Goal: Task Accomplishment & Management: Manage account settings

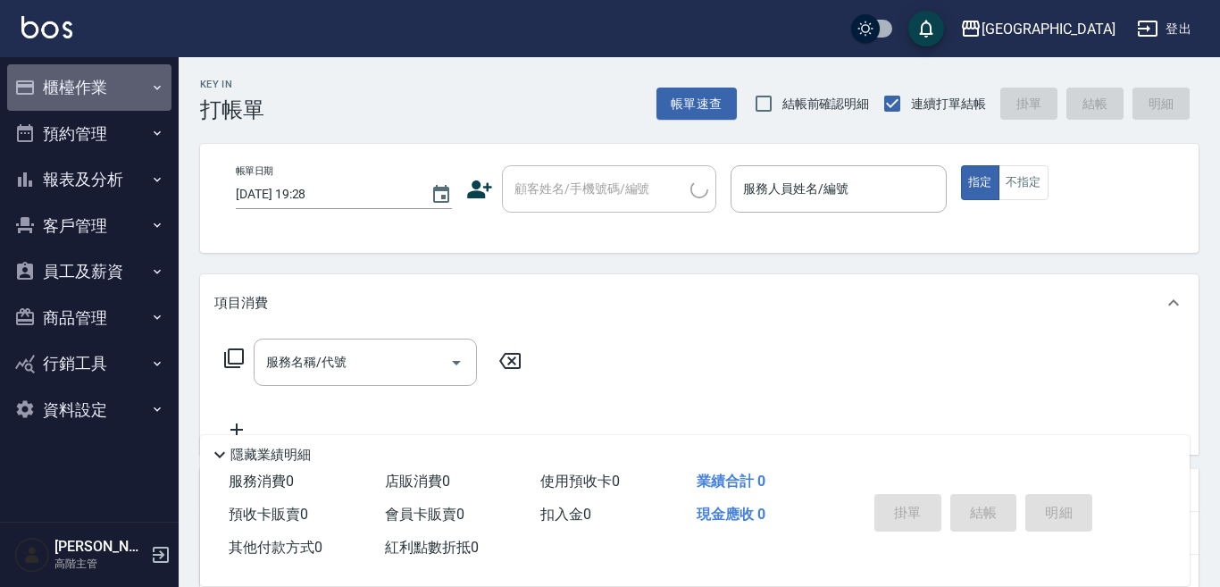
click at [87, 83] on button "櫃檯作業" at bounding box center [89, 87] width 164 height 46
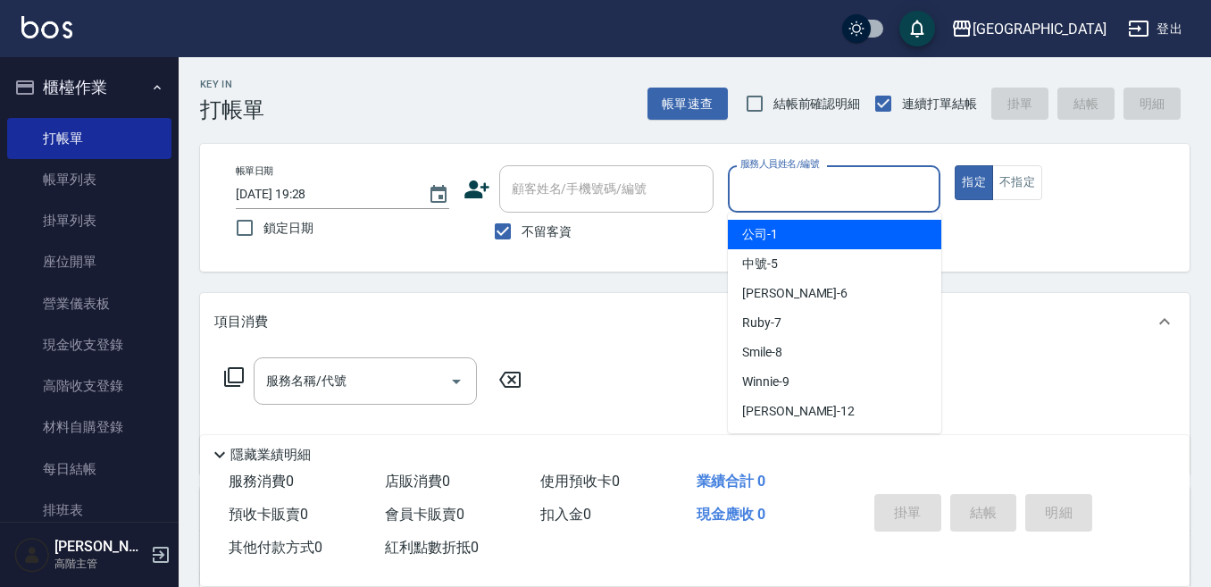
click at [753, 184] on input "服務人員姓名/編號" at bounding box center [834, 188] width 197 height 31
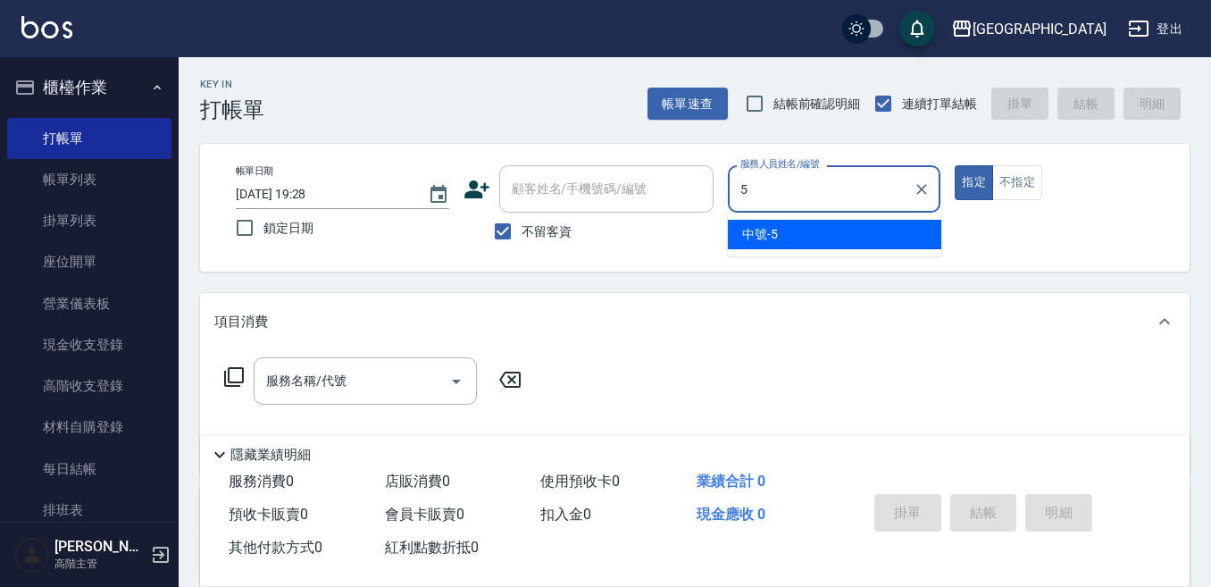
type input "中號-5"
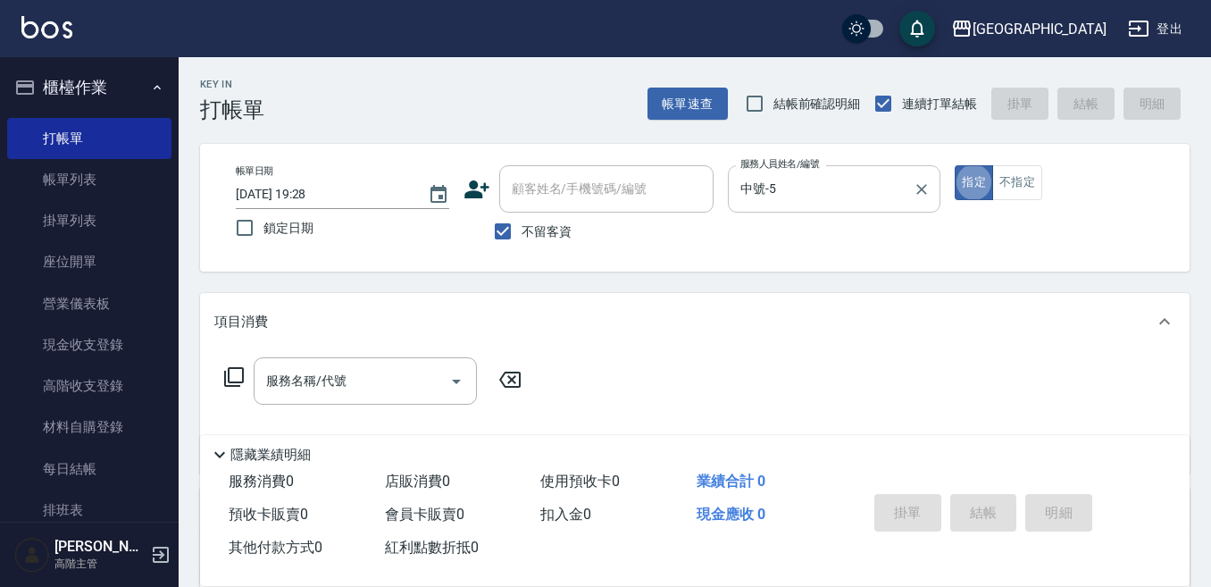
type button "true"
click at [337, 370] on input "服務名稱/代號" at bounding box center [352, 380] width 180 height 31
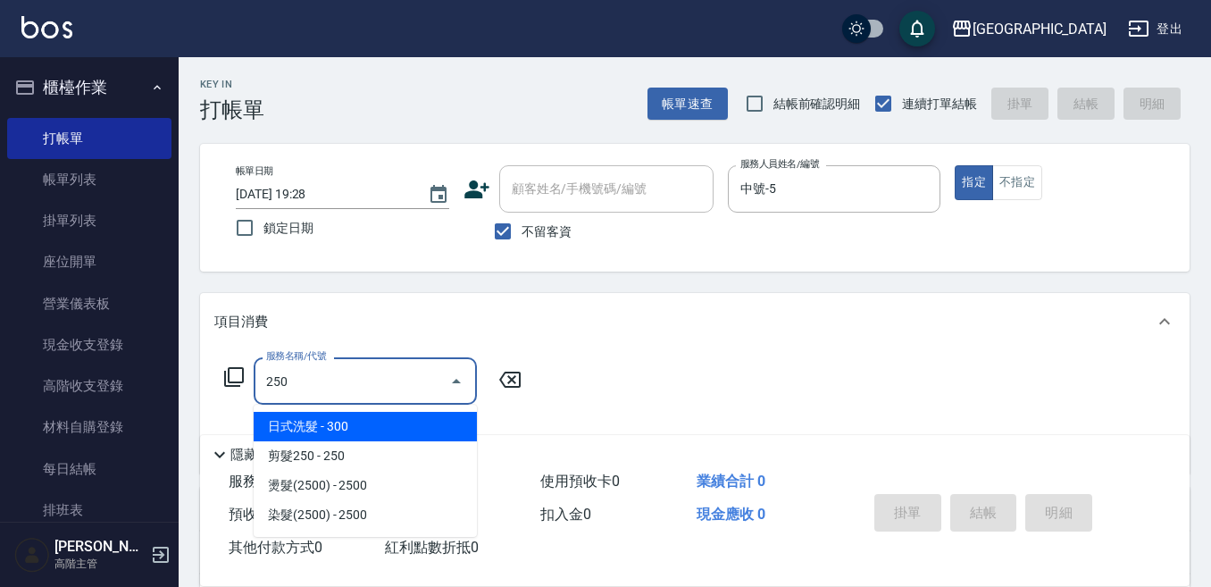
type input "日式洗髮(250)"
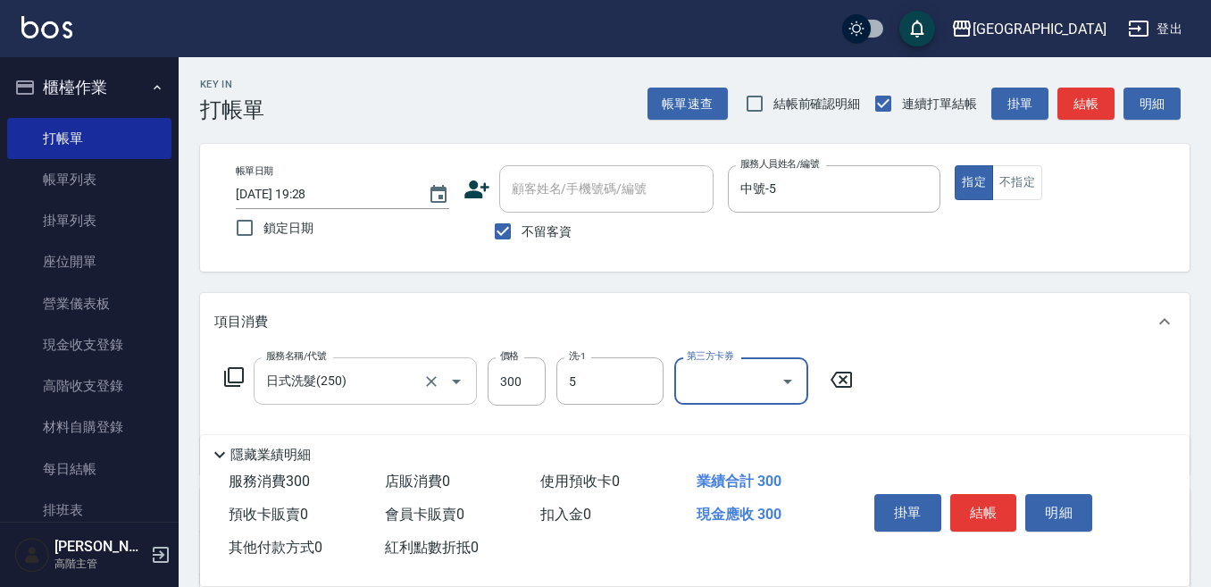
type input "中號-5"
click at [984, 503] on button "結帳" at bounding box center [983, 513] width 67 height 38
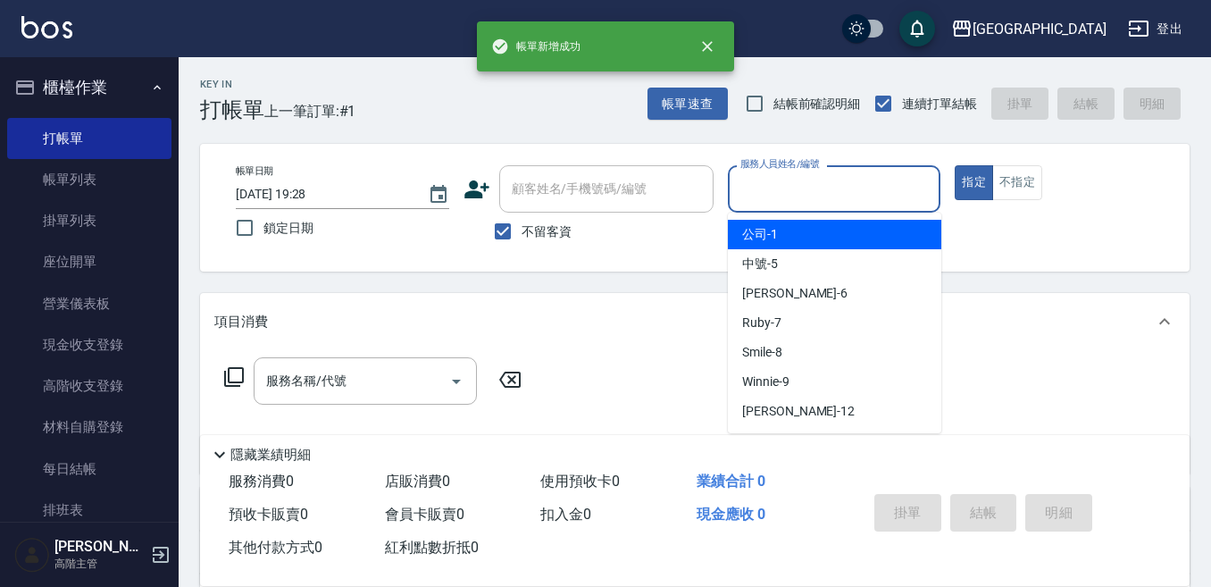
click at [755, 186] on input "服務人員姓名/編號" at bounding box center [834, 188] width 197 height 31
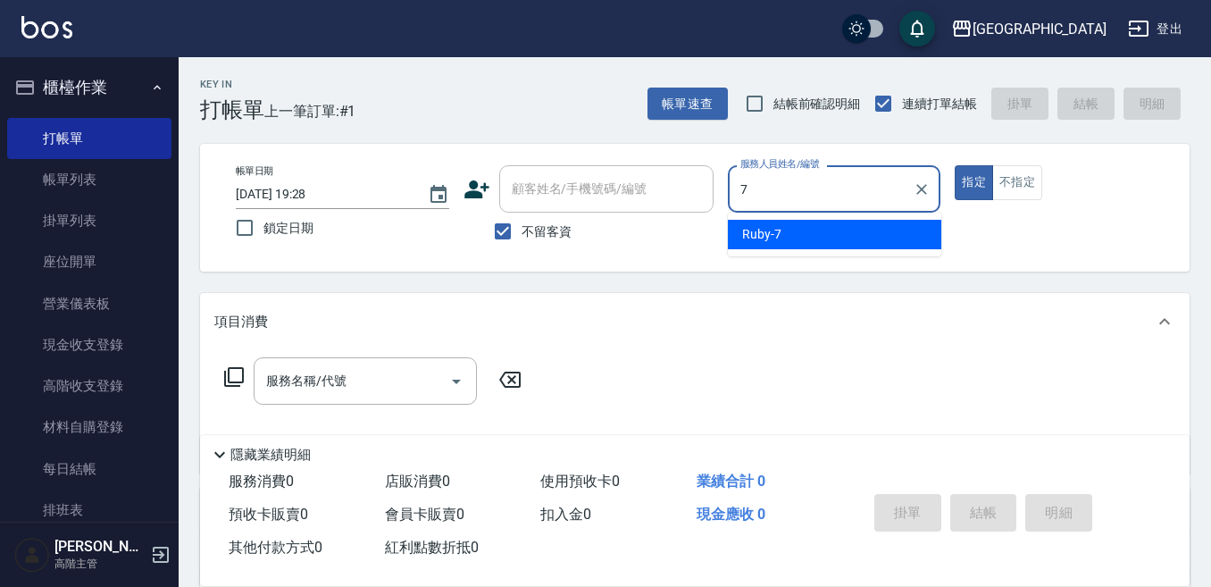
type input "Ruby-7"
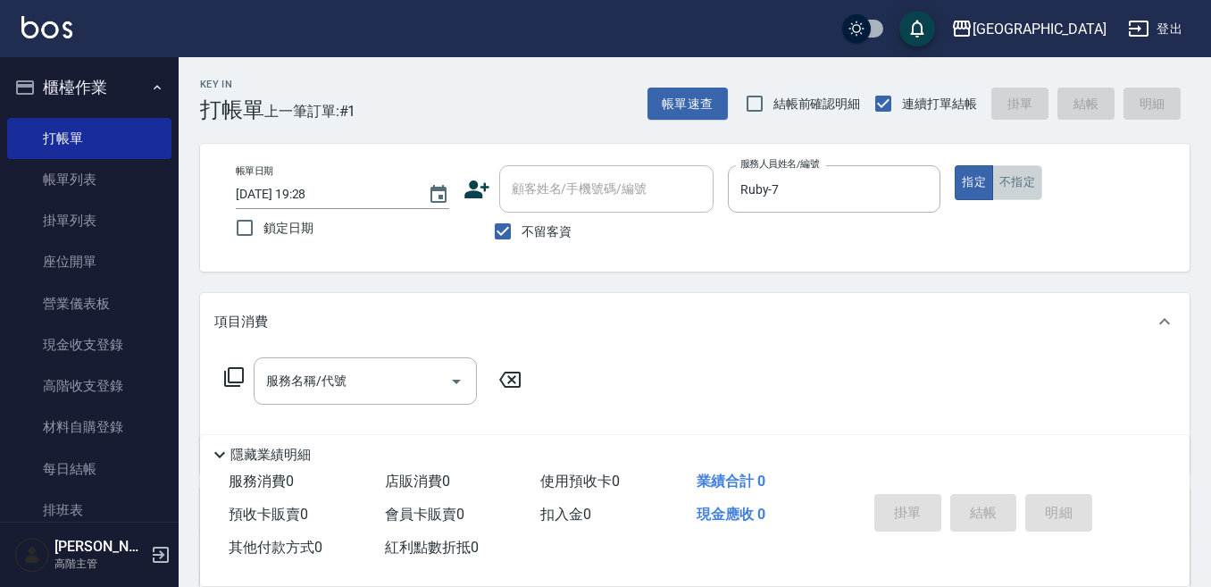
drag, startPoint x: 1023, startPoint y: 180, endPoint x: 869, endPoint y: 268, distance: 177.5
click at [1021, 182] on button "不指定" at bounding box center [1017, 182] width 50 height 35
click at [326, 368] on div "服務名稱/代號 服務名稱/代號" at bounding box center [365, 380] width 223 height 47
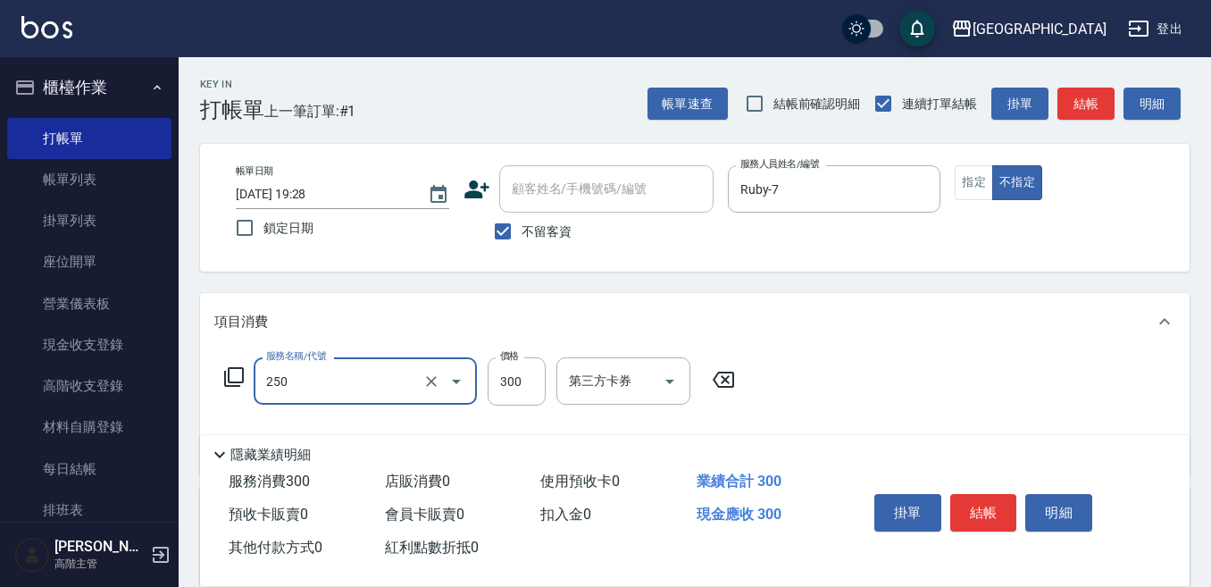
type input "日式洗髮(250)"
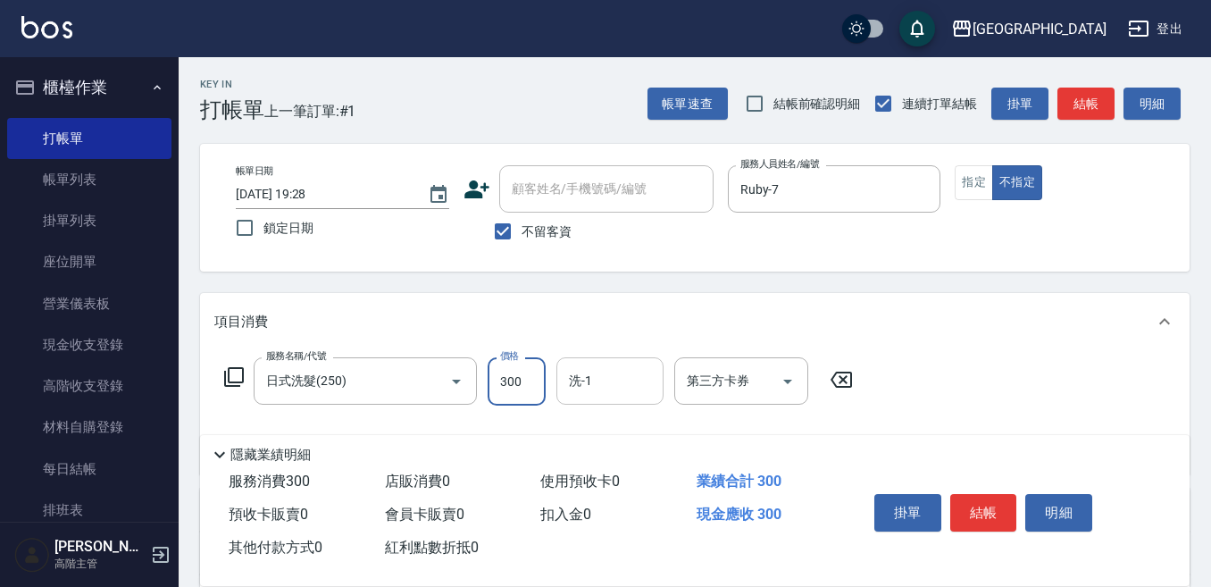
click at [578, 381] on input "洗-1" at bounding box center [609, 380] width 91 height 31
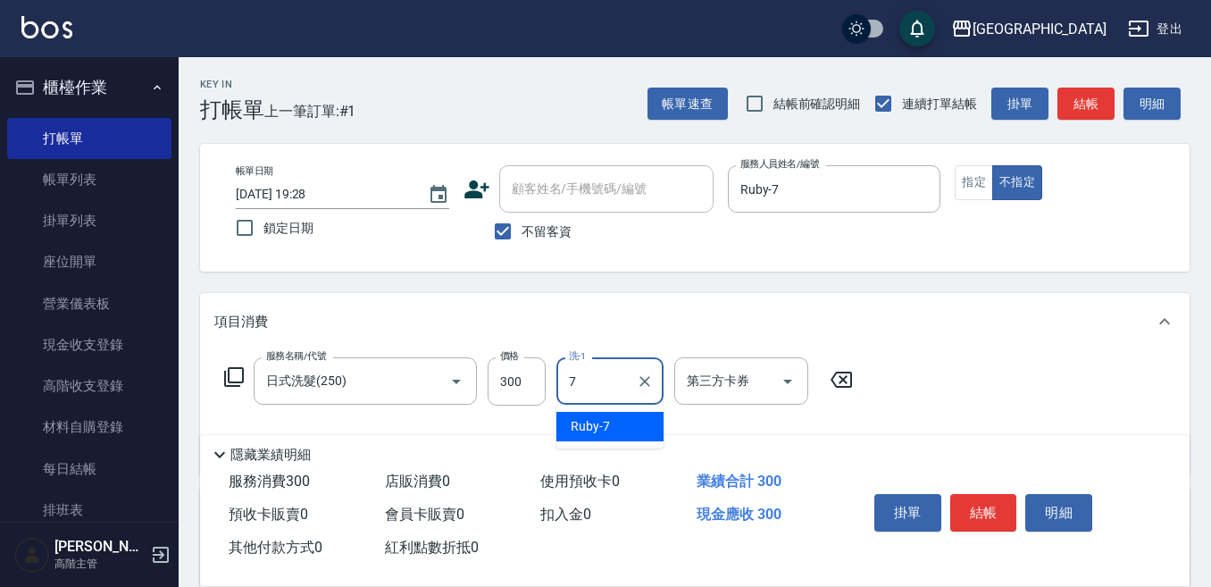
type input "Ruby-7"
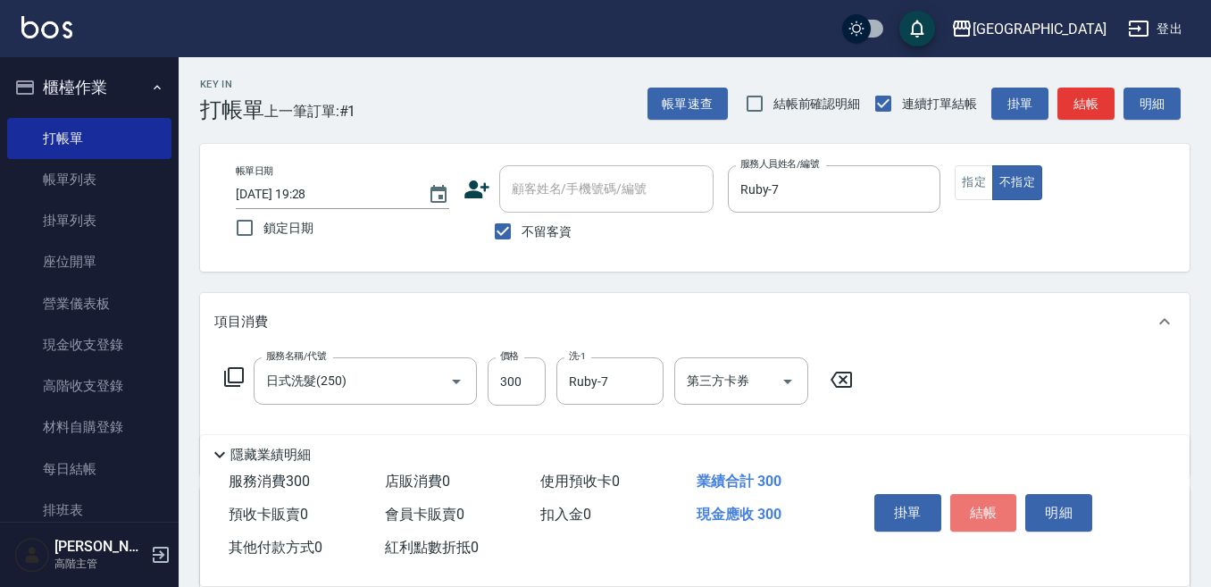
click at [988, 501] on button "結帳" at bounding box center [983, 513] width 67 height 38
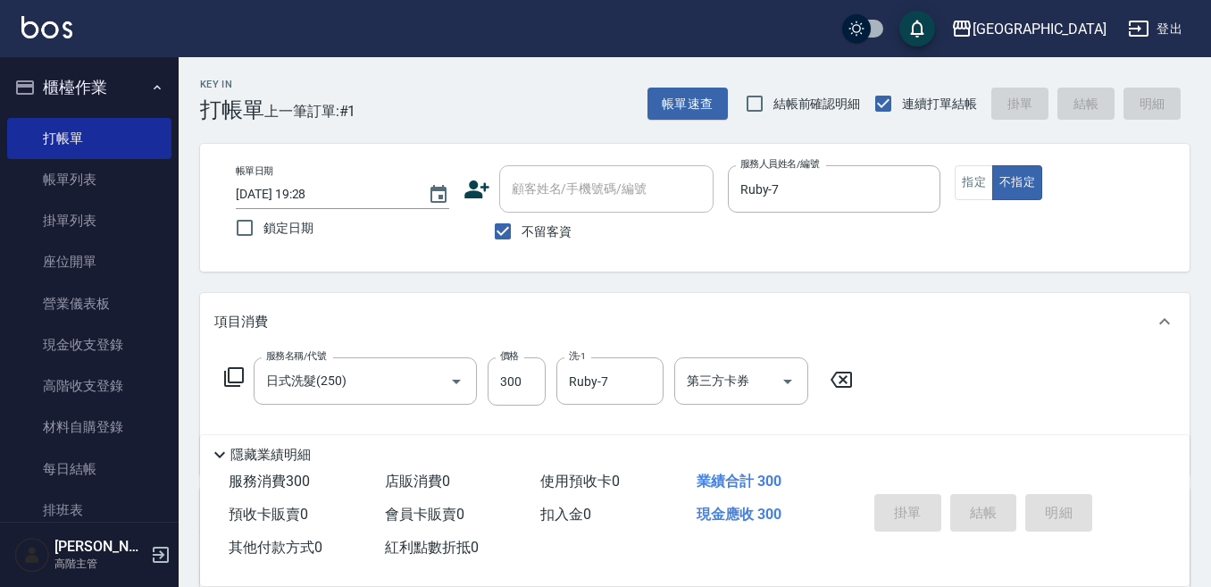
type input "2025/10/12 19:29"
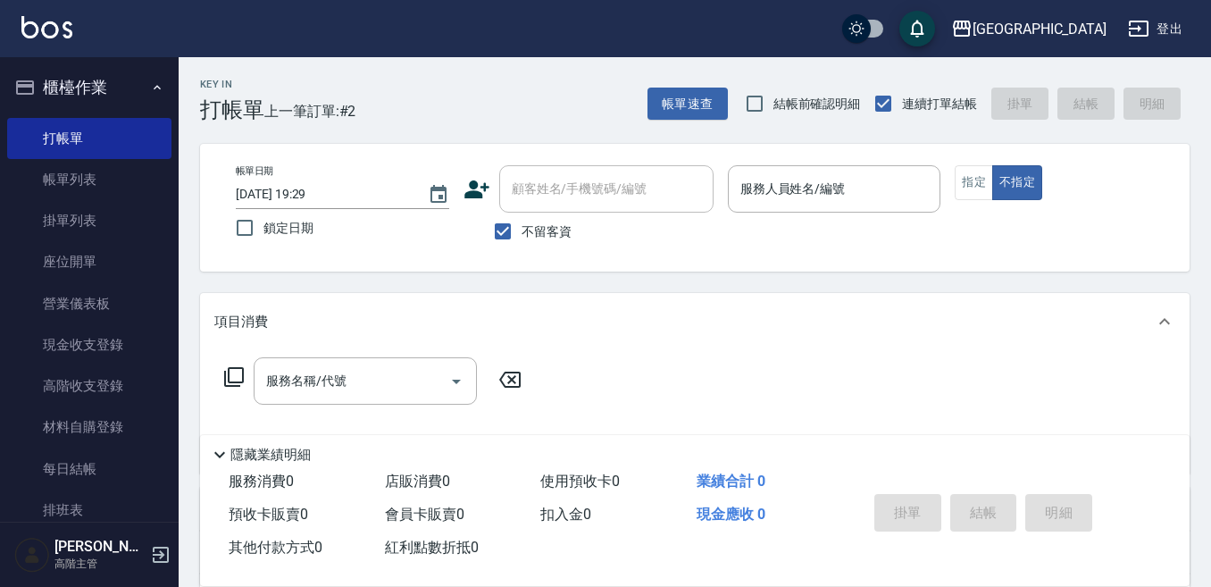
drag, startPoint x: 972, startPoint y: 563, endPoint x: 994, endPoint y: 561, distance: 21.6
click at [979, 562] on div "掛單 結帳 明細" at bounding box center [1007, 514] width 322 height 99
click at [1022, 394] on div "服務名稱/代號 服務名稱/代號" at bounding box center [694, 411] width 989 height 123
drag, startPoint x: 847, startPoint y: 451, endPoint x: 901, endPoint y: 484, distance: 62.9
click at [848, 451] on div "隱藏業績明細" at bounding box center [699, 454] width 980 height 21
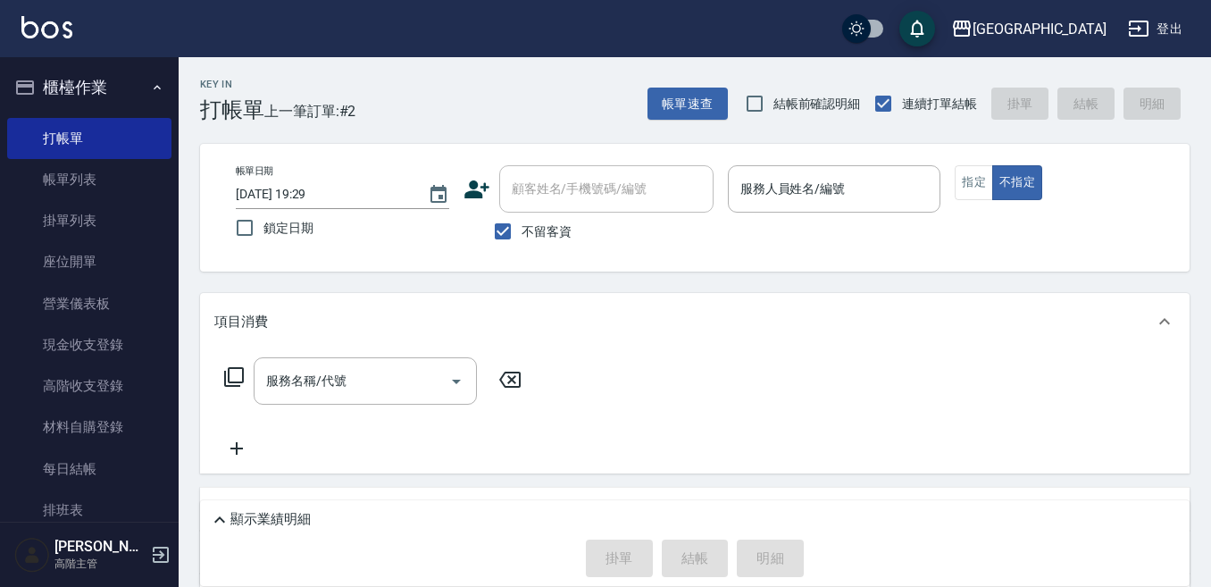
click at [1096, 266] on div "帳單日期 2025/10/12 19:29 鎖定日期 顧客姓名/手機號碼/編號 顧客姓名/手機號碼/編號 不留客資 服務人員姓名/編號 服務人員姓名/編號 指…" at bounding box center [694, 208] width 989 height 128
click at [411, 71] on div "Key In 打帳單 上一筆訂單:#2 帳單速查 結帳前確認明細 連續打單結帳 掛單 結帳 明細" at bounding box center [684, 89] width 1011 height 65
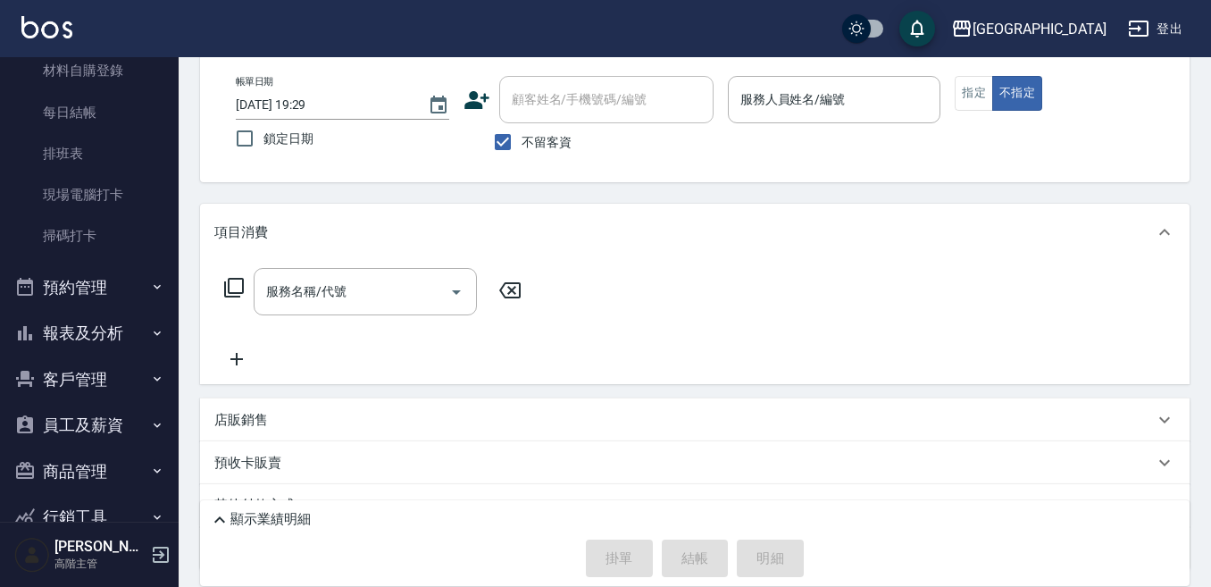
scroll to position [357, 0]
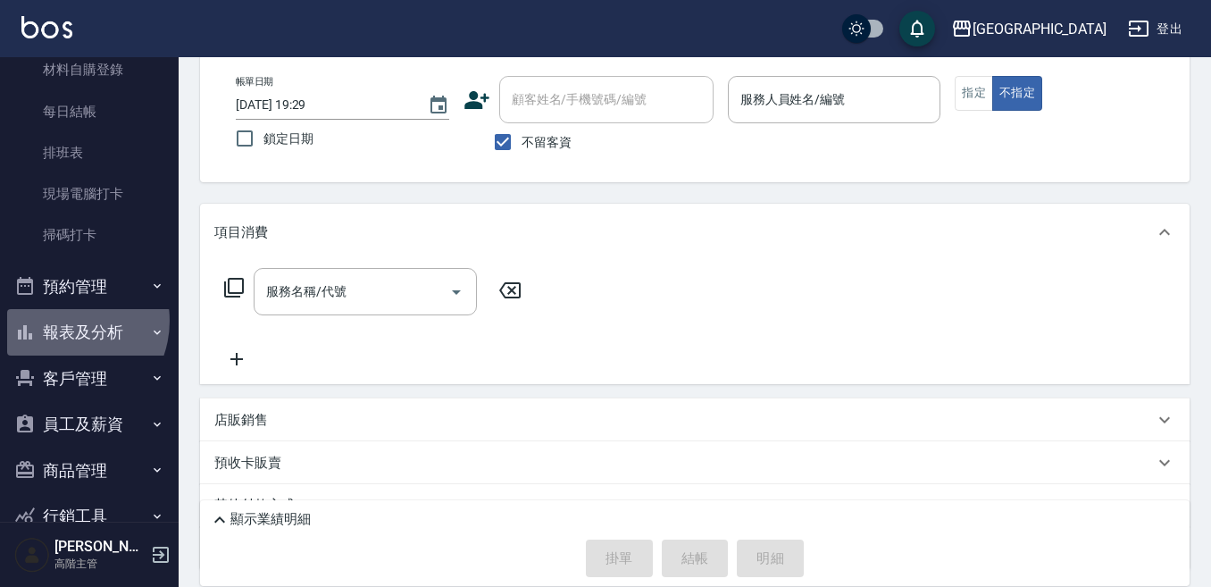
drag, startPoint x: 63, startPoint y: 321, endPoint x: 57, endPoint y: 331, distance: 12.4
click at [61, 321] on button "報表及分析" at bounding box center [89, 332] width 164 height 46
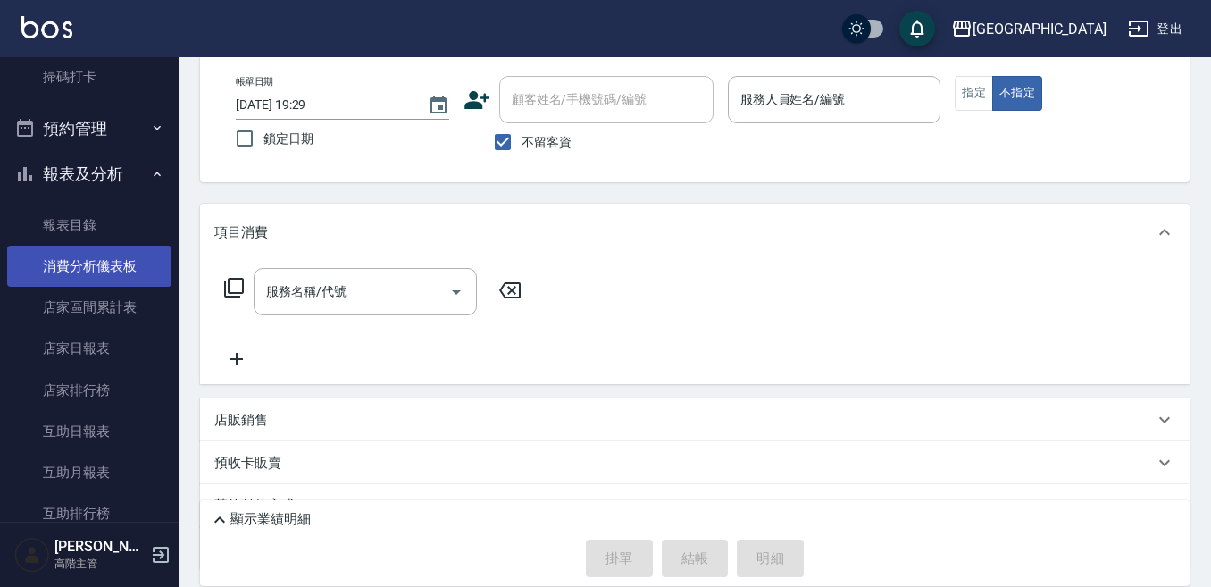
scroll to position [536, 0]
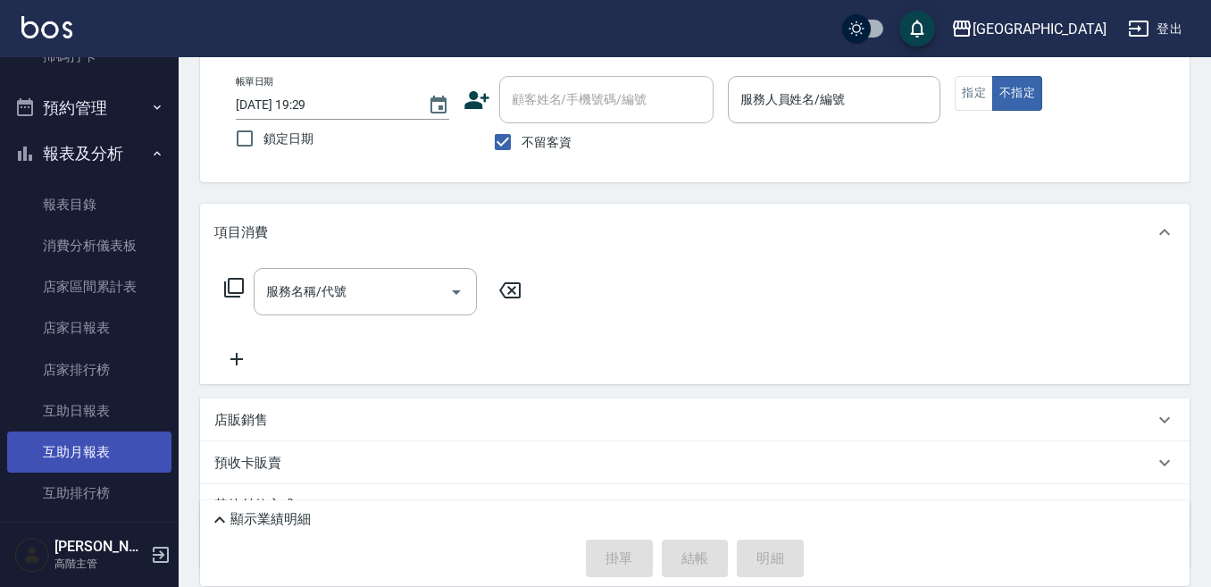
click at [54, 462] on link "互助月報表" at bounding box center [89, 451] width 164 height 41
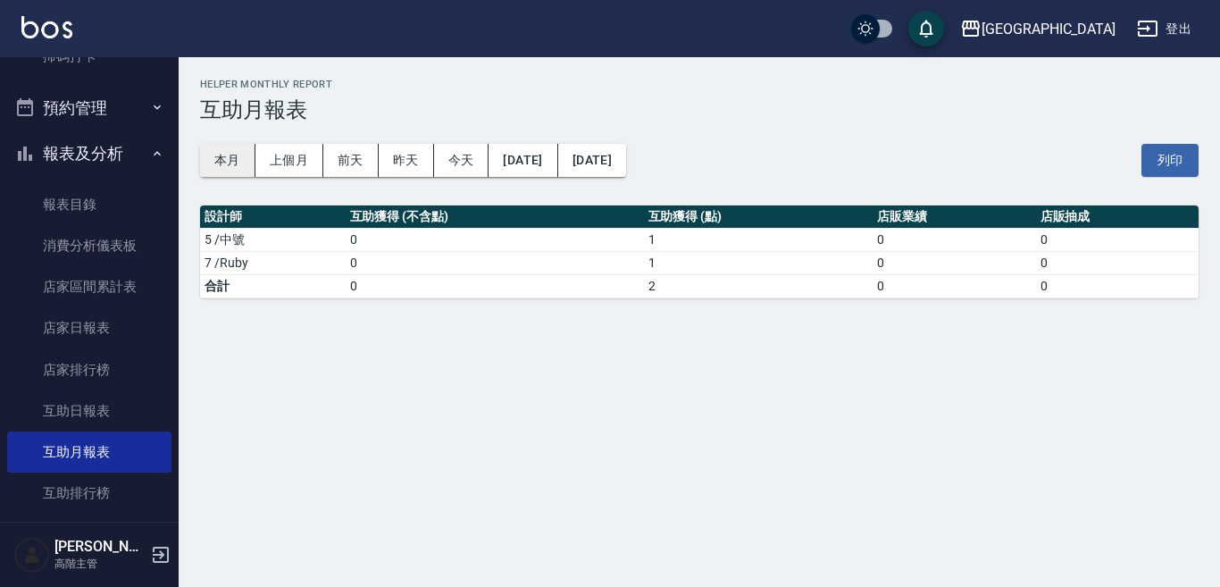
click at [223, 159] on button "本月" at bounding box center [227, 160] width 55 height 33
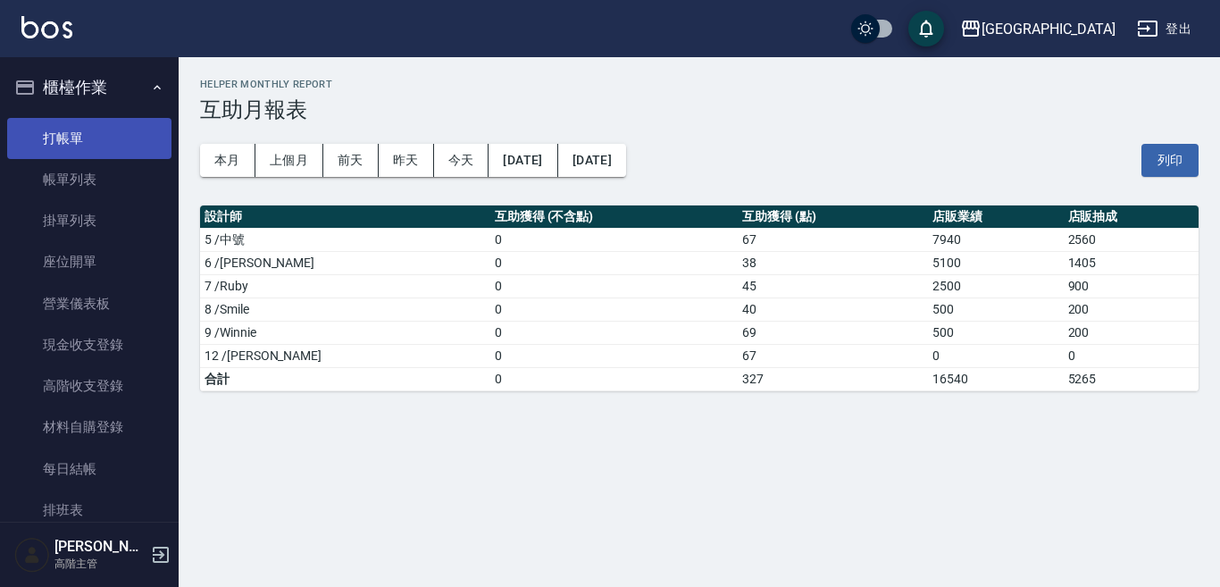
click at [104, 137] on link "打帳單" at bounding box center [89, 138] width 164 height 41
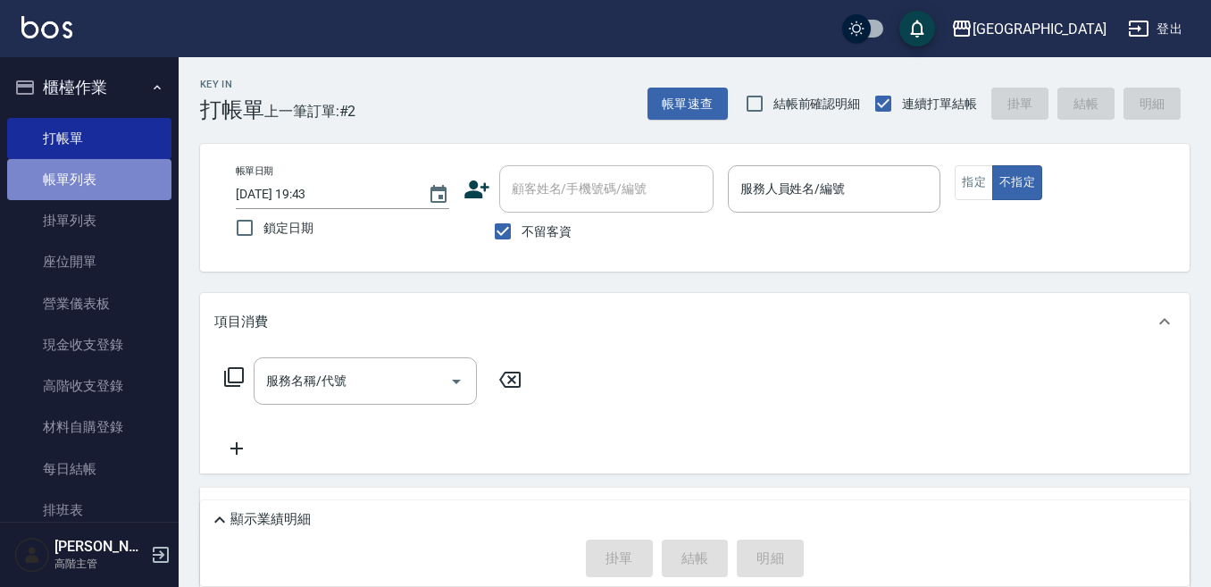
click at [101, 178] on link "帳單列表" at bounding box center [89, 179] width 164 height 41
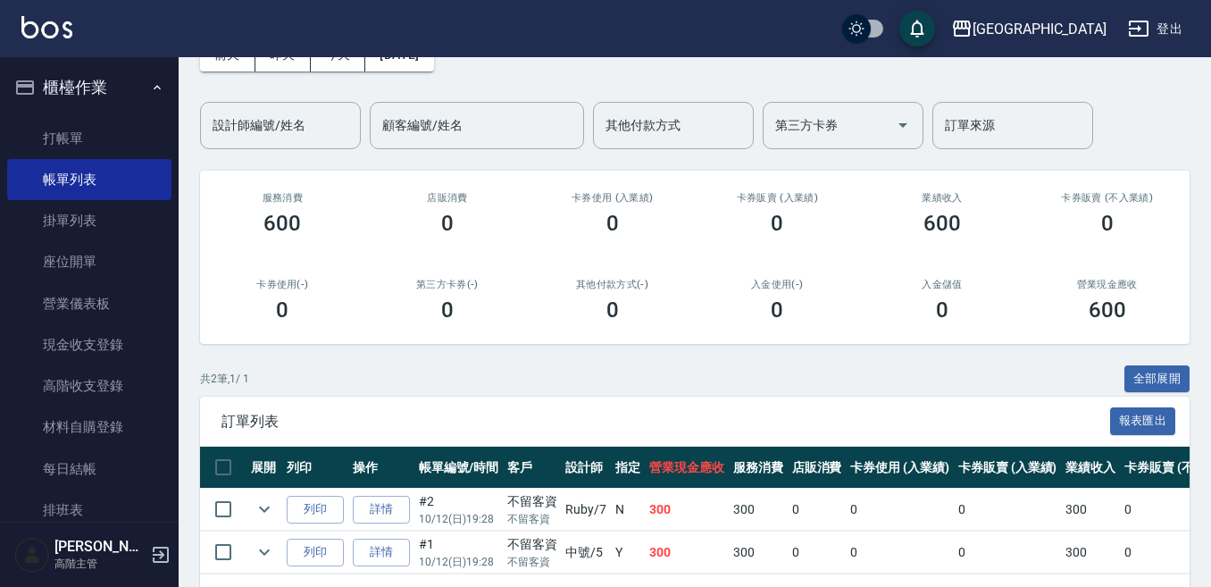
scroll to position [178, 0]
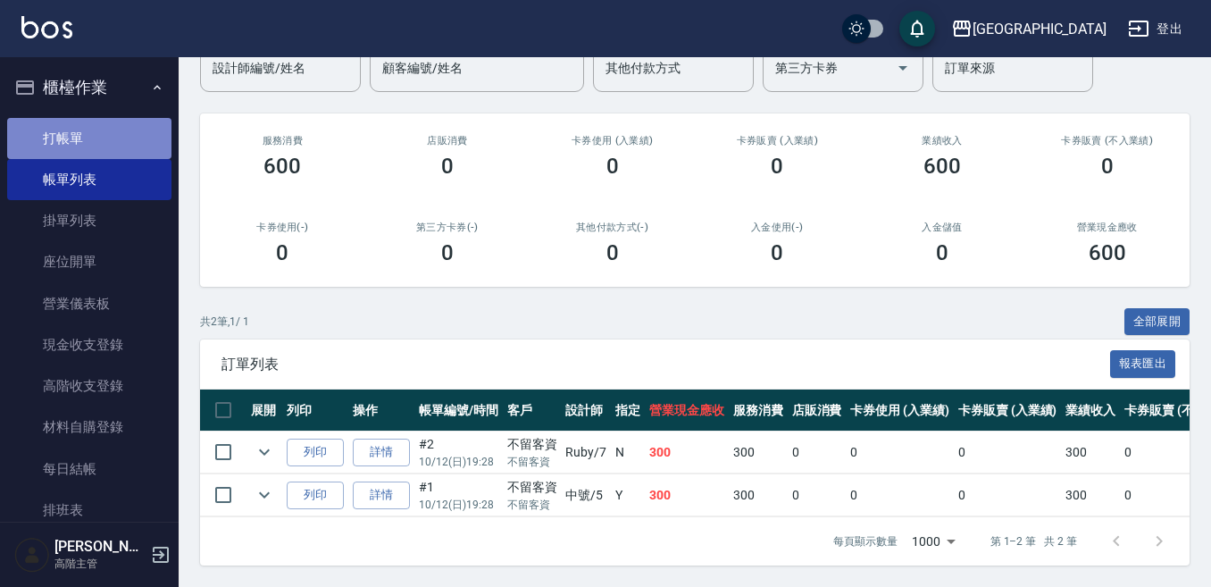
click at [113, 132] on link "打帳單" at bounding box center [89, 138] width 164 height 41
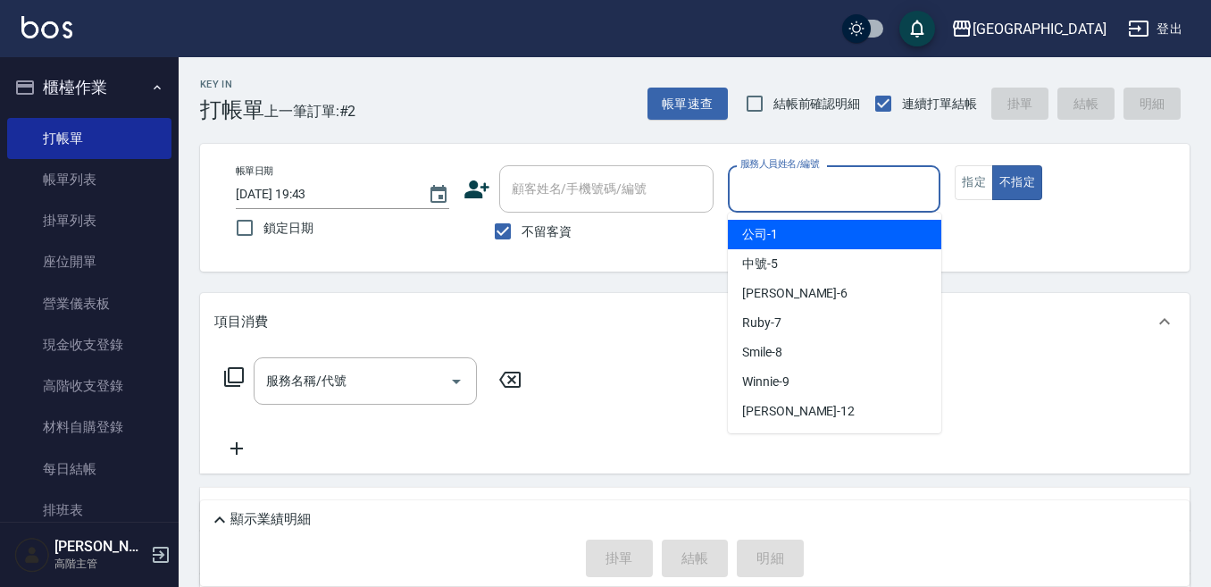
click at [749, 198] on input "服務人員姓名/編號" at bounding box center [834, 188] width 197 height 31
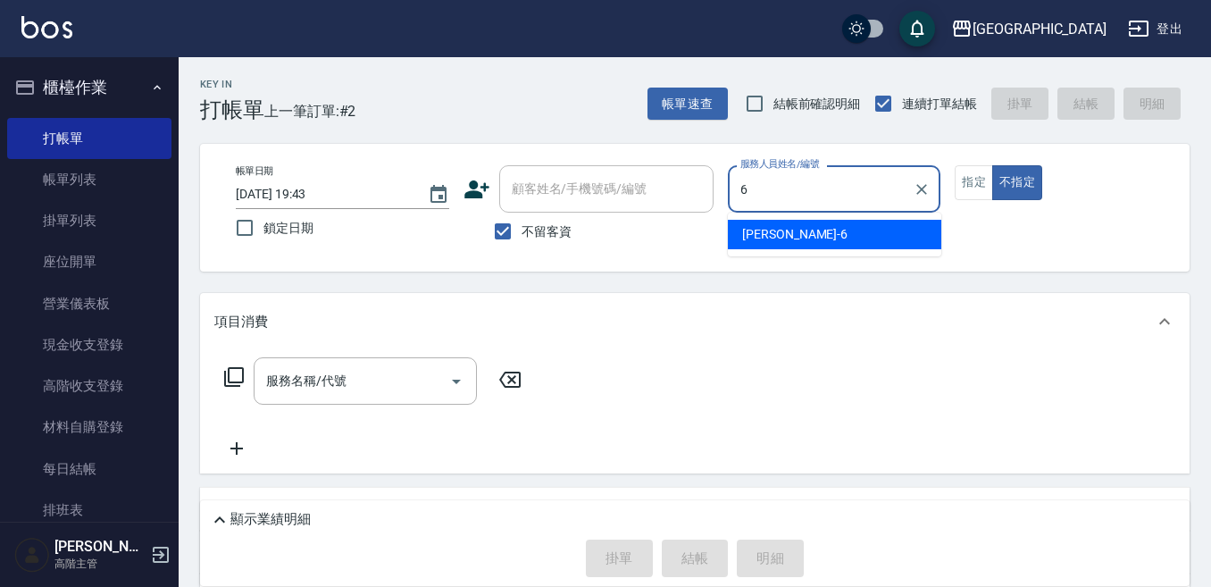
type input "Judy-6"
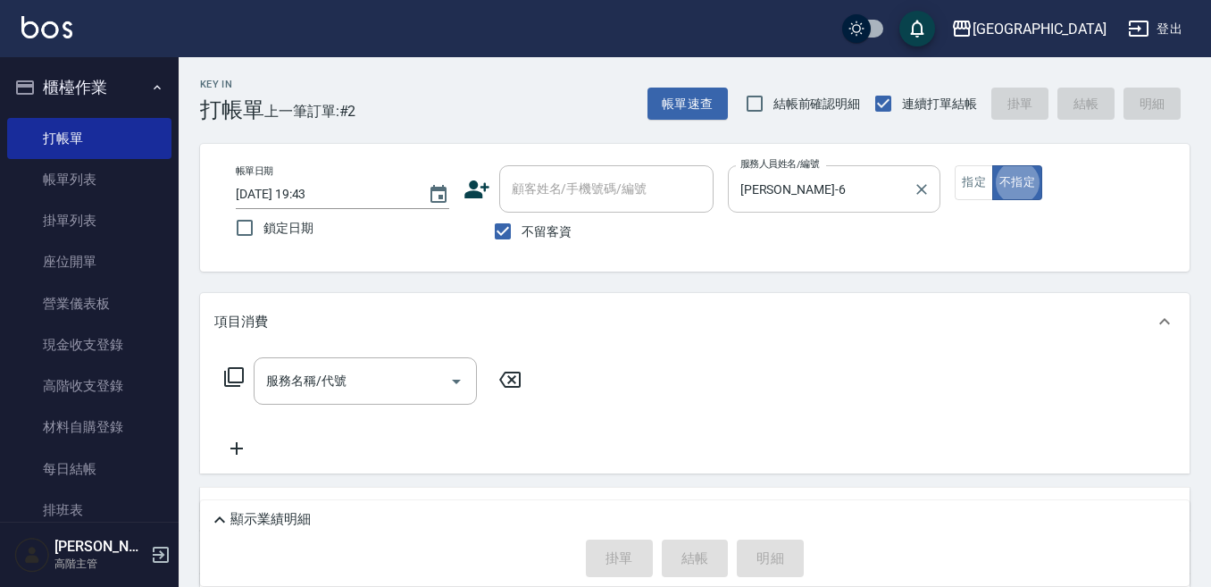
type button "false"
click at [972, 178] on button "指定" at bounding box center [974, 182] width 38 height 35
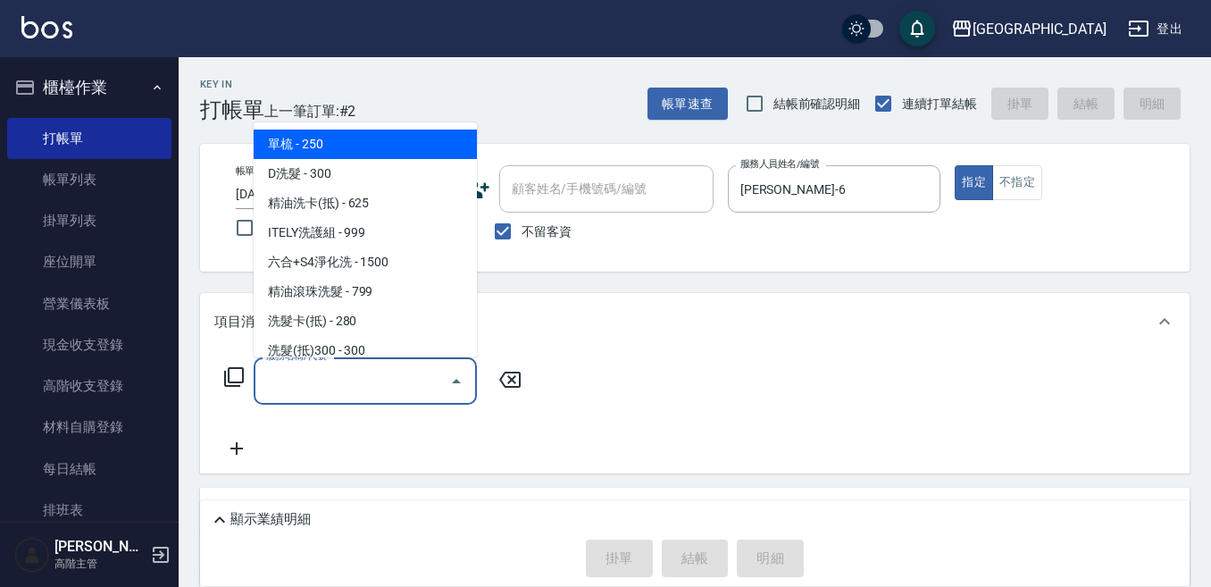
click at [279, 378] on input "服務名稱/代號" at bounding box center [352, 380] width 180 height 31
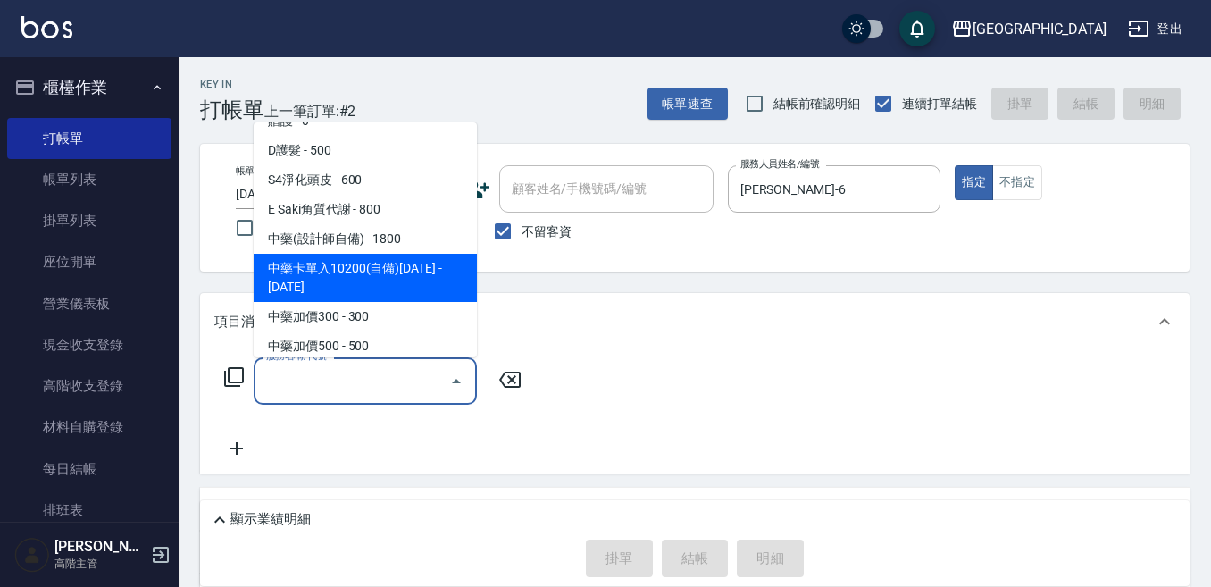
scroll to position [1429, 0]
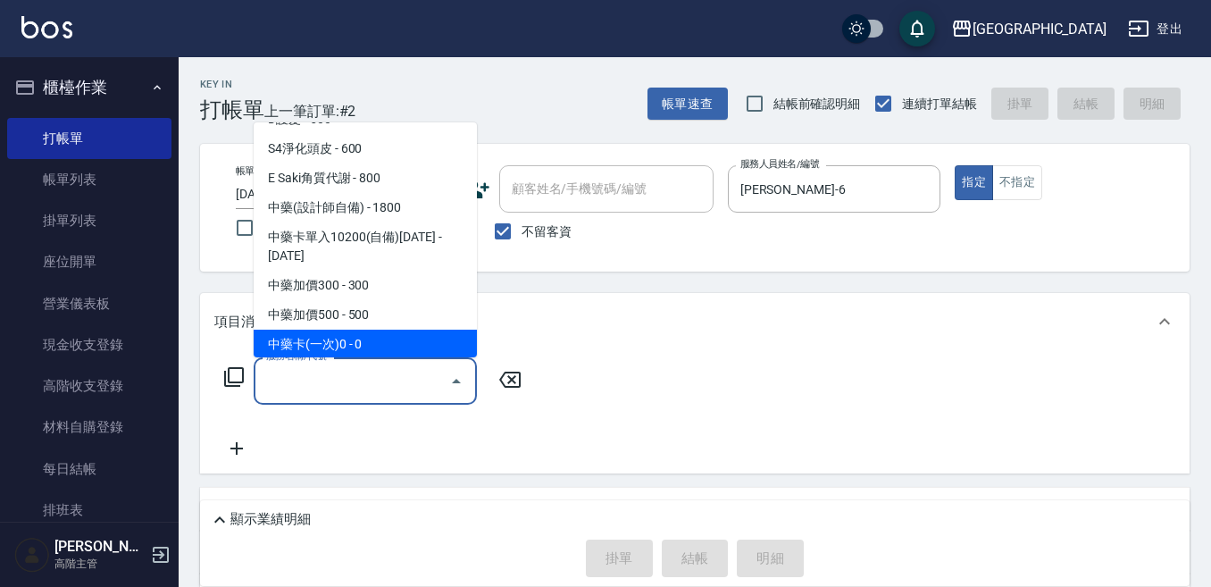
click at [372, 329] on span "中藥卡(一次)0 - 0" at bounding box center [365, 343] width 223 height 29
type input "中藥卡(一次)0(706)"
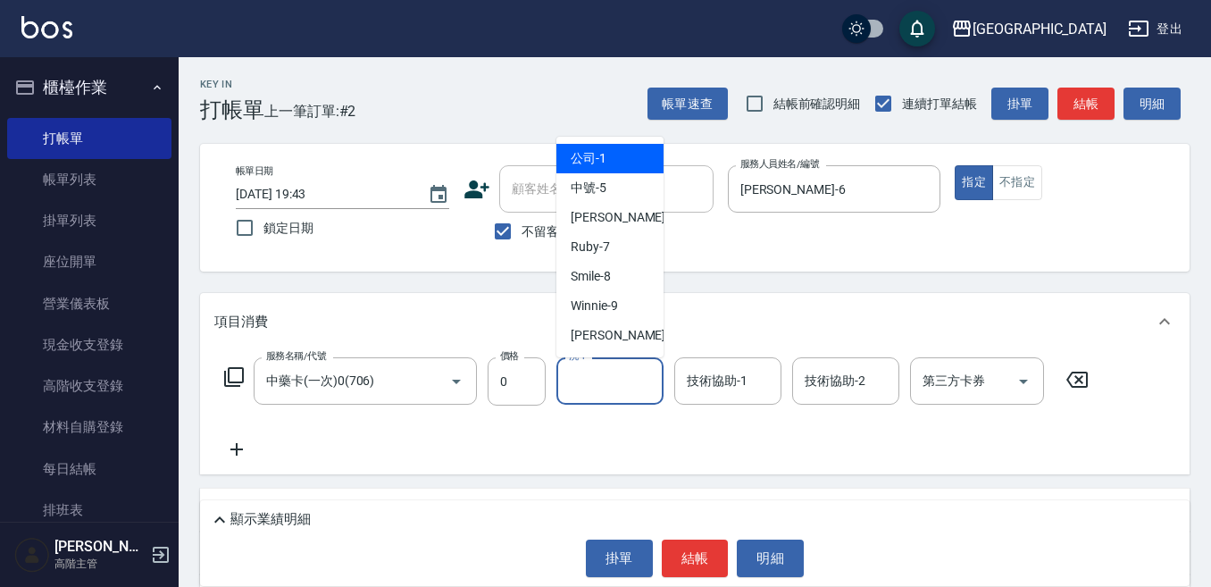
click at [578, 379] on input "洗-1" at bounding box center [609, 380] width 91 height 31
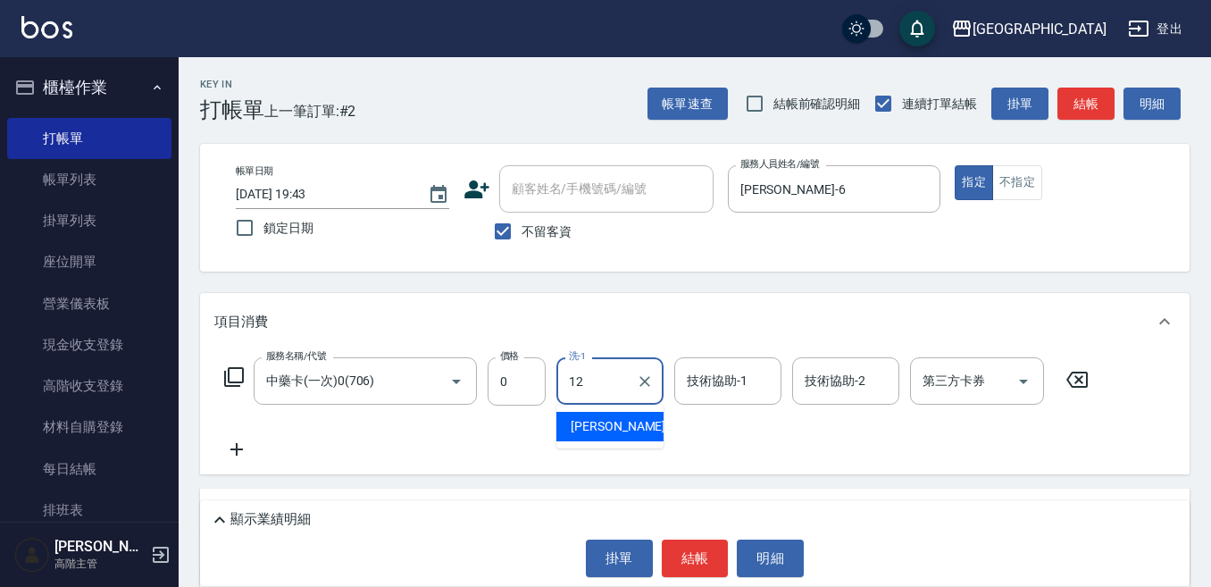
type input "Emily-12"
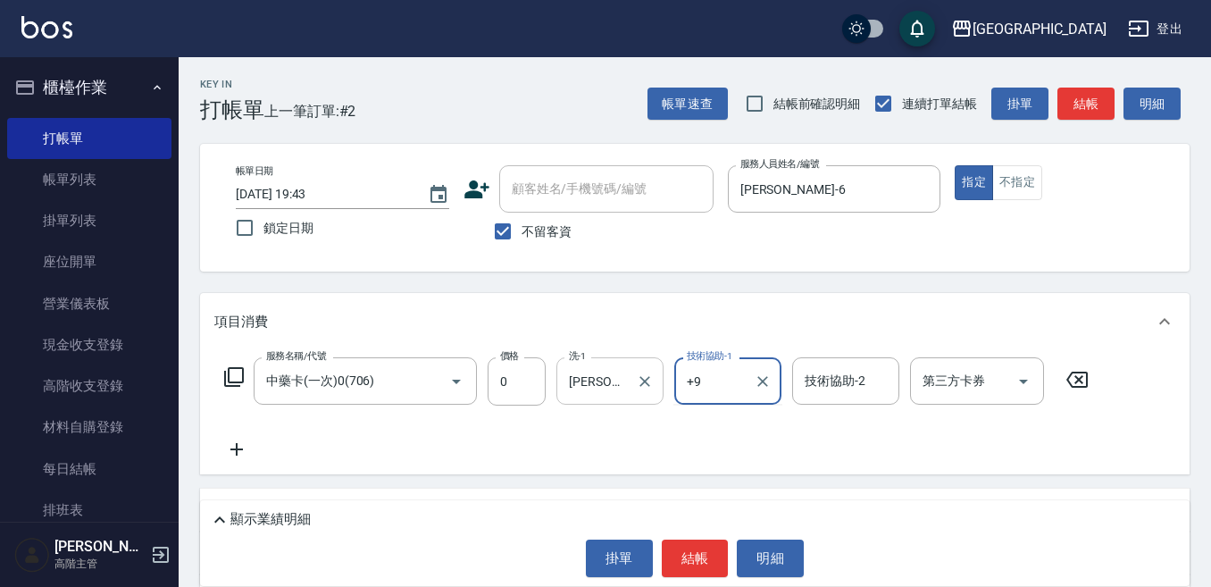
type input "+"
type input "Winnie-9"
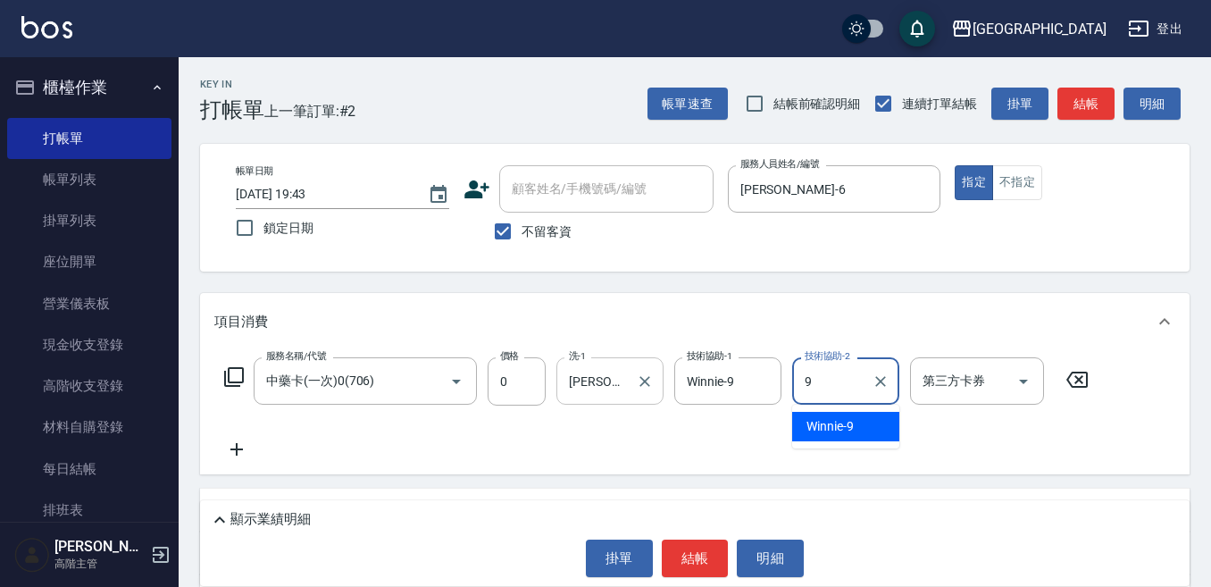
type input "Winnie-9"
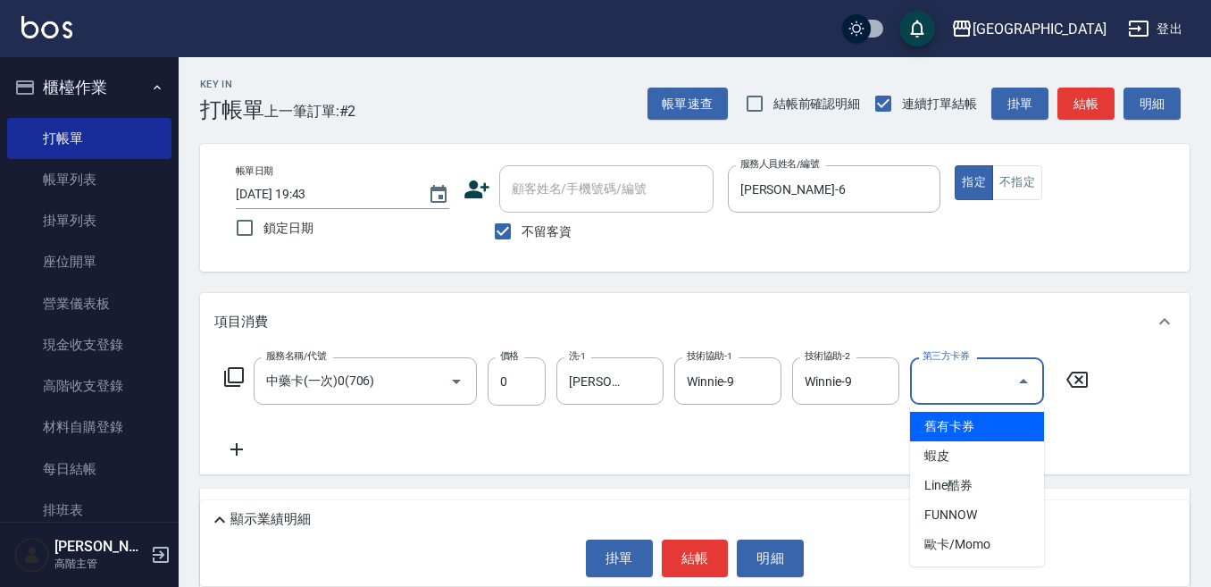
click at [958, 381] on input "第三方卡券" at bounding box center [963, 380] width 91 height 31
click at [945, 421] on span "舊有卡券" at bounding box center [977, 426] width 134 height 29
type input "舊有卡券"
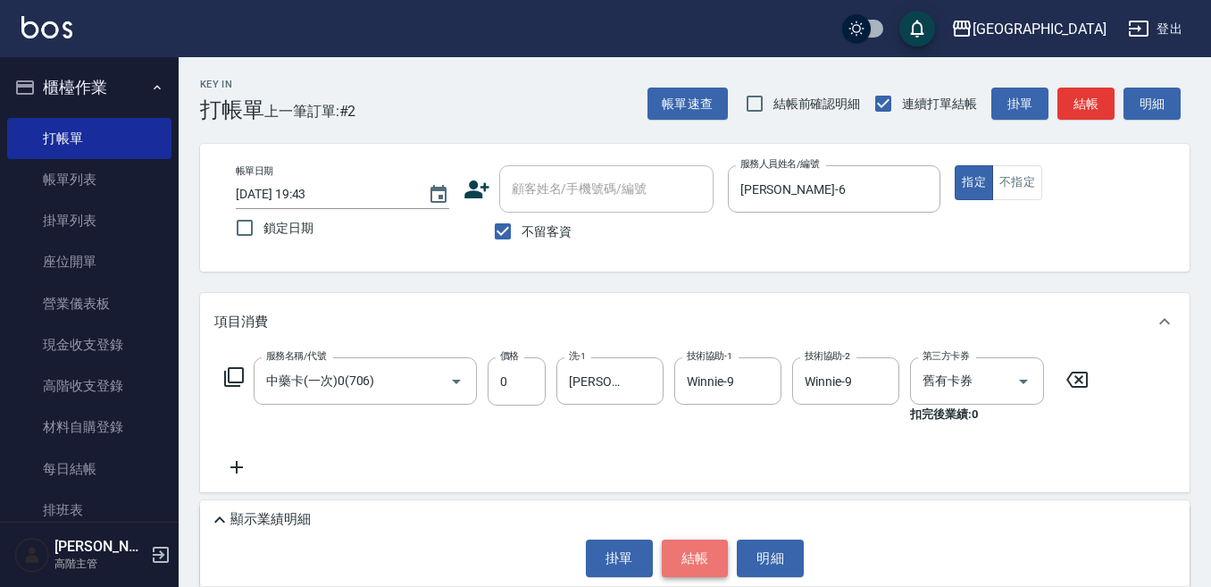
click at [701, 557] on button "結帳" at bounding box center [695, 558] width 67 height 38
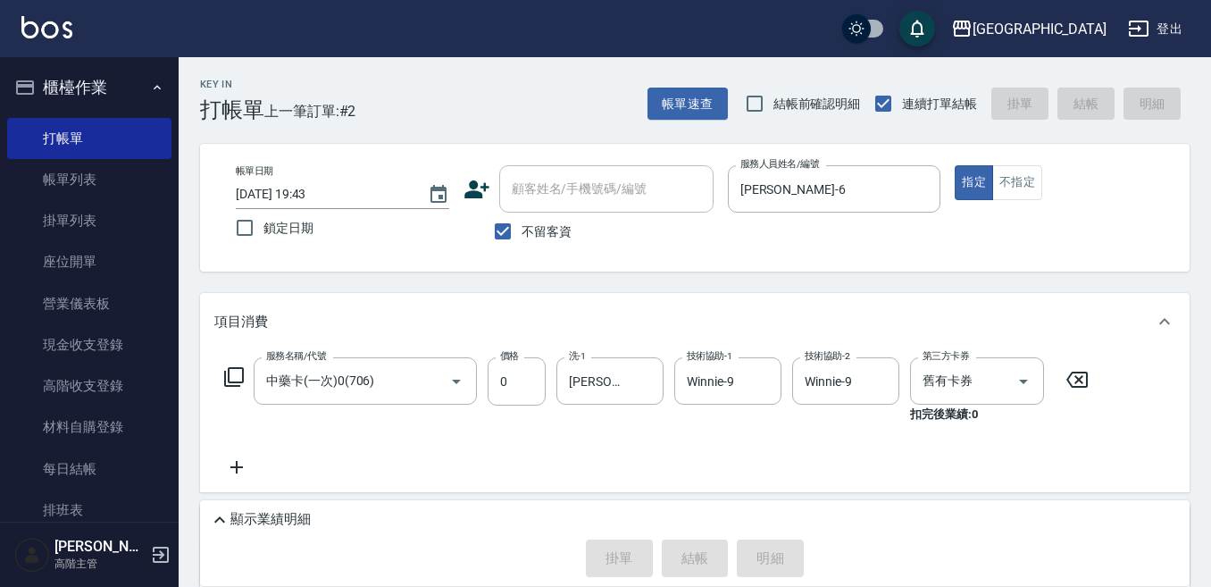
type input "2025/10/12 19:44"
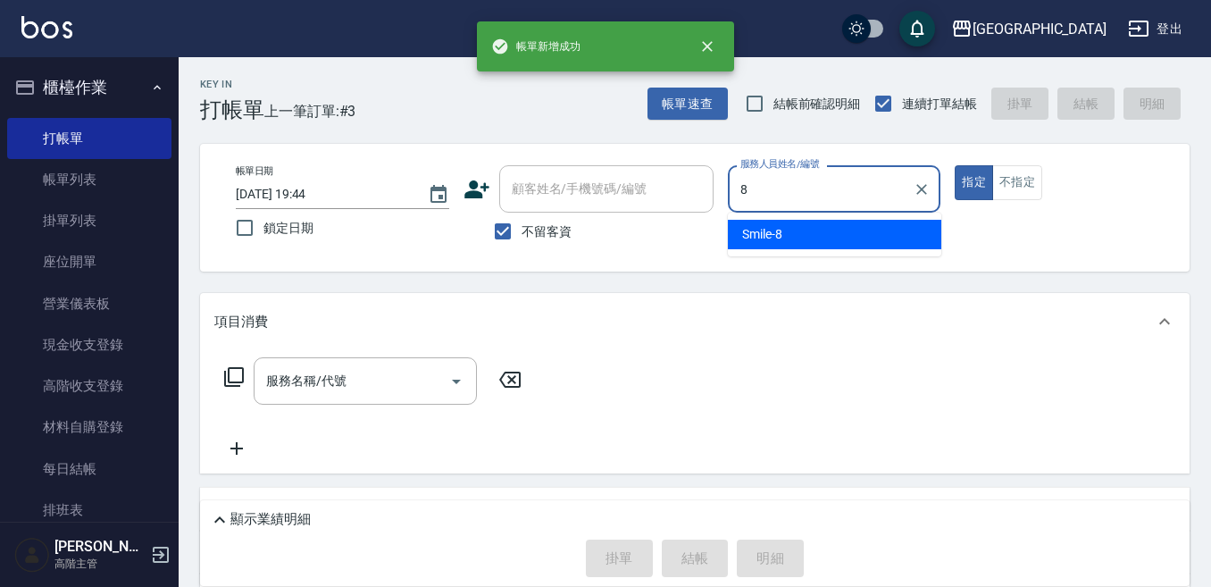
type input "Smile-8"
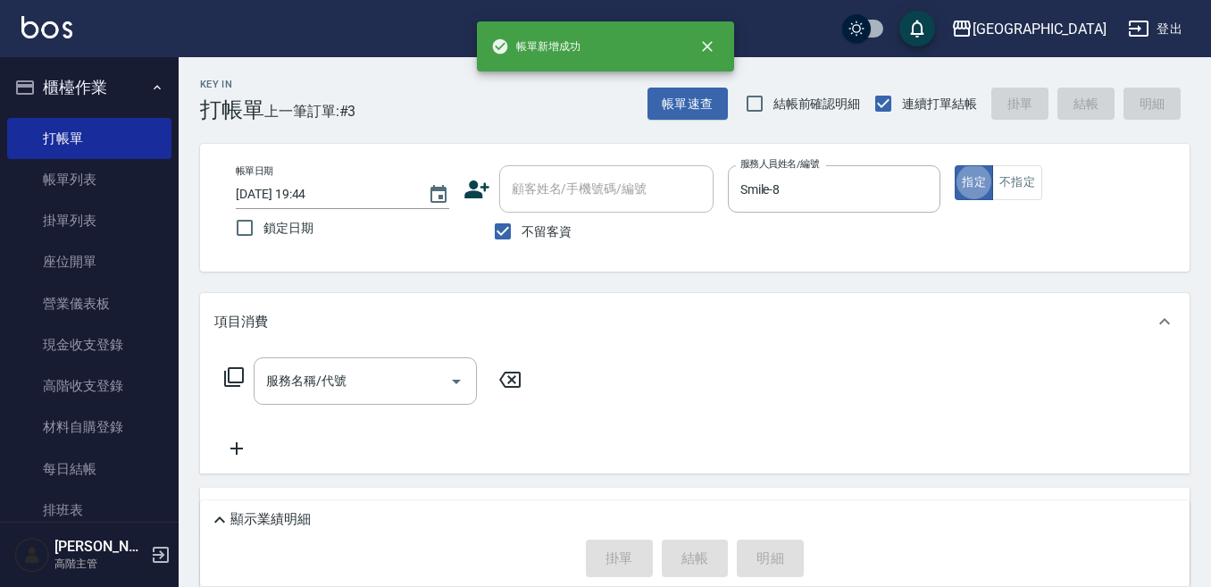
type button "true"
click at [291, 379] on input "服務名稱/代號" at bounding box center [352, 380] width 180 height 31
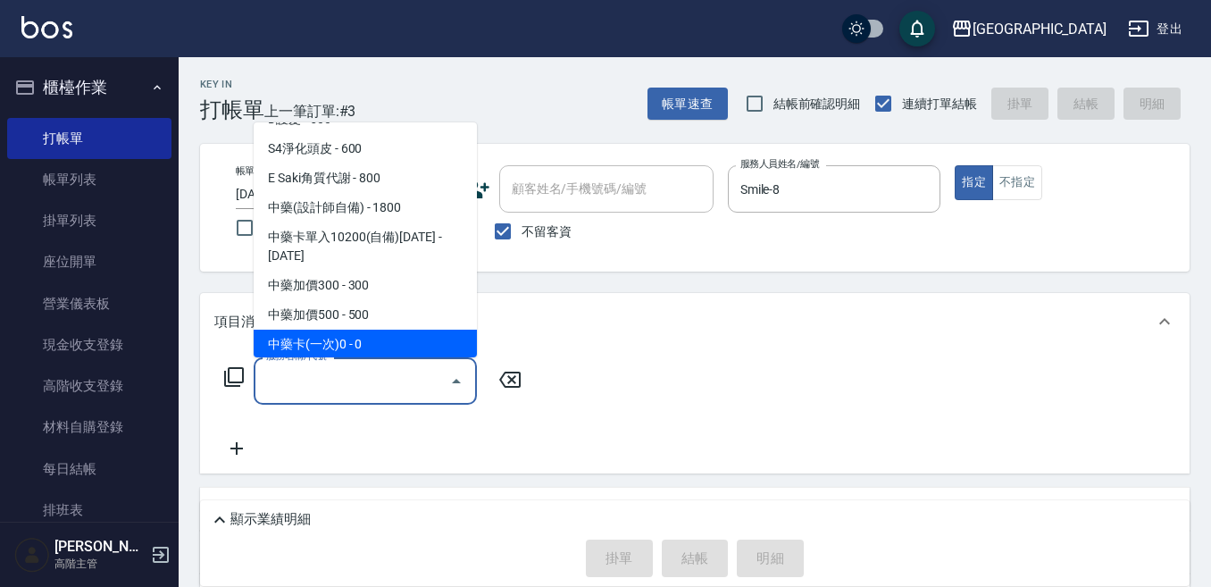
click at [354, 329] on span "中藥卡(一次)0 - 0" at bounding box center [365, 343] width 223 height 29
type input "中藥卡(一次)0(706)"
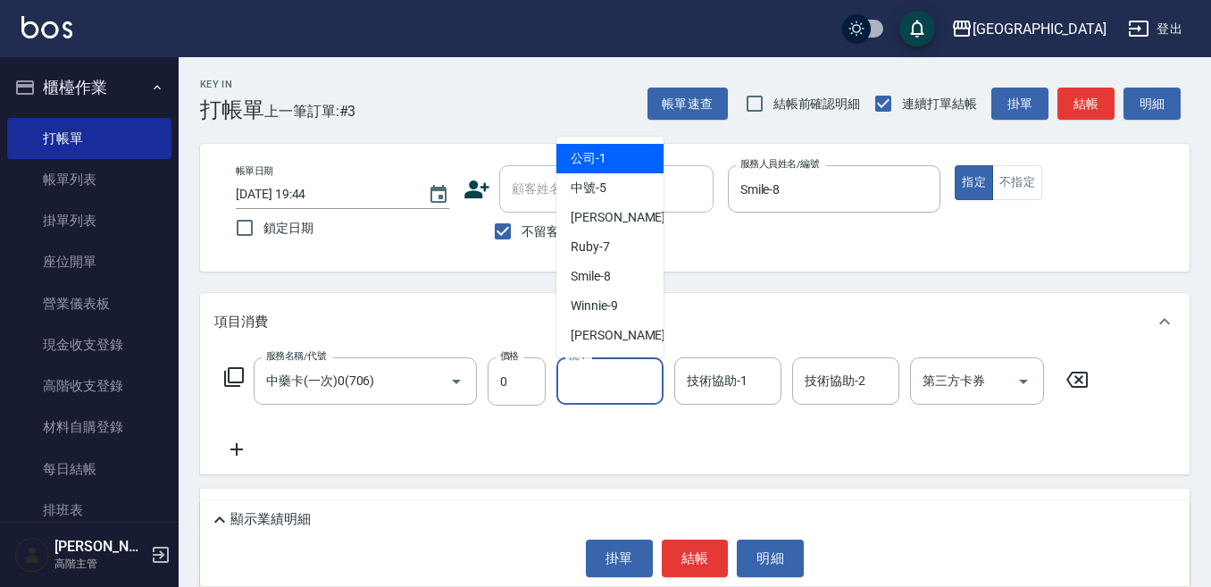
click at [586, 379] on input "洗-1" at bounding box center [609, 380] width 91 height 31
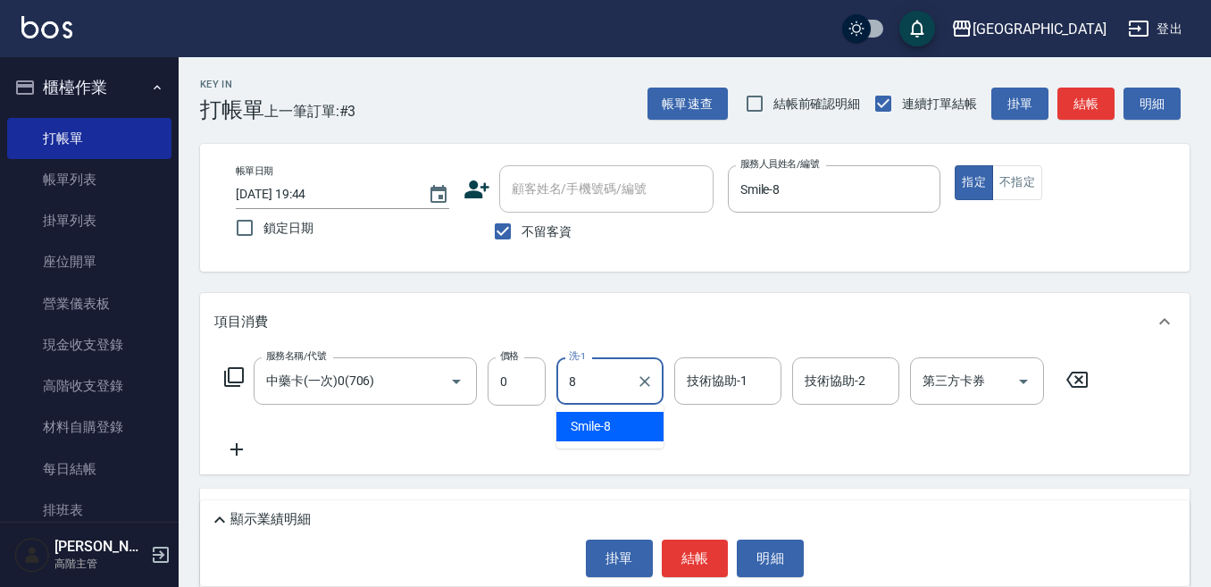
type input "Smile-8"
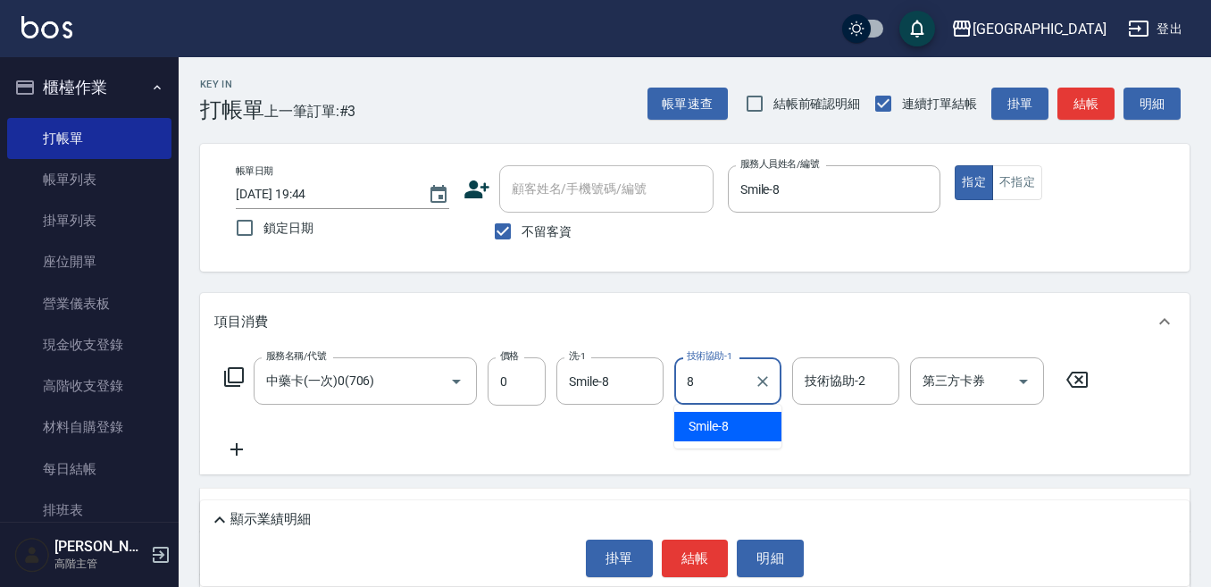
type input "Smile-8"
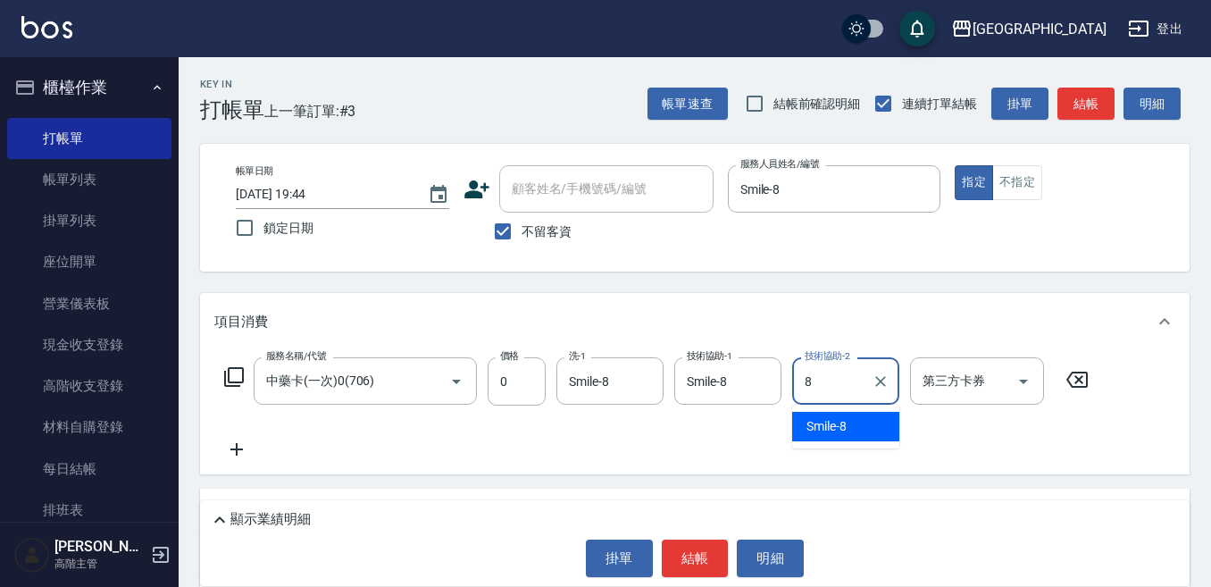
type input "Smile-8"
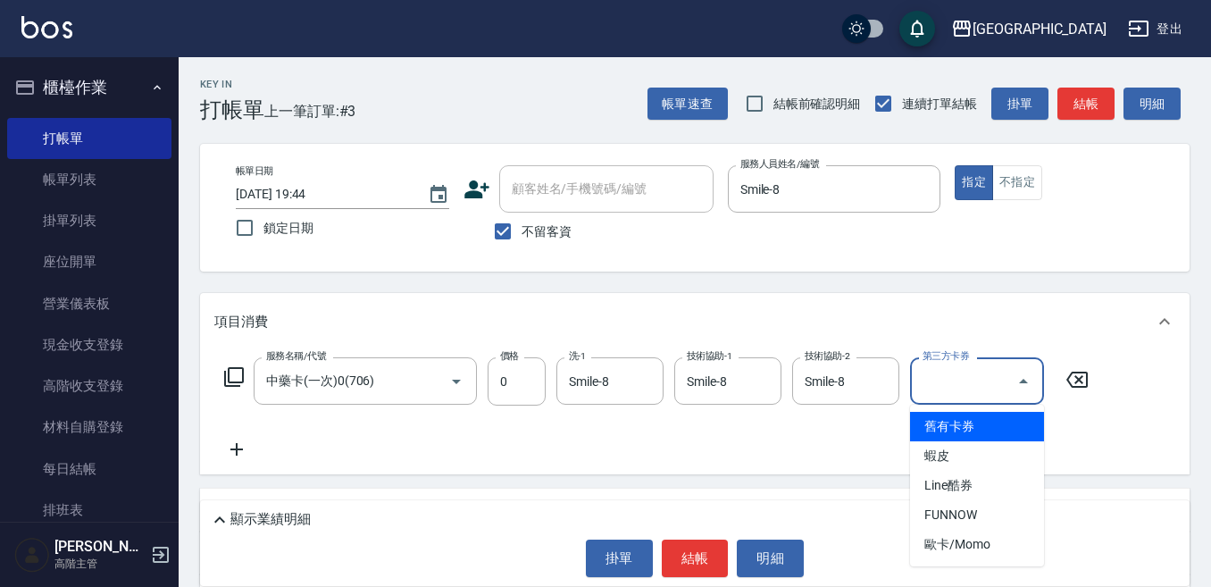
type input "舊有卡券"
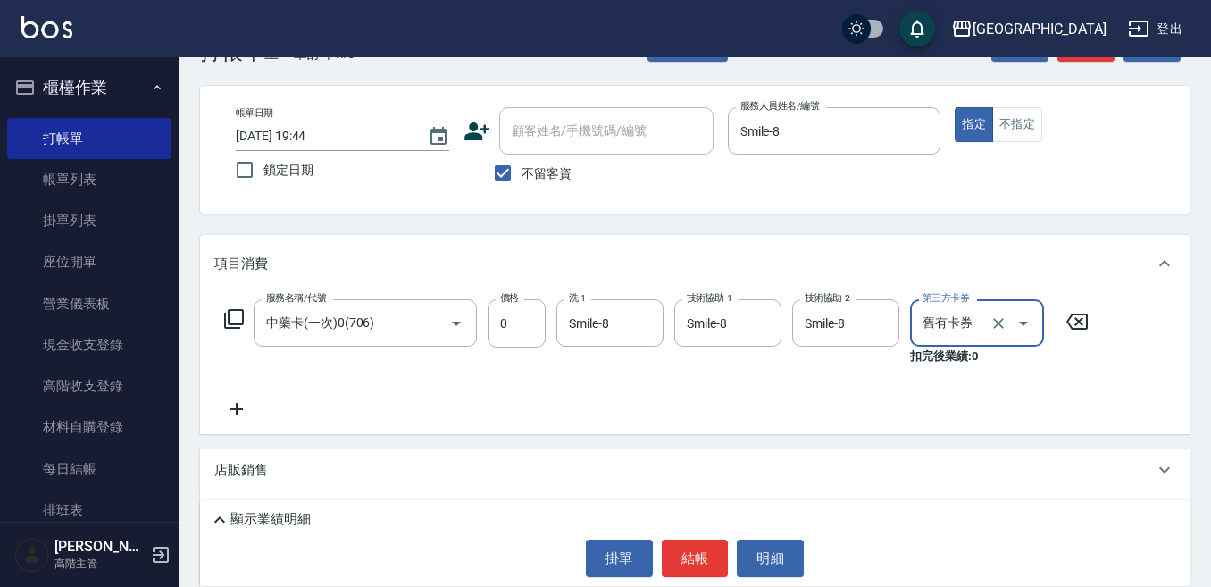
scroll to position [89, 0]
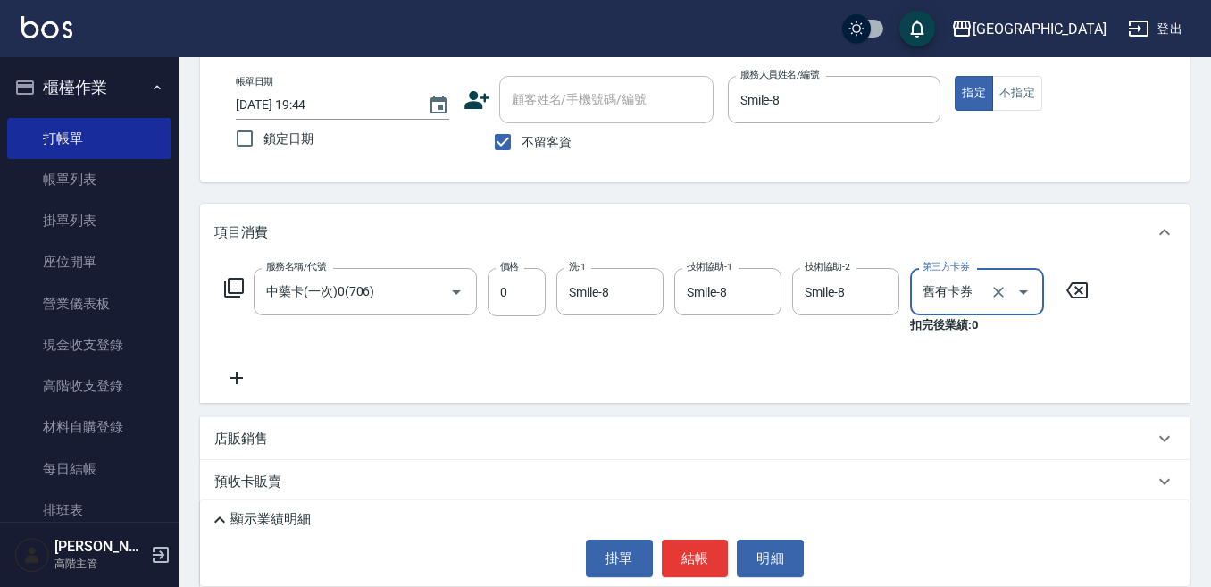
click at [230, 380] on icon at bounding box center [236, 377] width 45 height 21
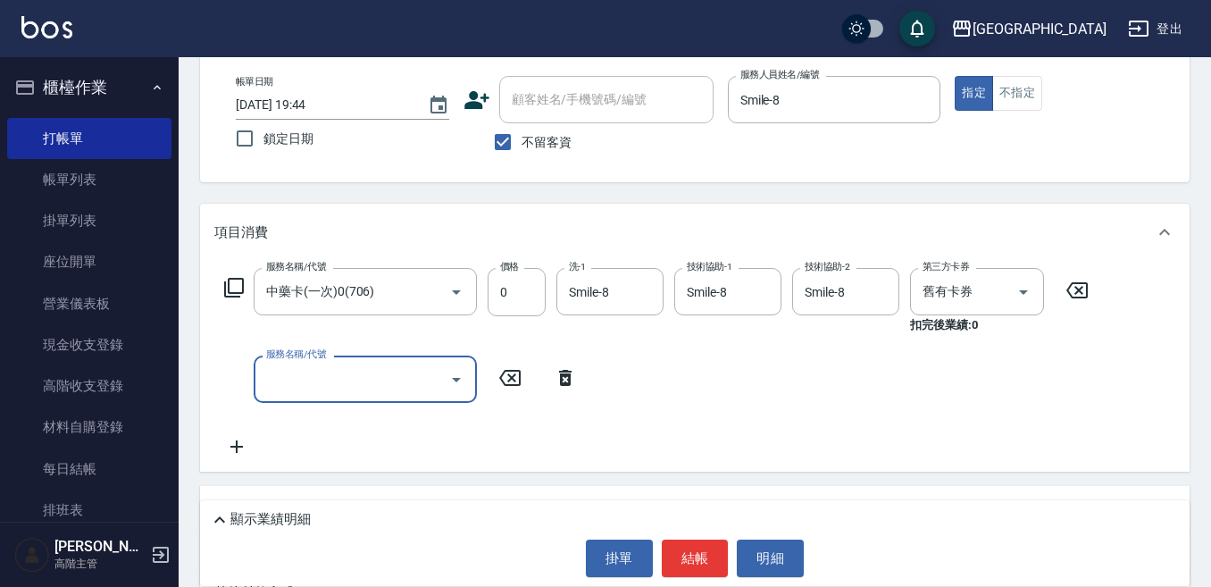
click at [294, 383] on input "服務名稱/代號" at bounding box center [352, 378] width 180 height 31
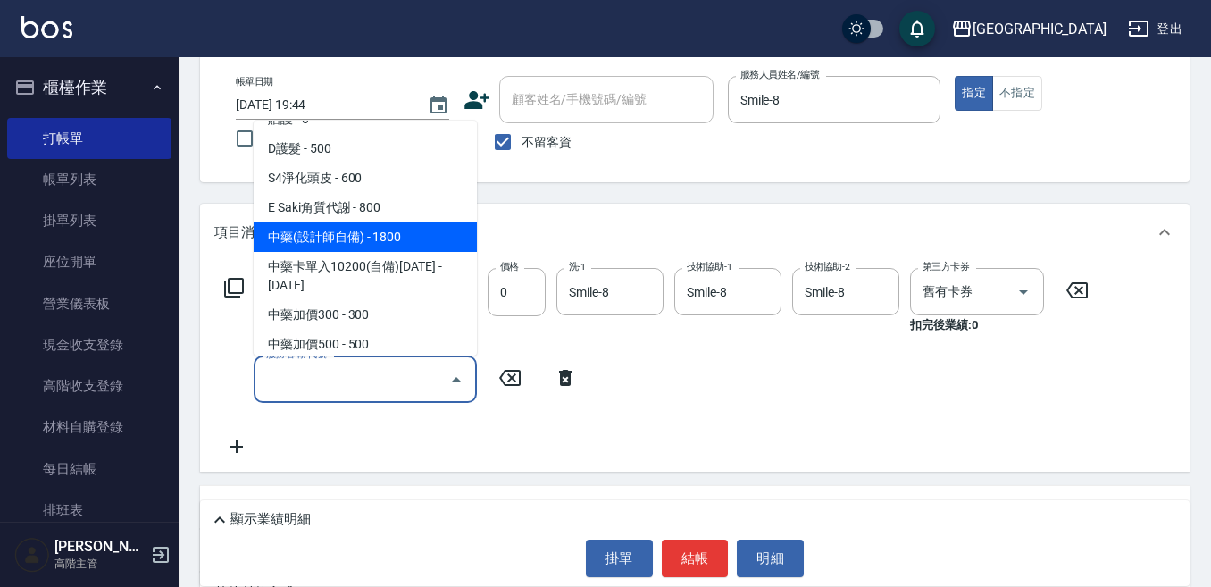
scroll to position [1429, 0]
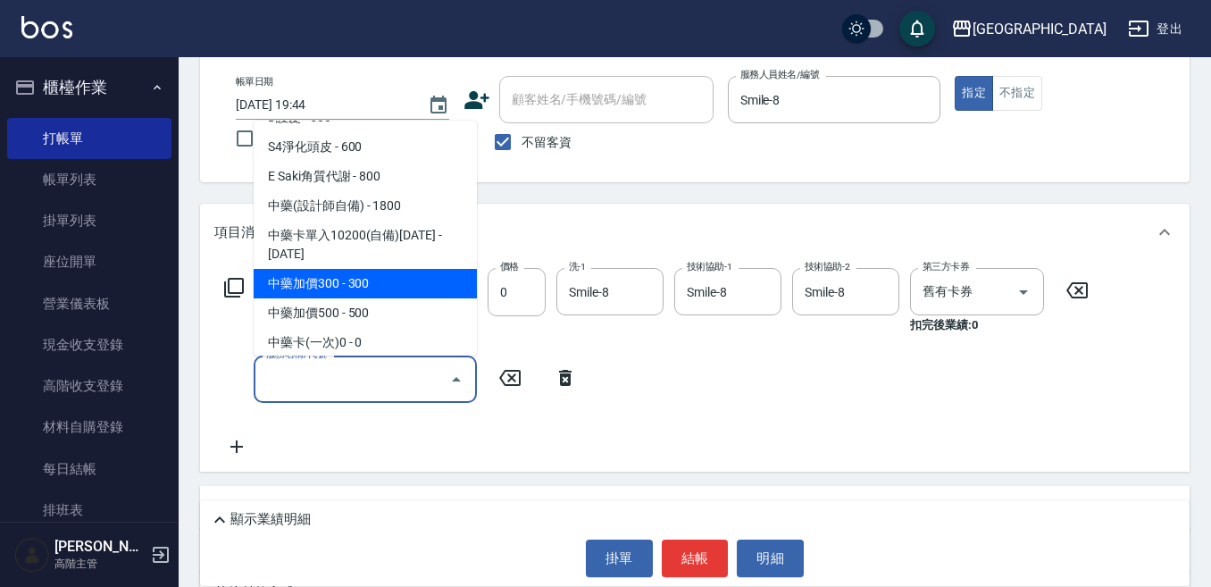
click at [354, 269] on span "中藥加價300 - 300" at bounding box center [365, 283] width 223 height 29
type input "中藥加價300(704)"
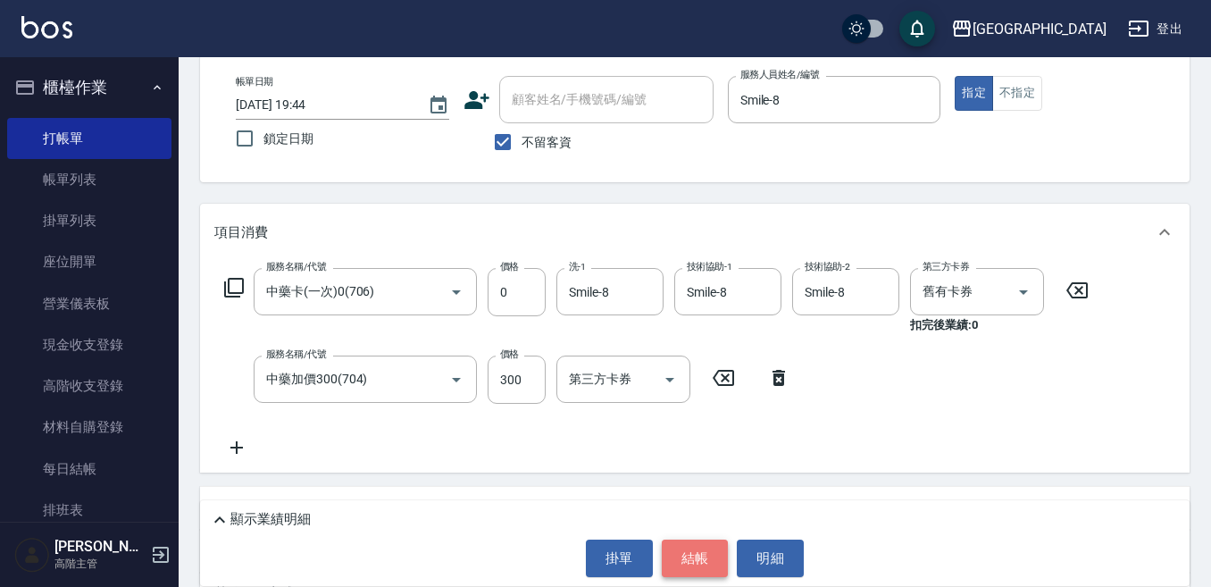
click at [692, 561] on button "結帳" at bounding box center [695, 558] width 67 height 38
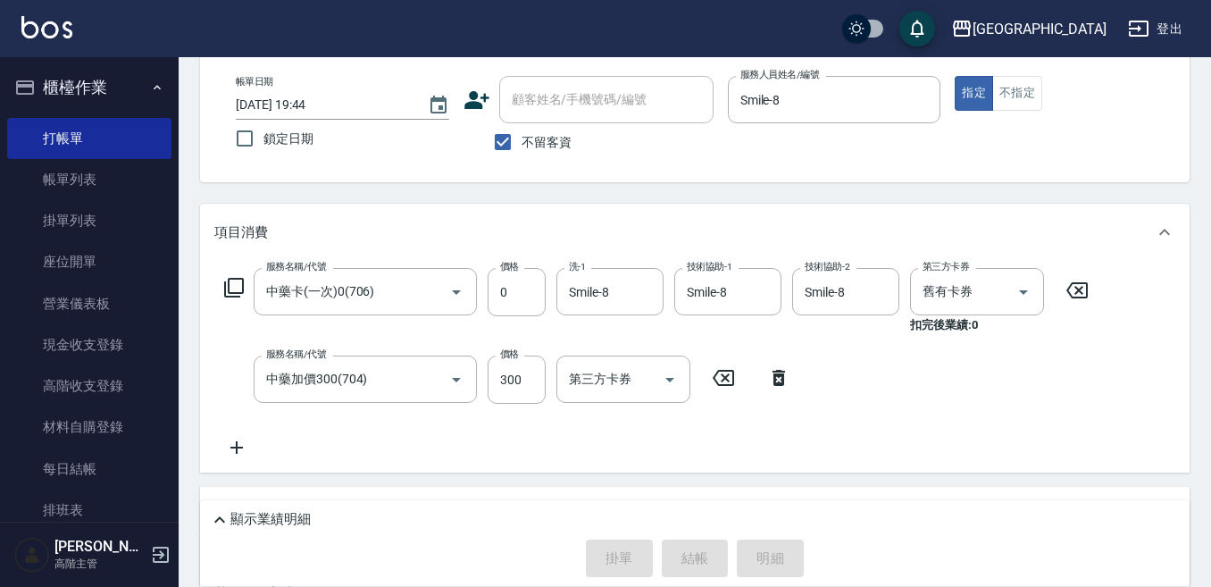
type input "2025/10/12 19:45"
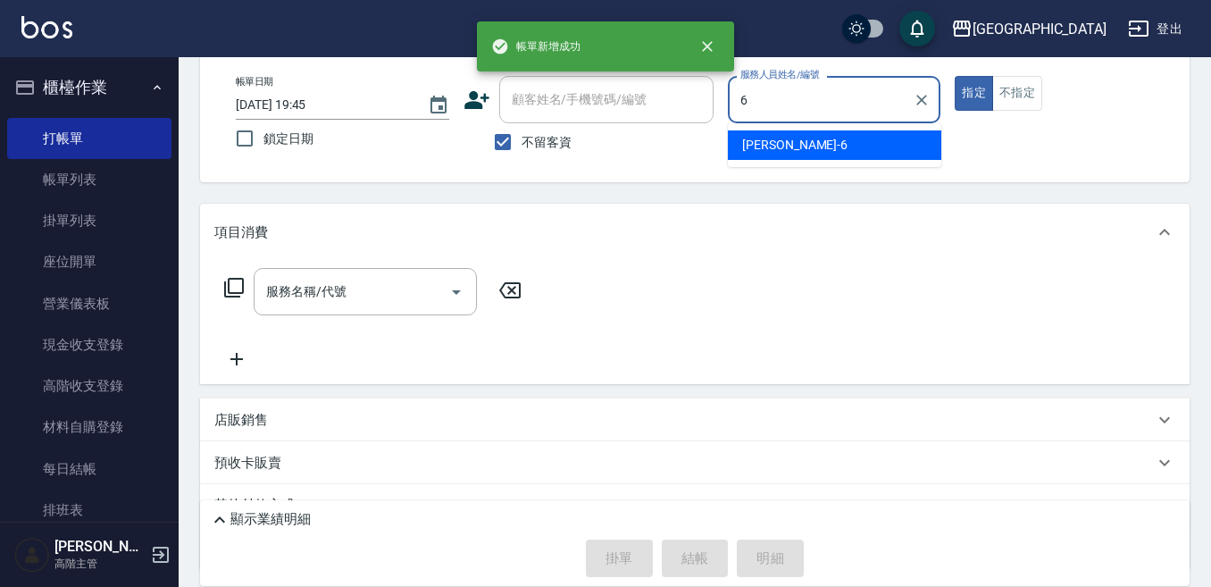
type input "Judy-6"
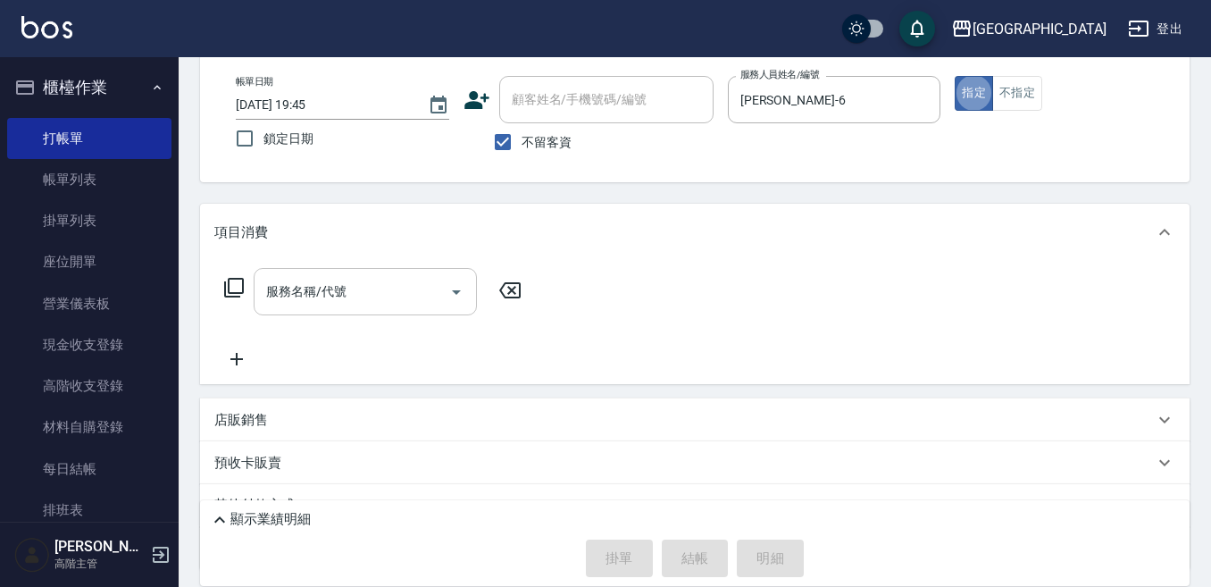
click at [303, 293] on input "服務名稱/代號" at bounding box center [352, 291] width 180 height 31
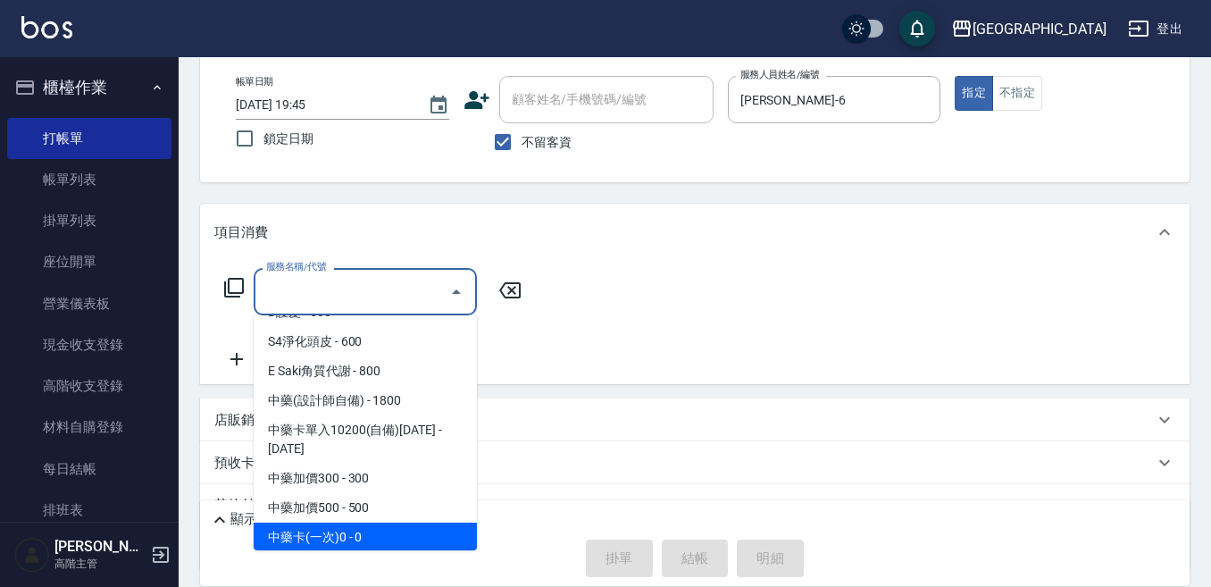
drag, startPoint x: 363, startPoint y: 516, endPoint x: 413, endPoint y: 471, distance: 67.0
click at [363, 522] on span "中藥卡(一次)0 - 0" at bounding box center [365, 536] width 223 height 29
type input "中藥卡(一次)0(706)"
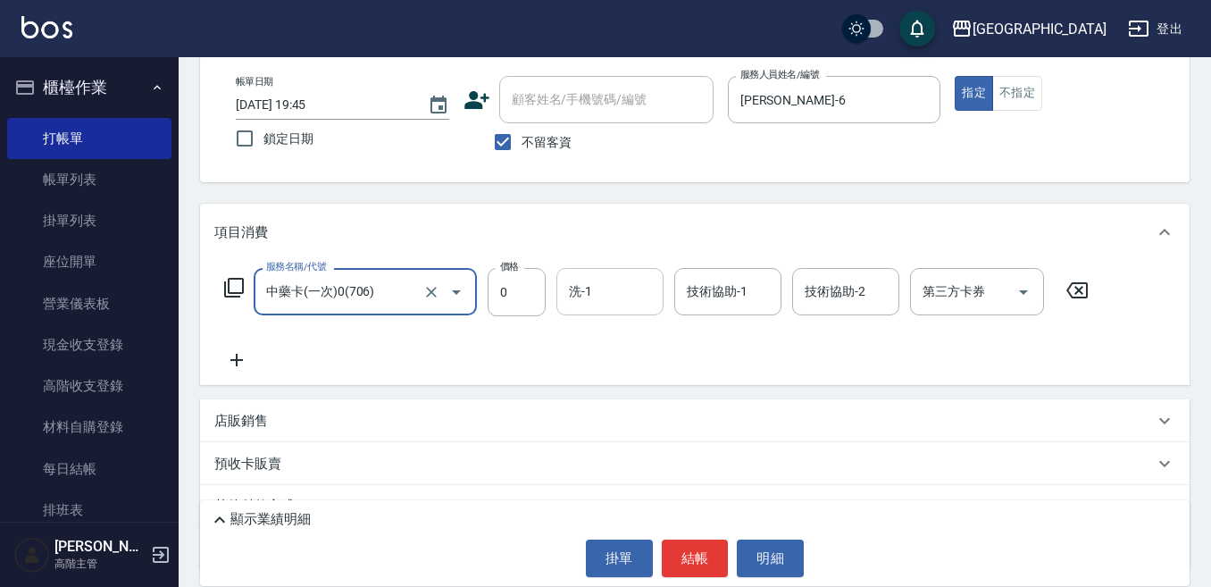
drag, startPoint x: 583, startPoint y: 283, endPoint x: 578, endPoint y: 300, distance: 17.8
click at [588, 284] on div "洗-1 洗-1" at bounding box center [609, 291] width 107 height 47
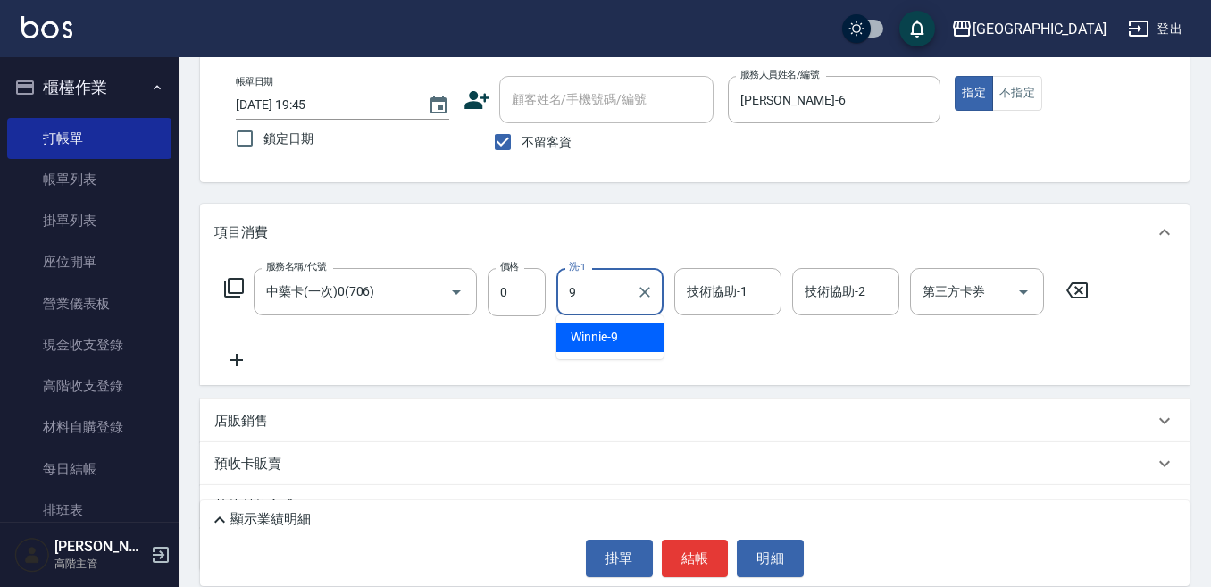
type input "Winnie-9"
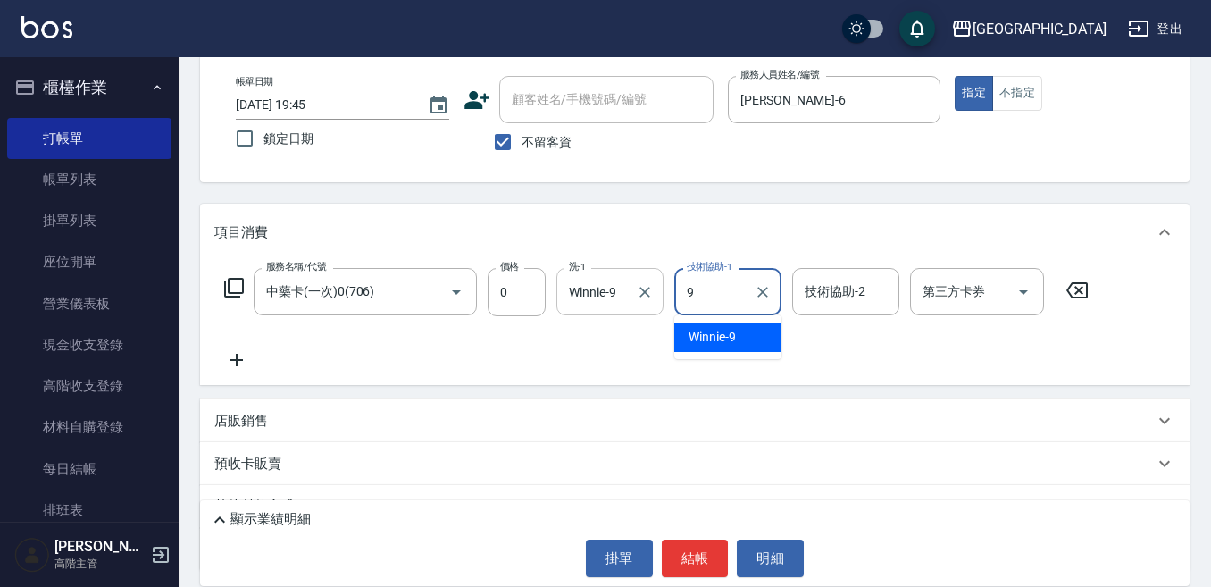
type input "Winnie-9"
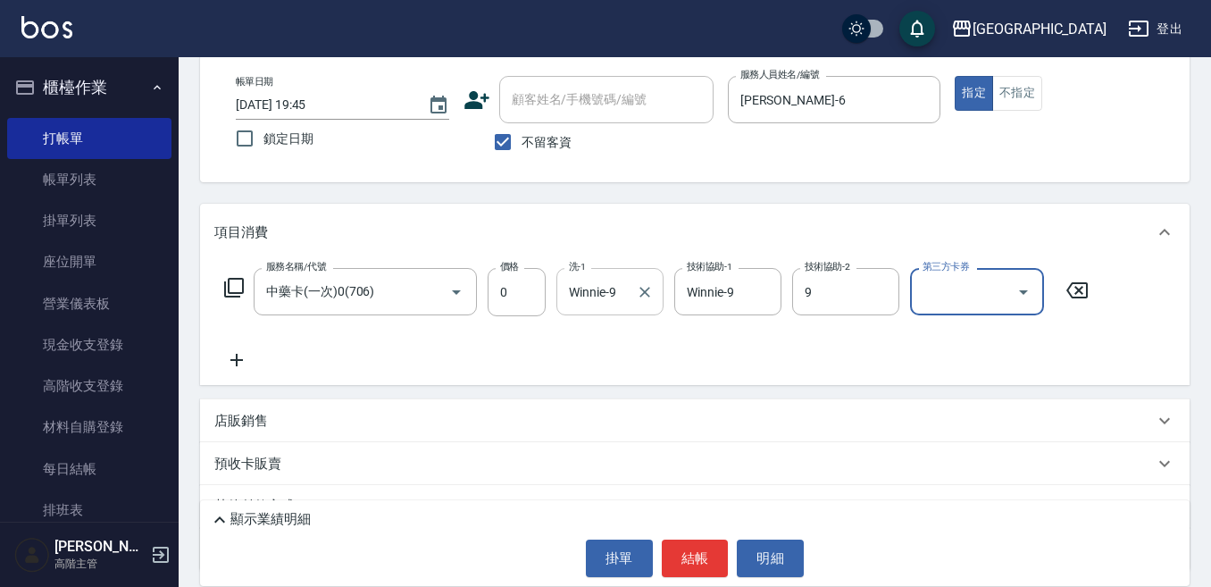
type input "Winnie-9"
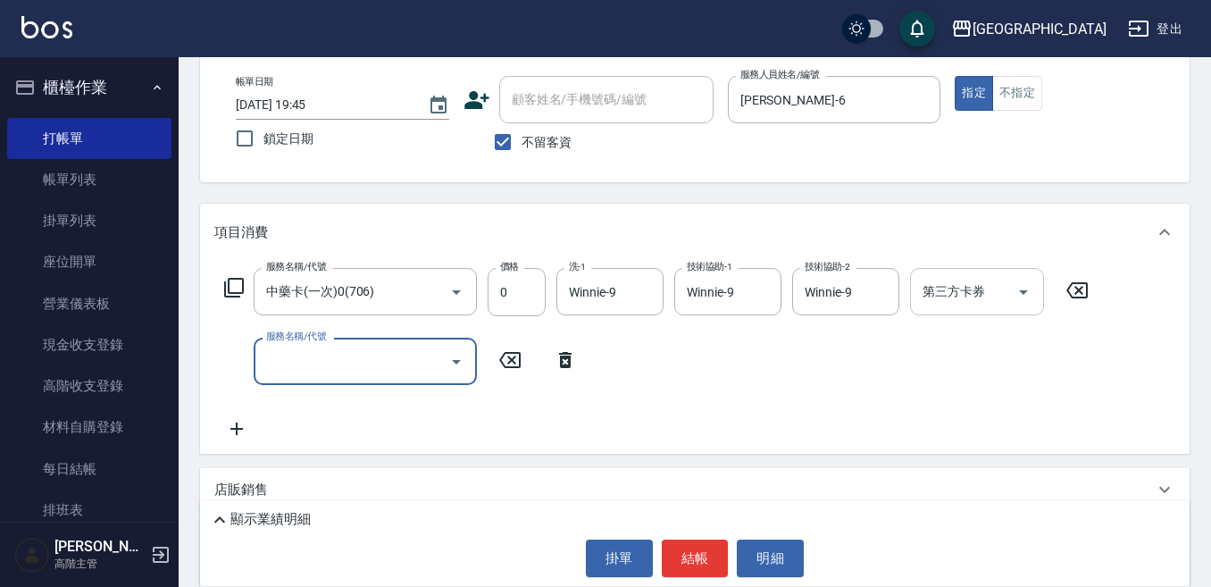
click at [939, 294] on input "第三方卡券" at bounding box center [963, 291] width 91 height 31
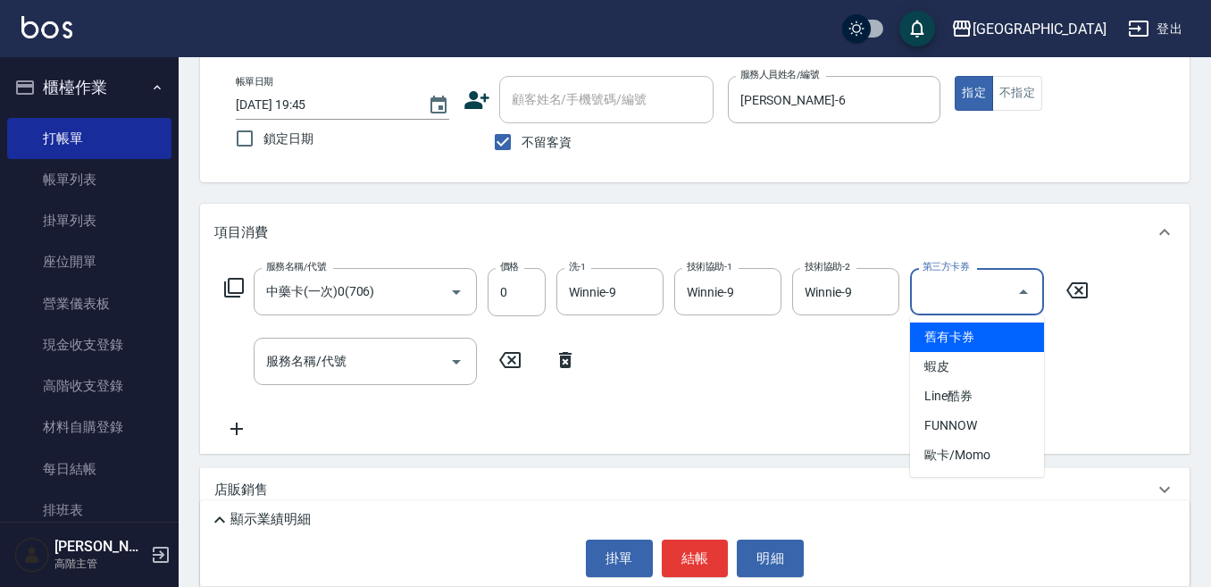
drag, startPoint x: 939, startPoint y: 338, endPoint x: 696, endPoint y: 378, distance: 246.9
click at [935, 338] on span "舊有卡券" at bounding box center [977, 336] width 134 height 29
type input "舊有卡券"
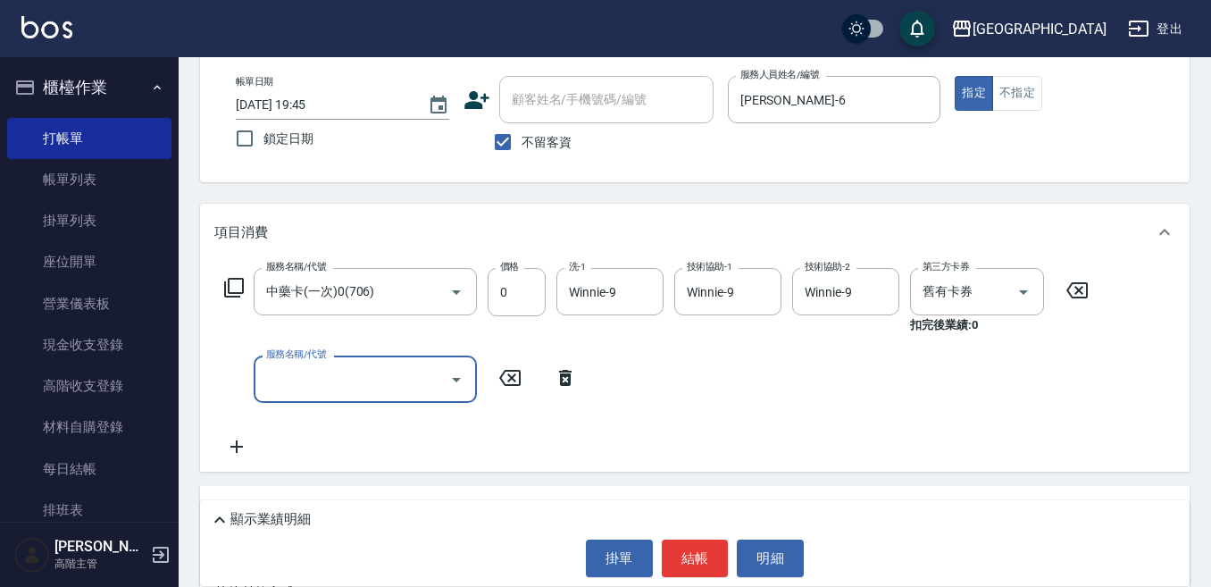
drag, startPoint x: 312, startPoint y: 371, endPoint x: 173, endPoint y: 355, distance: 139.2
click at [309, 371] on input "服務名稱/代號" at bounding box center [352, 378] width 180 height 31
type input "DP水導素(603)"
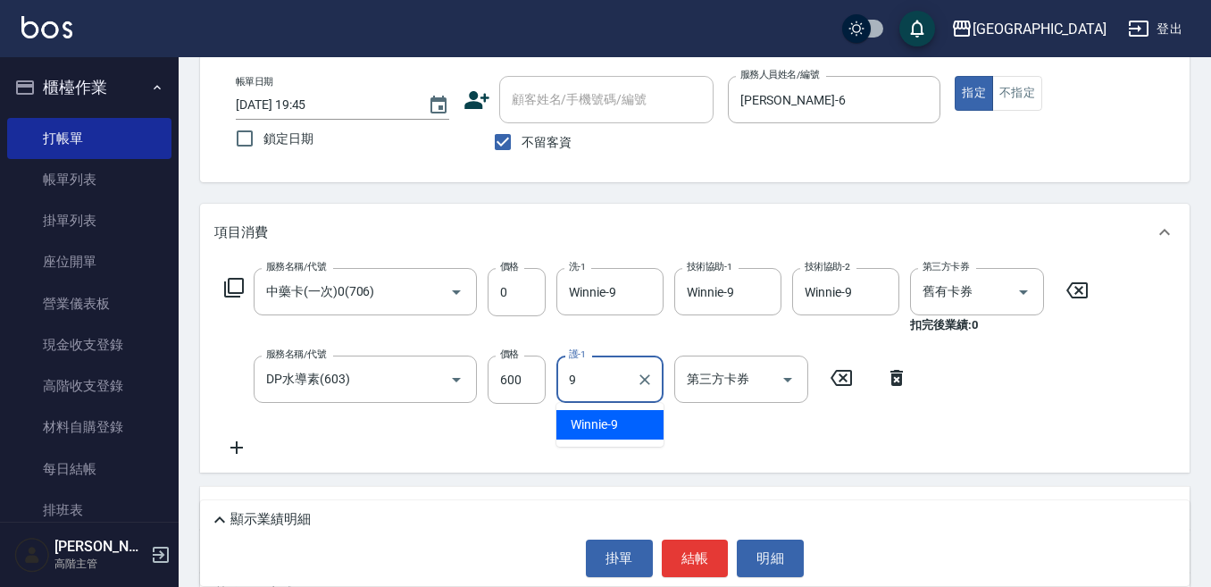
type input "Winnie-9"
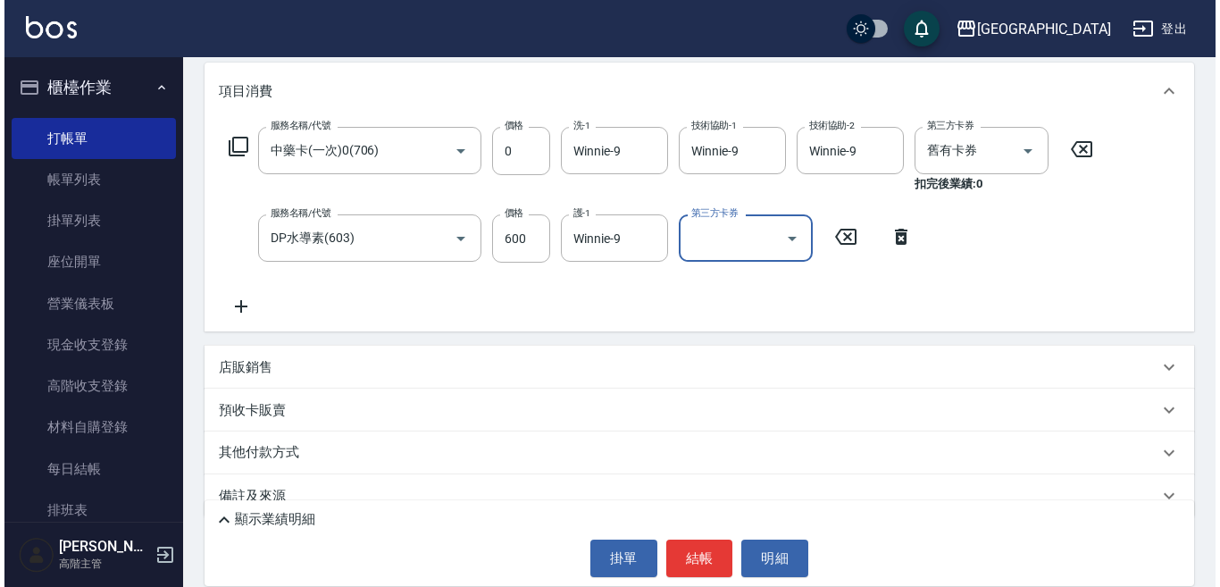
scroll to position [259, 0]
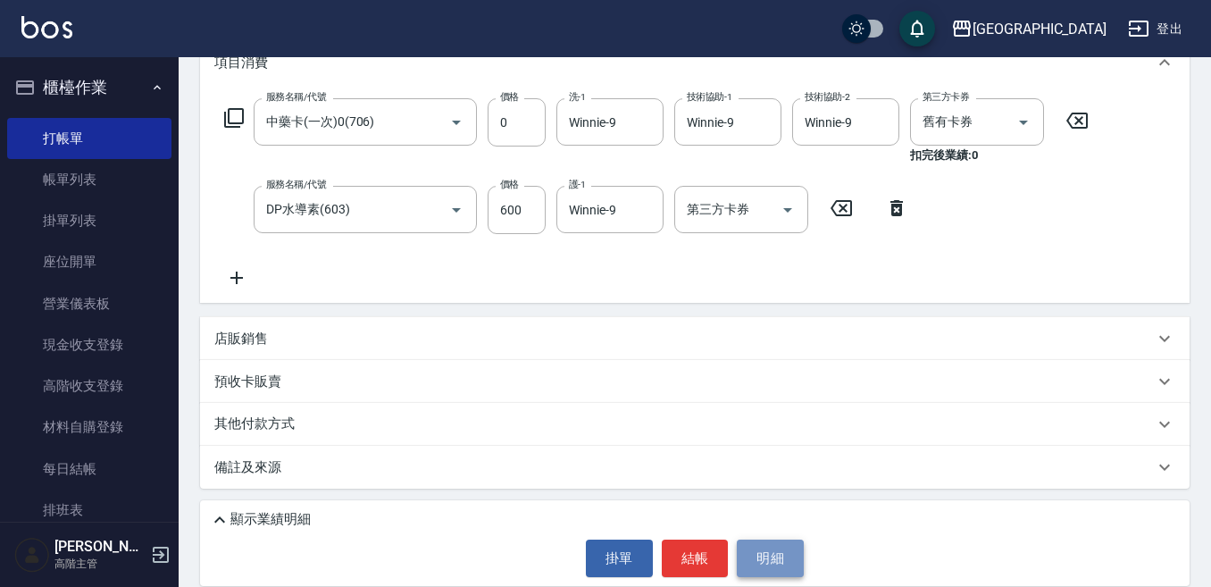
click at [765, 559] on button "明細" at bounding box center [770, 558] width 67 height 38
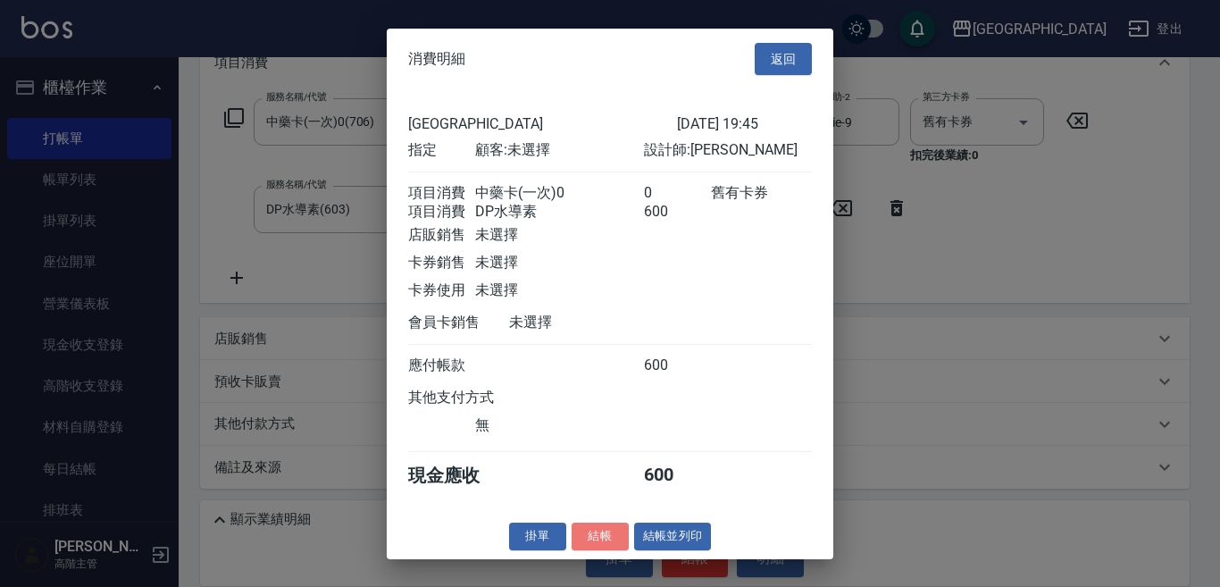
drag, startPoint x: 593, startPoint y: 553, endPoint x: 590, endPoint y: 544, distance: 9.3
click at [592, 550] on button "結帳" at bounding box center [599, 536] width 57 height 28
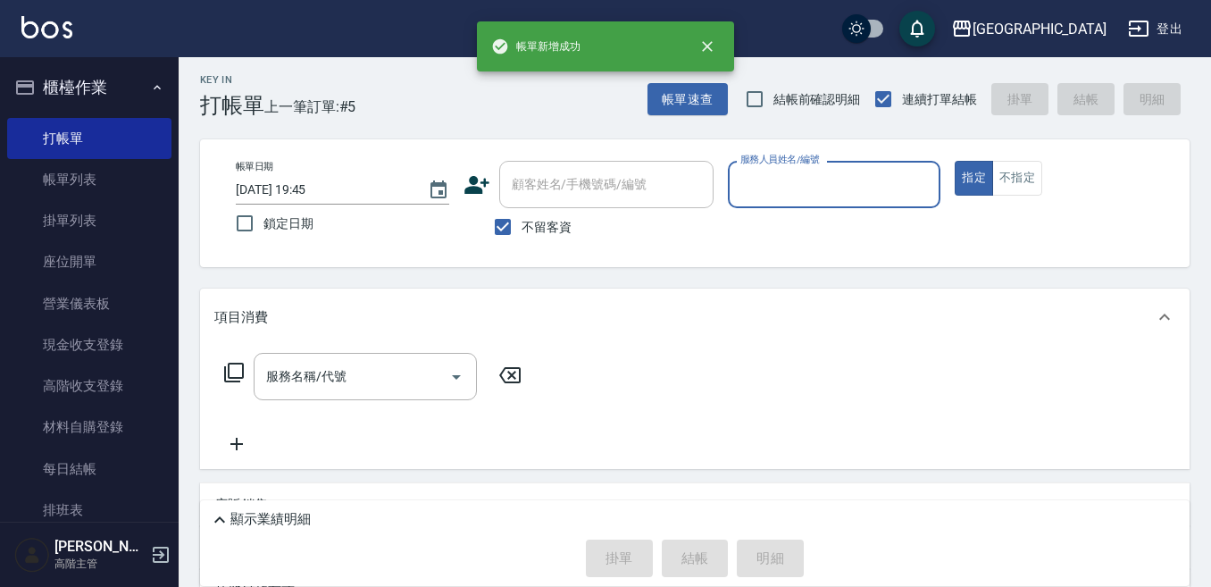
scroll to position [0, 0]
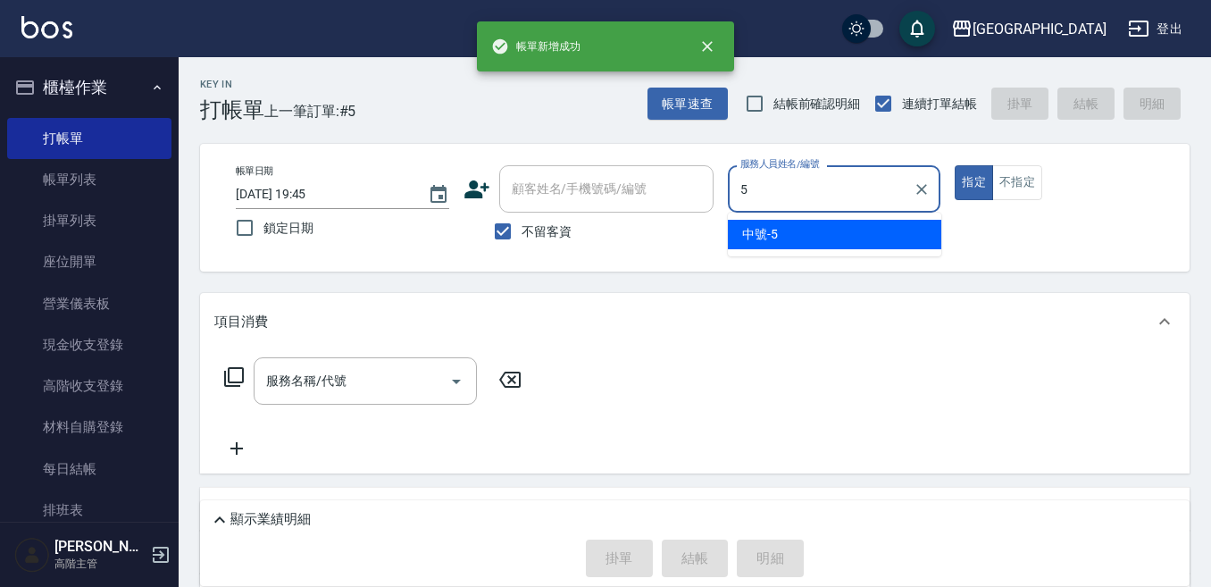
type input "中號-5"
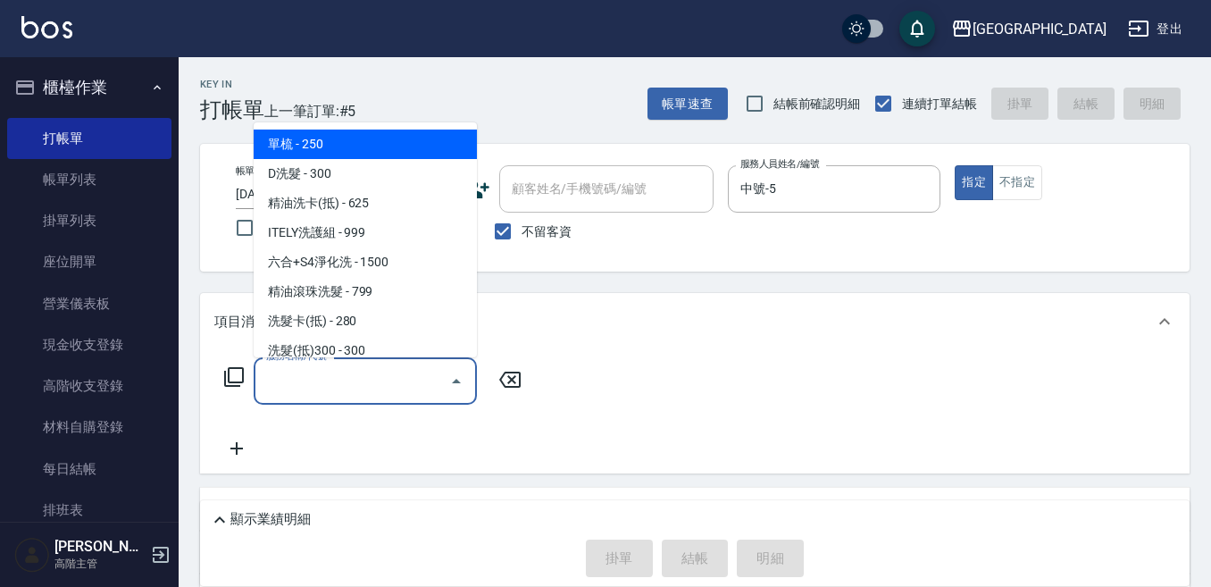
drag, startPoint x: 320, startPoint y: 378, endPoint x: 285, endPoint y: 378, distance: 34.8
click at [318, 378] on input "服務名稱/代號" at bounding box center [352, 380] width 180 height 31
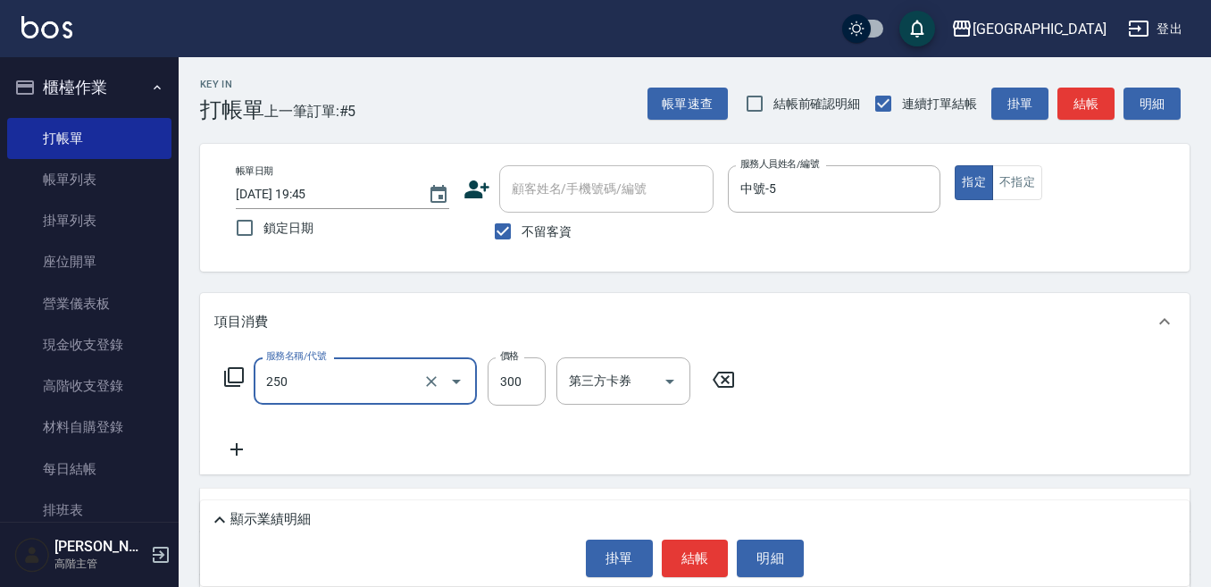
type input "日式洗髮(250)"
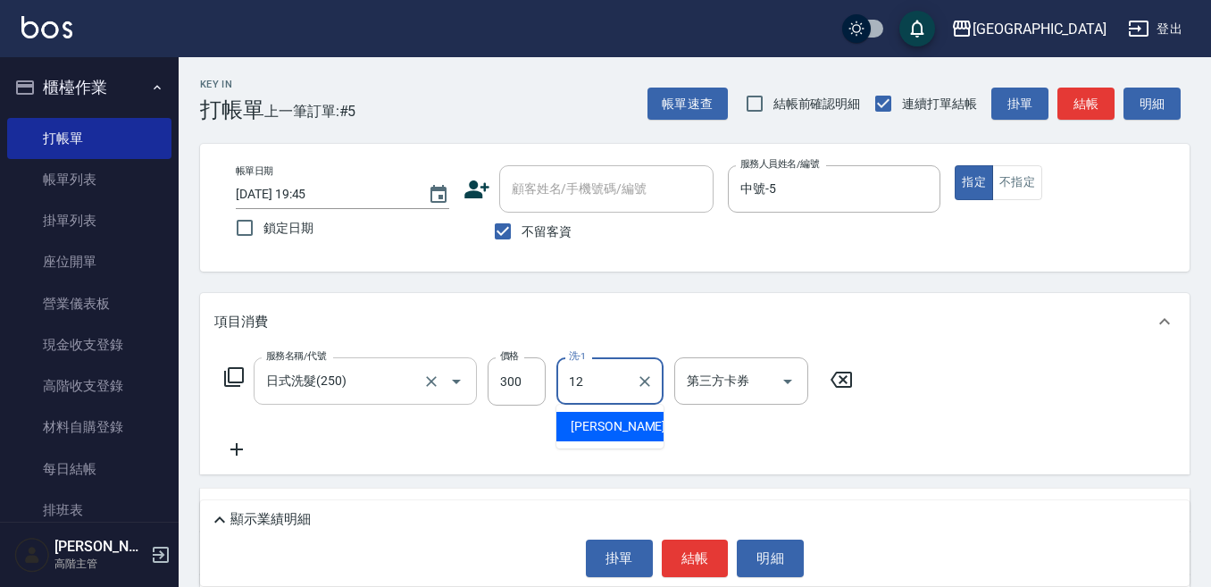
type input "Emily-12"
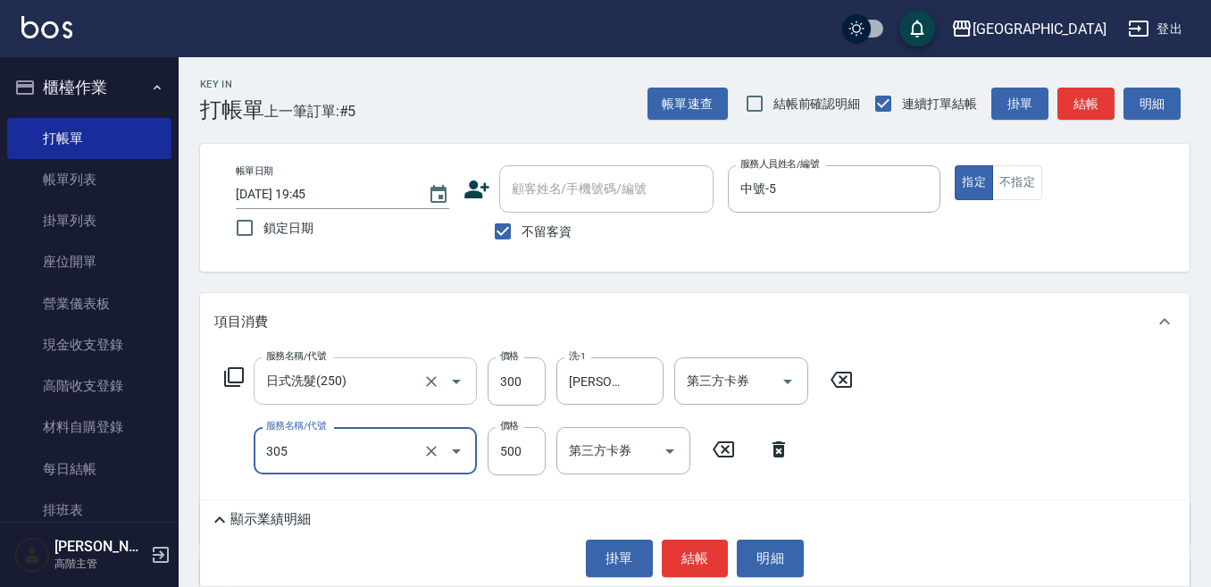
type input "剪髮500(305)"
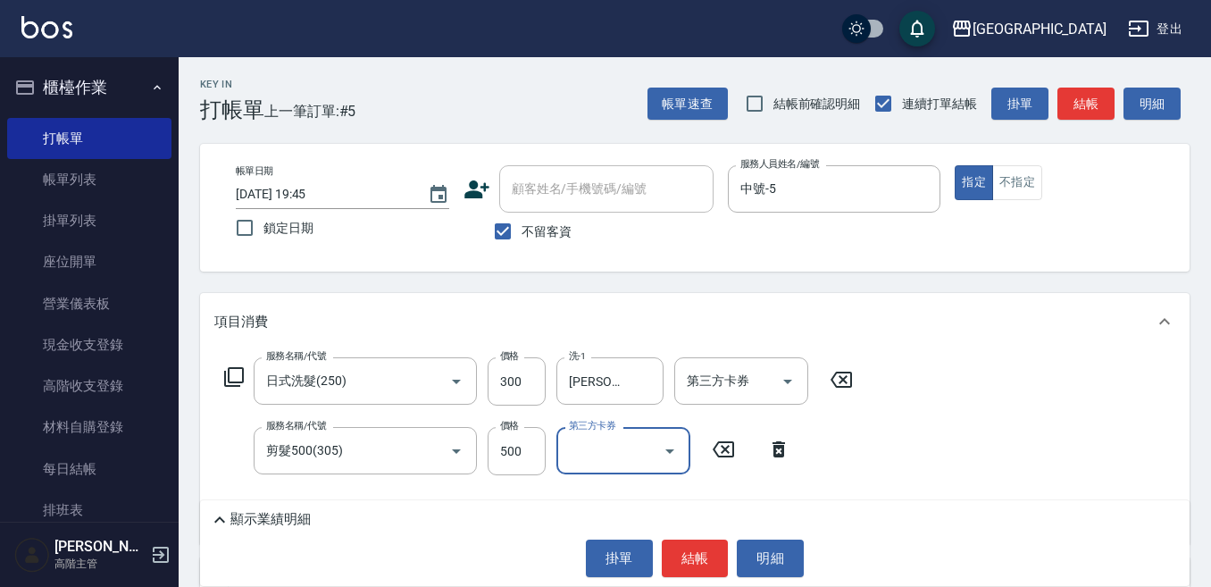
scroll to position [89, 0]
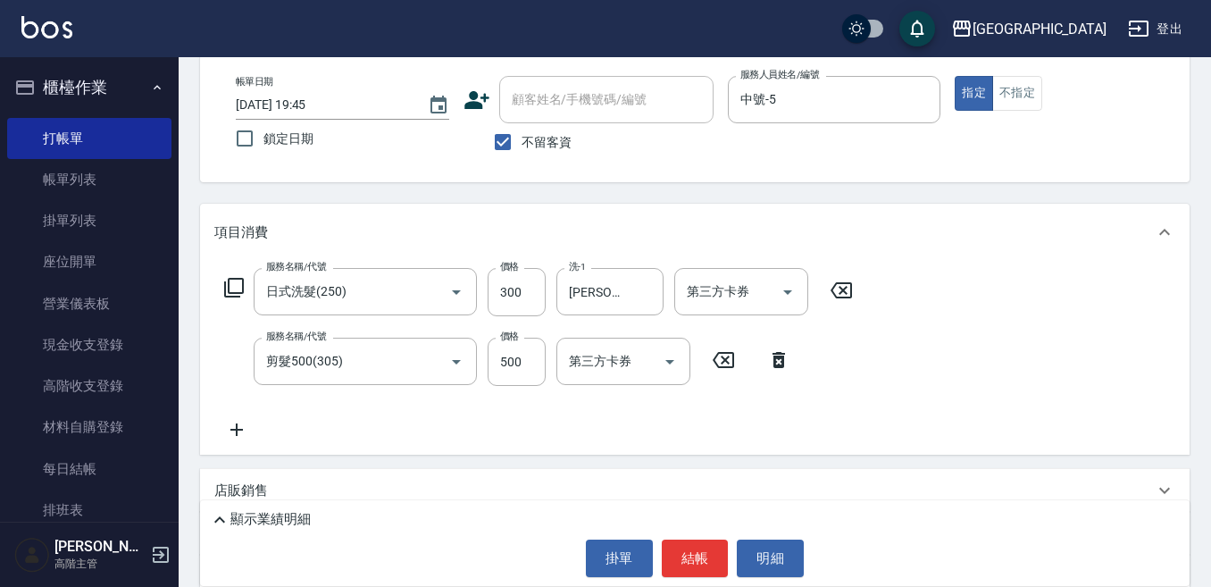
click at [232, 432] on icon at bounding box center [236, 429] width 45 height 21
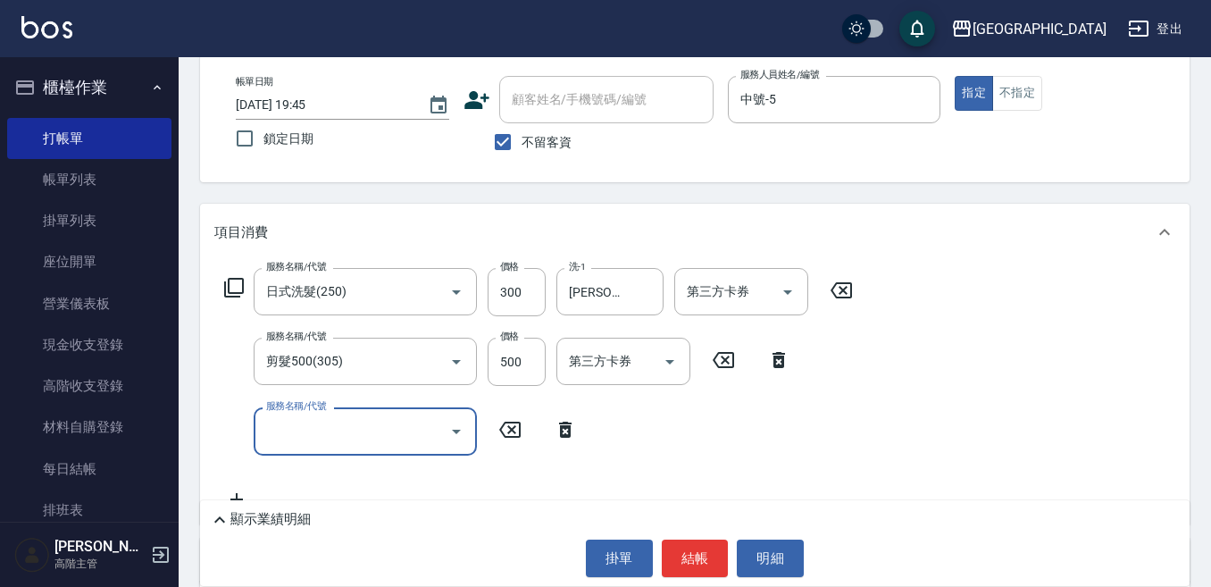
drag, startPoint x: 286, startPoint y: 423, endPoint x: 279, endPoint y: 416, distance: 9.5
click at [287, 421] on input "服務名稱/代號" at bounding box center [352, 430] width 180 height 31
type input "潤絲精(800)"
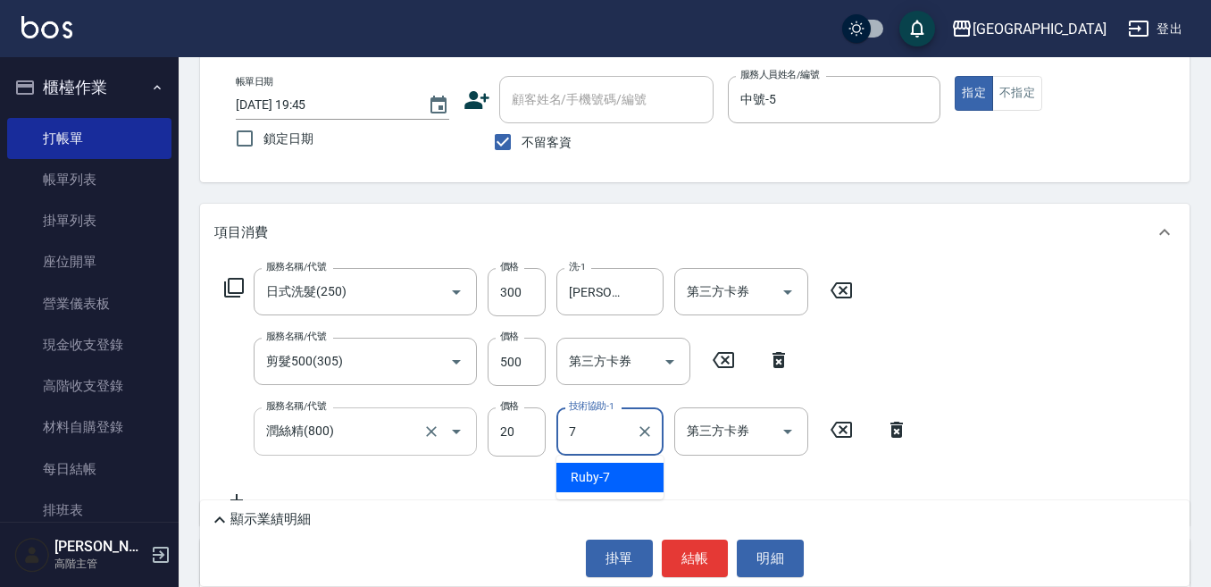
type input "Ruby-7"
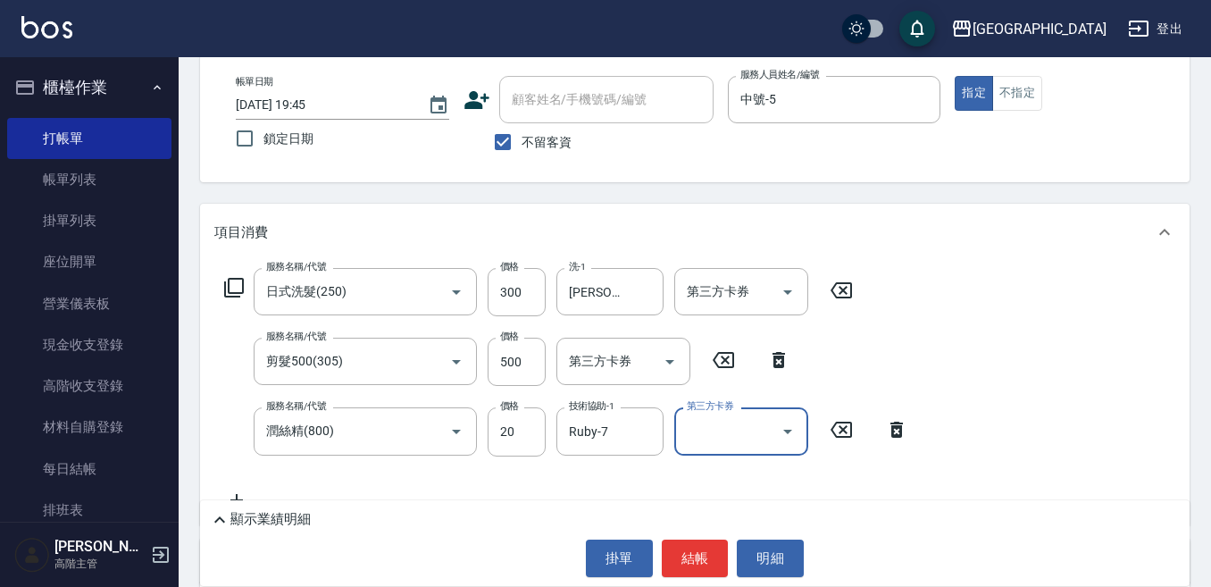
scroll to position [179, 0]
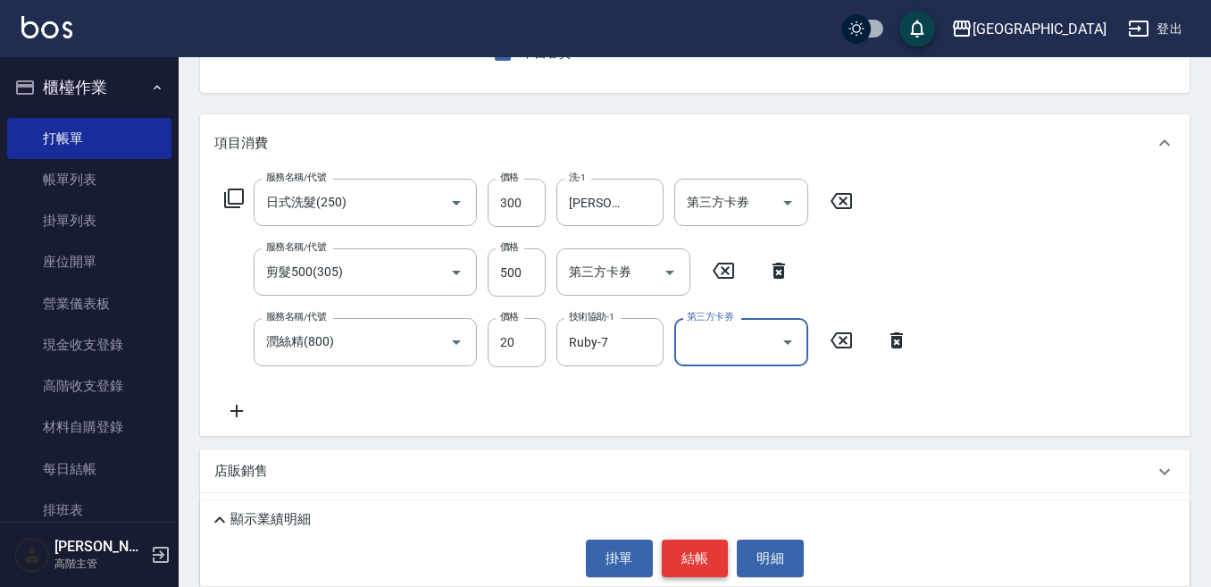
click at [698, 558] on button "結帳" at bounding box center [695, 558] width 67 height 38
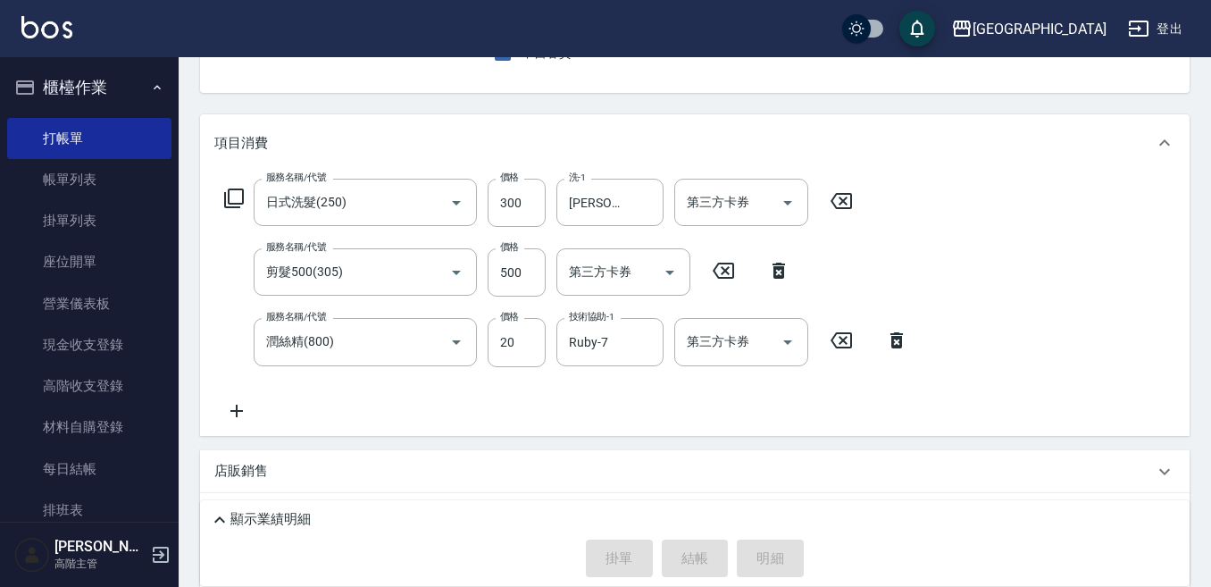
type input "2025/10/12 19:46"
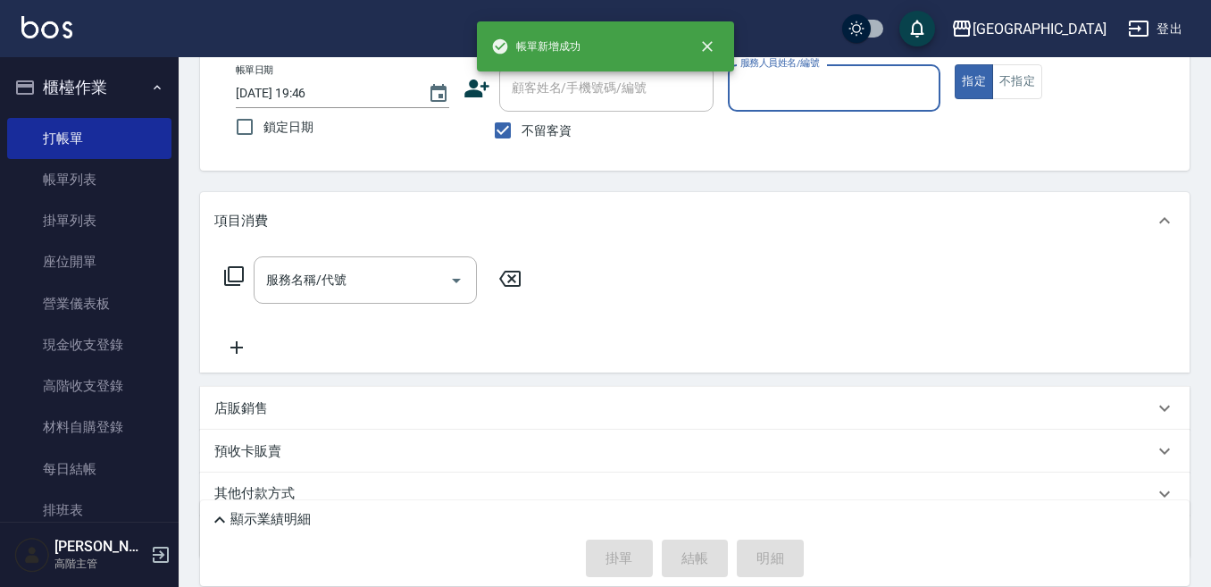
scroll to position [81, 0]
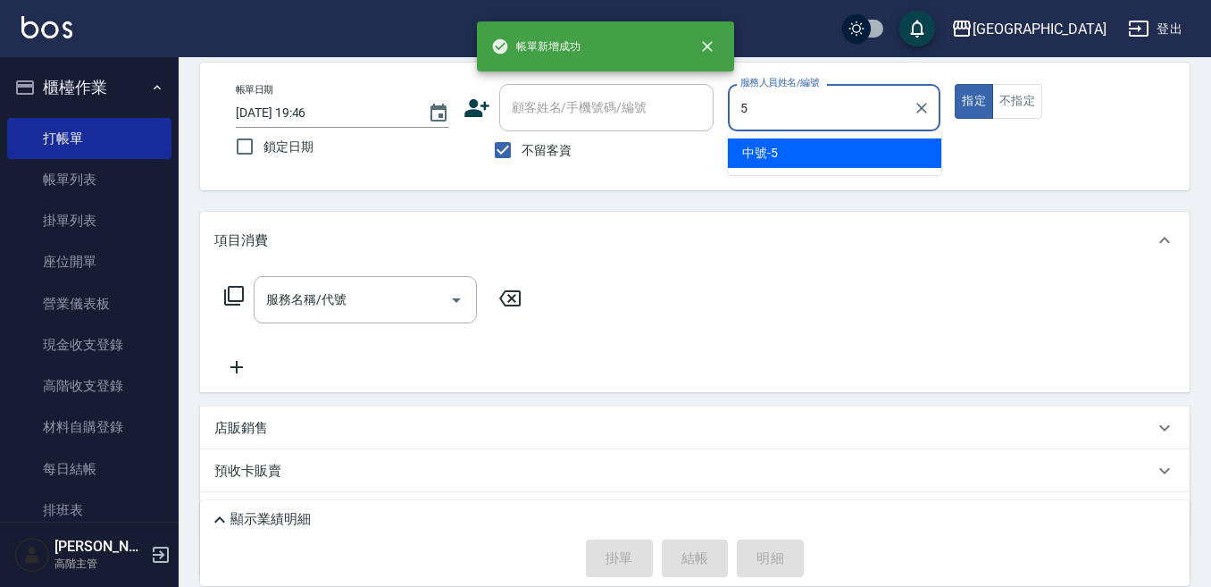
type input "中號-5"
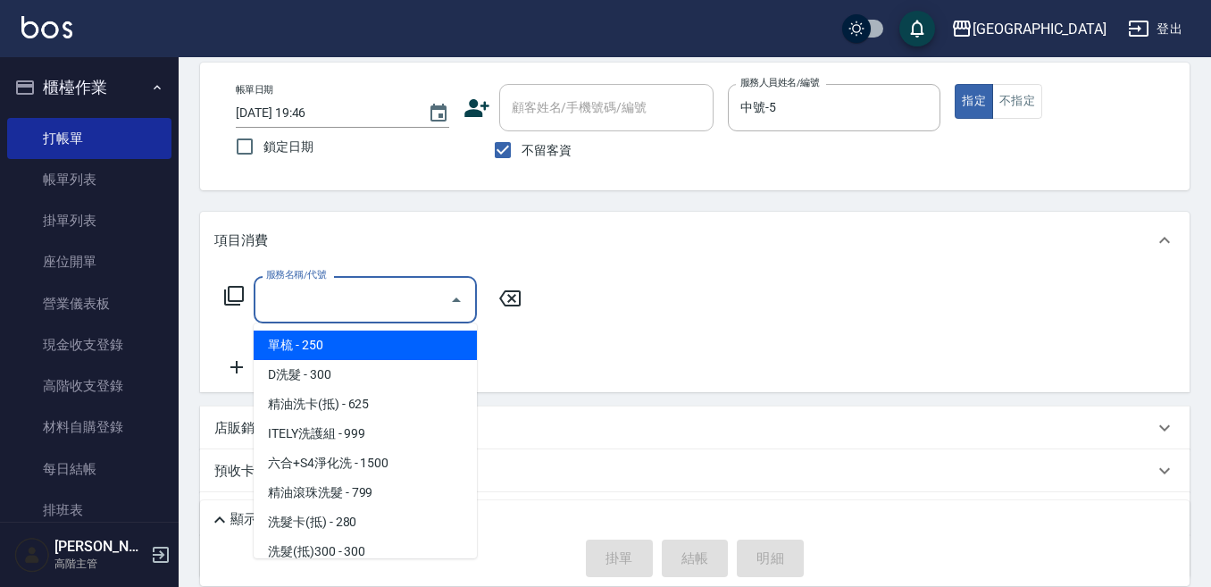
click at [274, 298] on input "服務名稱/代號" at bounding box center [352, 299] width 180 height 31
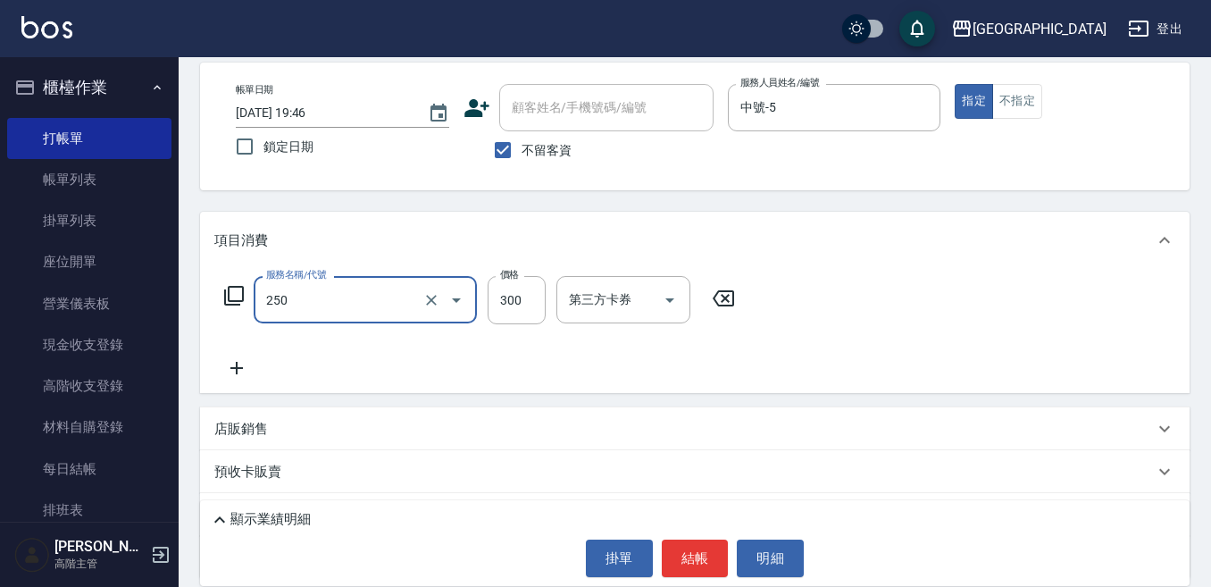
type input "日式洗髮(250)"
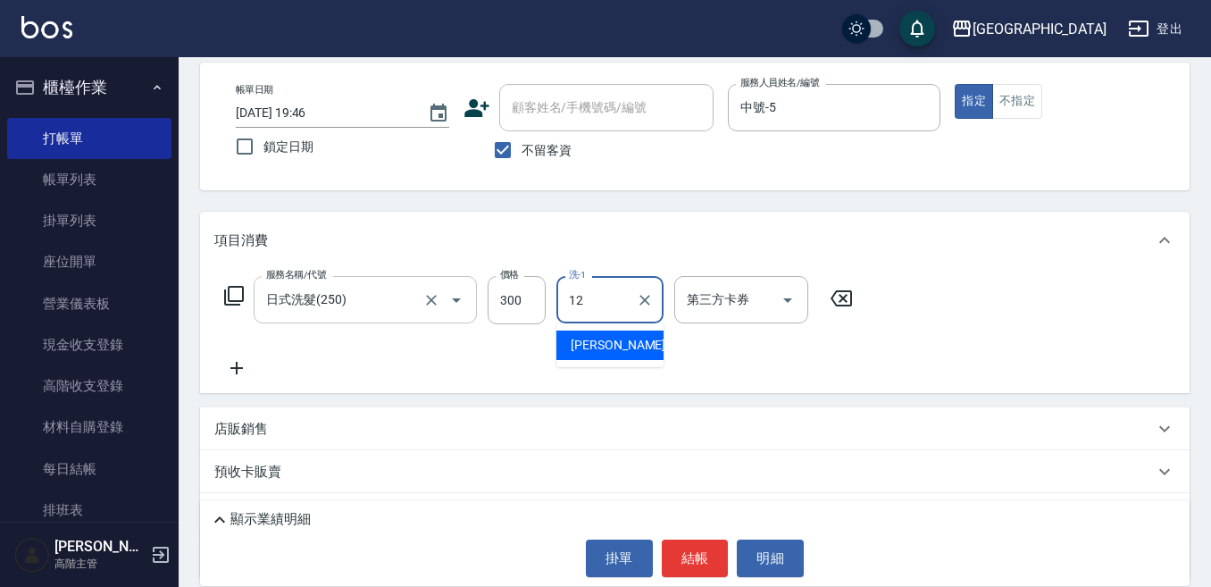
type input "Emily-12"
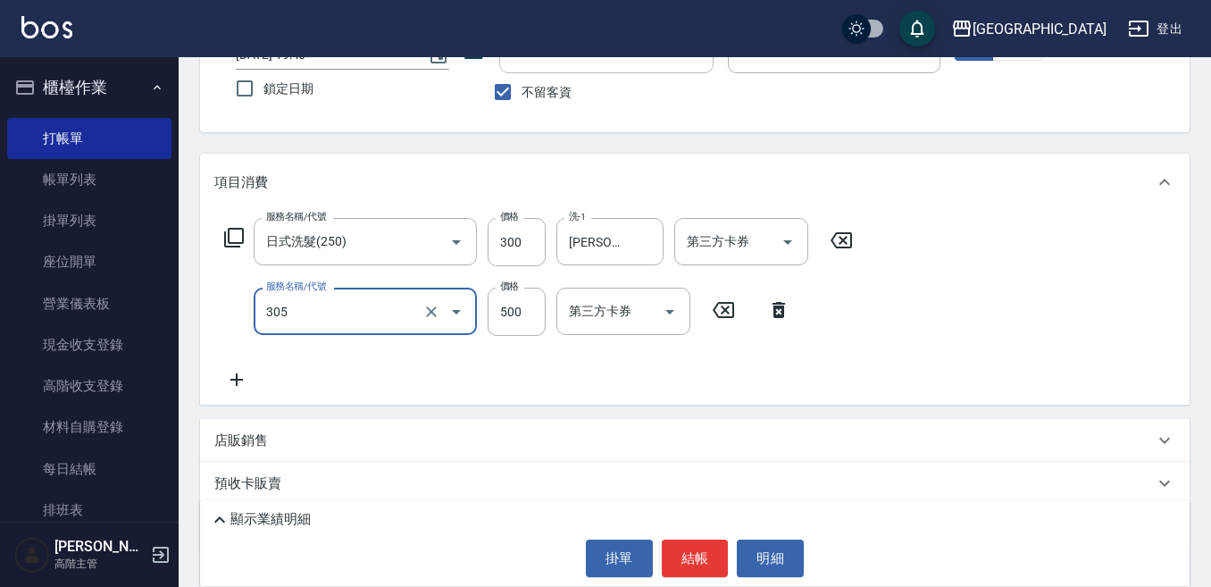
scroll to position [171, 0]
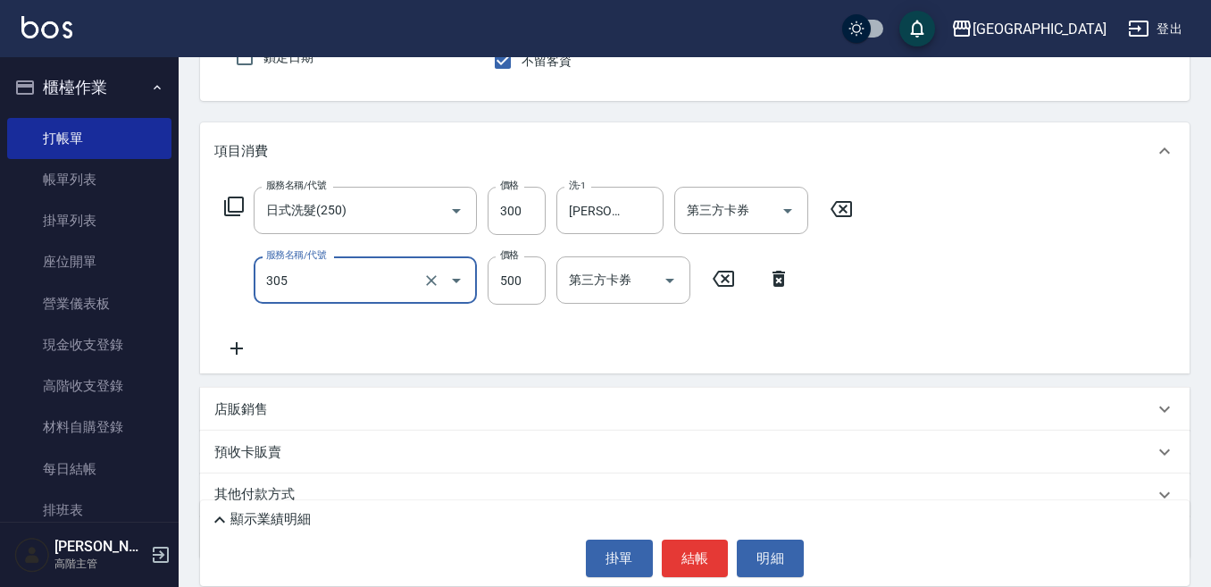
type input "剪髮500(305)"
drag, startPoint x: 229, startPoint y: 345, endPoint x: 246, endPoint y: 345, distance: 16.1
click at [246, 345] on icon at bounding box center [236, 348] width 45 height 21
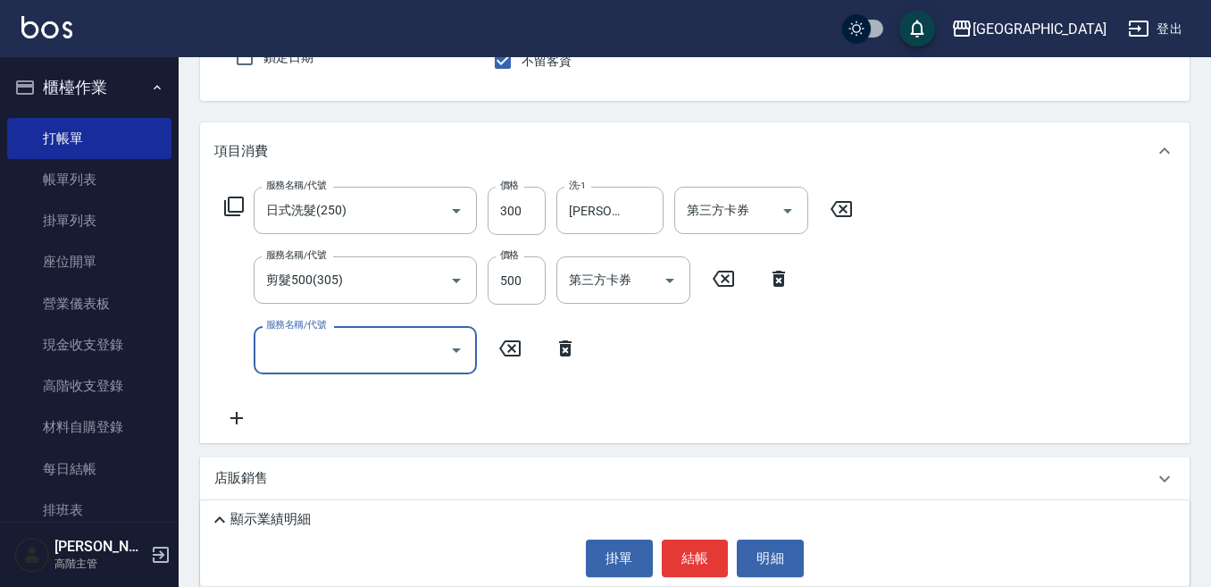
drag, startPoint x: 289, startPoint y: 361, endPoint x: 272, endPoint y: 351, distance: 19.6
click at [287, 361] on input "服務名稱/代號" at bounding box center [352, 349] width 180 height 31
type input "潤絲精(800)"
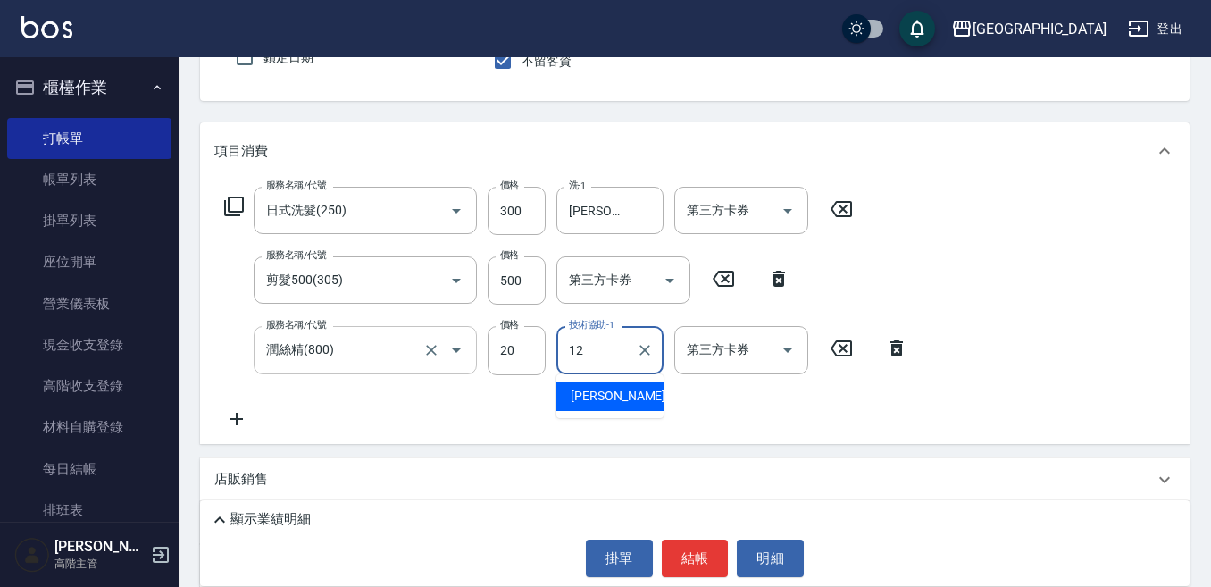
type input "Emily-12"
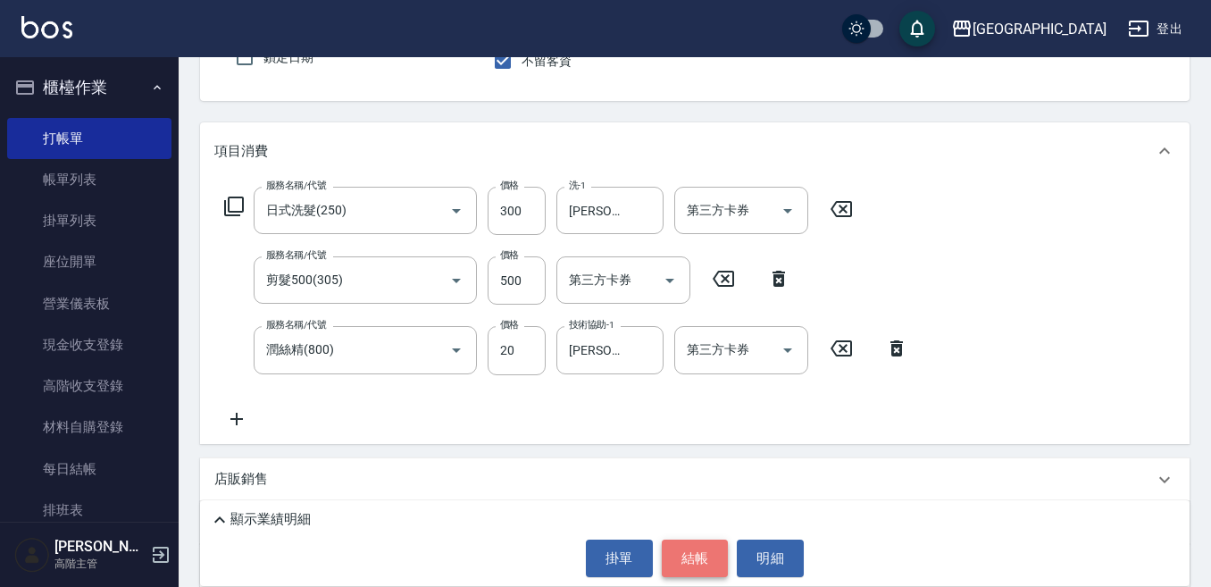
click at [678, 555] on button "結帳" at bounding box center [695, 558] width 67 height 38
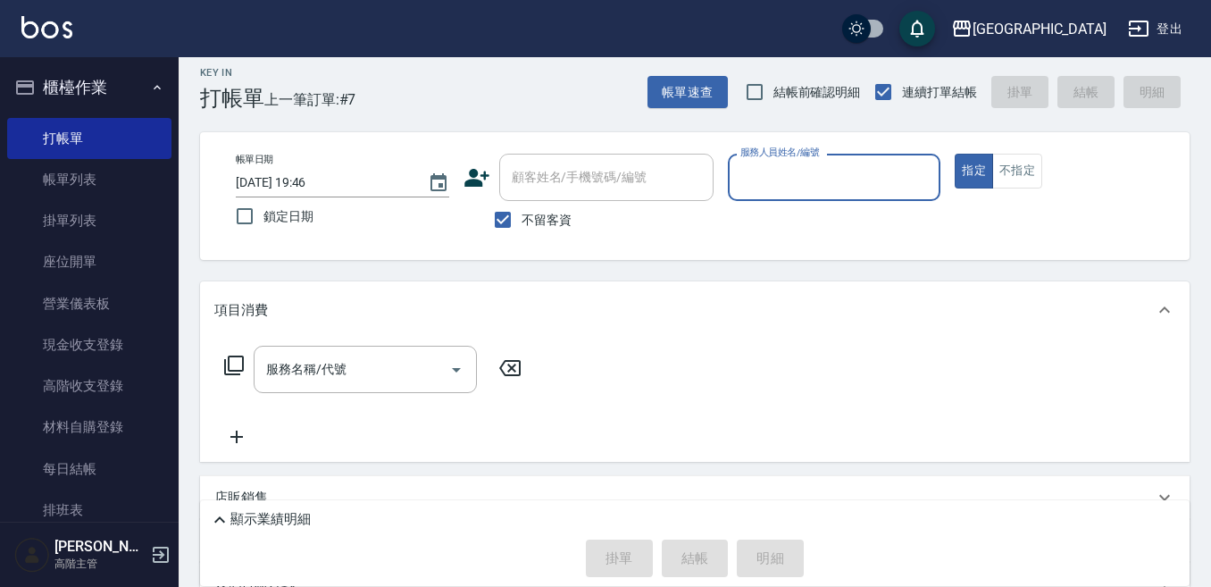
scroll to position [0, 0]
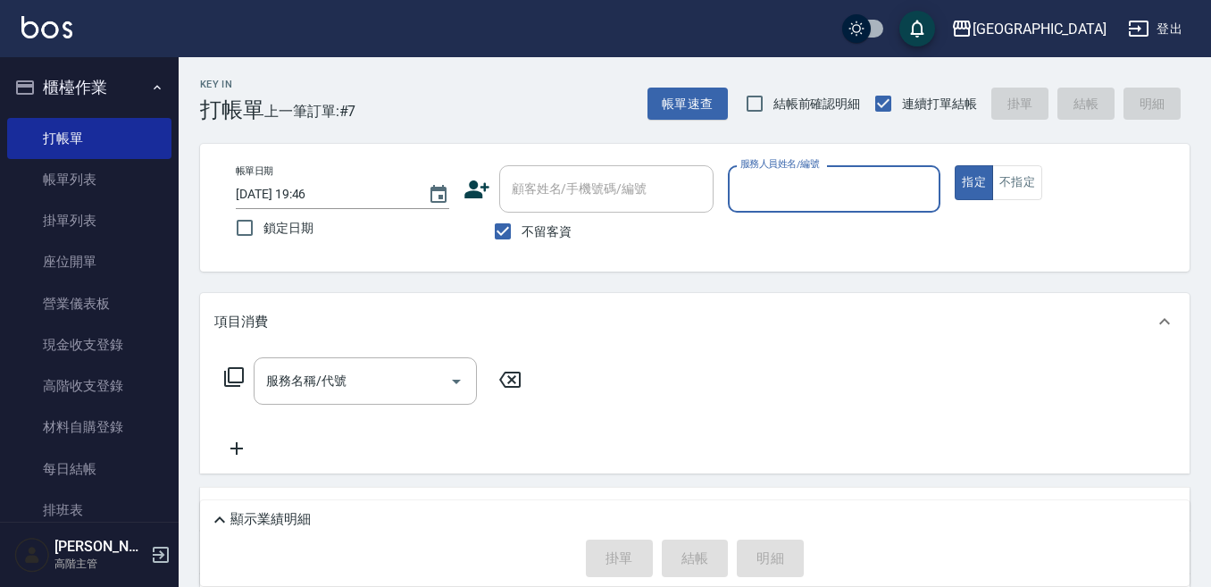
click at [761, 196] on input "服務人員姓名/編號" at bounding box center [834, 188] width 197 height 31
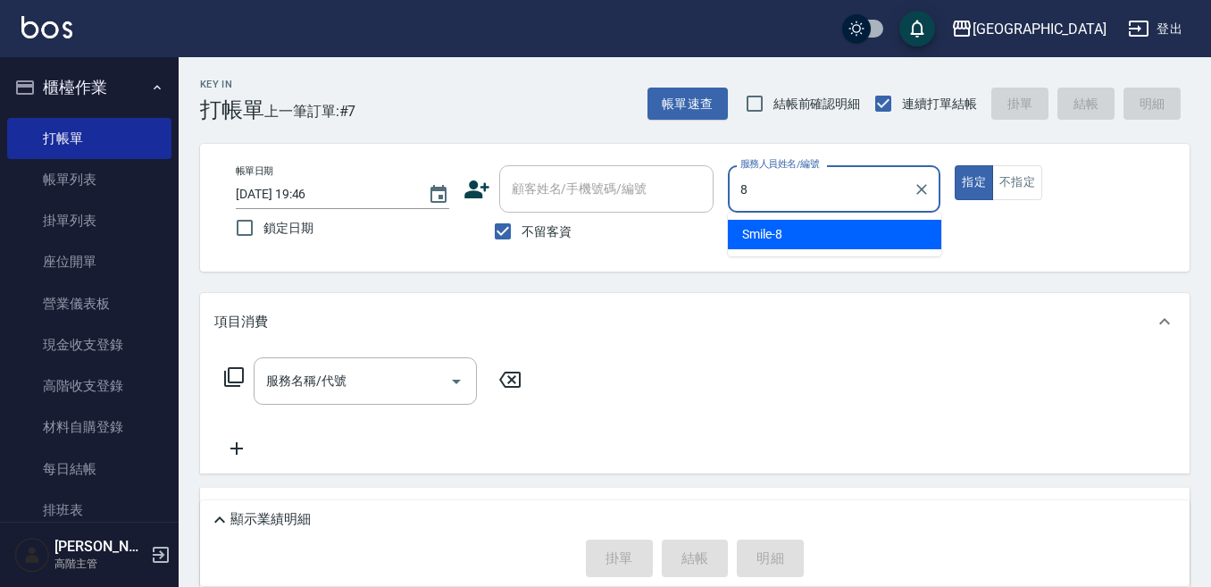
type input "Smile-8"
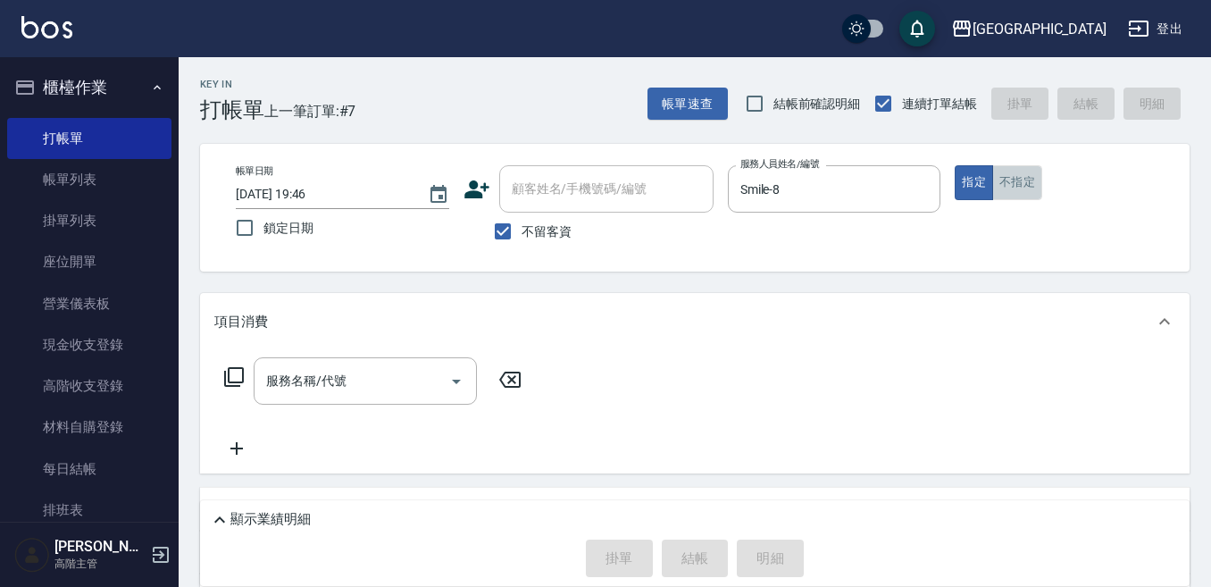
drag, startPoint x: 1010, startPoint y: 180, endPoint x: 913, endPoint y: 223, distance: 106.3
click at [1009, 180] on button "不指定" at bounding box center [1017, 182] width 50 height 35
click at [352, 371] on input "服務名稱/代號" at bounding box center [352, 380] width 180 height 31
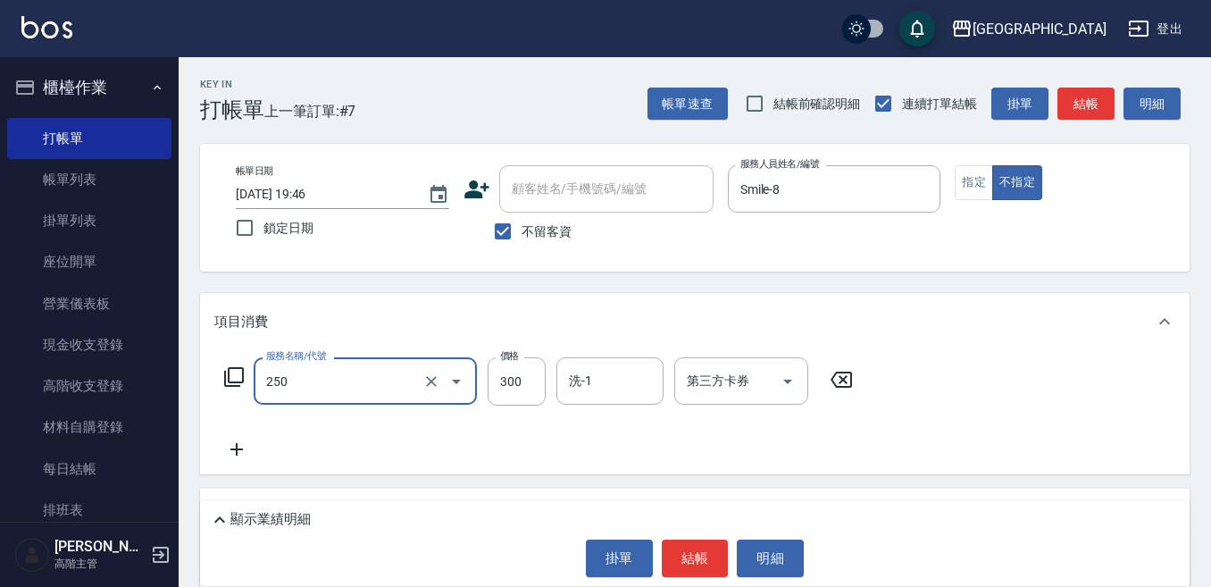
type input "日式洗髮(250)"
type input "380"
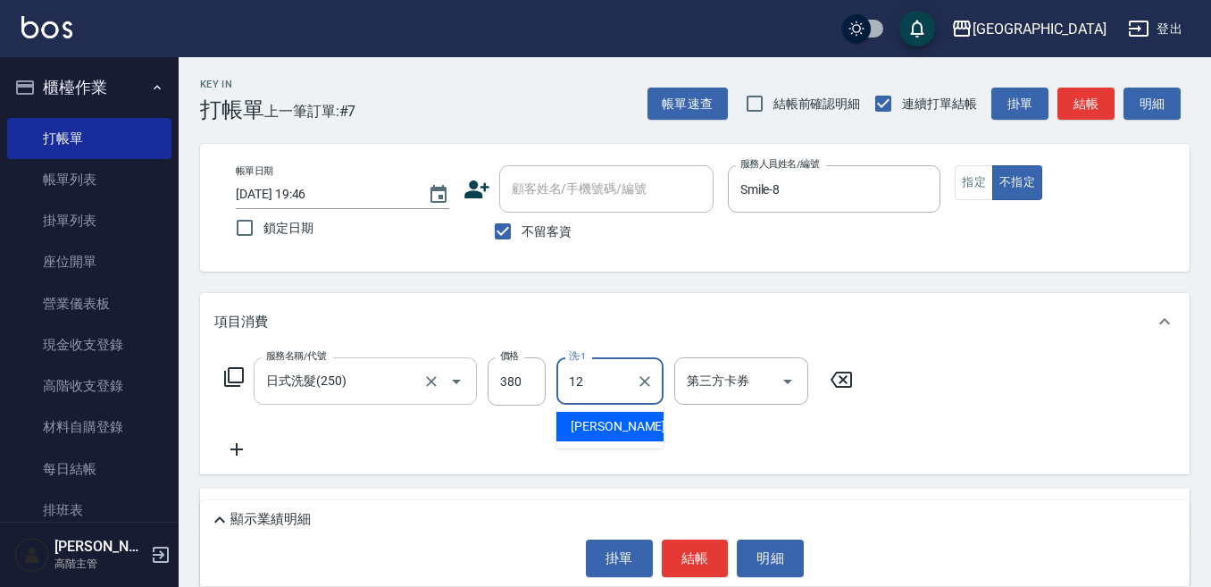
type input "Emily-12"
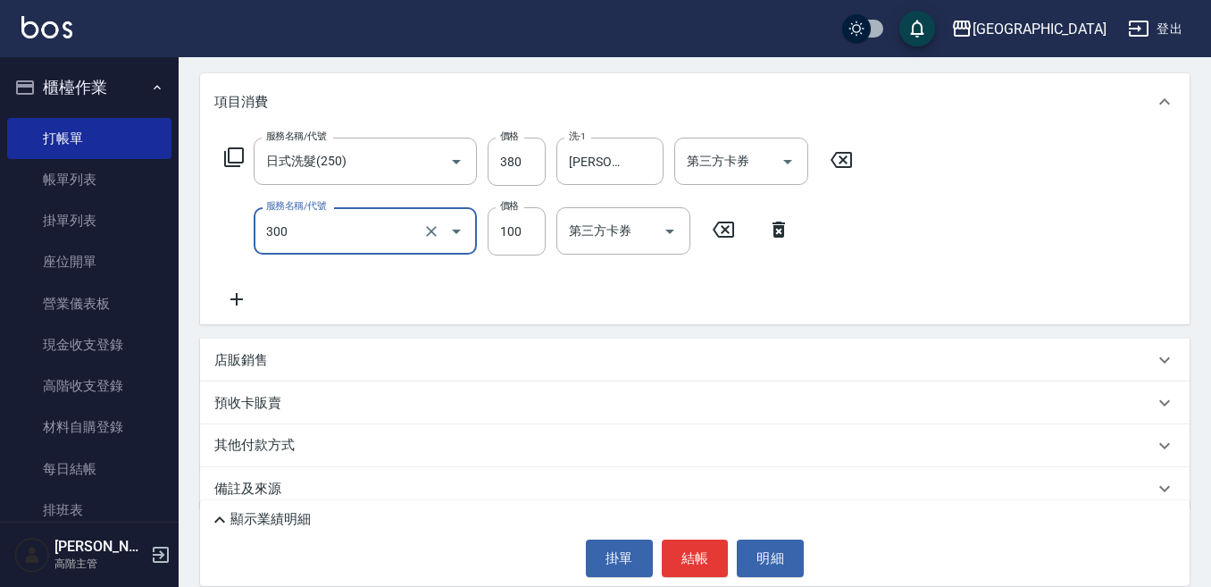
scroll to position [241, 0]
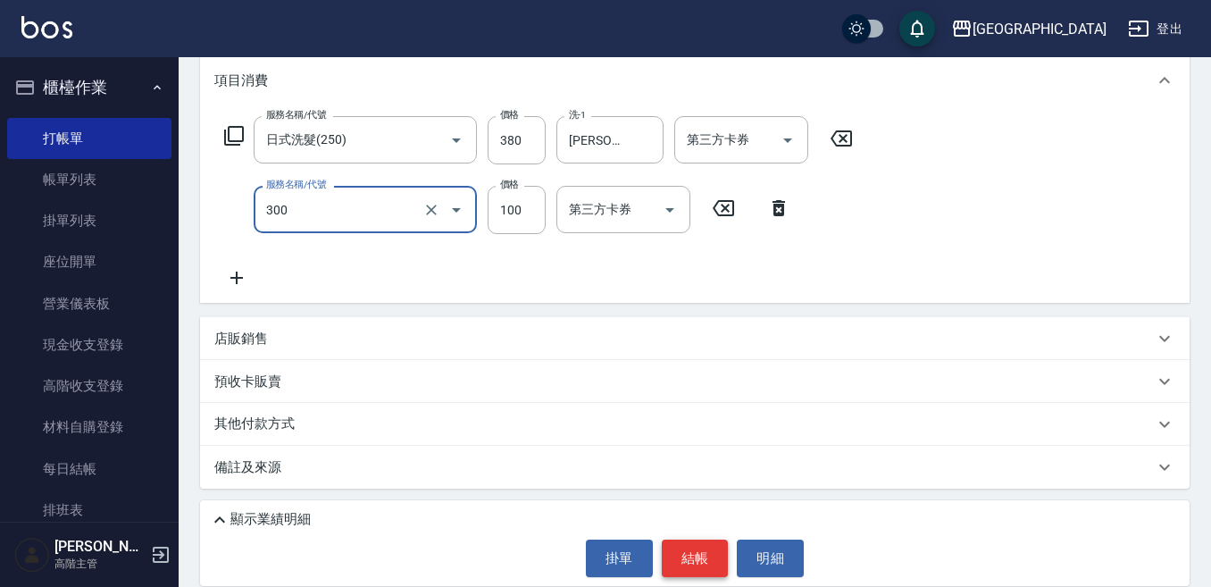
type input "剪瀏海(300)"
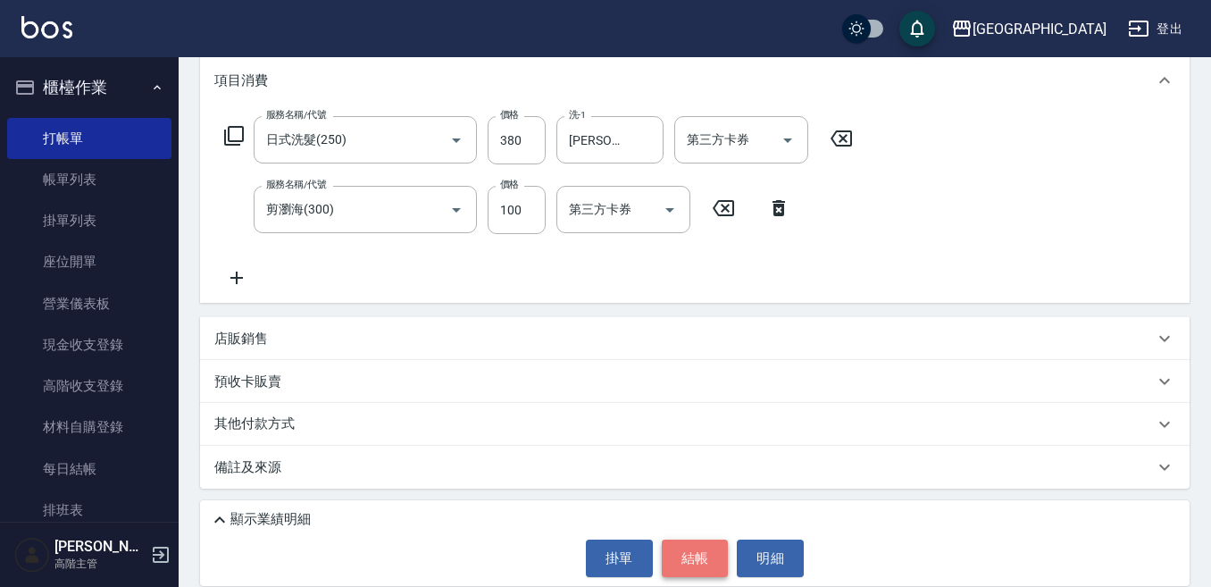
click at [691, 551] on button "結帳" at bounding box center [695, 558] width 67 height 38
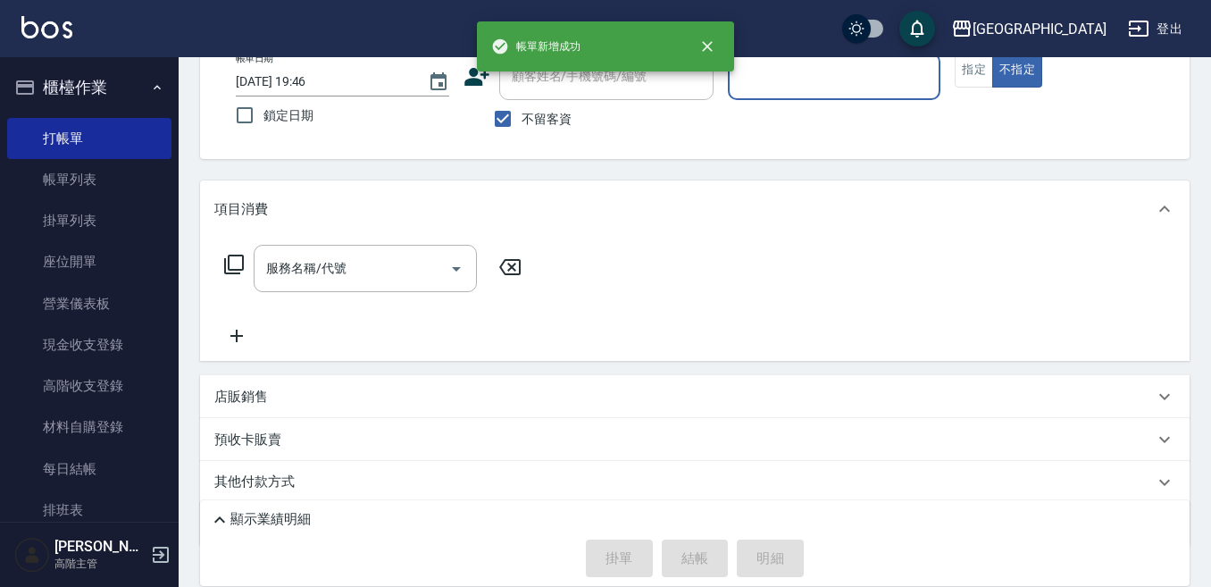
scroll to position [81, 0]
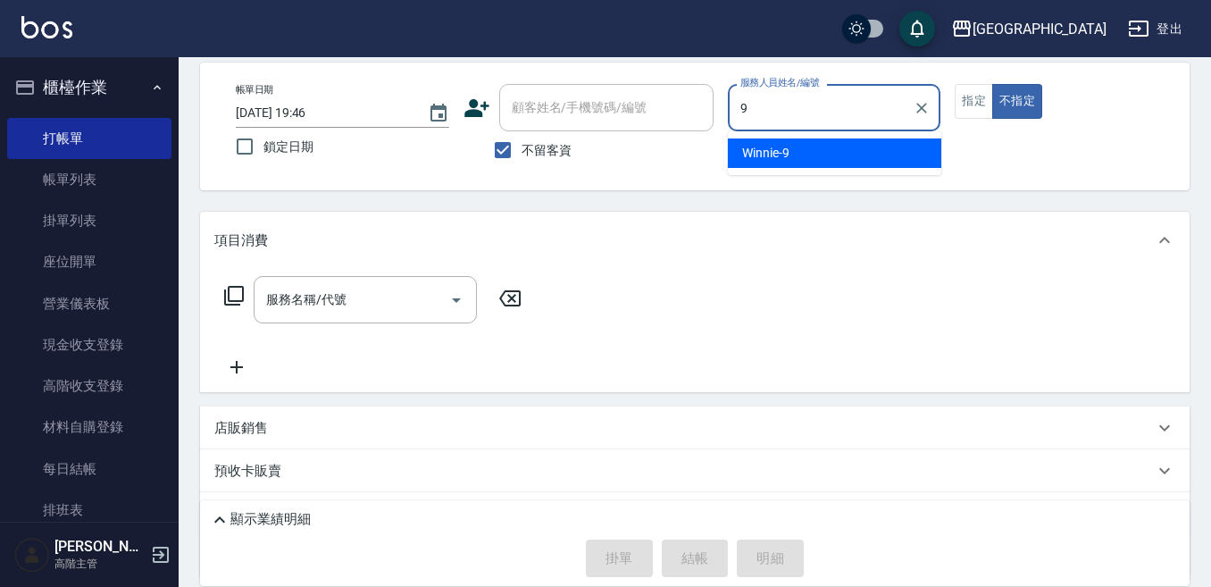
type input "Winnie-9"
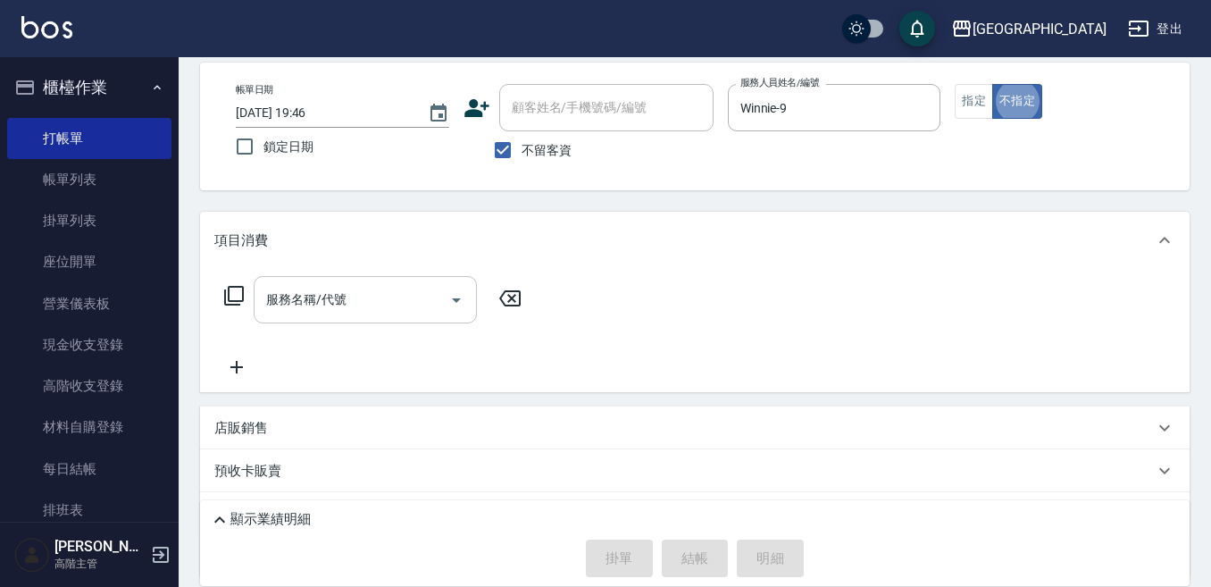
drag, startPoint x: 300, startPoint y: 298, endPoint x: 288, endPoint y: 302, distance: 12.1
click at [288, 302] on input "服務名稱/代號" at bounding box center [352, 299] width 180 height 31
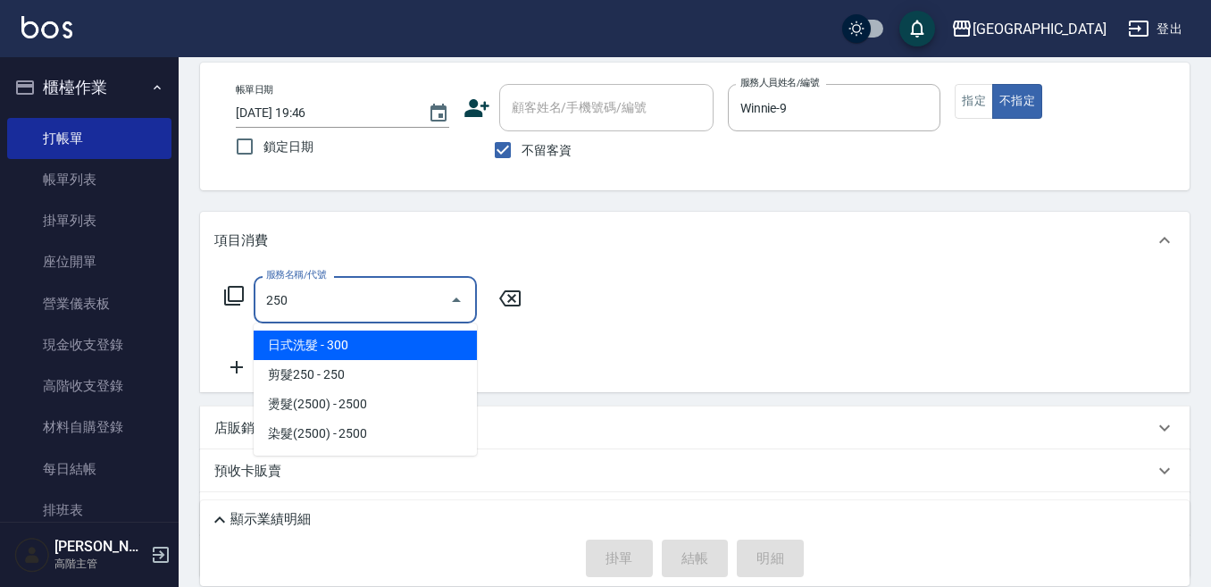
type input "日式洗髮(250)"
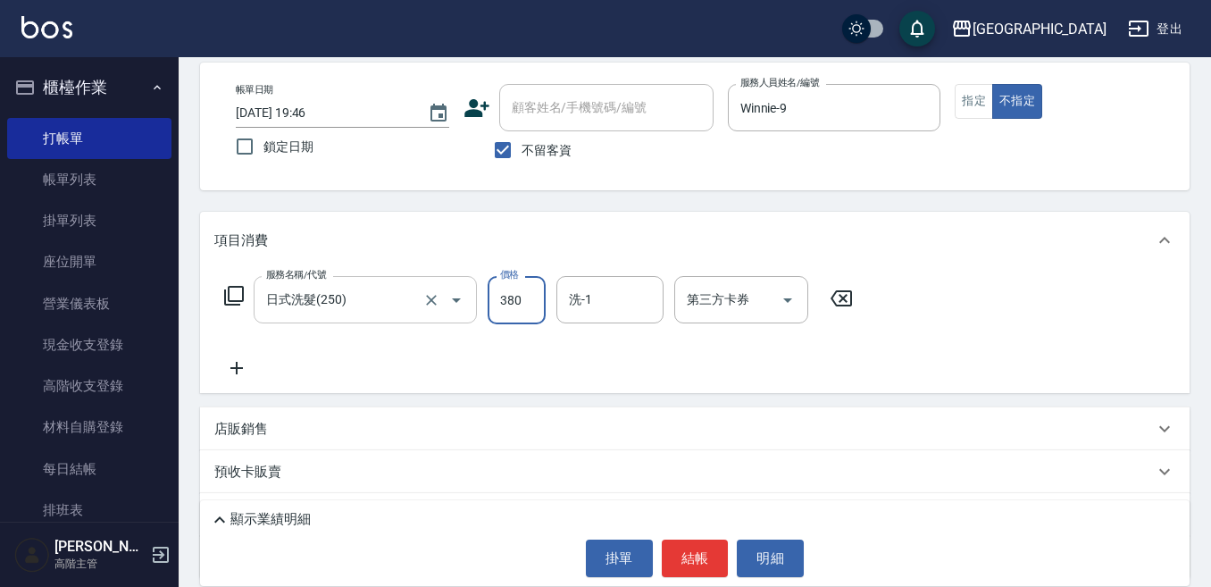
type input "380"
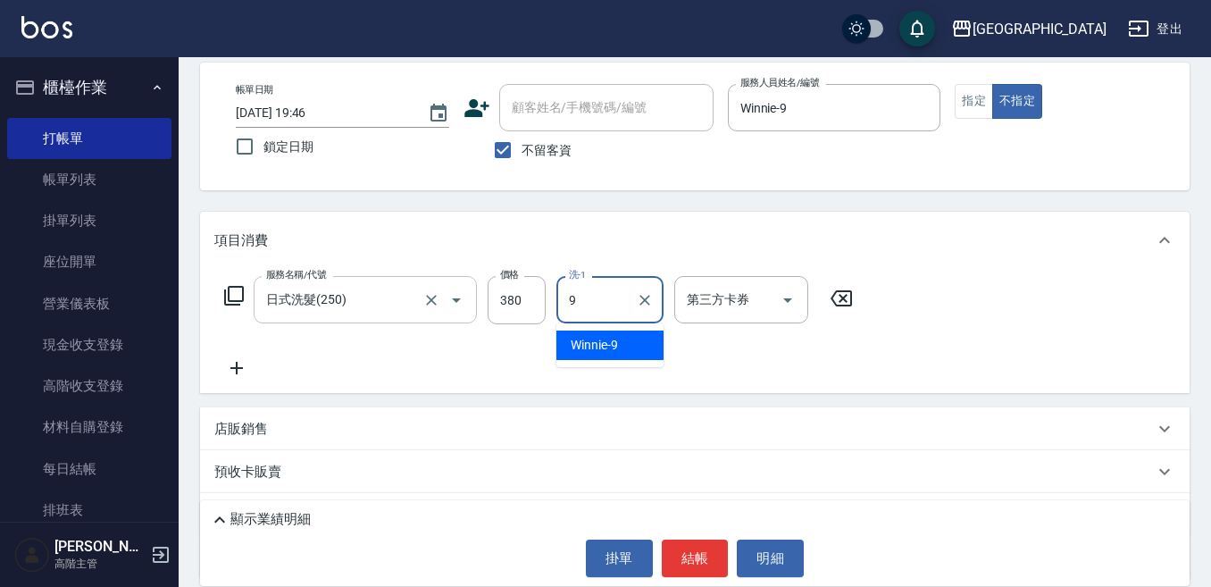
type input "Winnie-9"
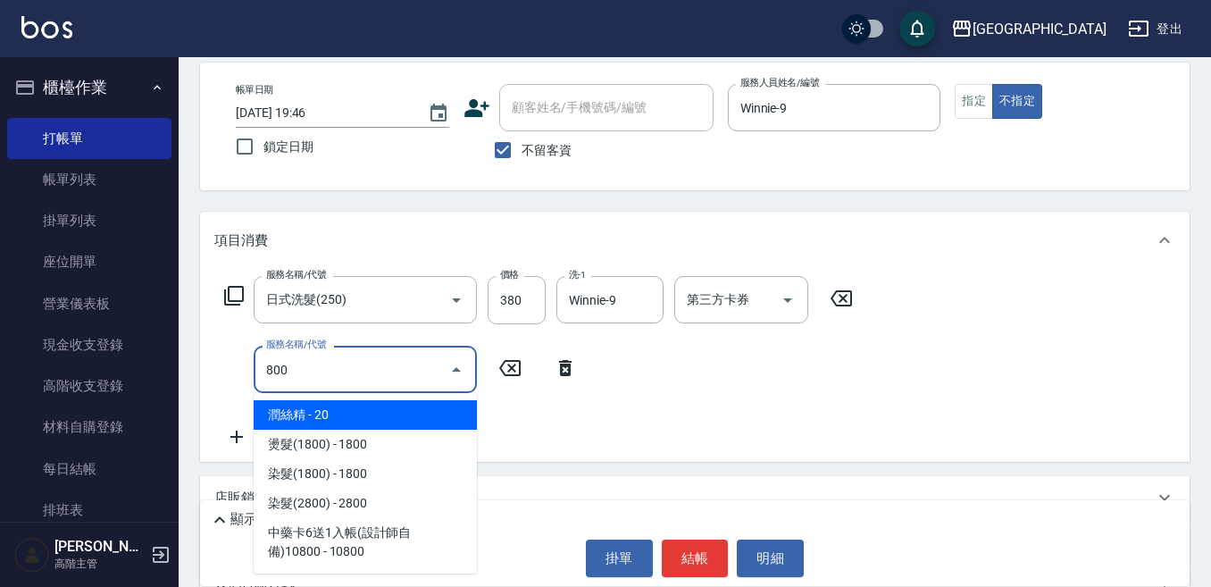
type input "潤絲精(800)"
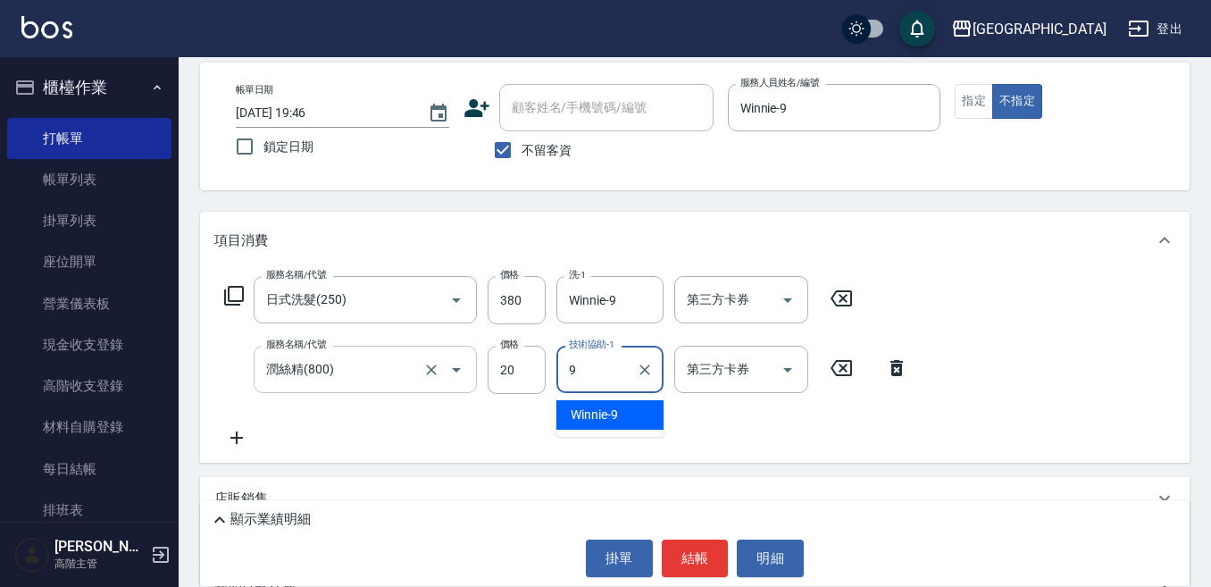
type input "Winnie-9"
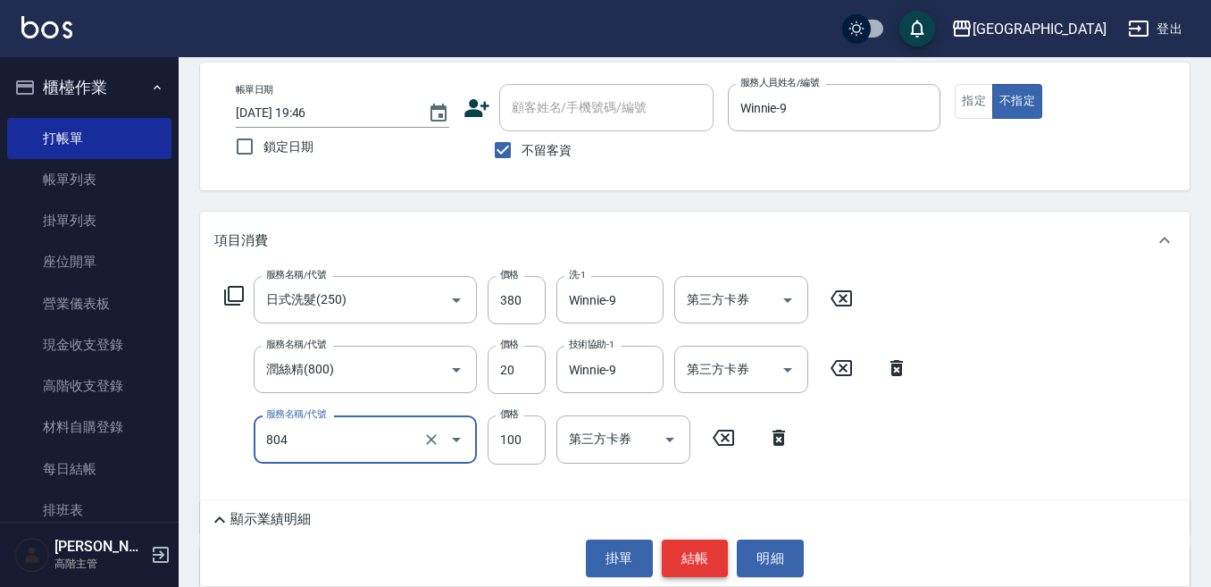
type input "涼洗髮精(804)"
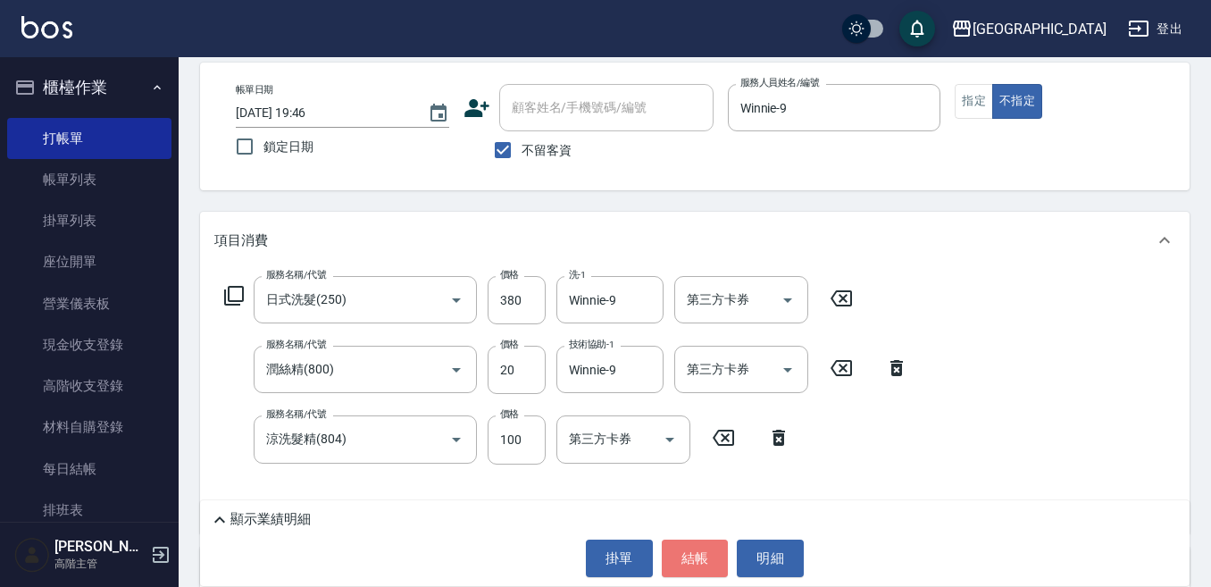
drag, startPoint x: 688, startPoint y: 555, endPoint x: 636, endPoint y: 556, distance: 51.8
click at [666, 556] on button "結帳" at bounding box center [695, 558] width 67 height 38
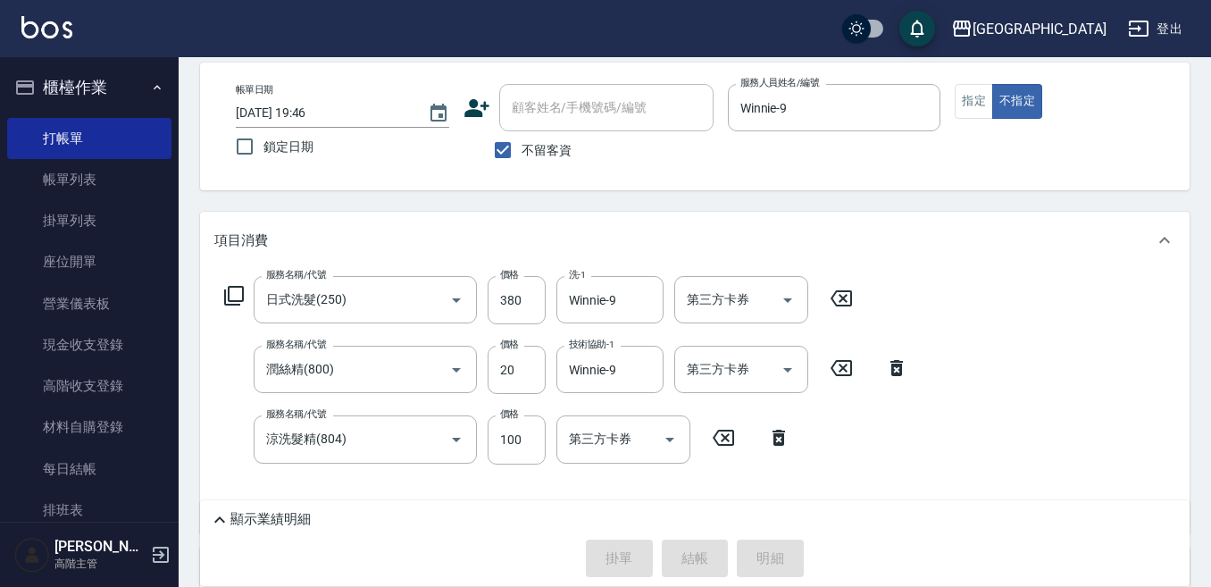
type input "2025/10/12 19:47"
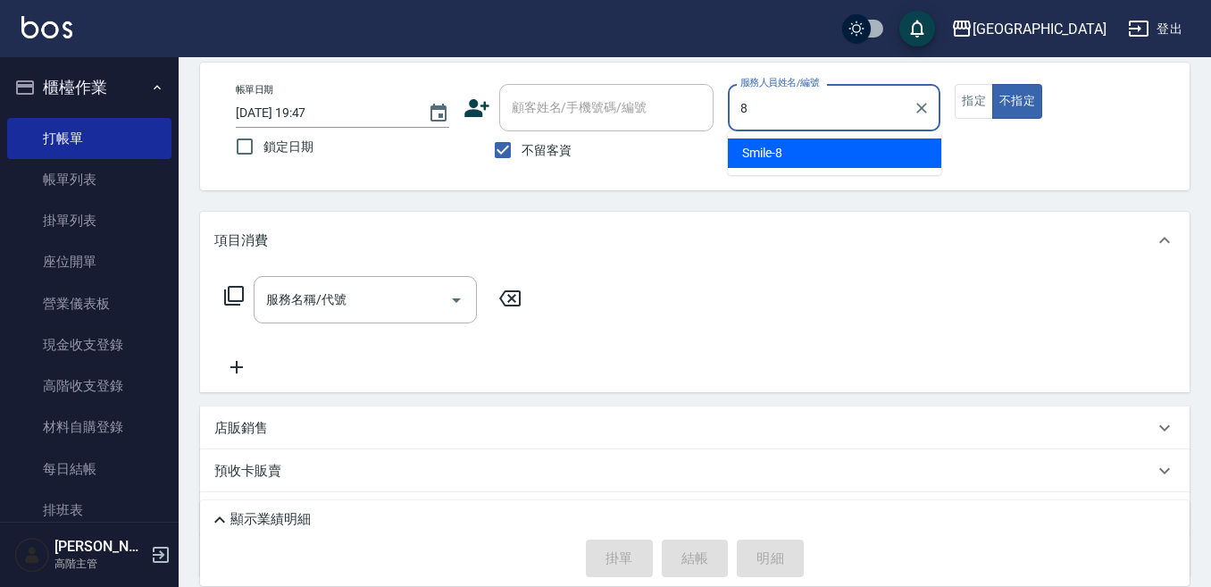
type input "Smile-8"
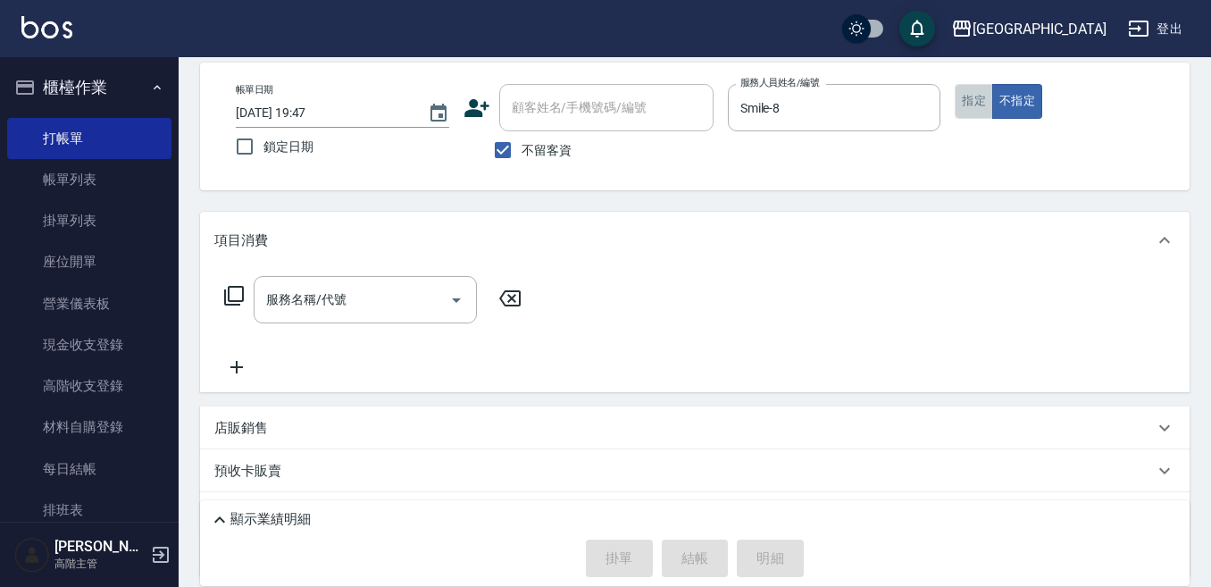
drag, startPoint x: 963, startPoint y: 88, endPoint x: 902, endPoint y: 166, distance: 99.1
click at [963, 88] on button "指定" at bounding box center [974, 101] width 38 height 35
click at [294, 301] on input "服務名稱/代號" at bounding box center [352, 299] width 180 height 31
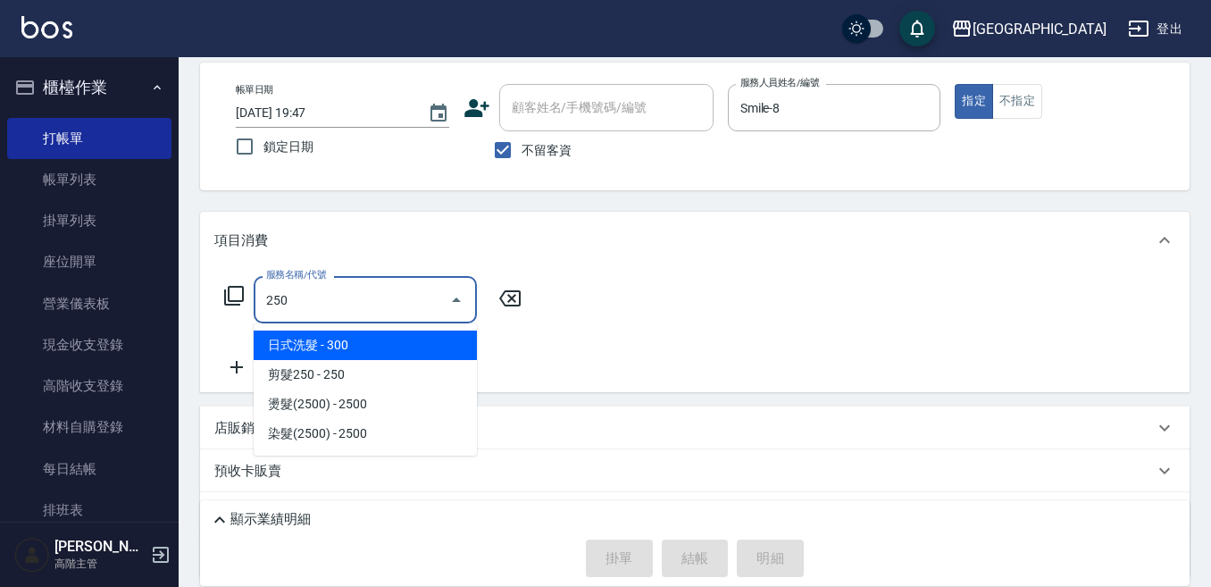
type input "日式洗髮(250)"
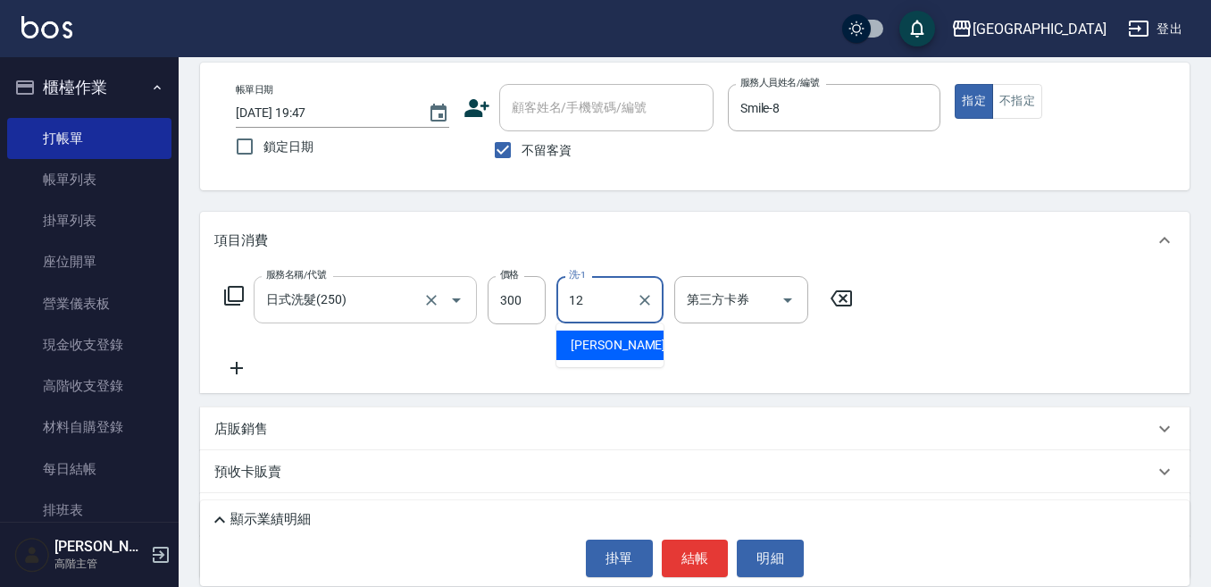
type input "Emily-12"
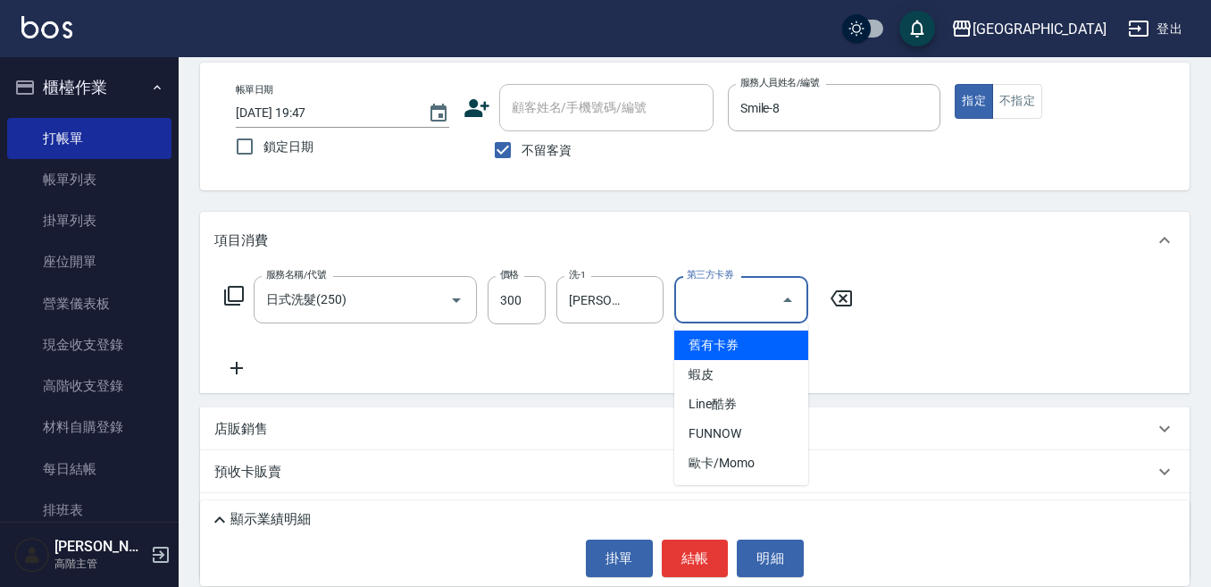
click at [241, 363] on icon at bounding box center [236, 367] width 45 height 21
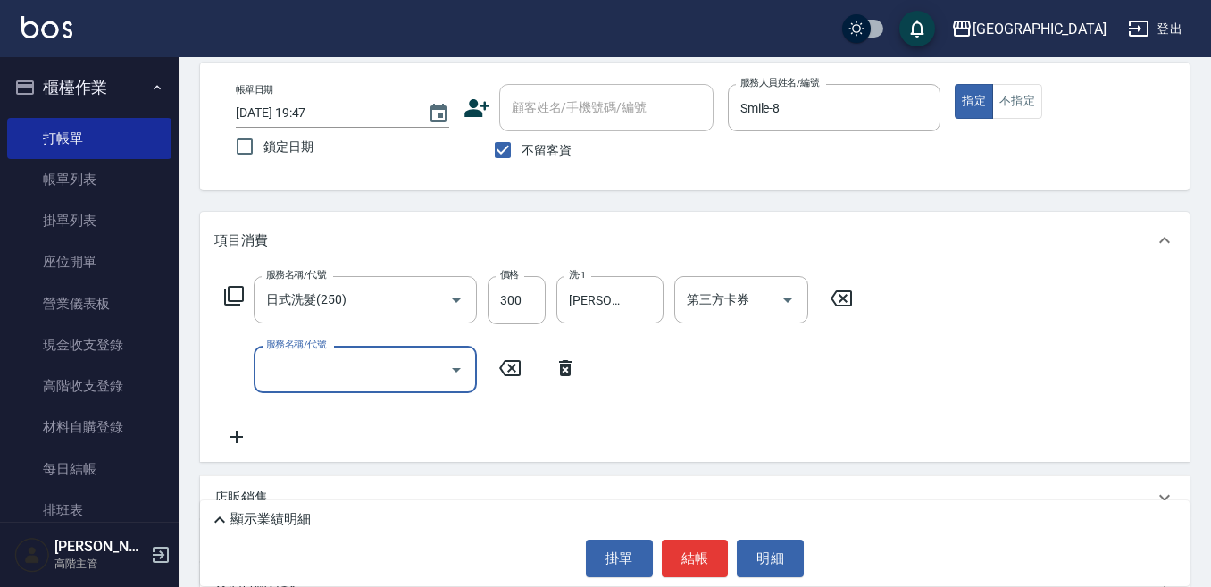
click at [261, 370] on div "服務名稱/代號" at bounding box center [365, 369] width 223 height 47
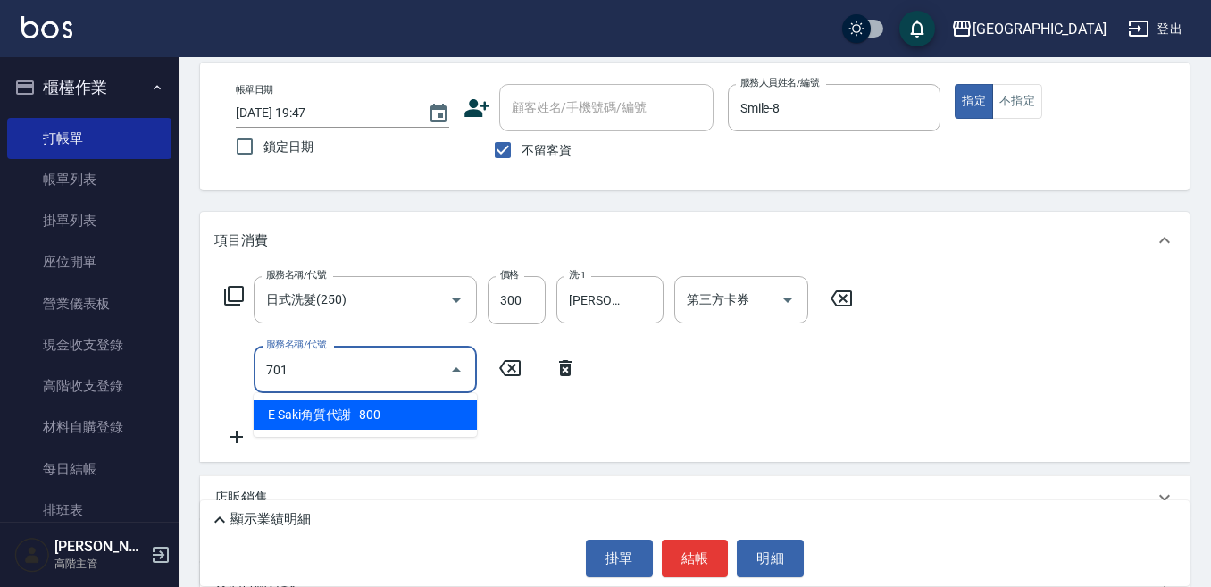
click at [341, 408] on span "E Saki角質代謝 - 800" at bounding box center [365, 414] width 223 height 29
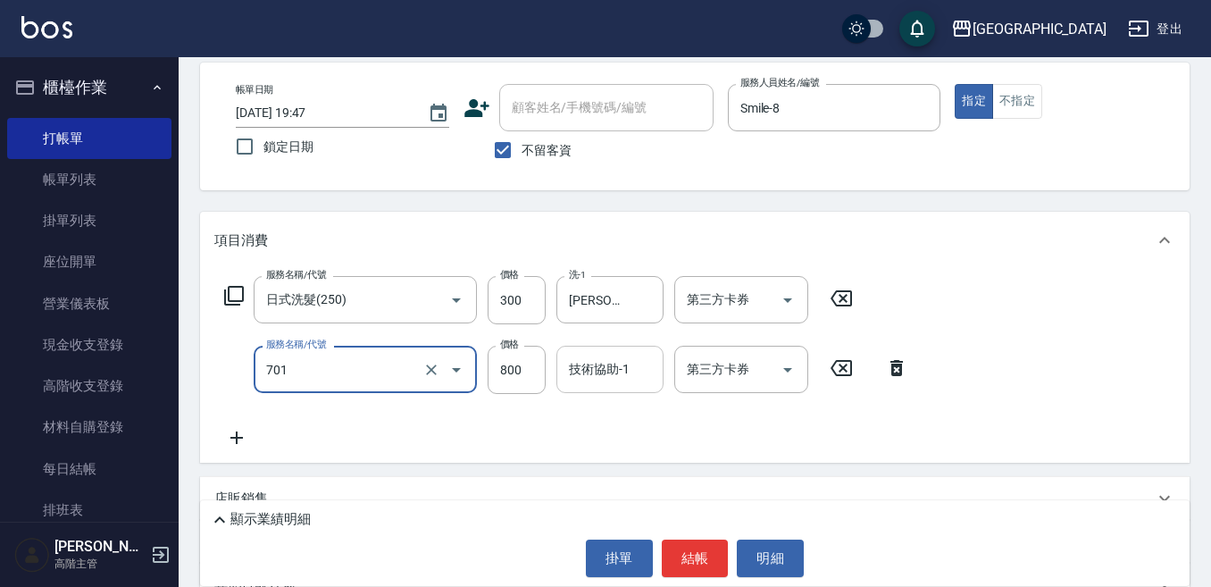
type input "E Saki角質代謝(701)"
click at [595, 368] on div "技術協助-1 技術協助-1" at bounding box center [609, 369] width 107 height 47
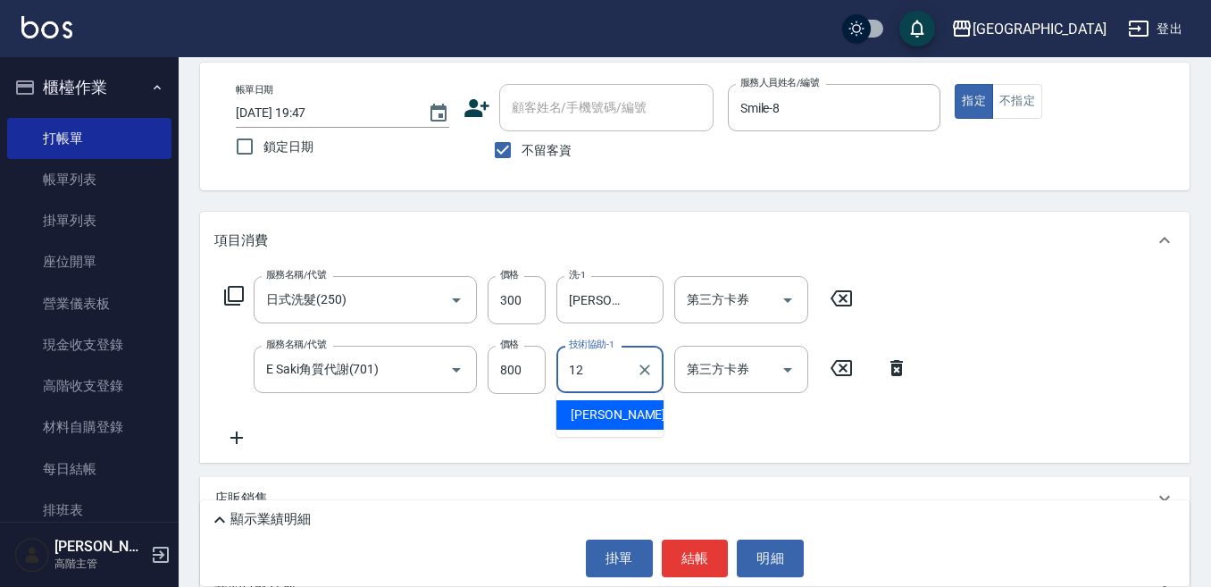
type input "Emily-12"
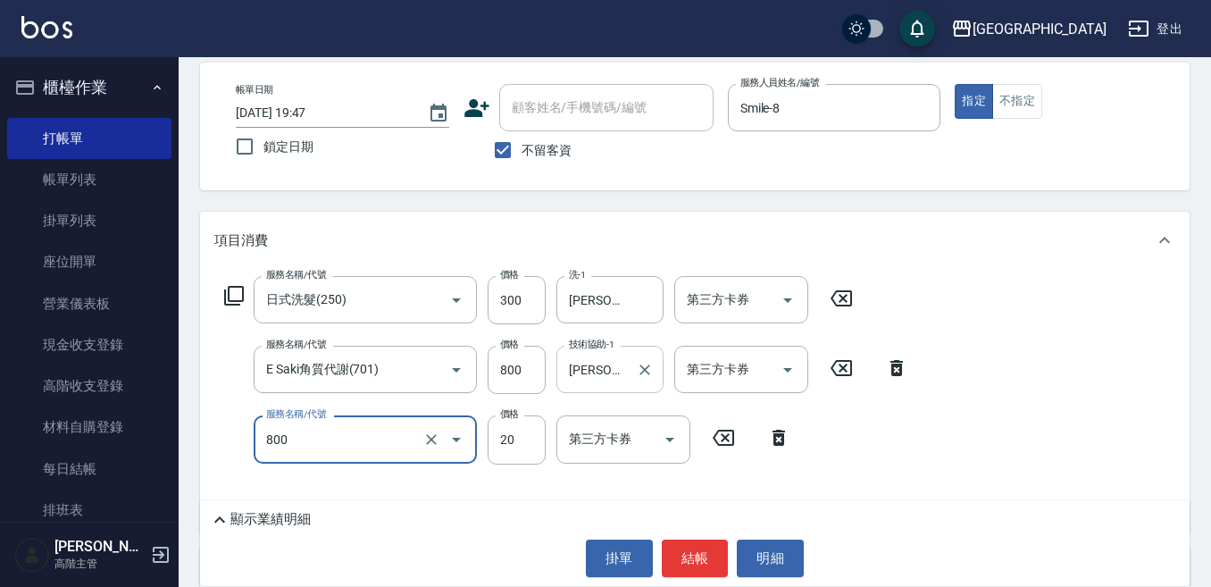
type input "潤絲精(800)"
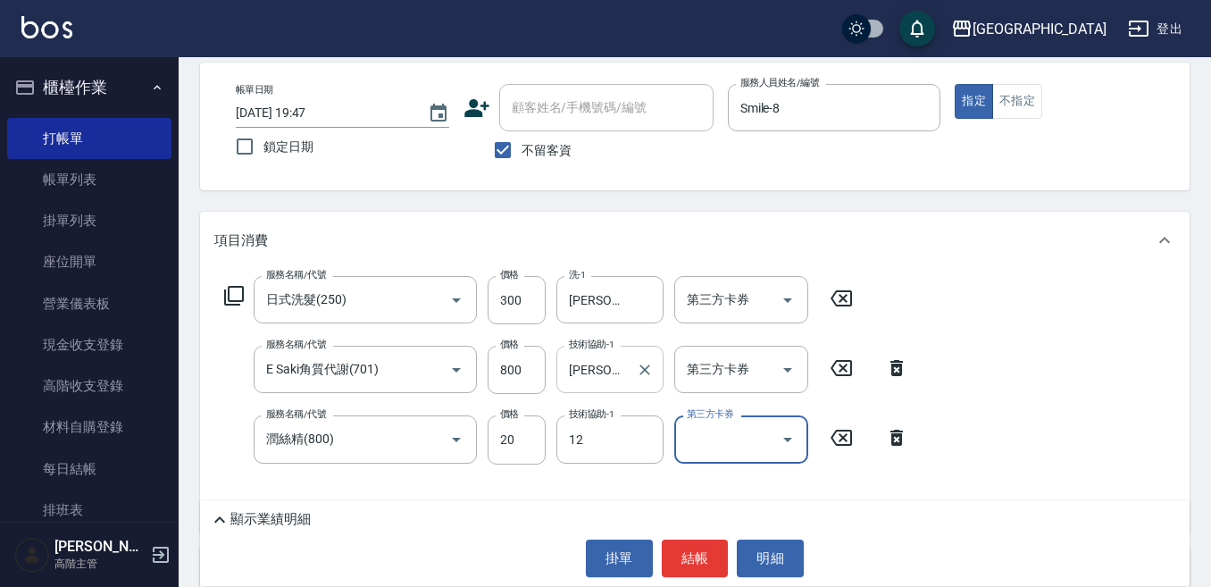
type input "Emily-12"
click at [219, 521] on icon at bounding box center [219, 519] width 21 height 21
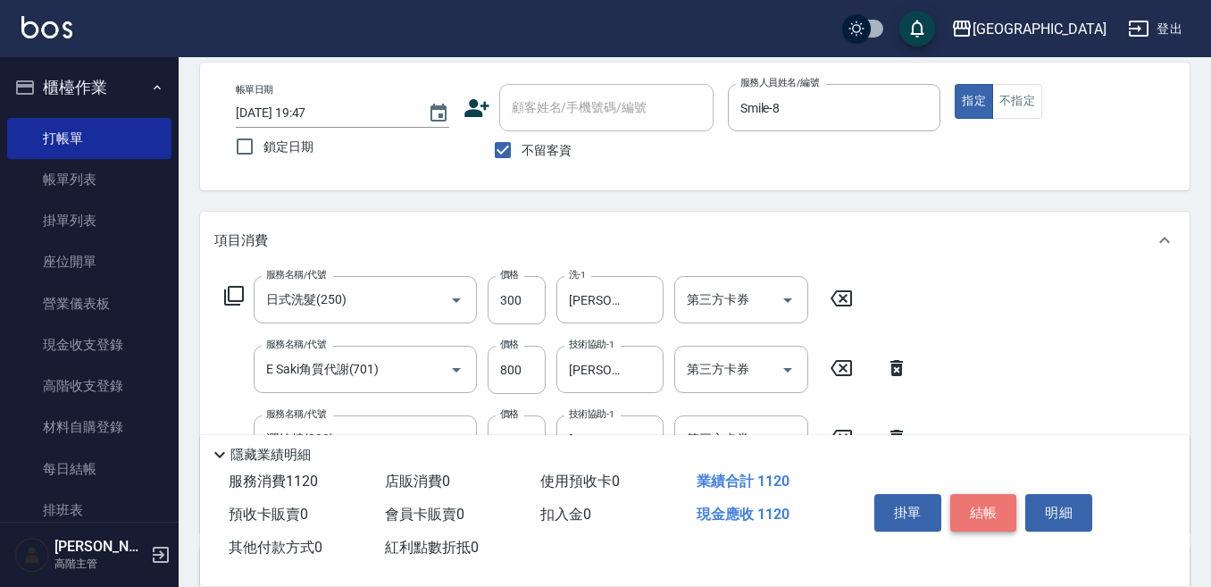
click at [982, 500] on button "結帳" at bounding box center [983, 513] width 67 height 38
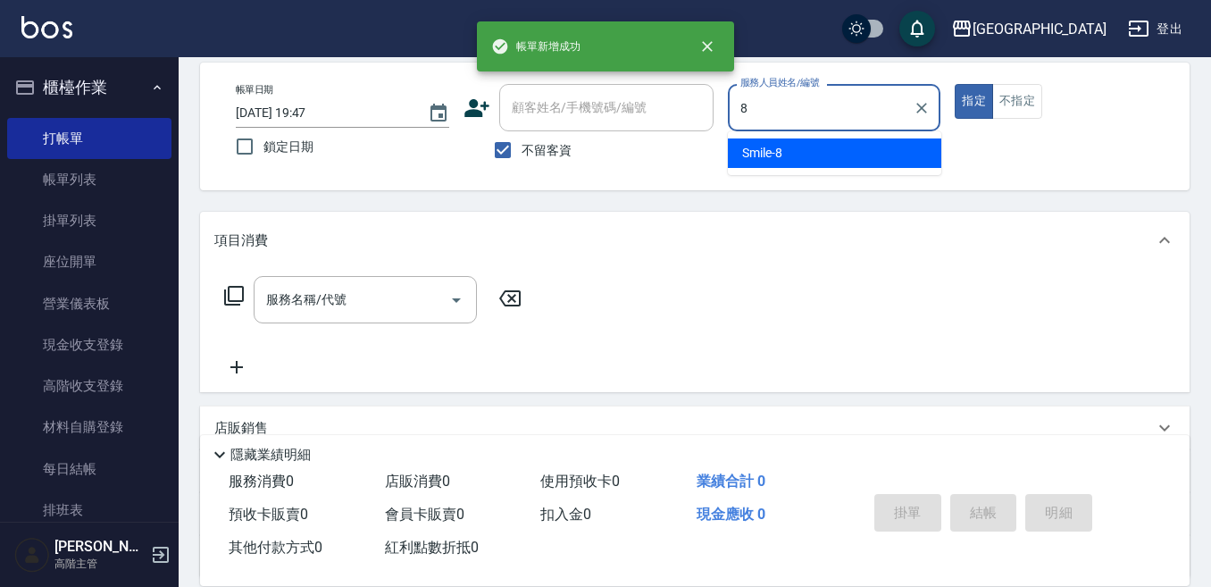
type input "Smile-8"
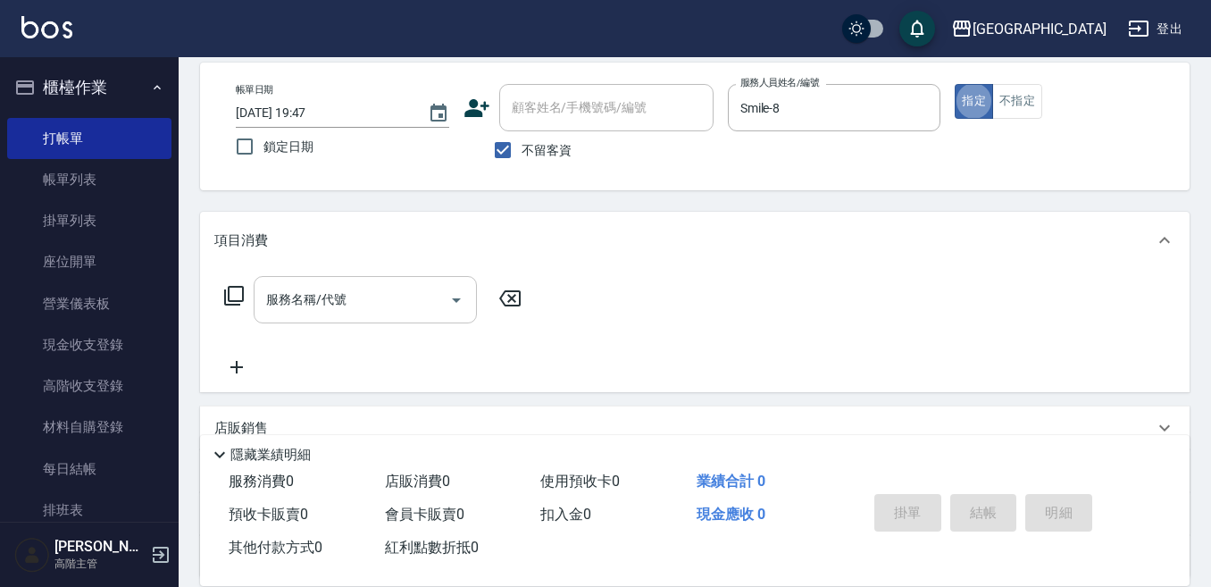
drag, startPoint x: 301, startPoint y: 293, endPoint x: 291, endPoint y: 296, distance: 10.2
click at [293, 296] on input "服務名稱/代號" at bounding box center [352, 299] width 180 height 31
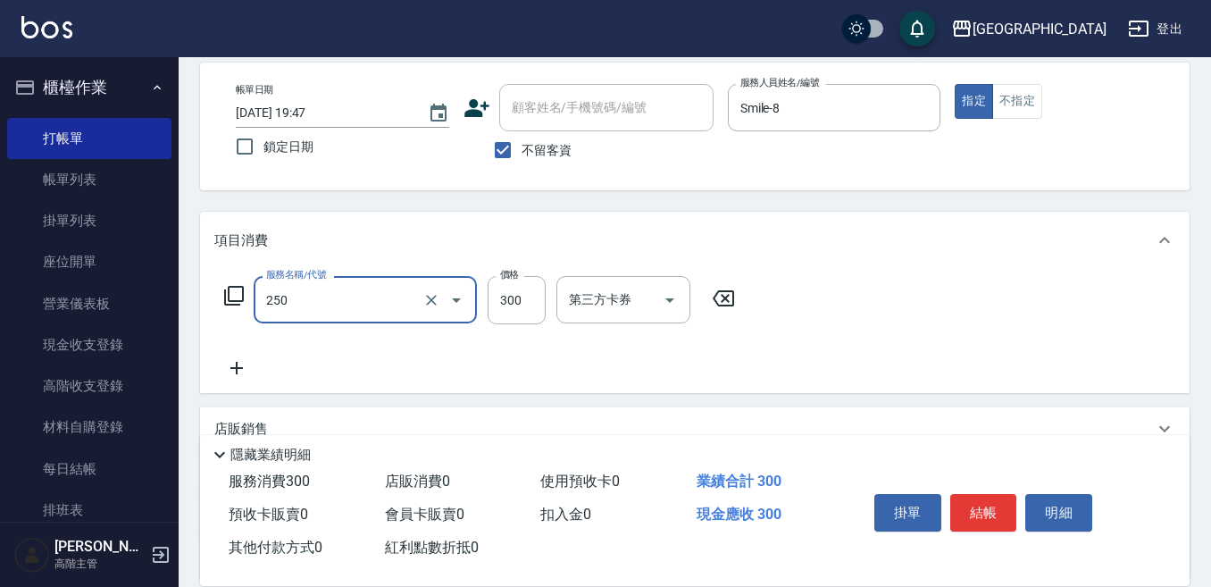
type input "日式洗髮(250)"
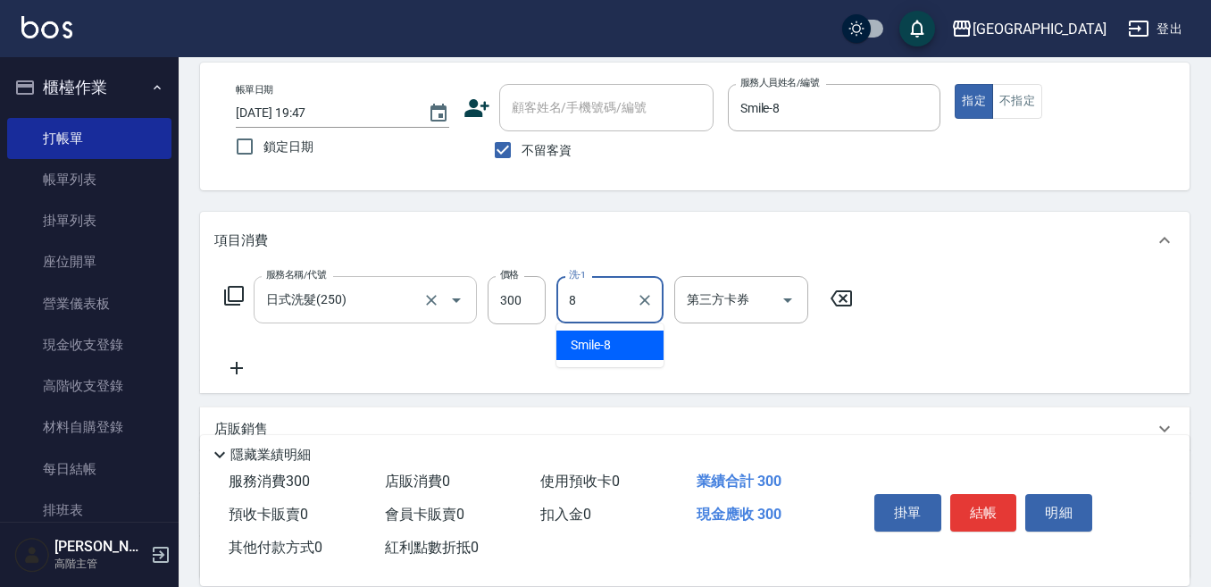
type input "Smile-8"
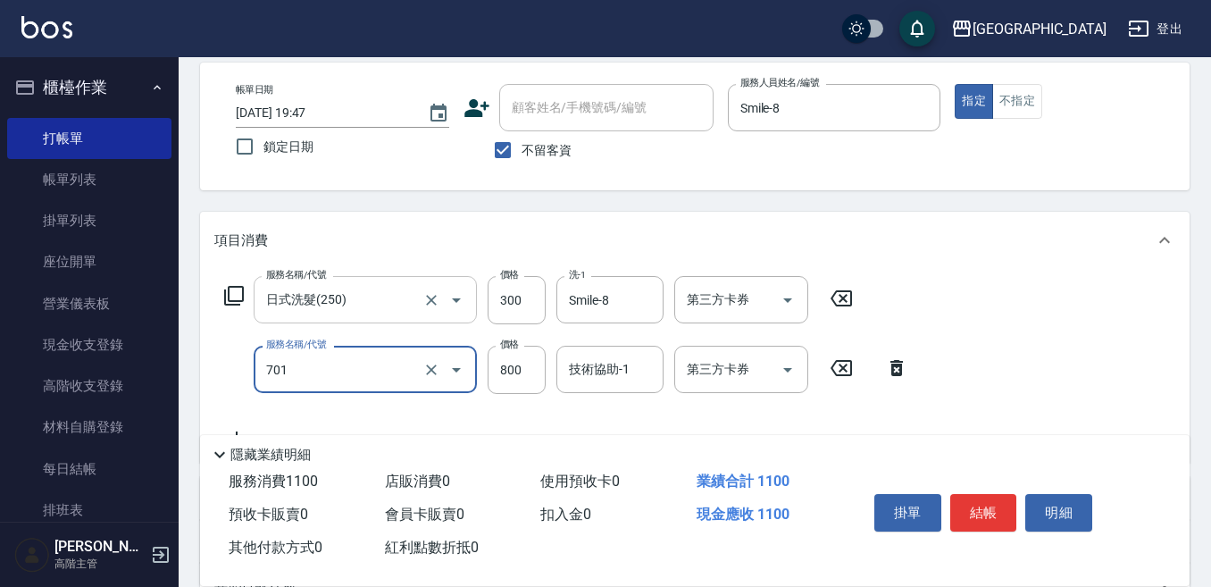
type input "E Saki角質代謝(701)"
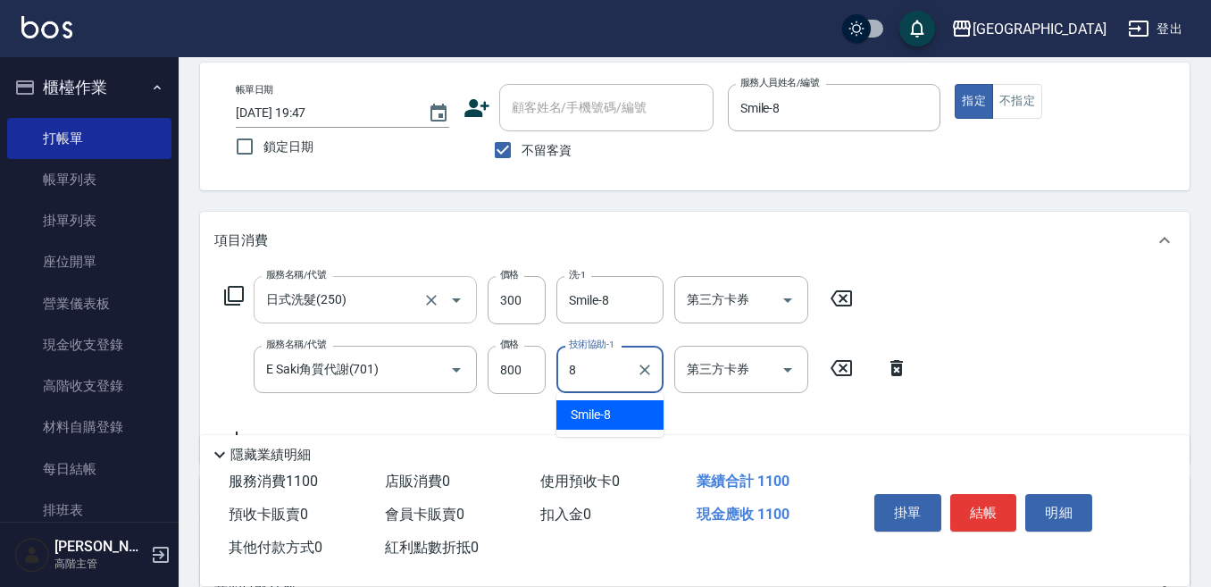
type input "Smile-8"
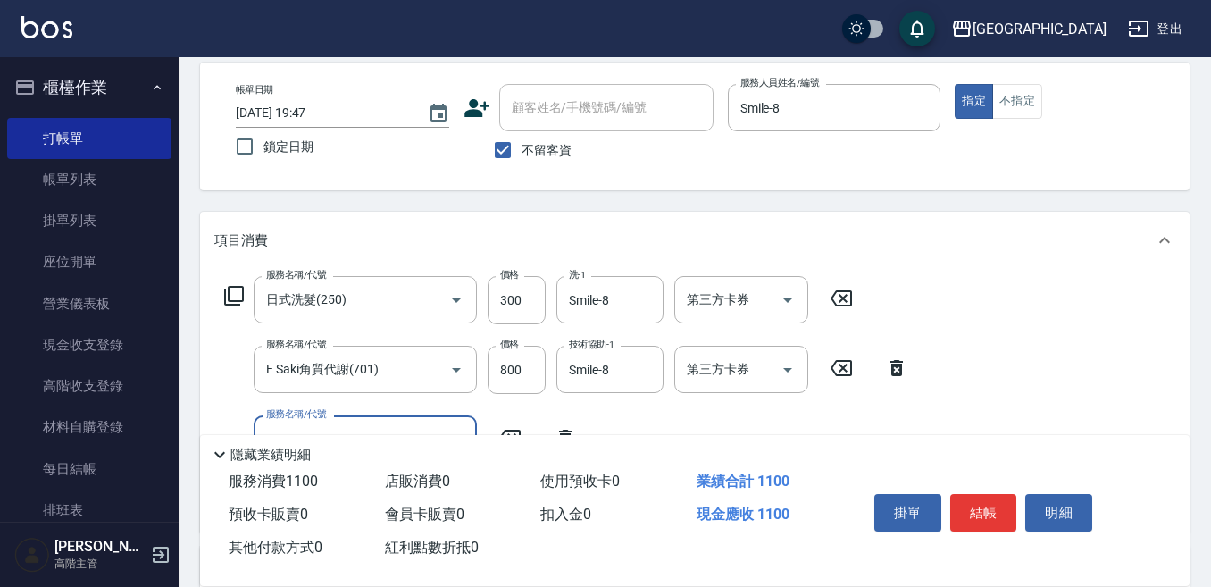
scroll to position [171, 0]
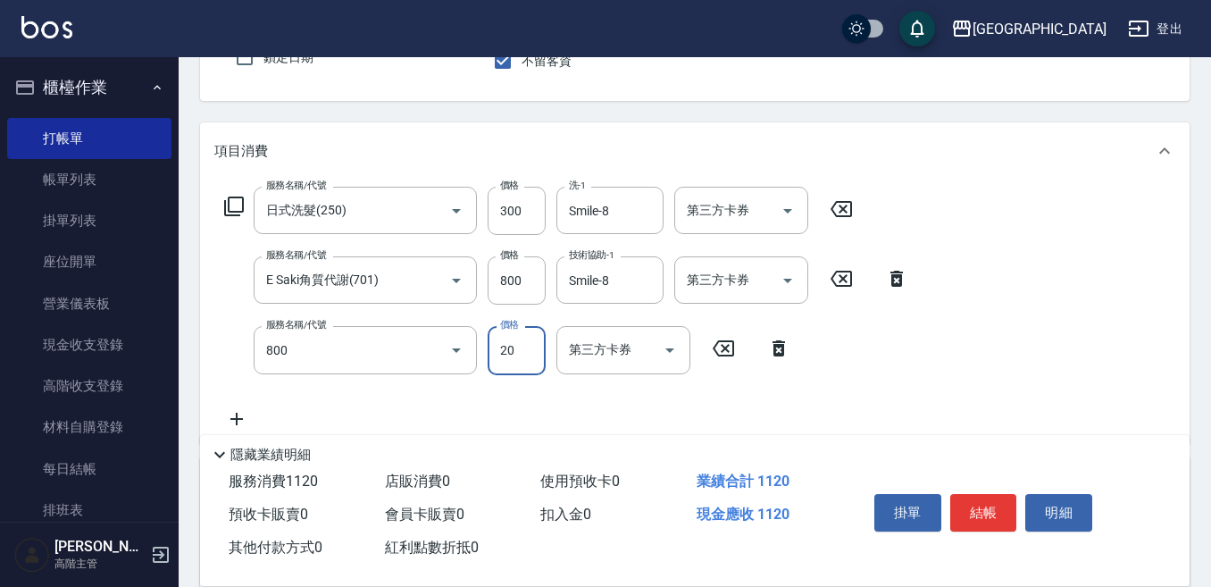
type input "潤絲精(800)"
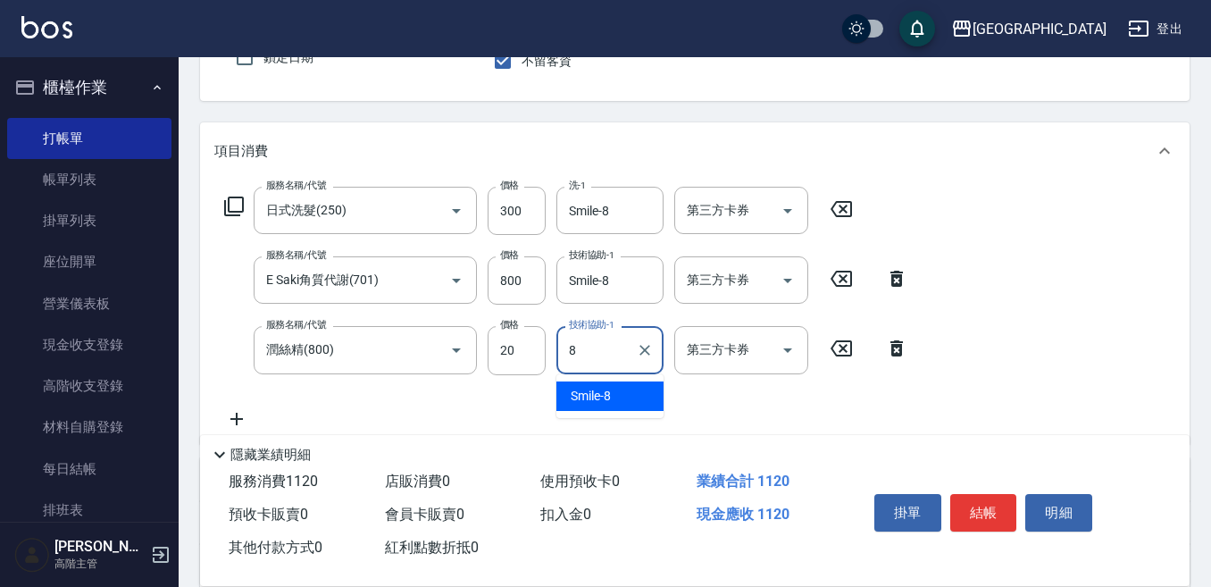
type input "Smile-8"
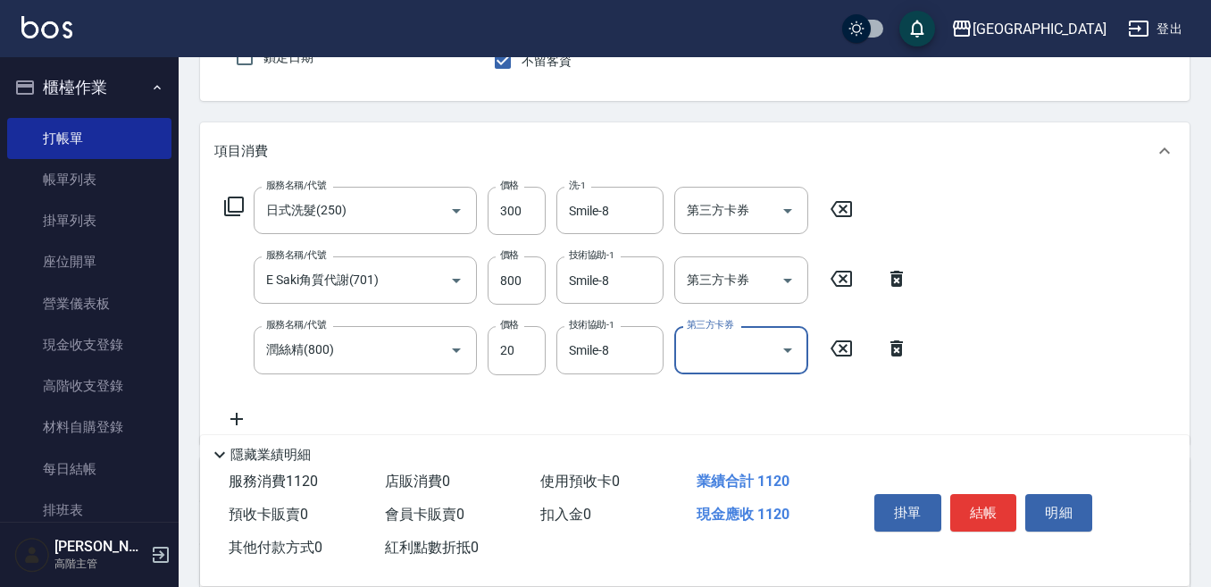
scroll to position [81, 0]
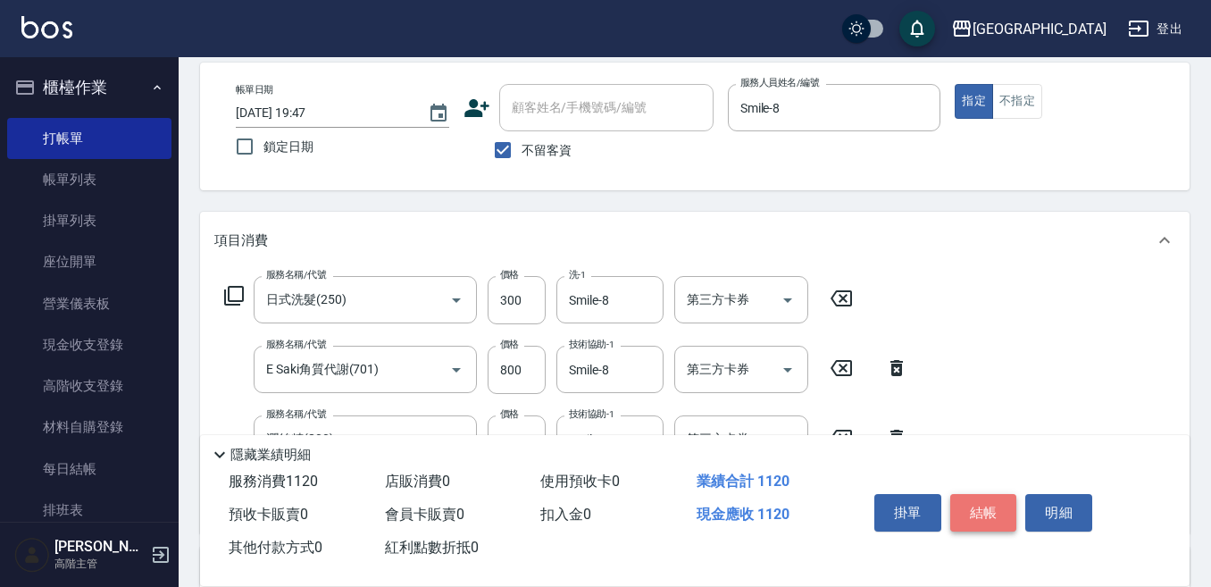
click at [981, 510] on button "結帳" at bounding box center [983, 513] width 67 height 38
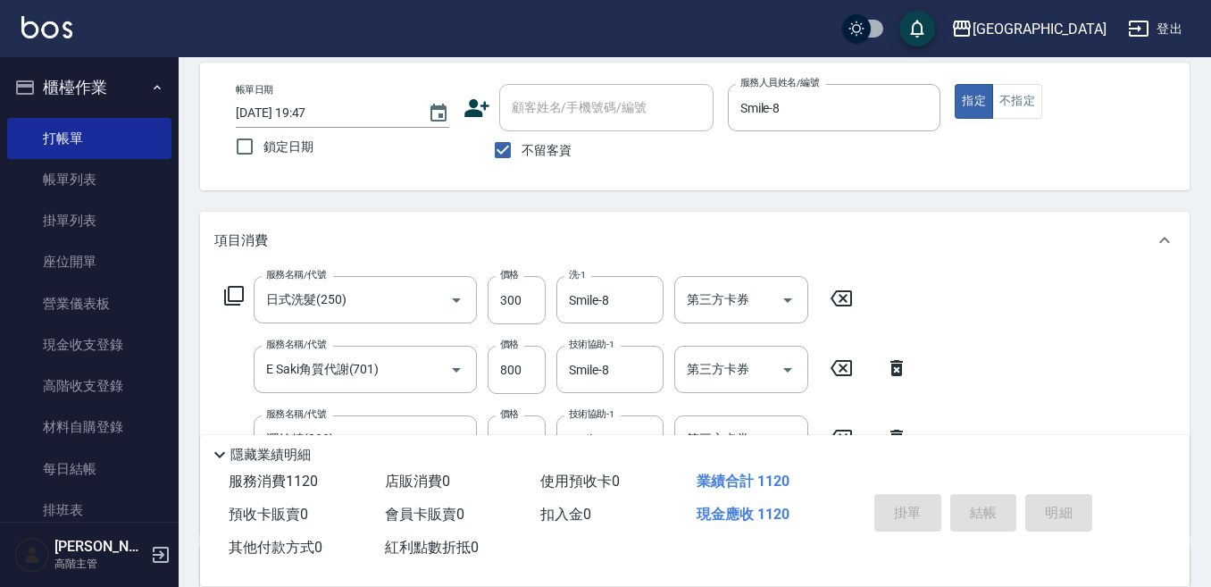
type input "2025/10/12 19:48"
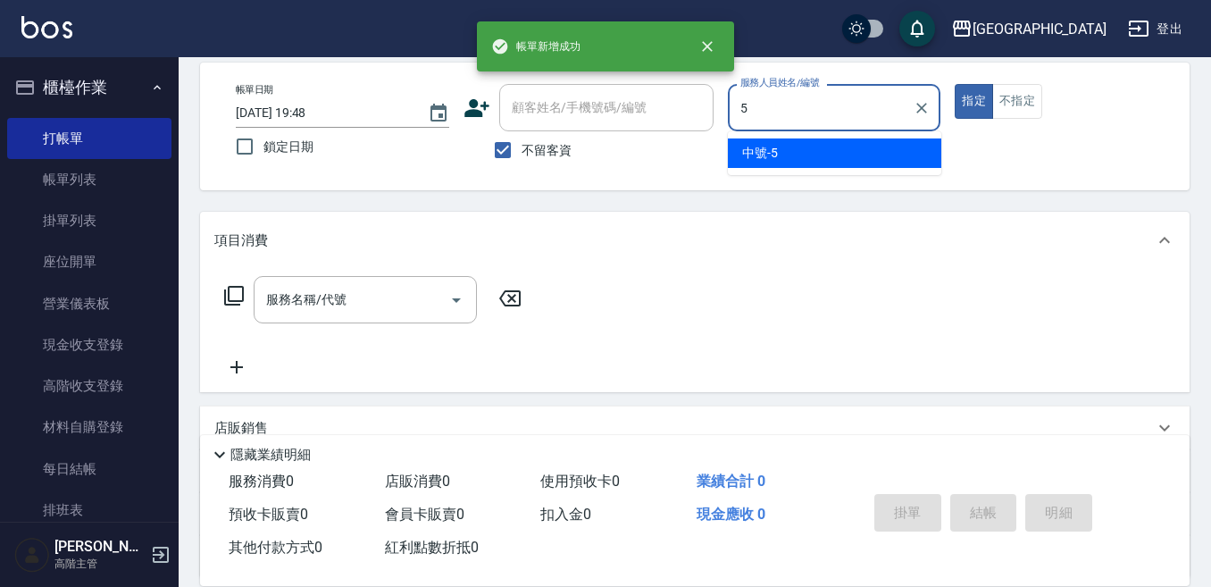
type input "中號-5"
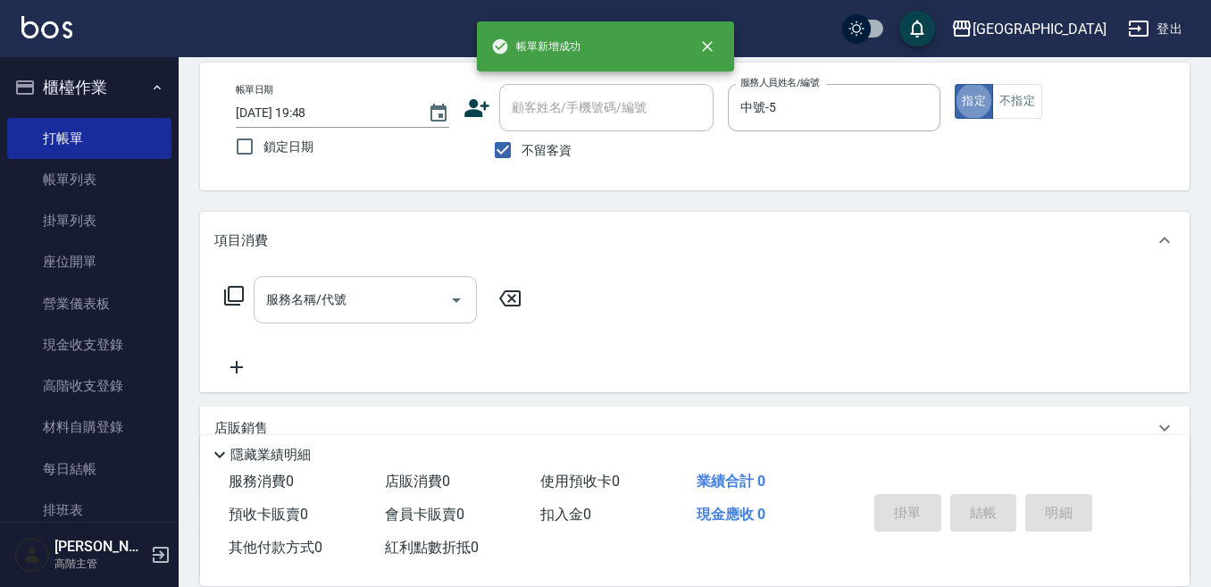
click at [321, 307] on input "服務名稱/代號" at bounding box center [352, 299] width 180 height 31
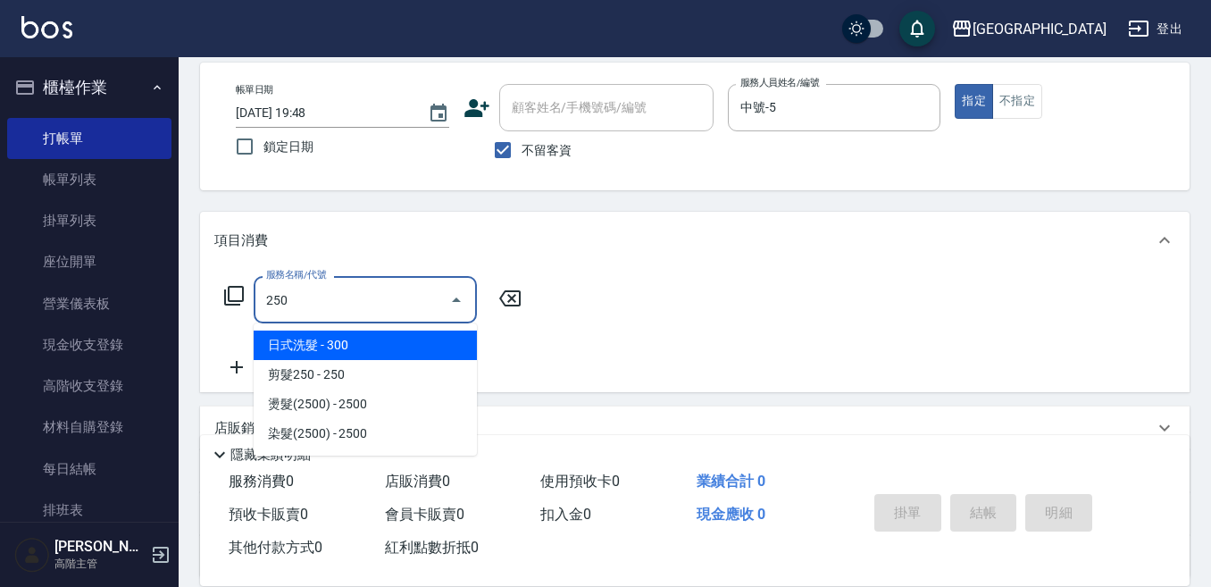
type input "日式洗髮(250)"
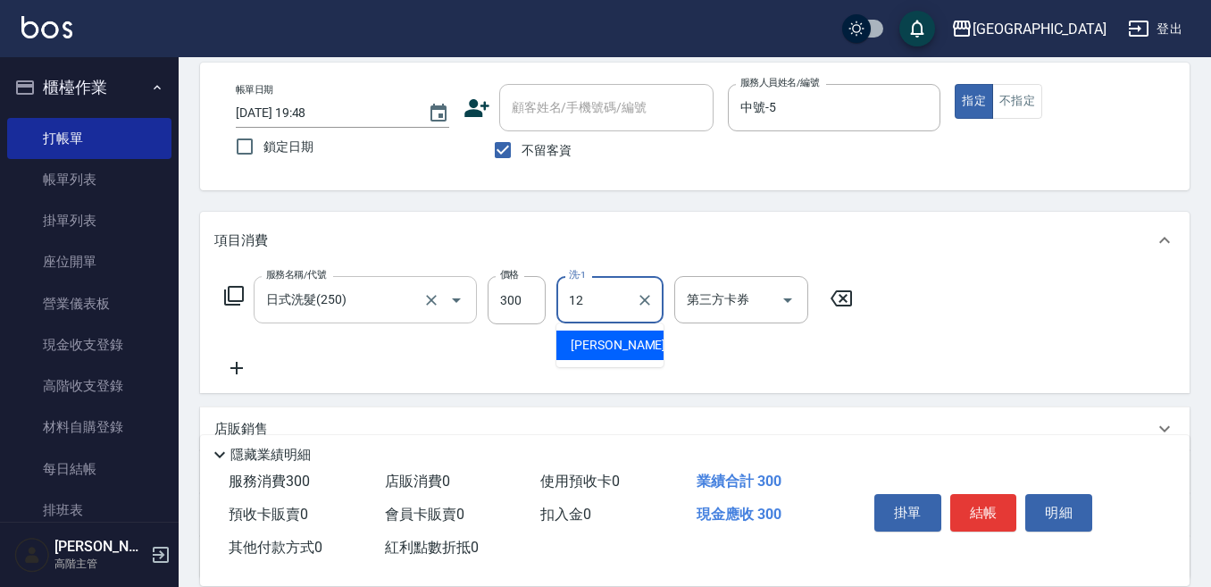
type input "Emily-12"
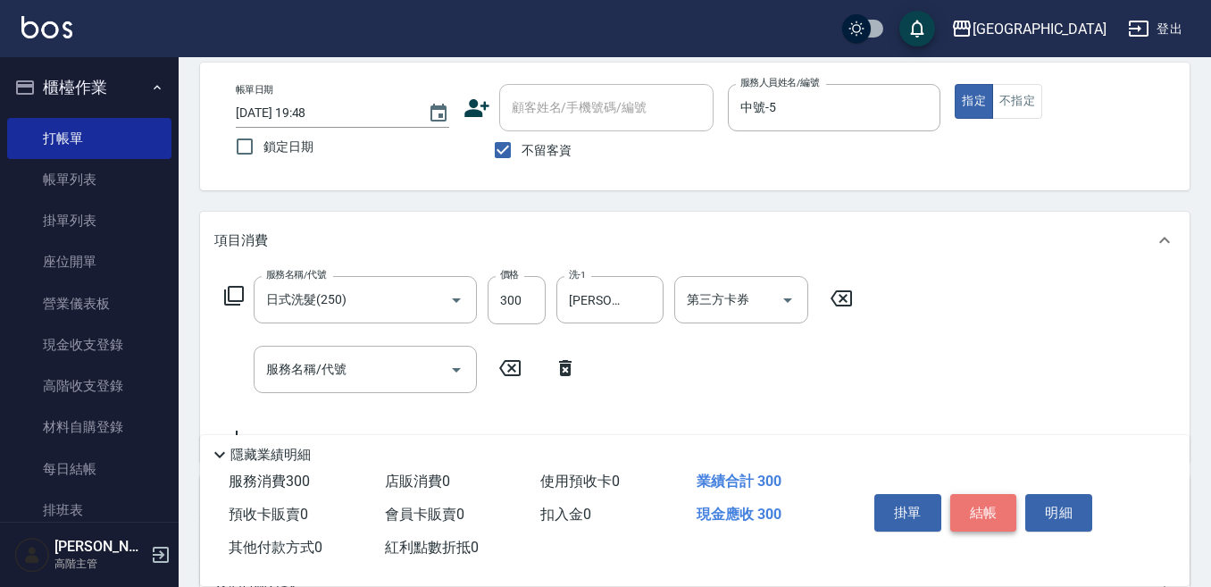
click at [980, 495] on button "結帳" at bounding box center [983, 513] width 67 height 38
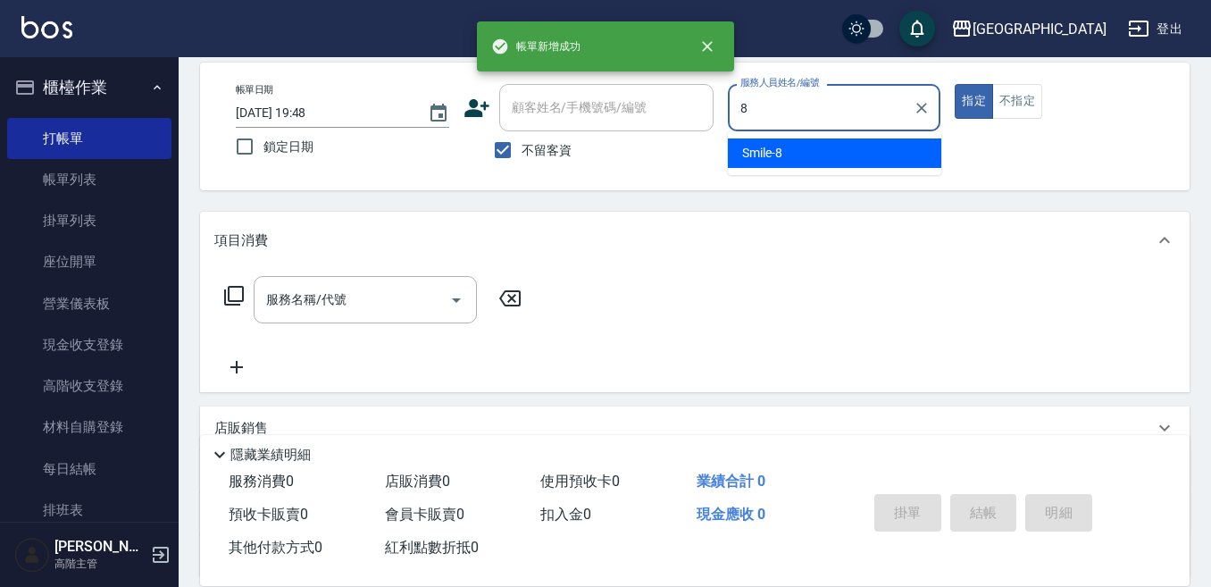
type input "Smile-8"
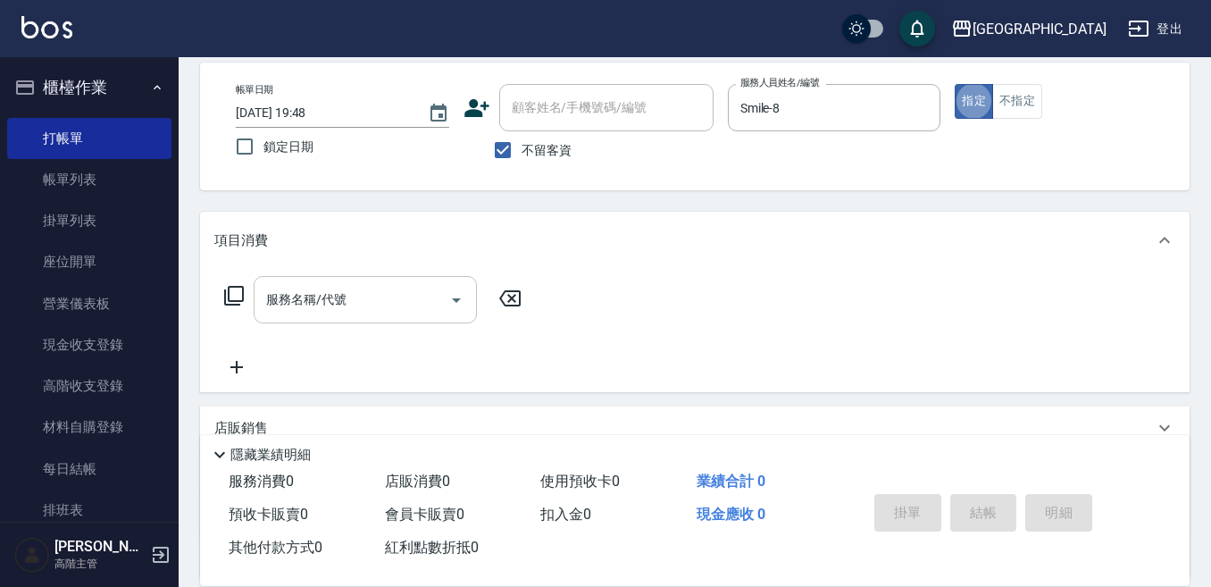
click at [341, 296] on input "服務名稱/代號" at bounding box center [352, 299] width 180 height 31
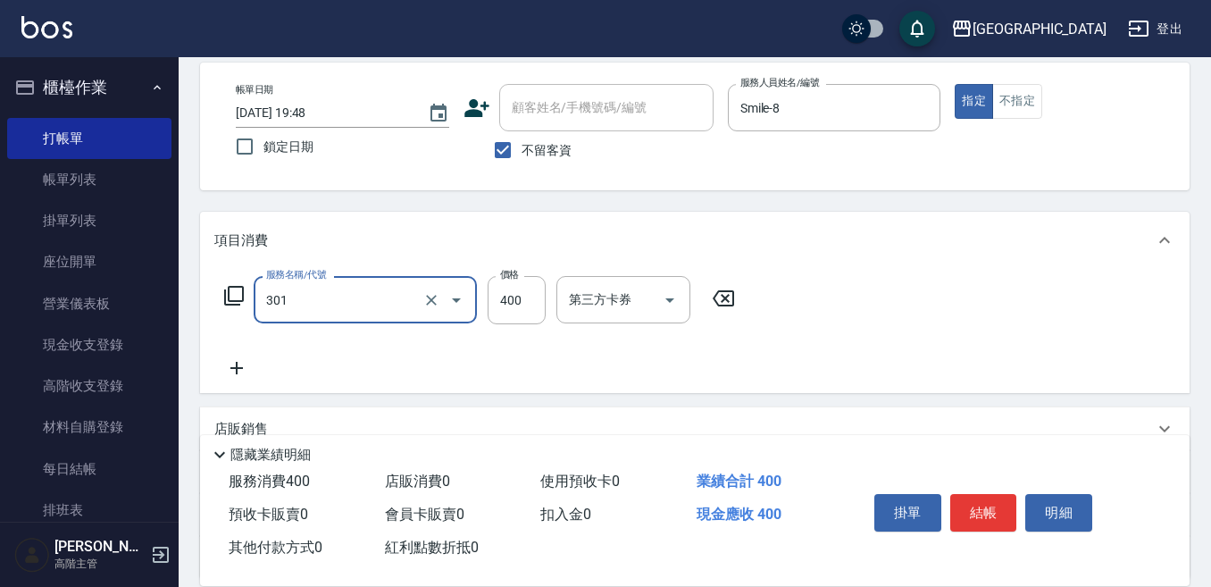
type input "剪髮卡(乙次)(301)"
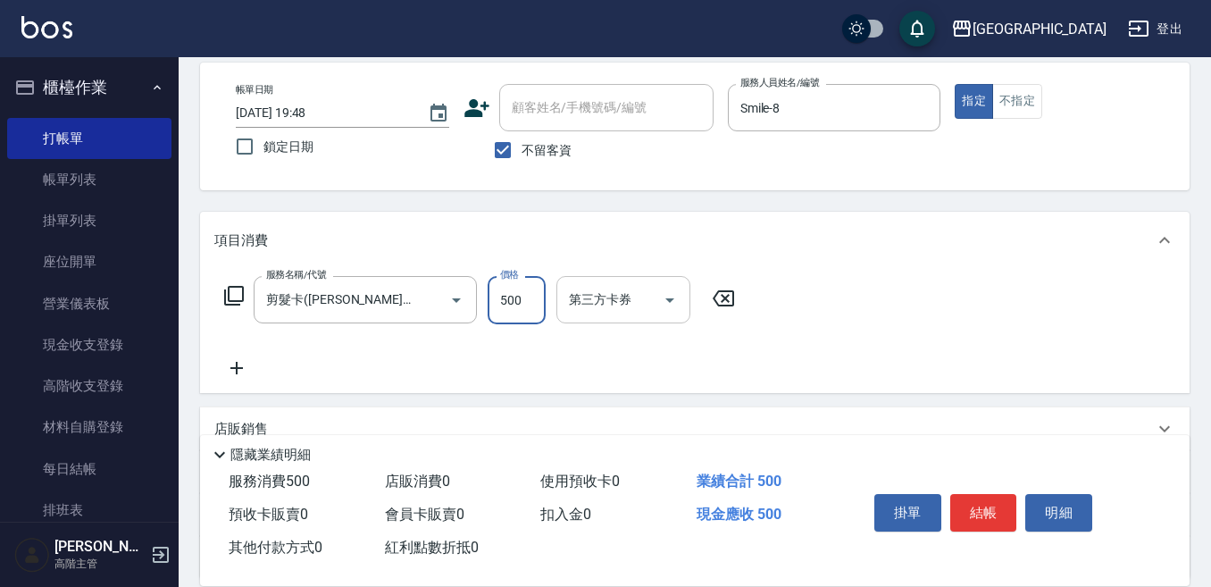
type input "500"
click at [580, 312] on input "第三方卡券" at bounding box center [609, 299] width 91 height 31
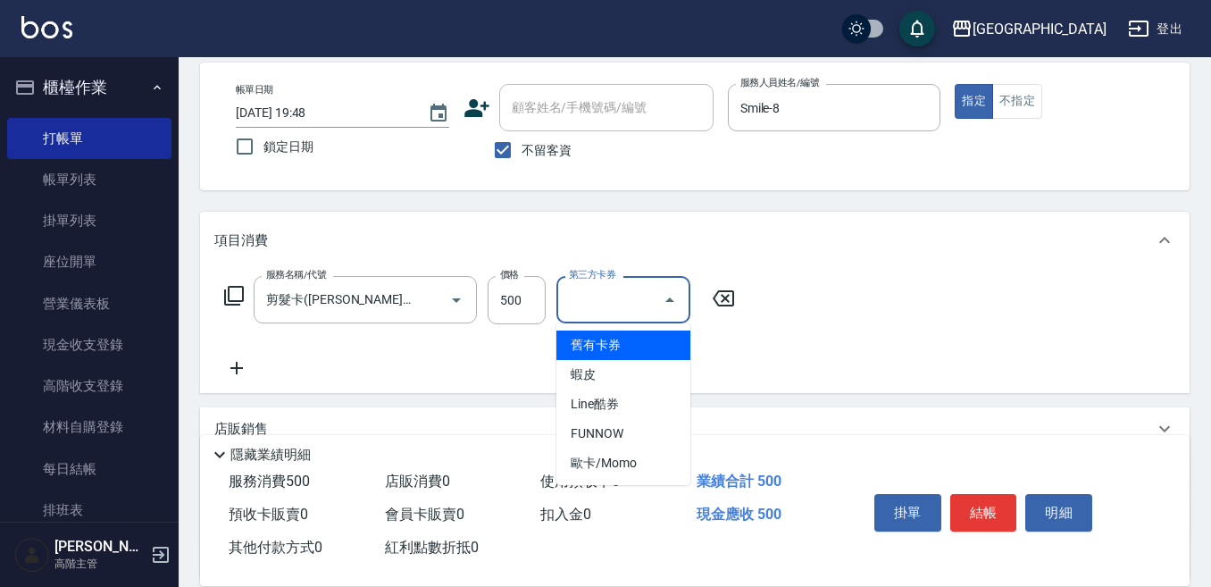
click at [583, 340] on span "舊有卡券" at bounding box center [623, 344] width 134 height 29
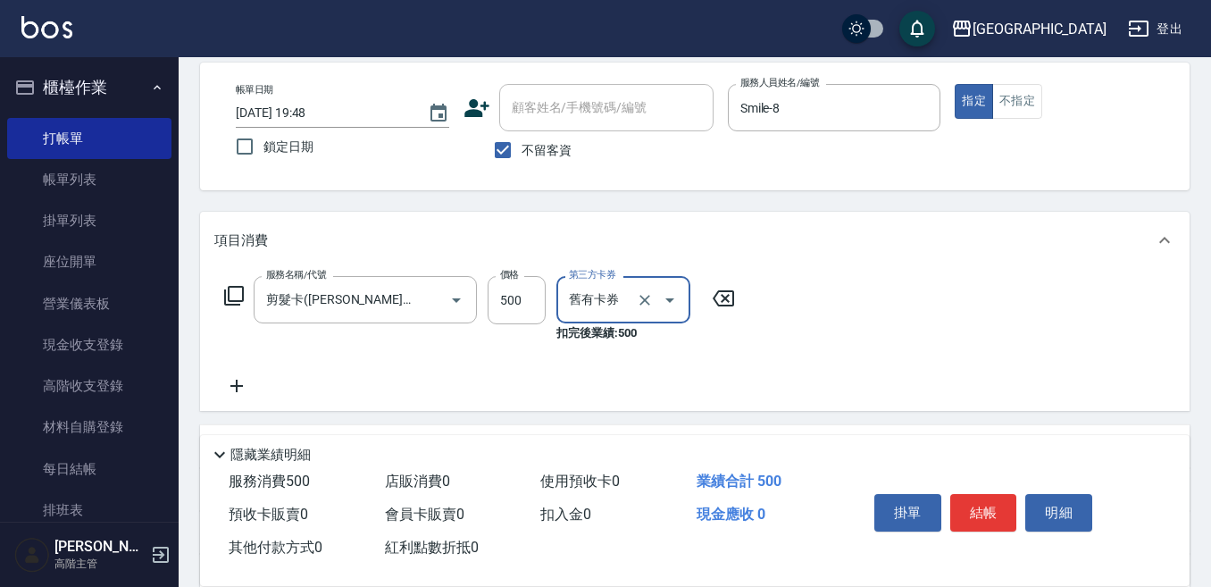
type input "舊有卡券"
click at [979, 505] on button "結帳" at bounding box center [983, 513] width 67 height 38
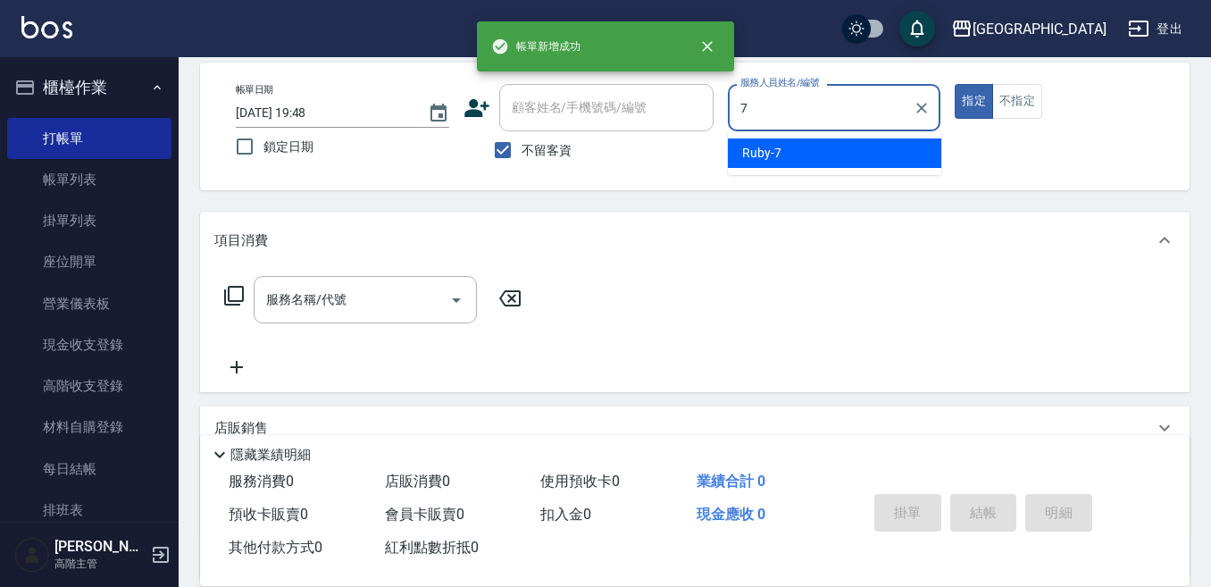
type input "Ruby-7"
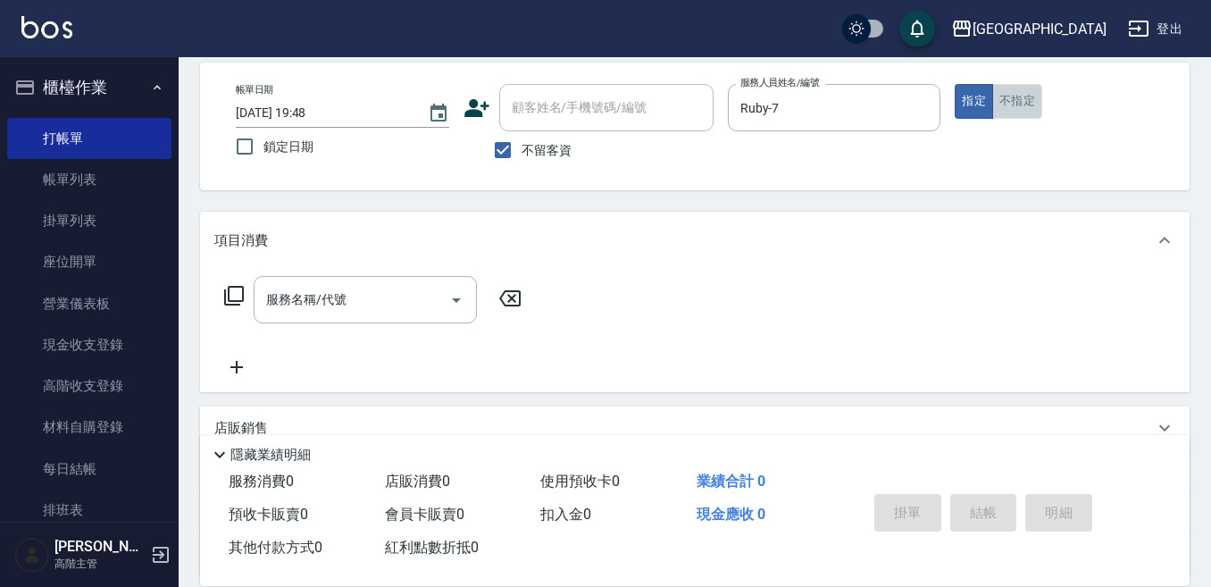
drag, startPoint x: 1031, startPoint y: 91, endPoint x: 875, endPoint y: 171, distance: 175.7
click at [1025, 91] on button "不指定" at bounding box center [1017, 101] width 50 height 35
click at [351, 304] on input "服務名稱/代號" at bounding box center [352, 299] width 180 height 31
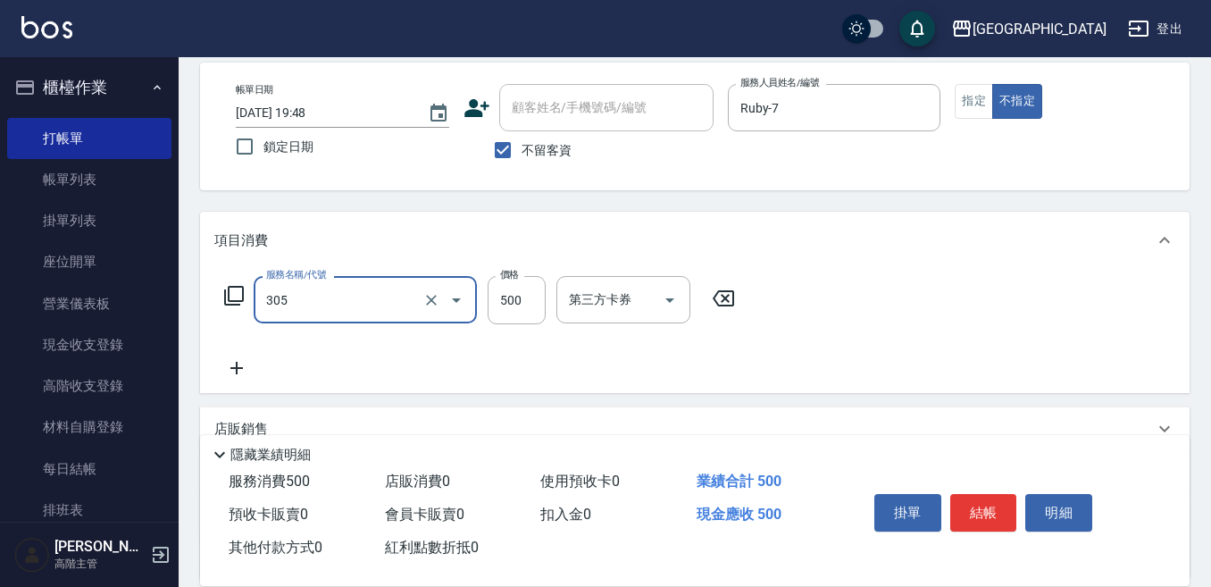
type input "剪髮500(305)"
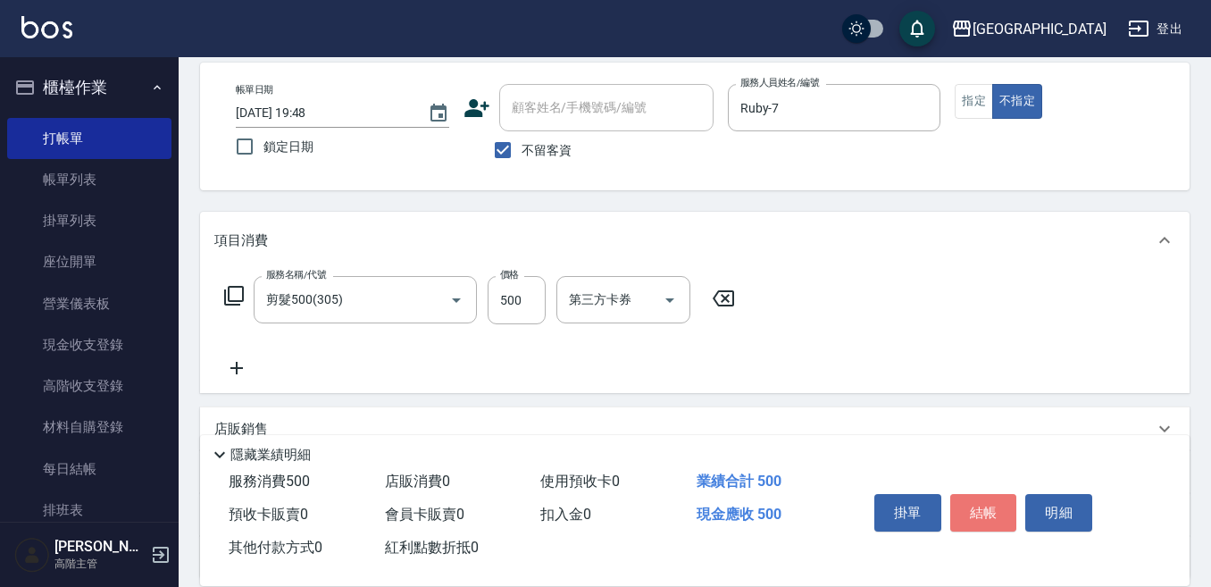
drag, startPoint x: 985, startPoint y: 502, endPoint x: 967, endPoint y: 489, distance: 21.8
click at [983, 500] on button "結帳" at bounding box center [983, 513] width 67 height 38
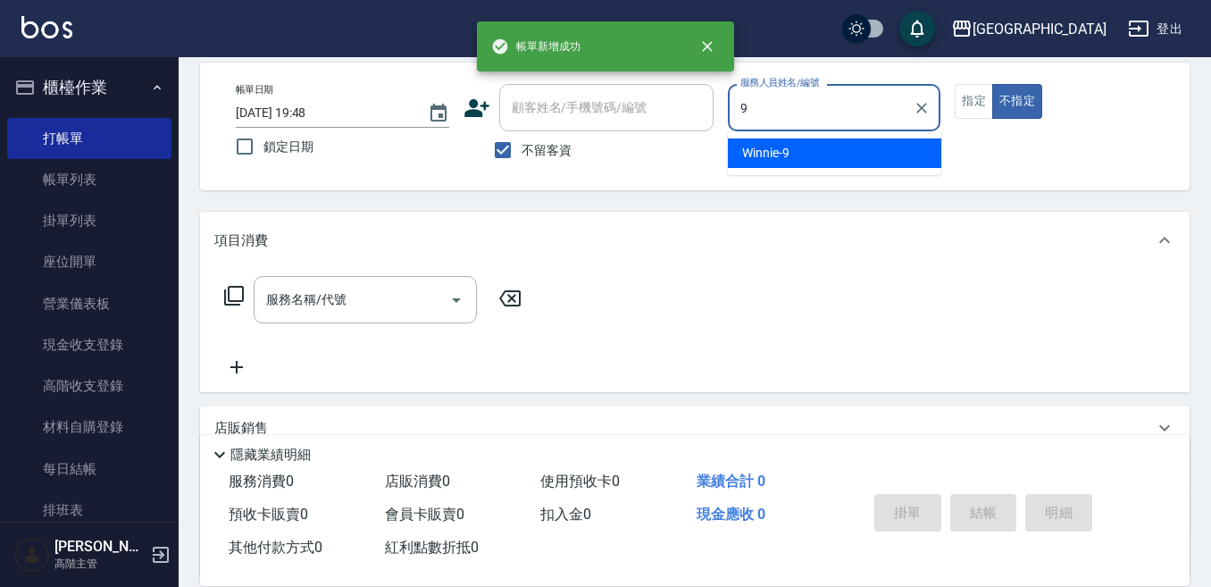
type input "Winnie-9"
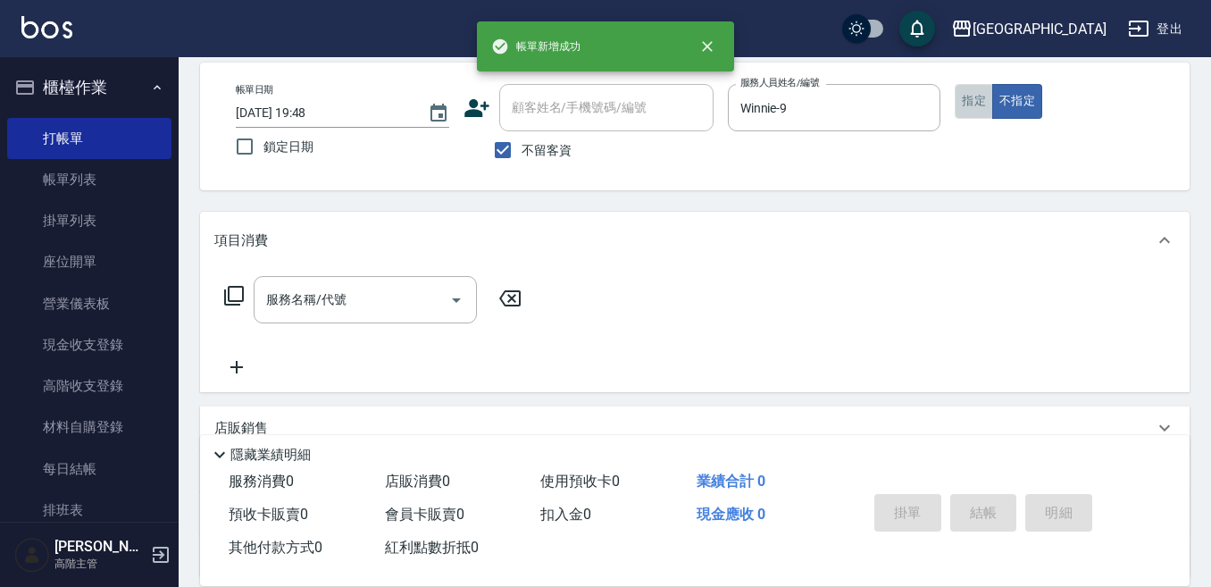
drag, startPoint x: 967, startPoint y: 92, endPoint x: 851, endPoint y: 146, distance: 127.8
click at [963, 95] on button "指定" at bounding box center [974, 101] width 38 height 35
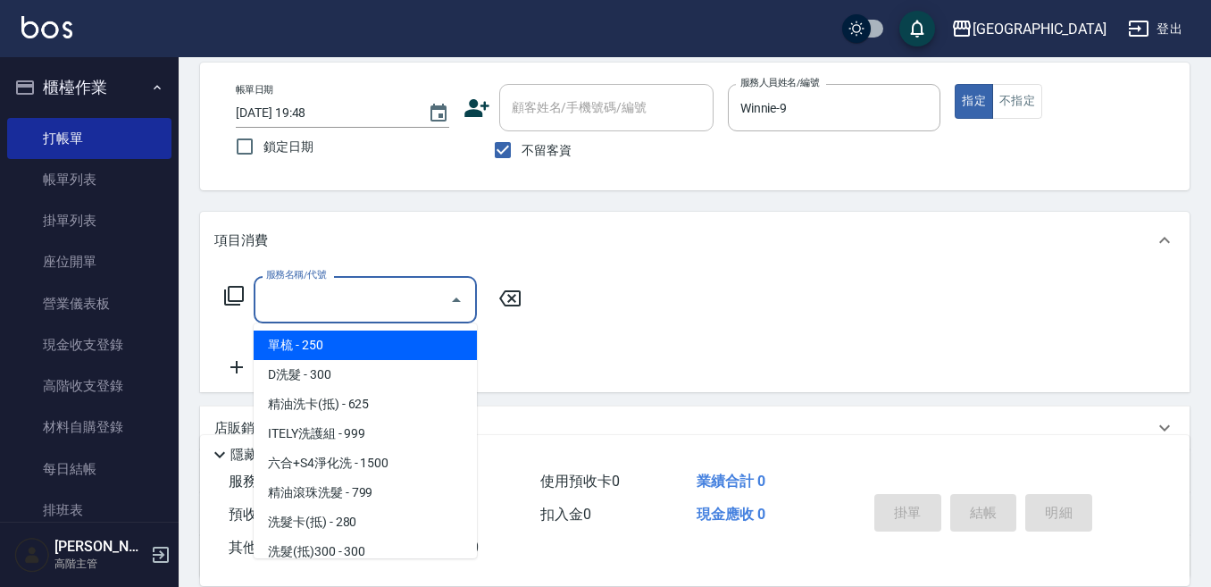
click at [336, 300] on input "服務名稱/代號" at bounding box center [352, 299] width 180 height 31
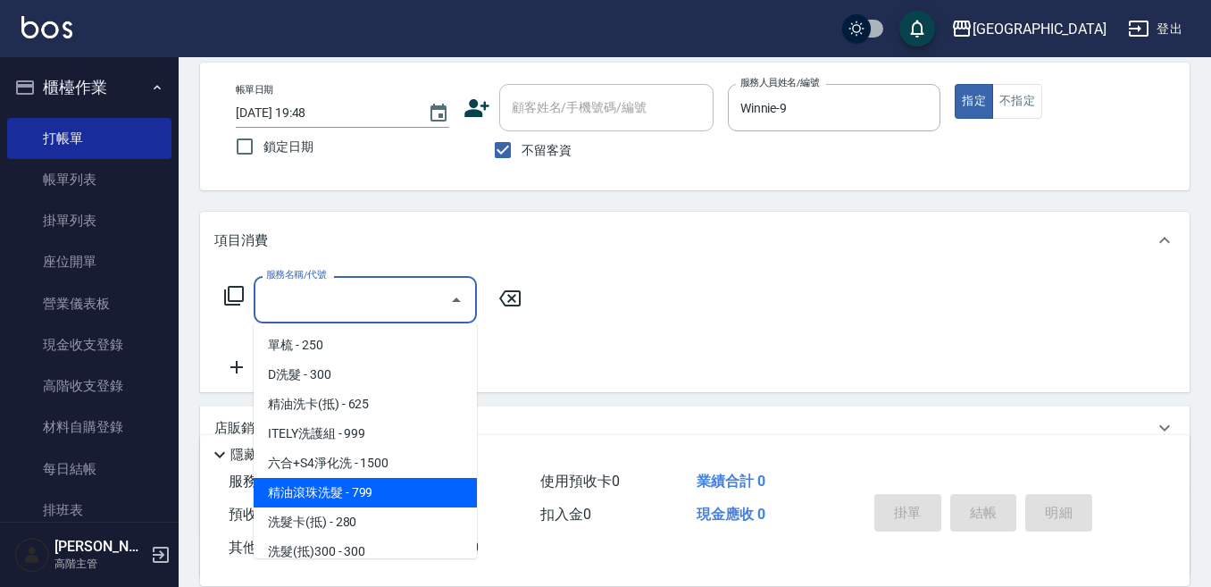
click at [348, 491] on span "精油滾珠洗髮 - 799" at bounding box center [365, 492] width 223 height 29
type input "精油滾珠洗髮(220)"
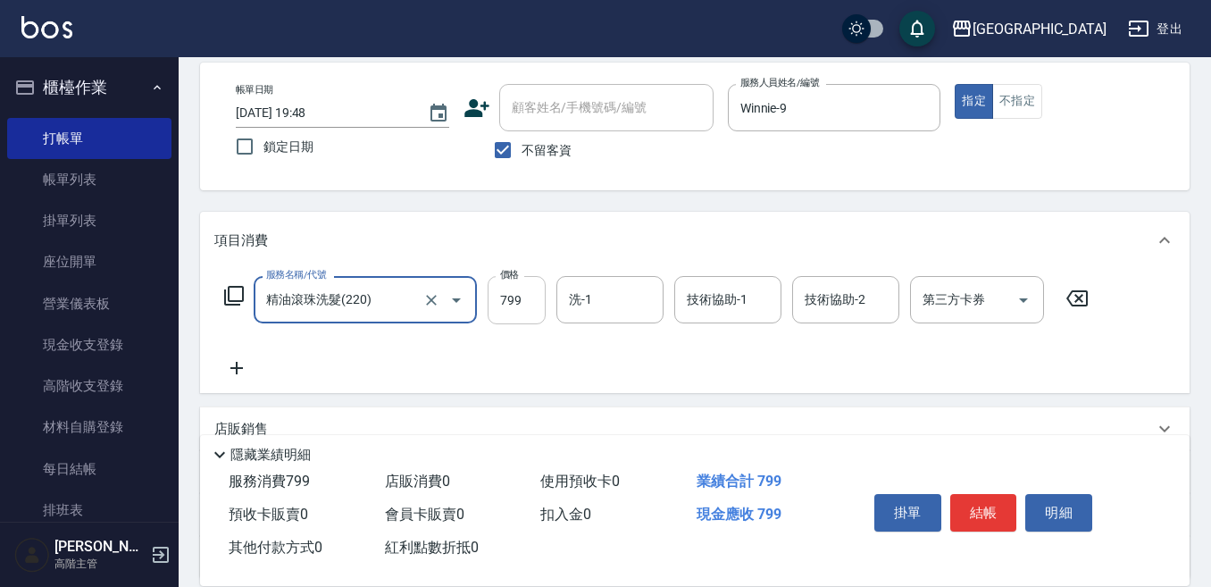
click at [532, 299] on input "799" at bounding box center [517, 300] width 58 height 48
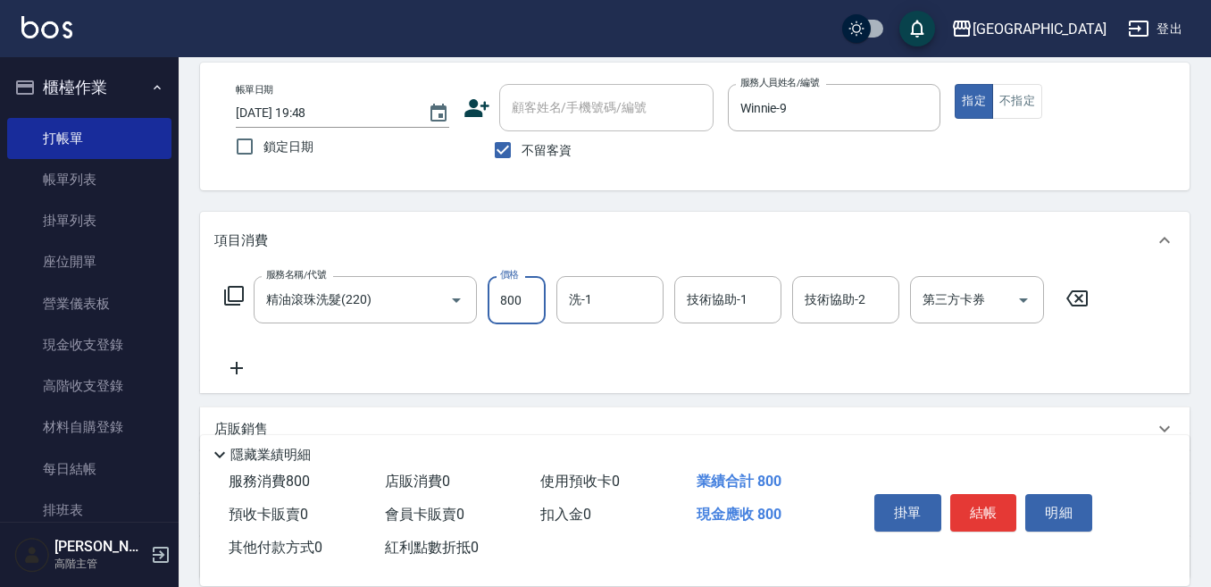
type input "800"
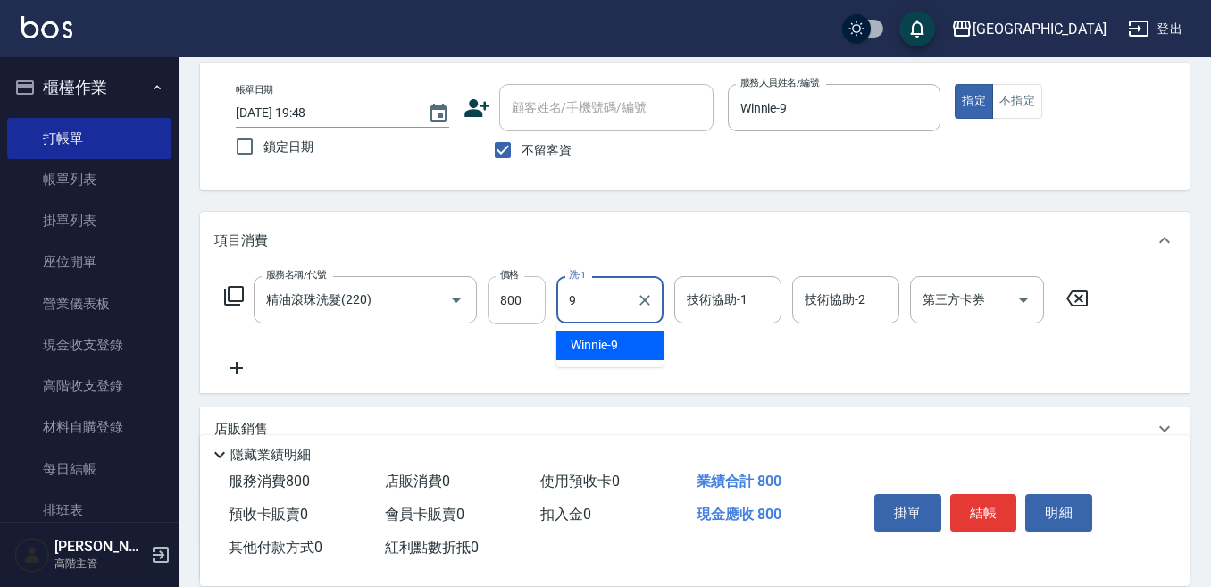
type input "Winnie-9"
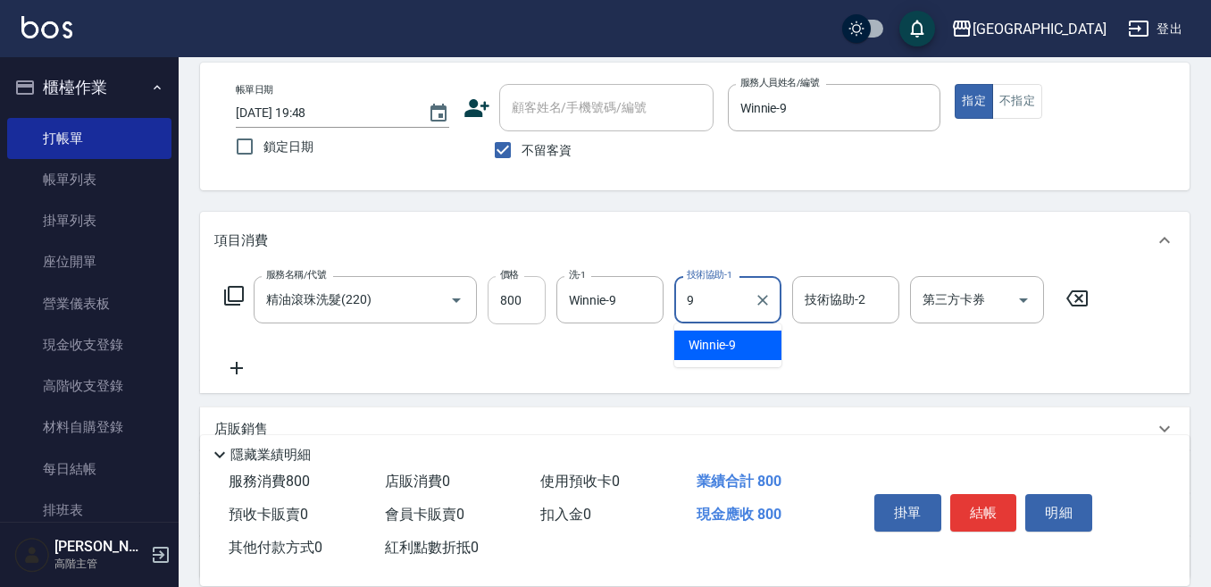
type input "Winnie-9"
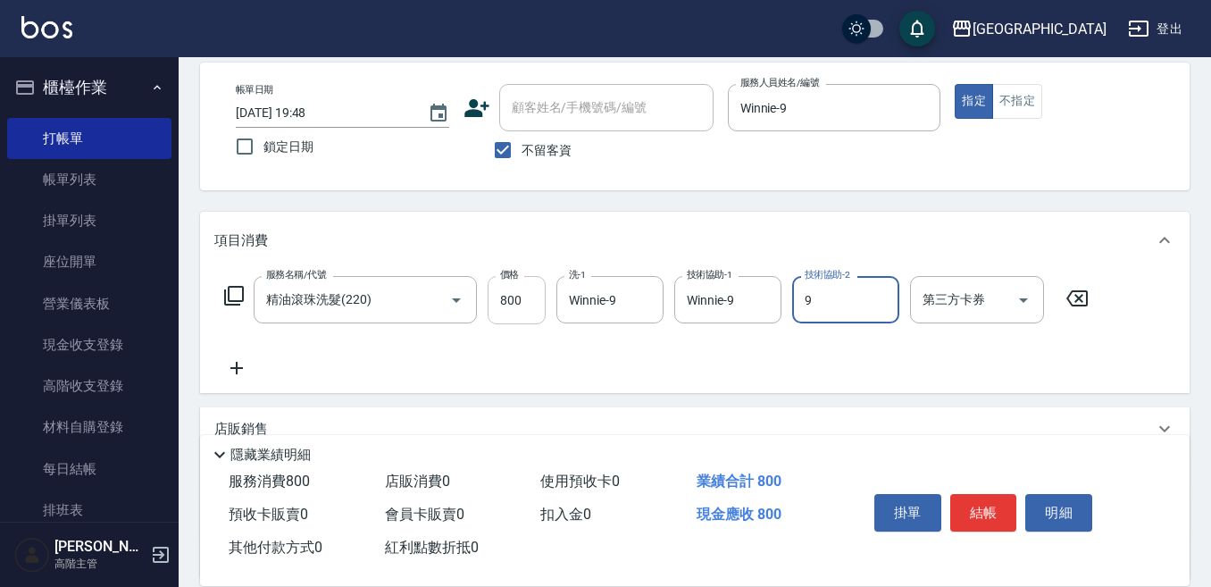
type input "Winnie-9"
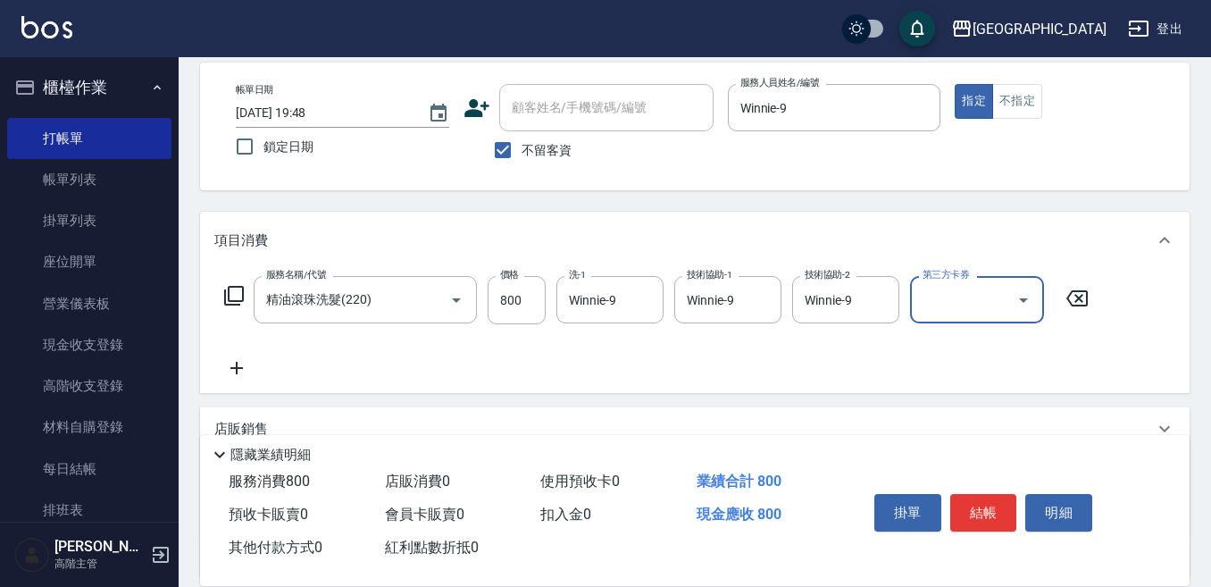
click at [238, 368] on icon at bounding box center [236, 367] width 45 height 21
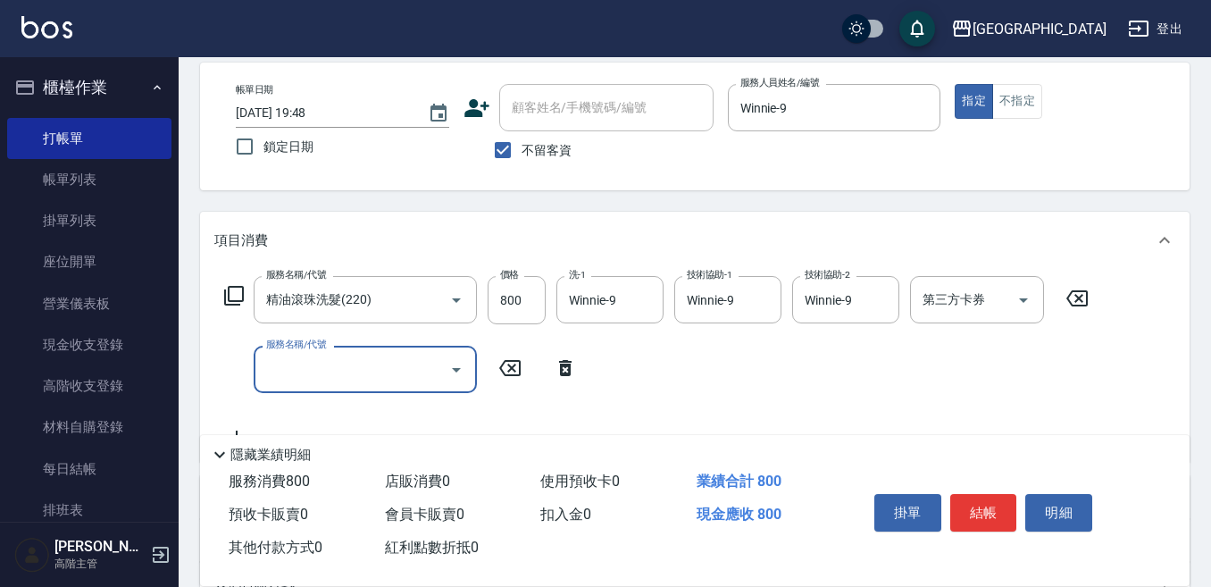
click at [276, 363] on input "服務名稱/代號" at bounding box center [352, 369] width 180 height 31
type input "剪髮500(305)"
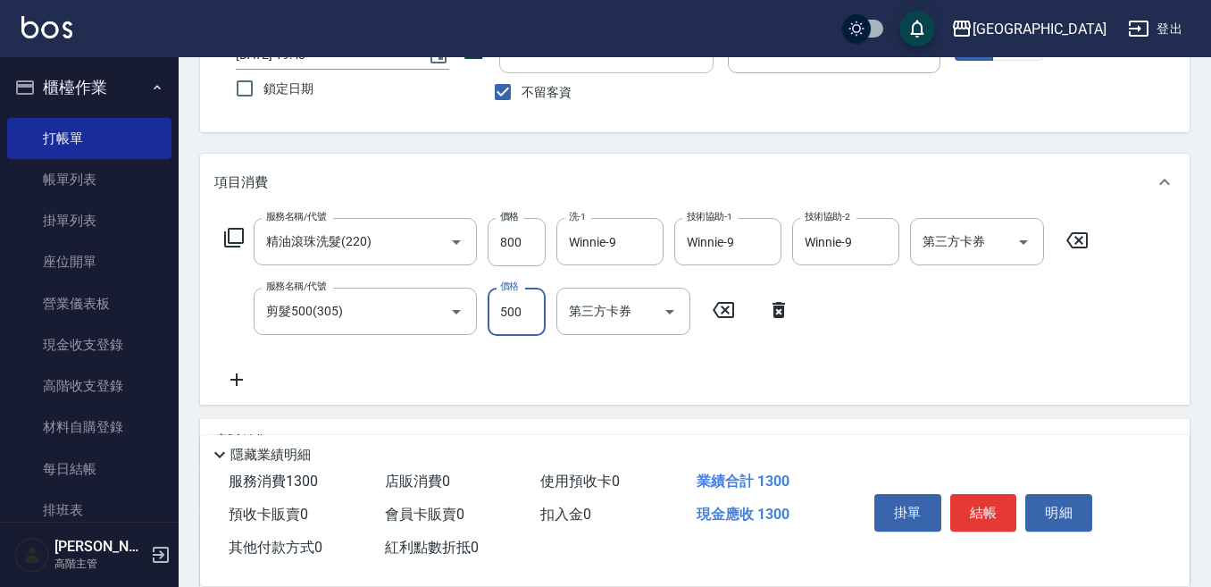
scroll to position [171, 0]
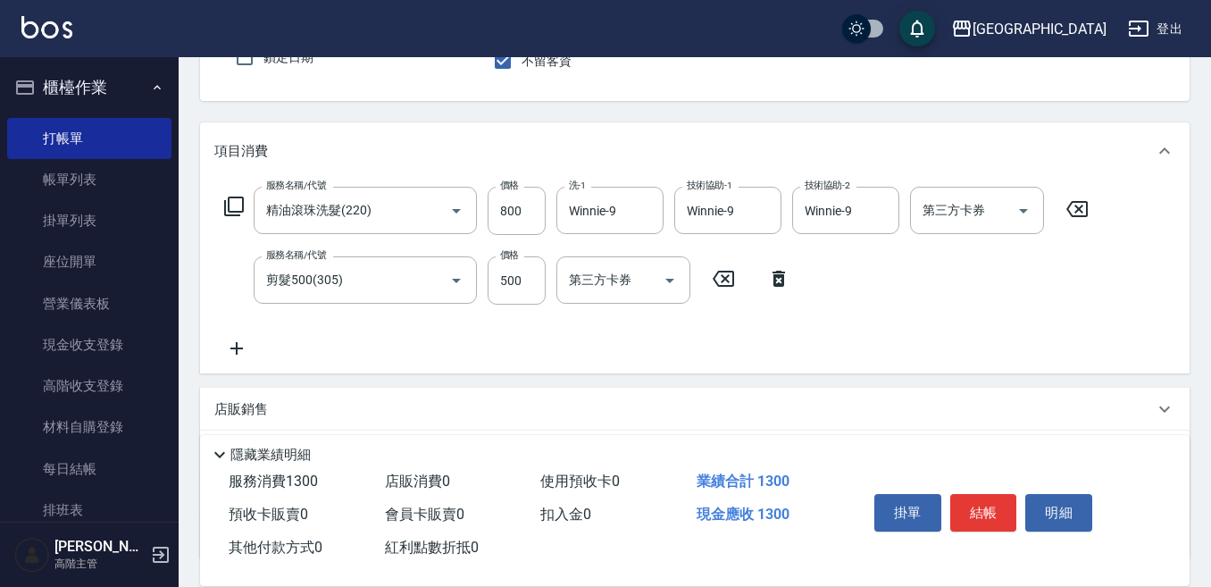
click at [239, 346] on icon at bounding box center [236, 348] width 45 height 21
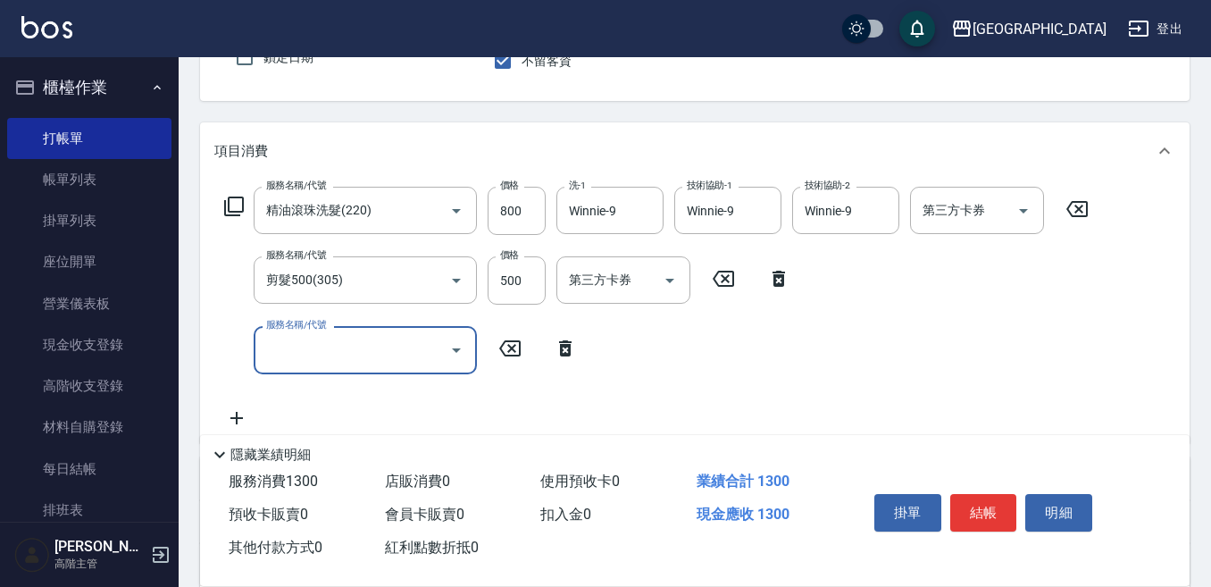
drag, startPoint x: 239, startPoint y: 346, endPoint x: 263, endPoint y: 344, distance: 24.2
click at [263, 344] on div "服務名稱/代號 服務名稱/代號" at bounding box center [400, 349] width 373 height 47
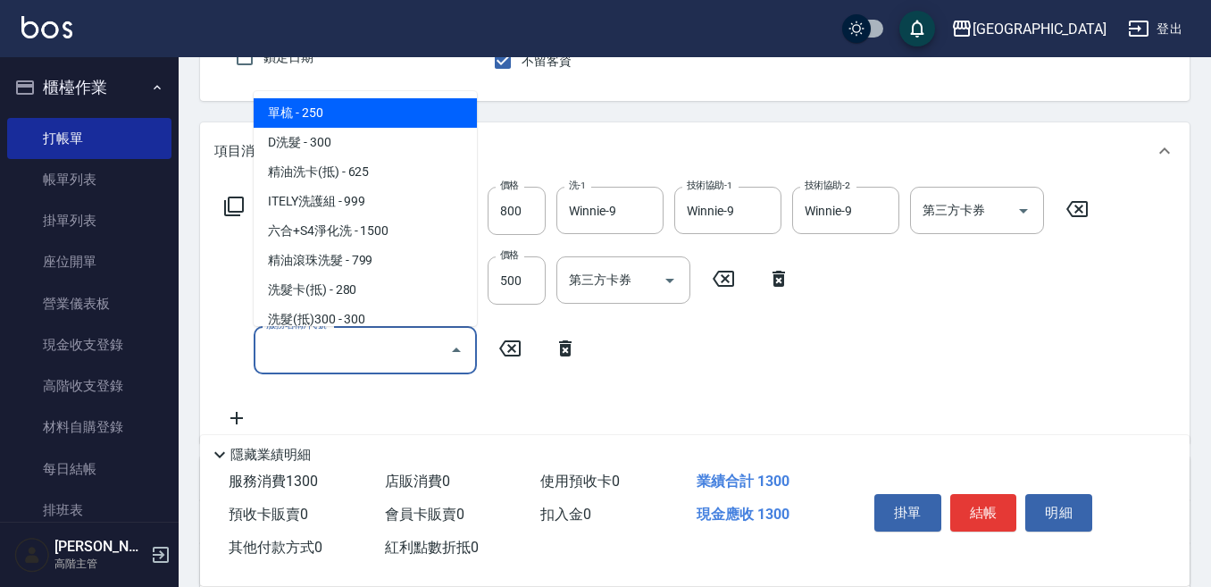
click at [277, 346] on input "服務名稱/代號" at bounding box center [352, 349] width 180 height 31
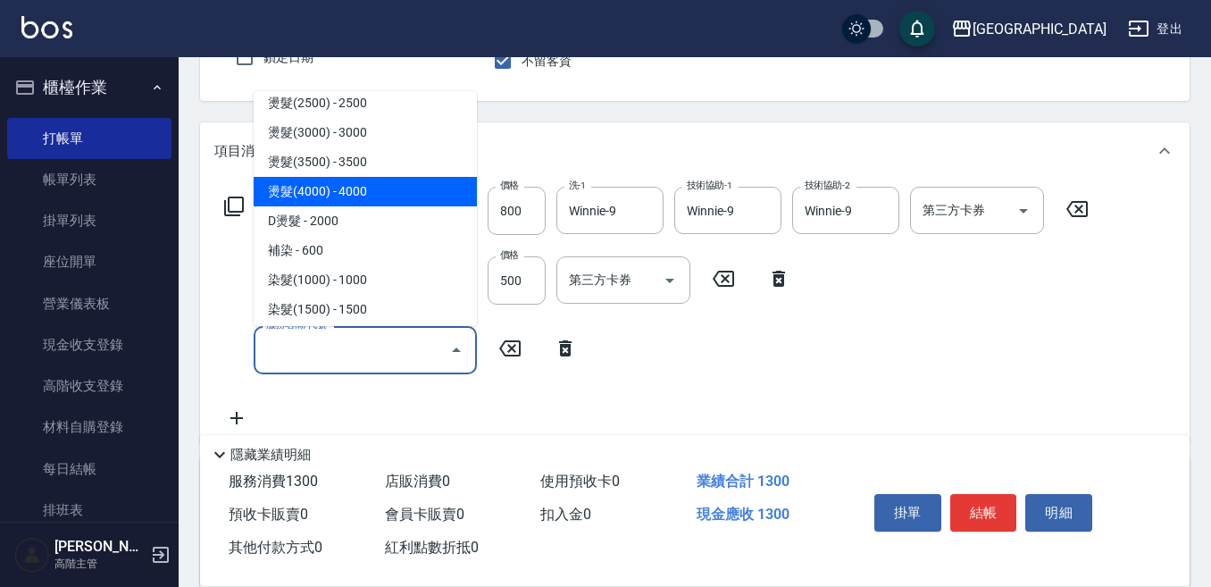
scroll to position [714, 0]
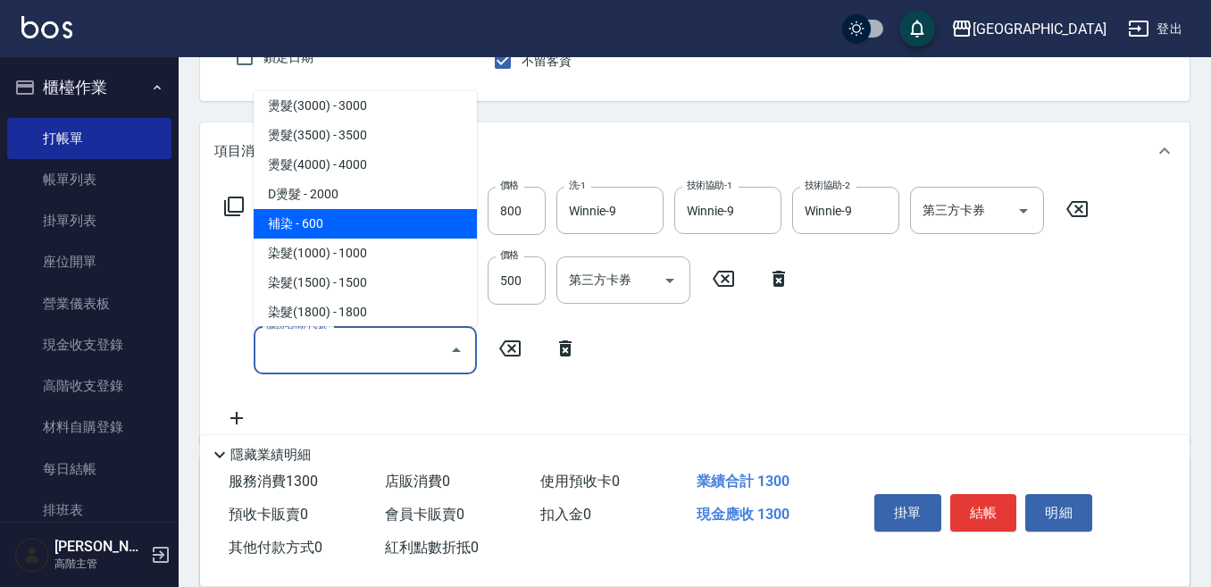
click at [306, 231] on span "補染 - 600" at bounding box center [365, 223] width 223 height 29
type input "補染(500)"
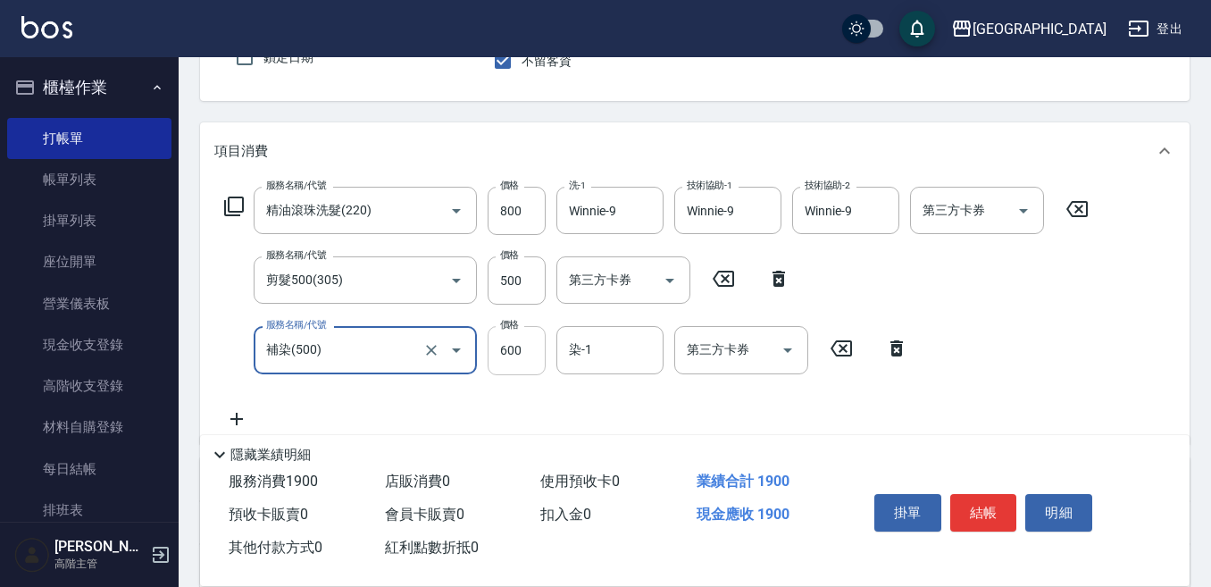
click at [524, 352] on input "600" at bounding box center [517, 350] width 58 height 48
type input "300"
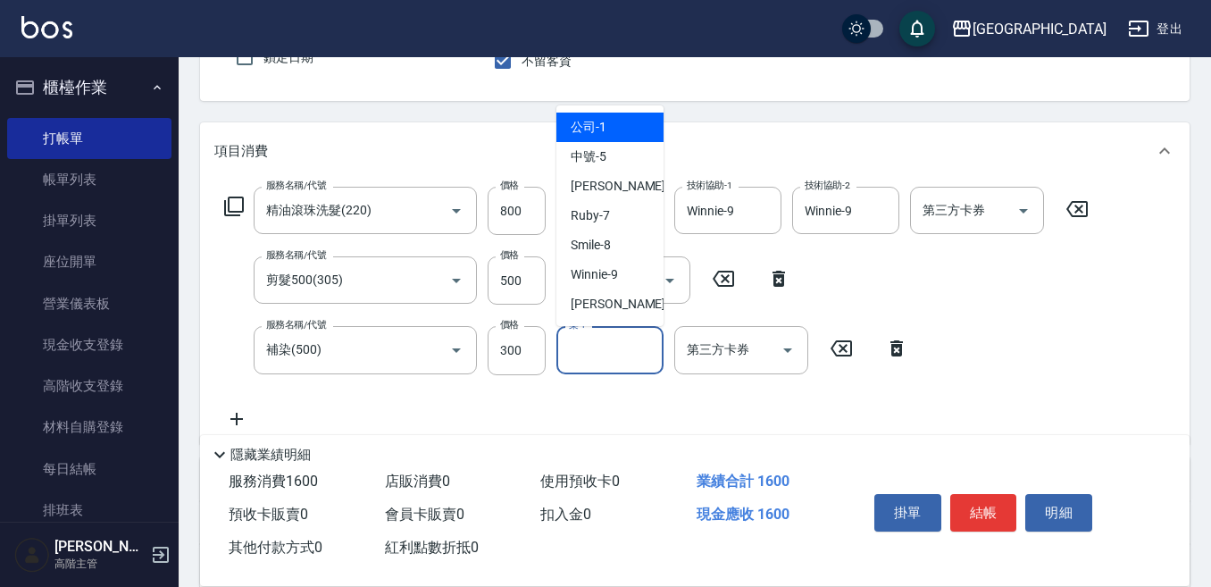
click at [578, 351] on input "染-1" at bounding box center [609, 349] width 91 height 31
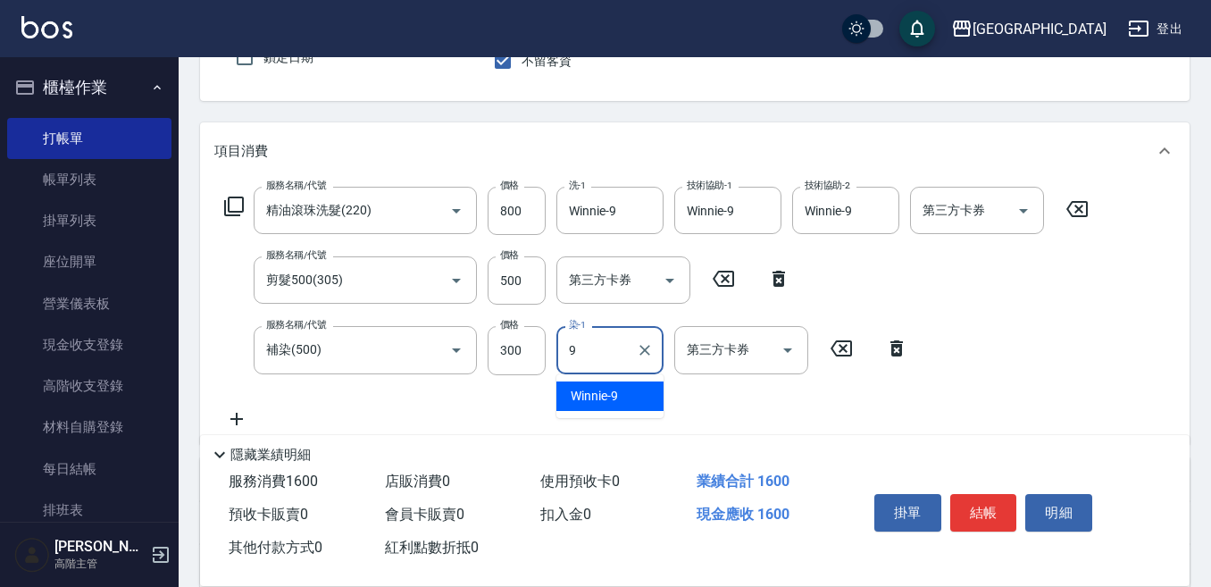
type input "Winnie-9"
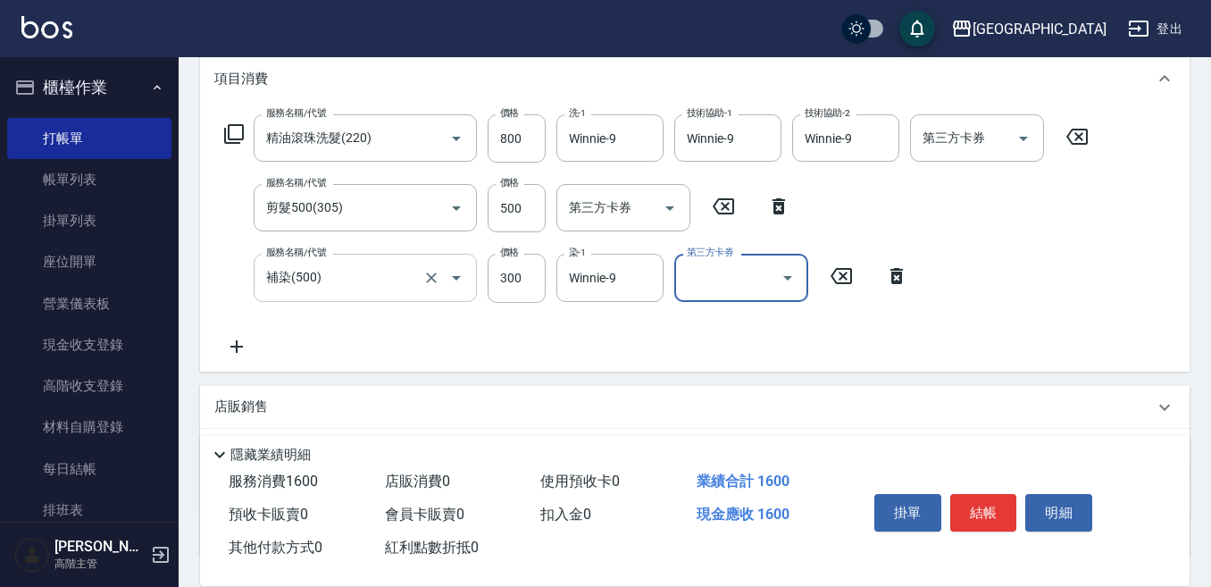
scroll to position [349, 0]
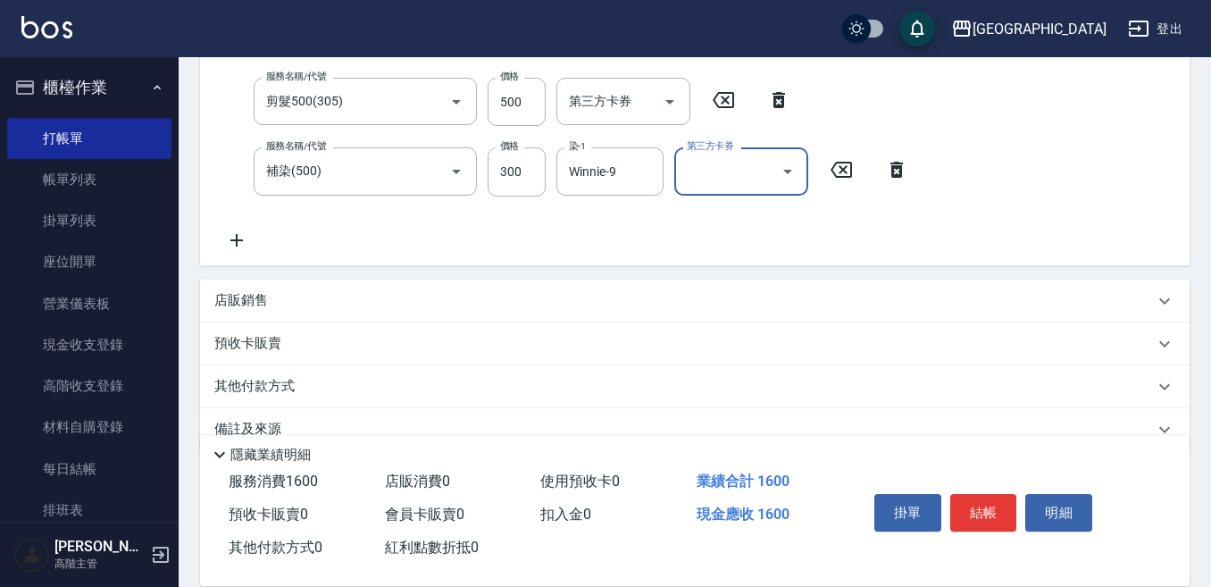
click at [229, 298] on p "店販銷售" at bounding box center [241, 300] width 54 height 19
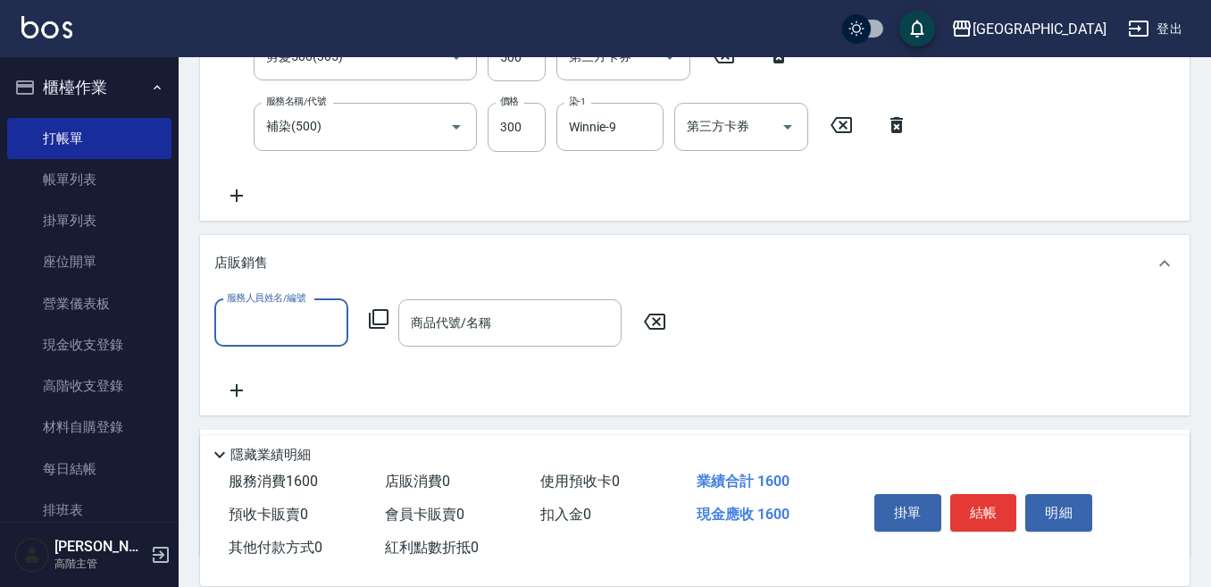
scroll to position [438, 0]
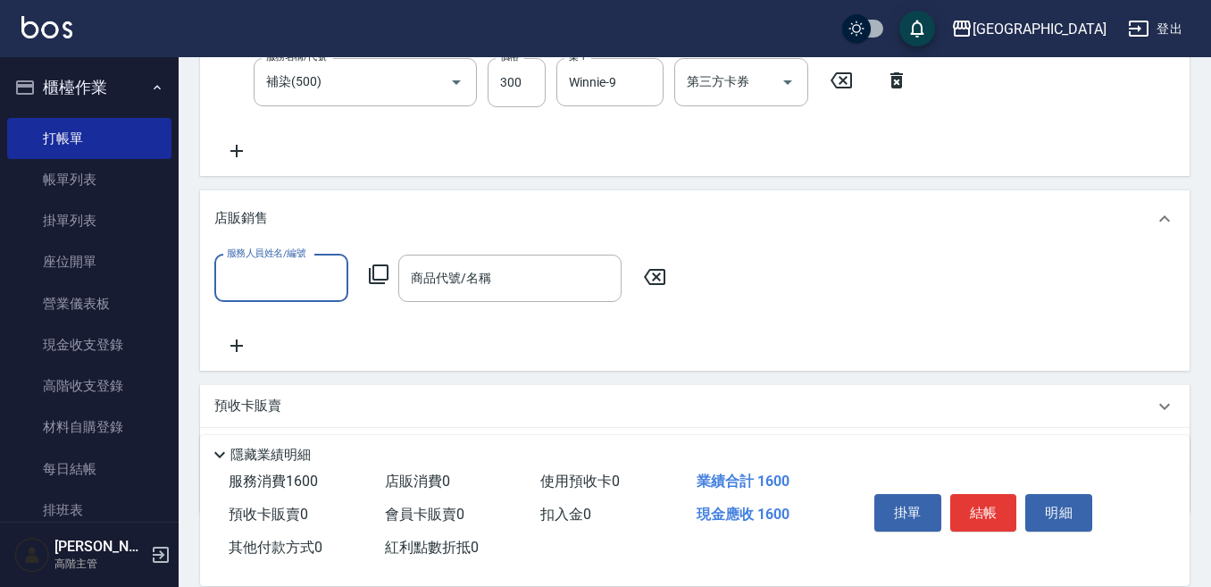
drag, startPoint x: 228, startPoint y: 282, endPoint x: 203, endPoint y: 306, distance: 34.7
click at [227, 283] on input "服務人員姓名/編號" at bounding box center [281, 278] width 118 height 31
type input "Winnie-9"
click at [378, 271] on icon at bounding box center [378, 273] width 21 height 21
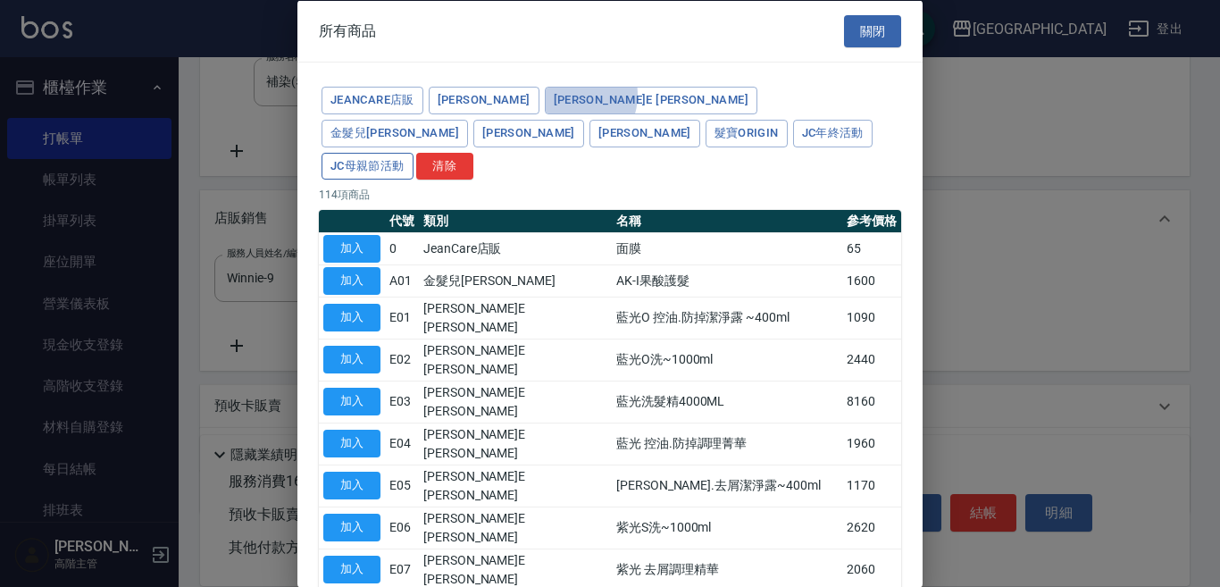
drag, startPoint x: 545, startPoint y: 94, endPoint x: 526, endPoint y: 119, distance: 31.3
click at [545, 95] on button "崎莎琪E saki" at bounding box center [651, 101] width 213 height 28
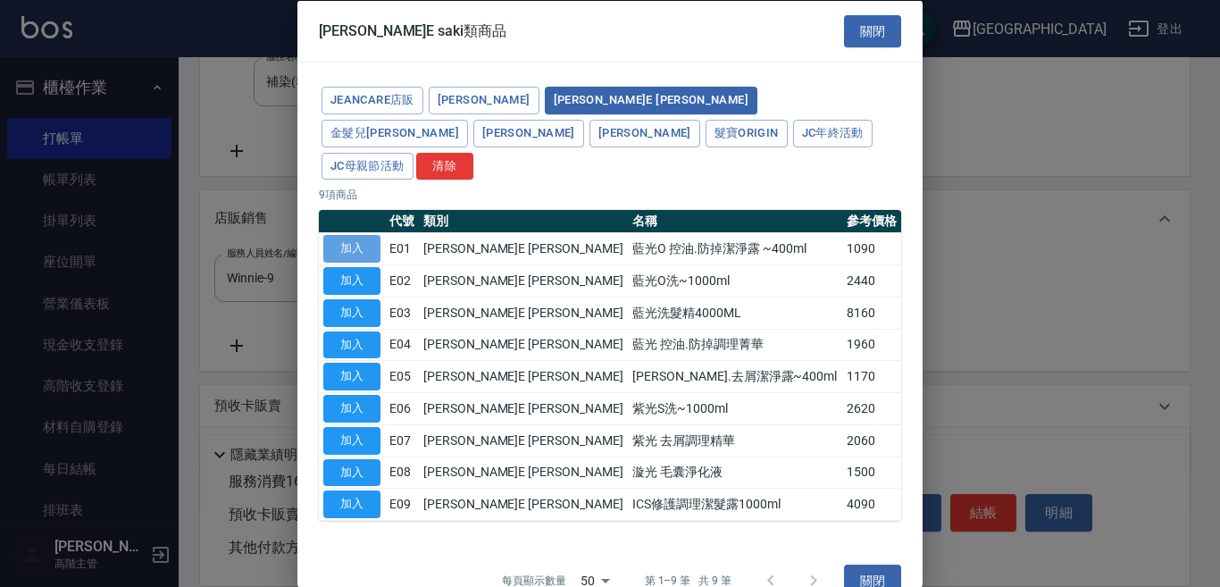
click at [356, 235] on button "加入" at bounding box center [351, 249] width 57 height 28
type input "藍光O 控油.防掉潔淨露 ~400ml"
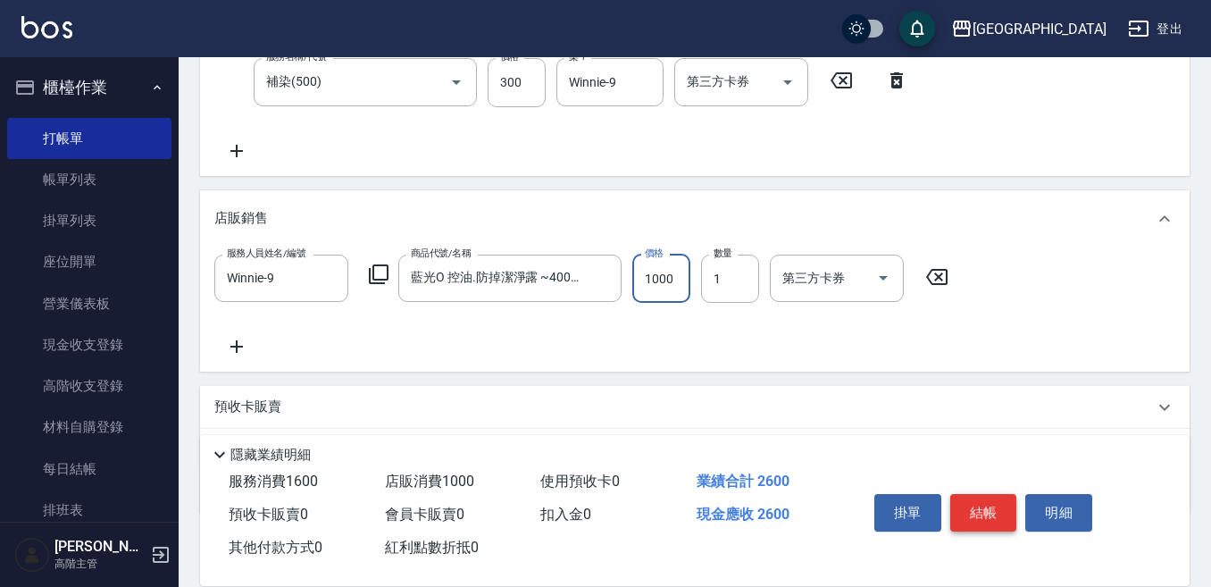
type input "1000"
click at [975, 497] on button "結帳" at bounding box center [983, 513] width 67 height 38
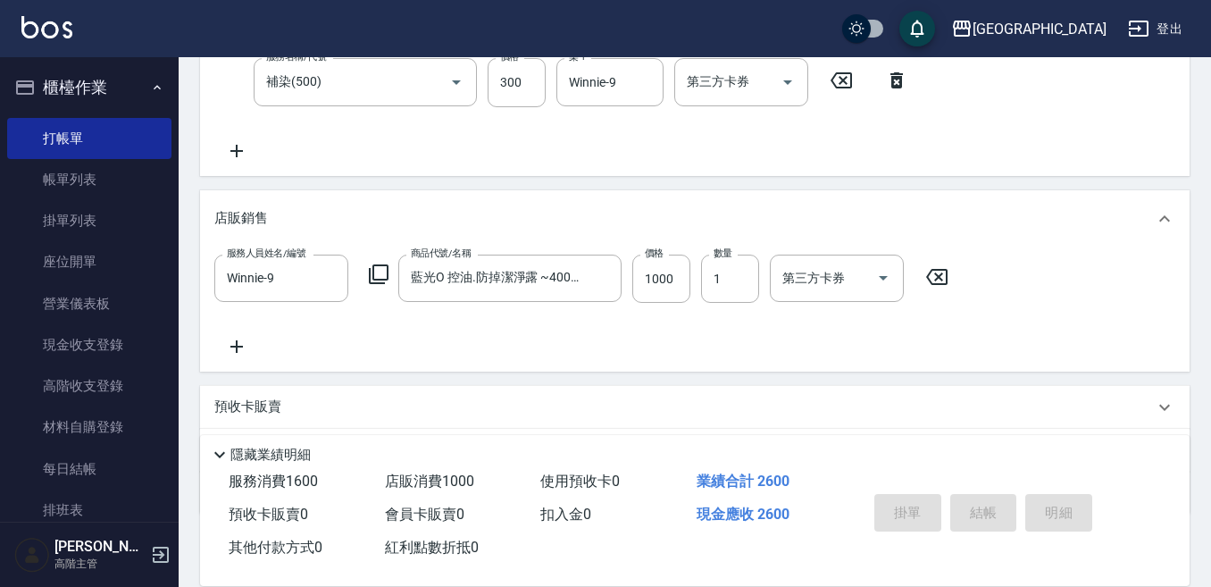
type input "2025/10/12 19:49"
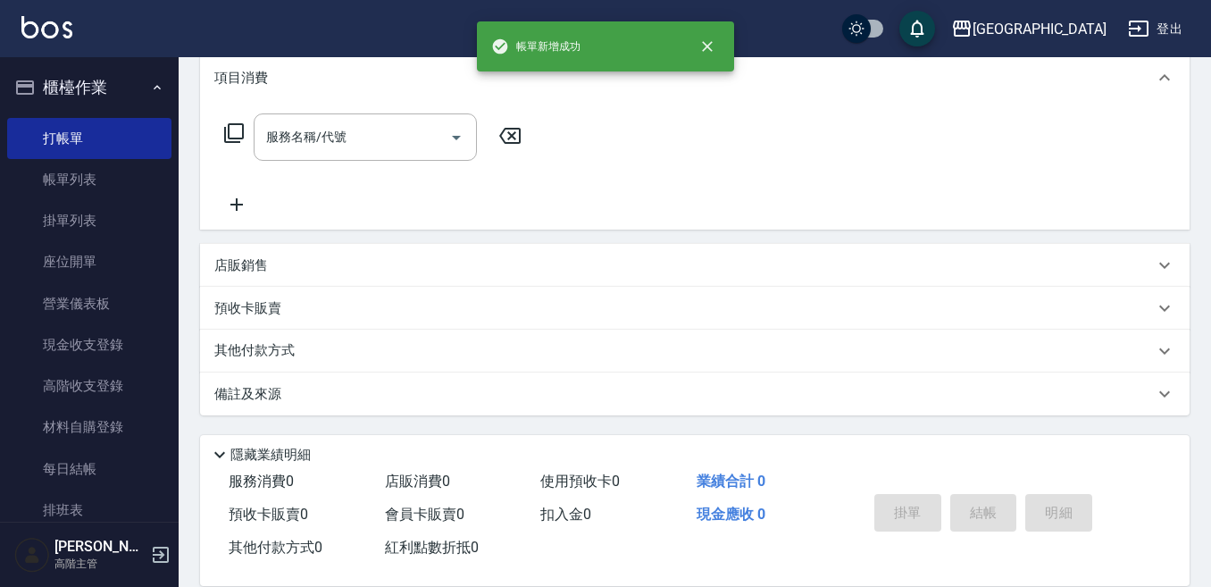
scroll to position [0, 0]
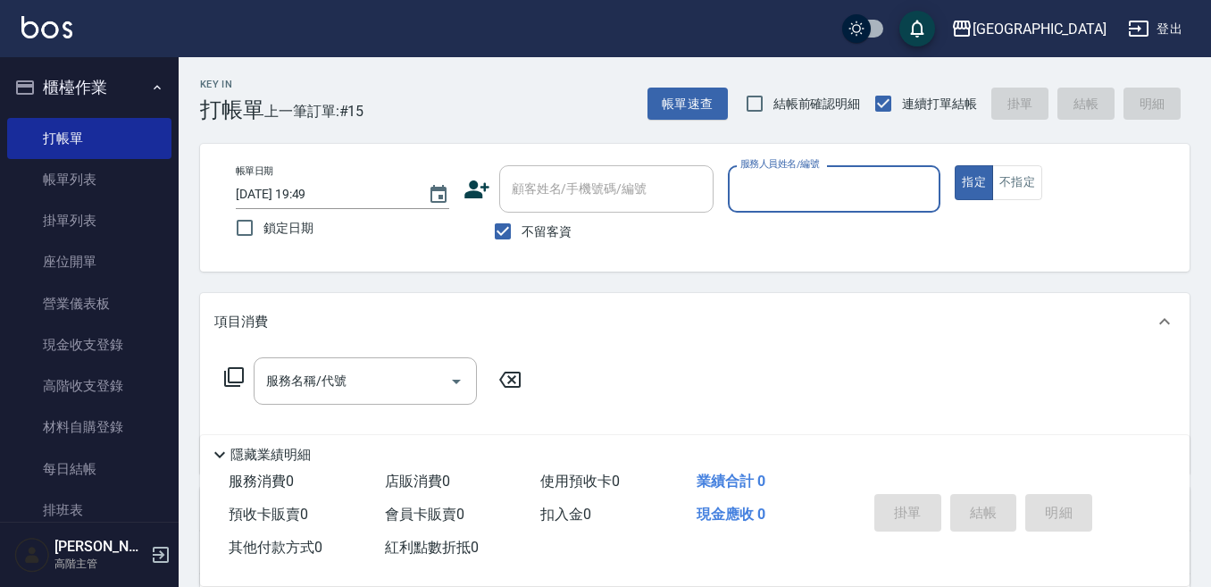
drag, startPoint x: 763, startPoint y: 201, endPoint x: 763, endPoint y: 182, distance: 18.8
click at [763, 182] on input "服務人員姓名/編號" at bounding box center [834, 188] width 197 height 31
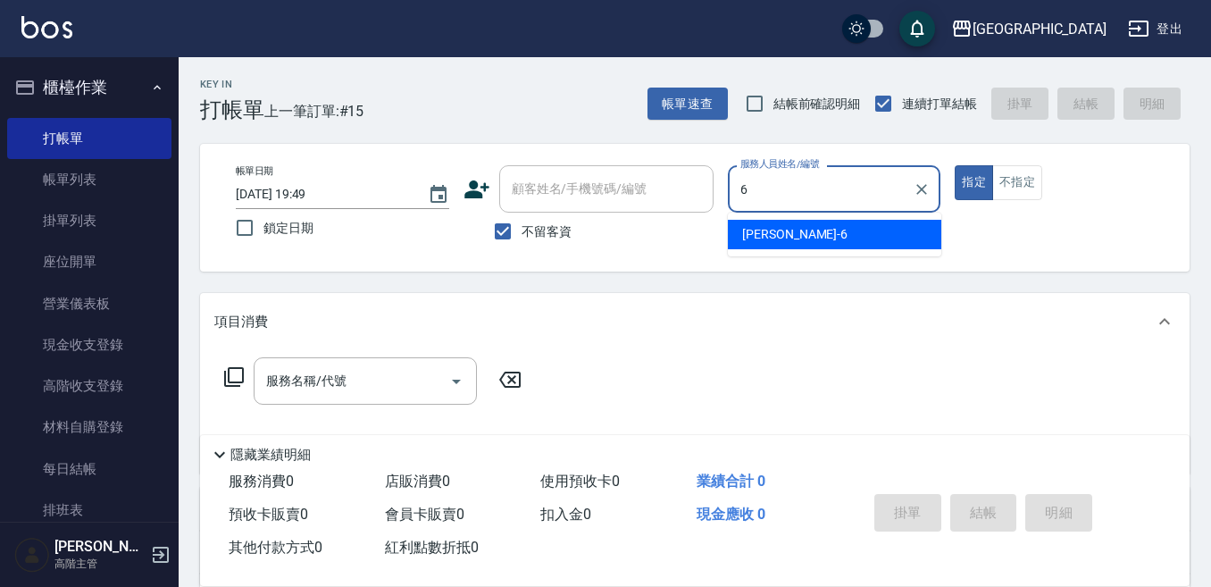
type input "Judy-6"
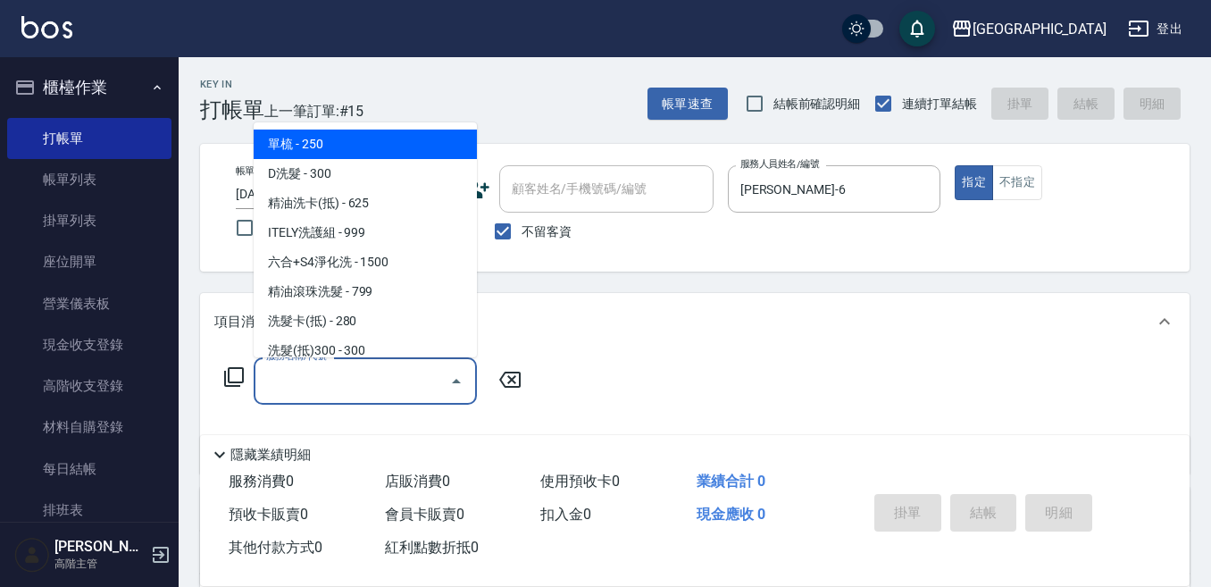
click at [349, 374] on input "服務名稱/代號" at bounding box center [352, 380] width 180 height 31
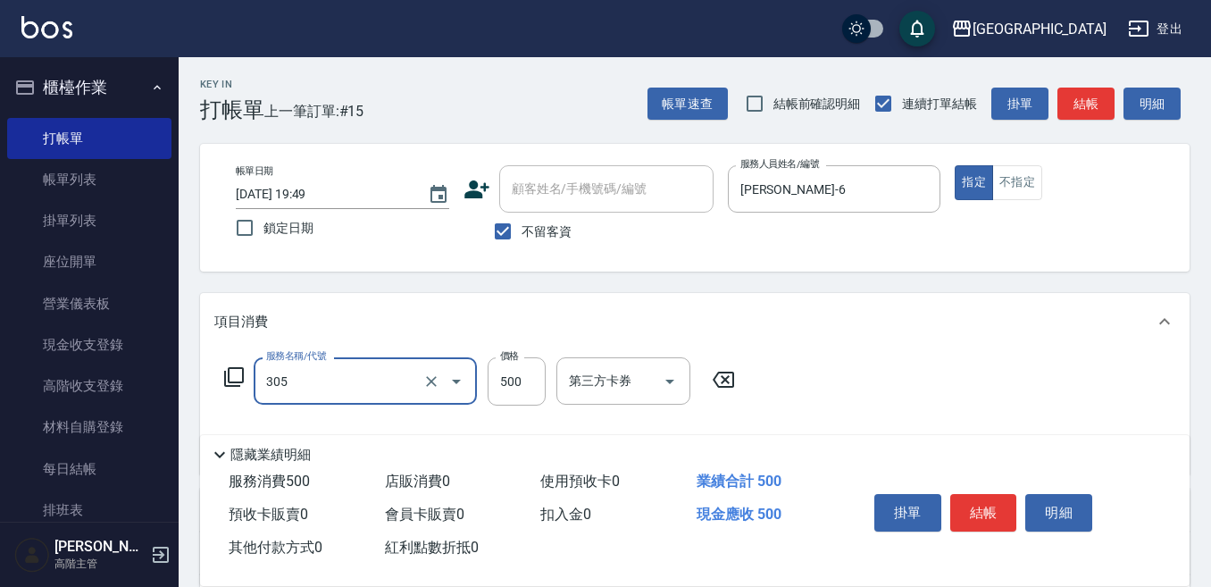
type input "剪髮500(305)"
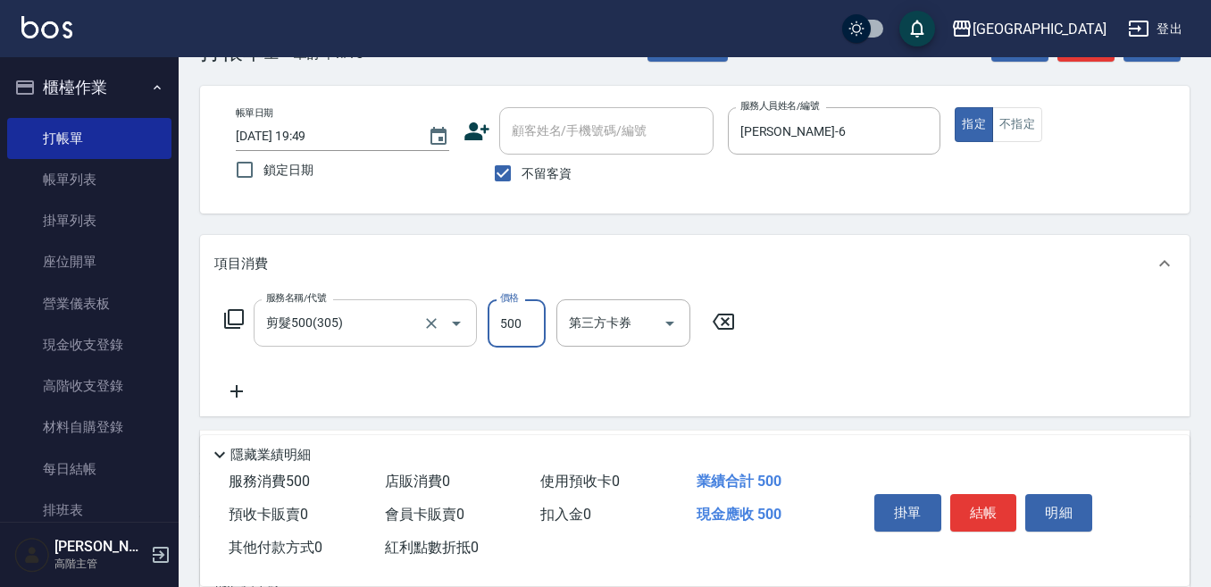
scroll to position [89, 0]
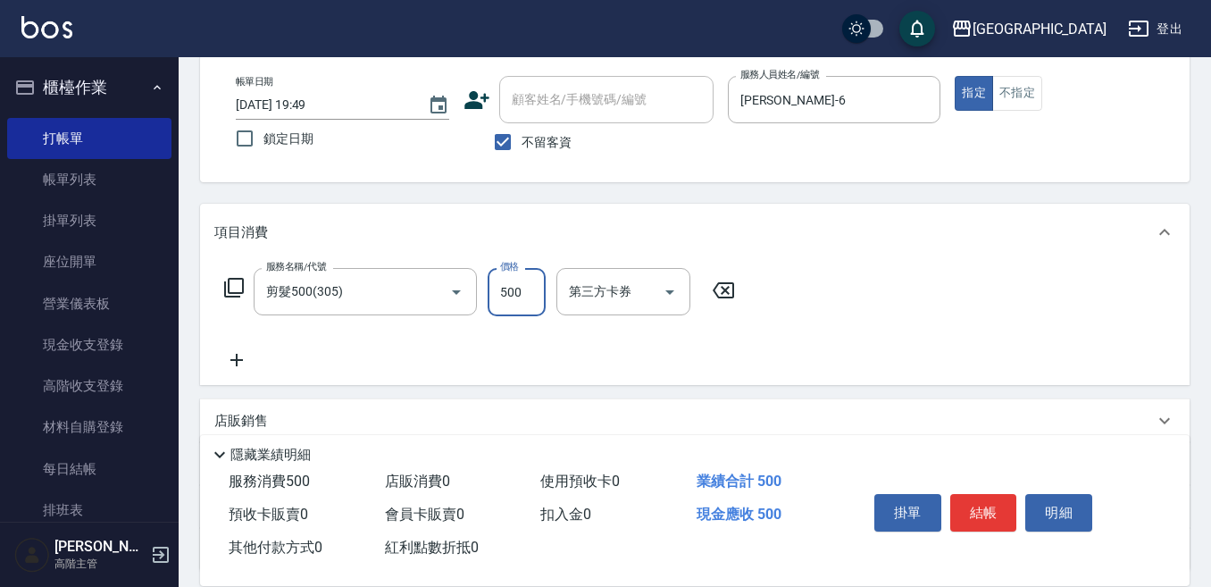
click at [237, 354] on icon at bounding box center [236, 359] width 45 height 21
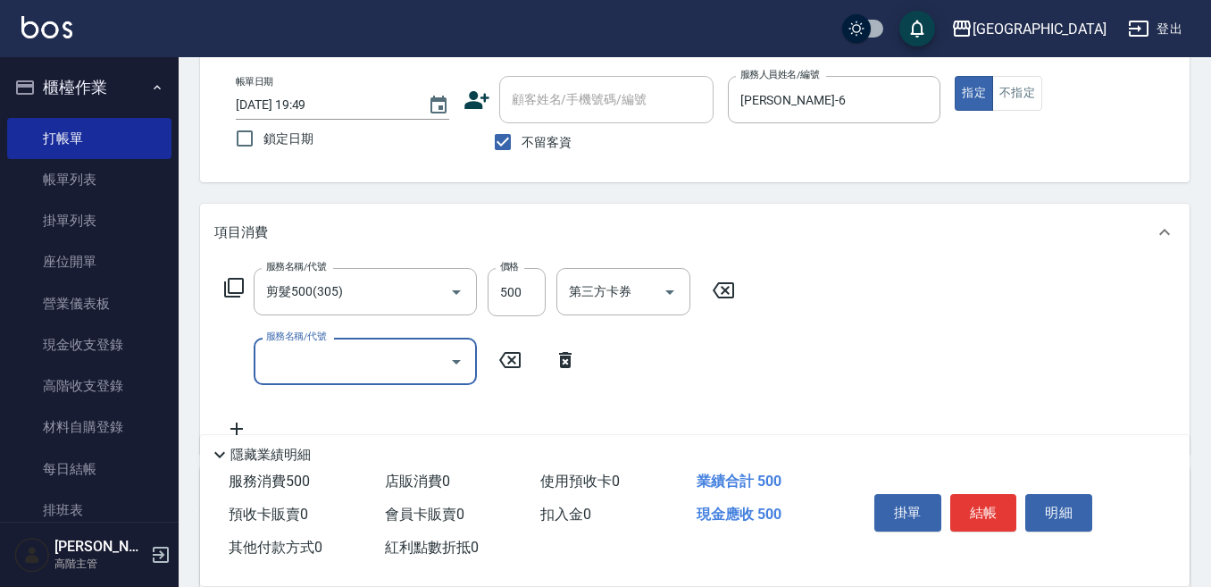
click at [292, 358] on input "服務名稱/代號" at bounding box center [352, 361] width 180 height 31
click at [283, 356] on input "服務名稱/代號" at bounding box center [352, 361] width 180 height 31
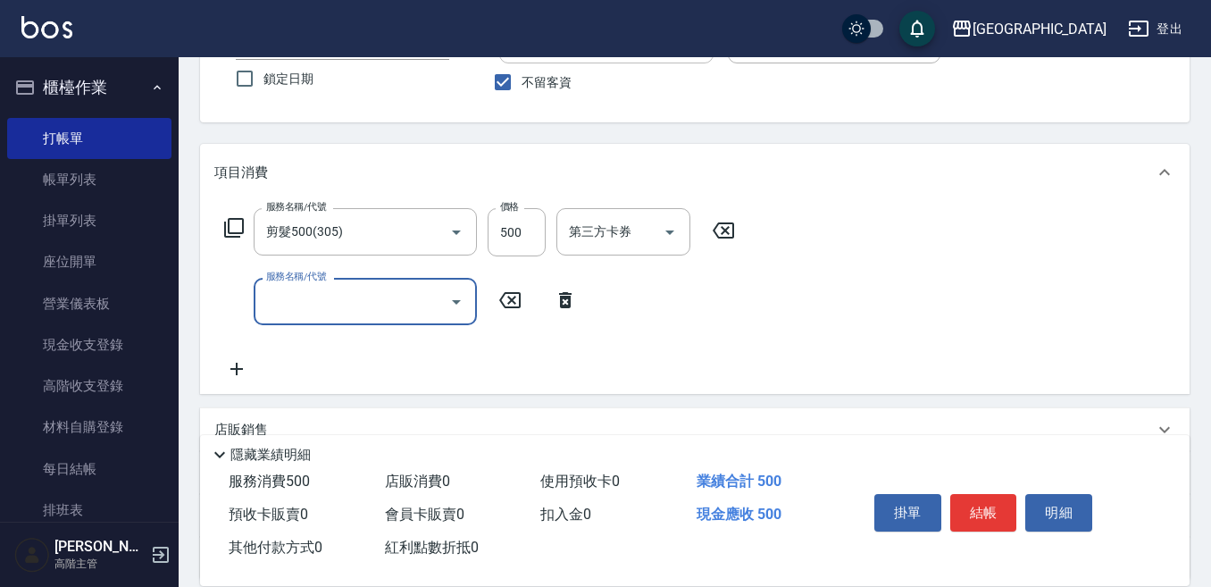
scroll to position [268, 0]
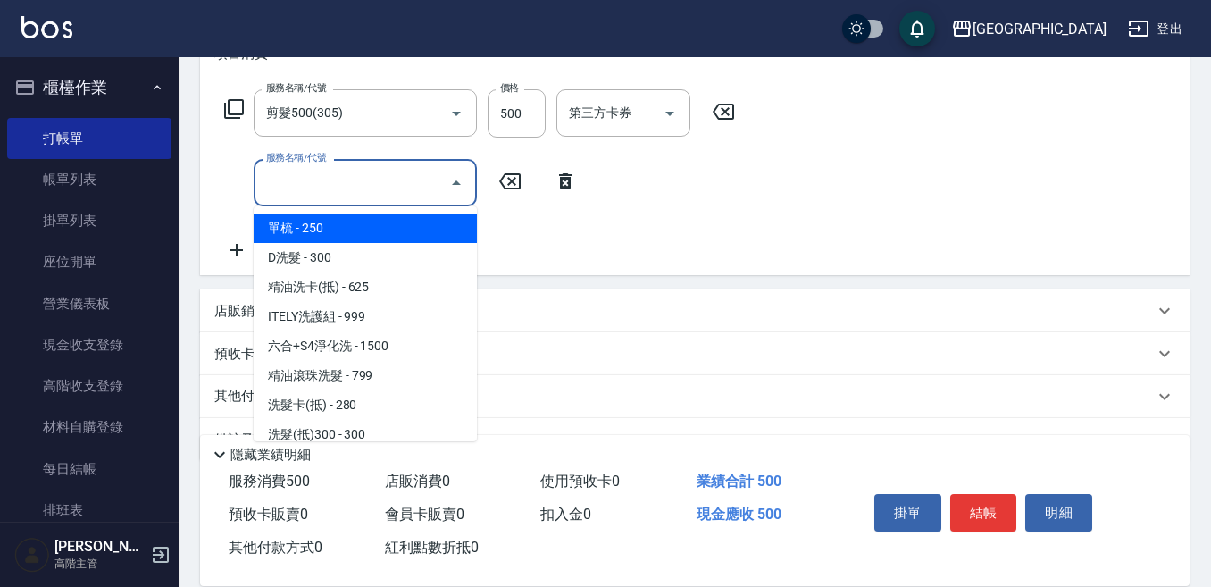
click at [273, 179] on input "服務名稱/代號" at bounding box center [352, 182] width 180 height 31
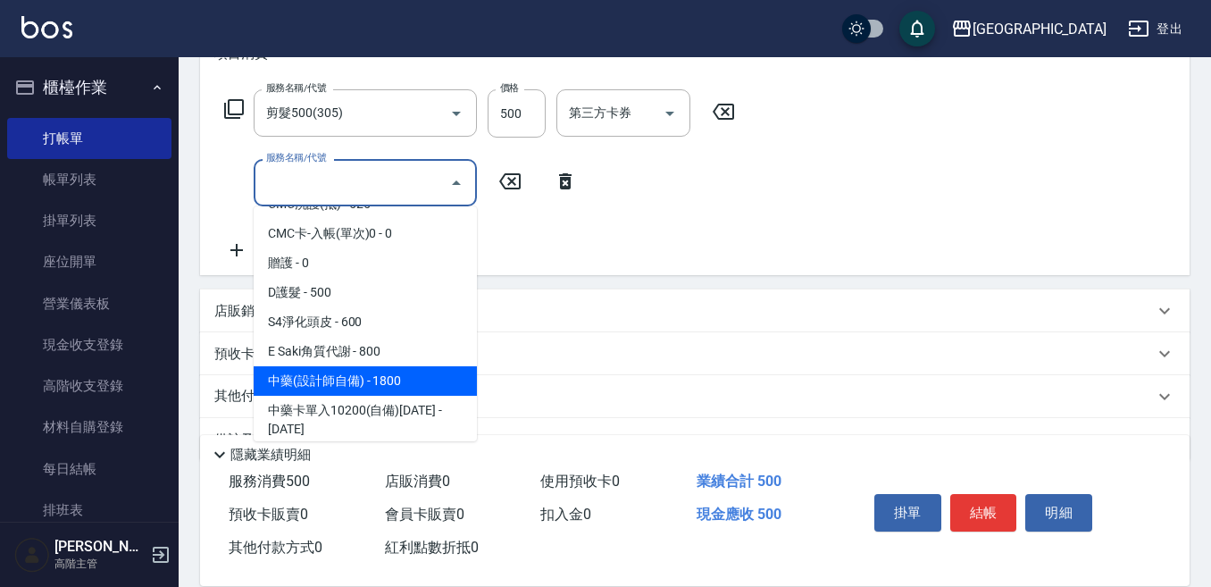
scroll to position [1429, 0]
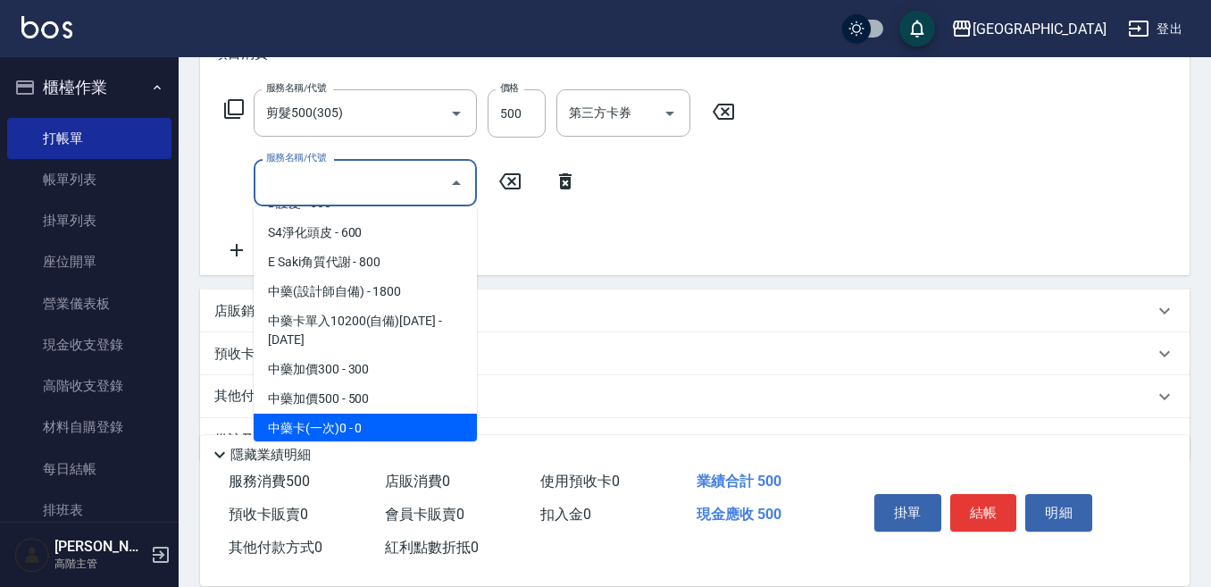
click at [379, 413] on span "中藥卡(一次)0 - 0" at bounding box center [365, 427] width 223 height 29
type input "中藥卡(一次)0(706)"
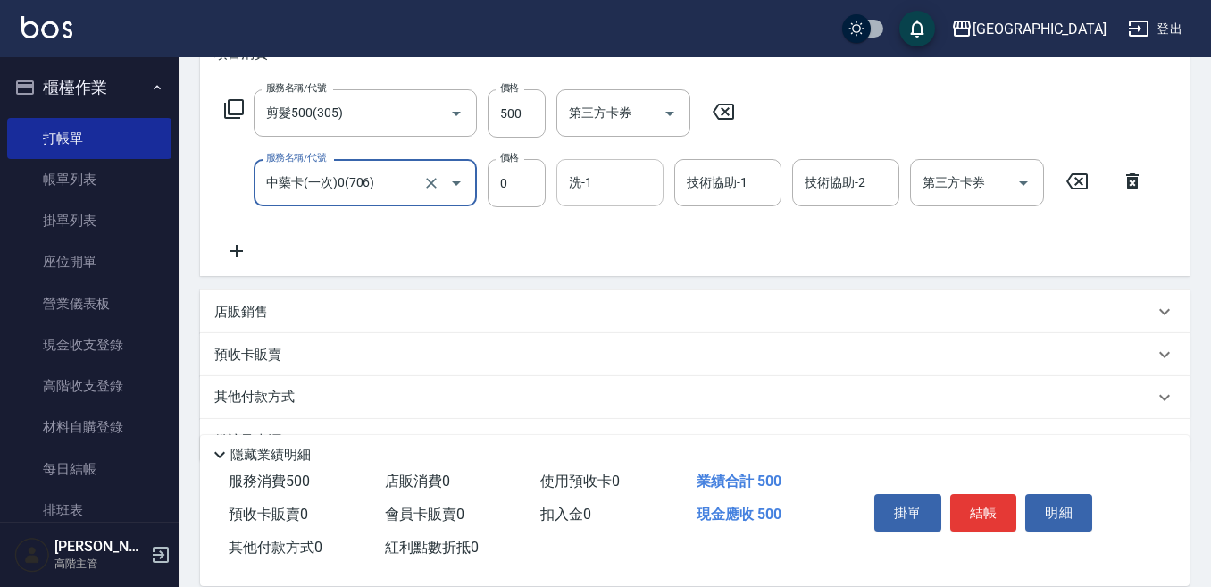
click at [594, 178] on input "洗-1" at bounding box center [609, 182] width 91 height 31
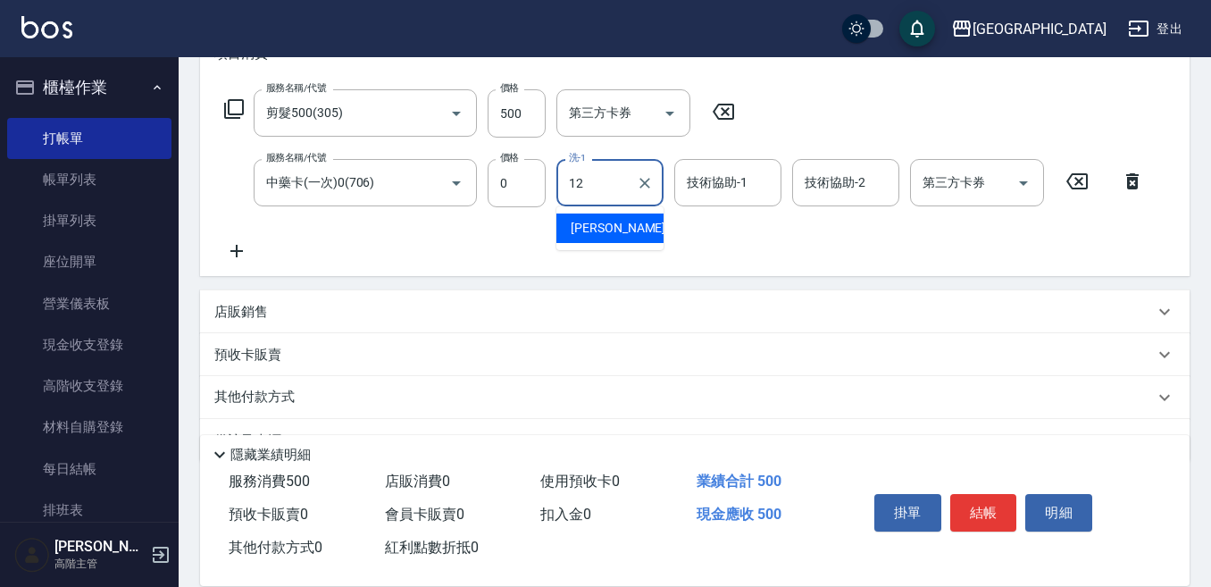
type input "Emily-12"
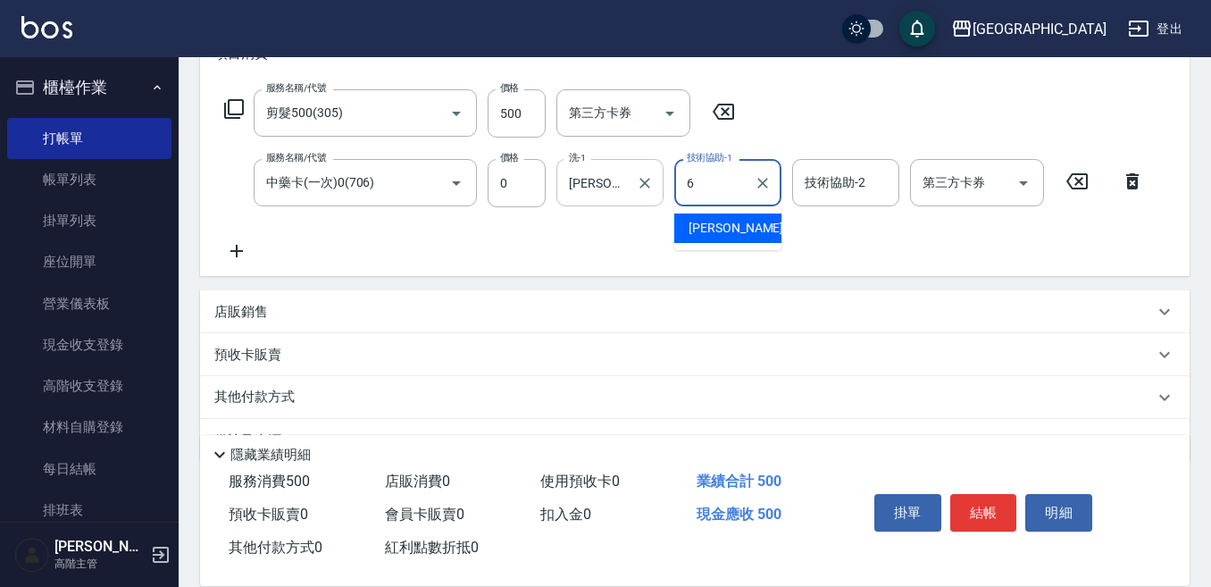
type input "Judy-6"
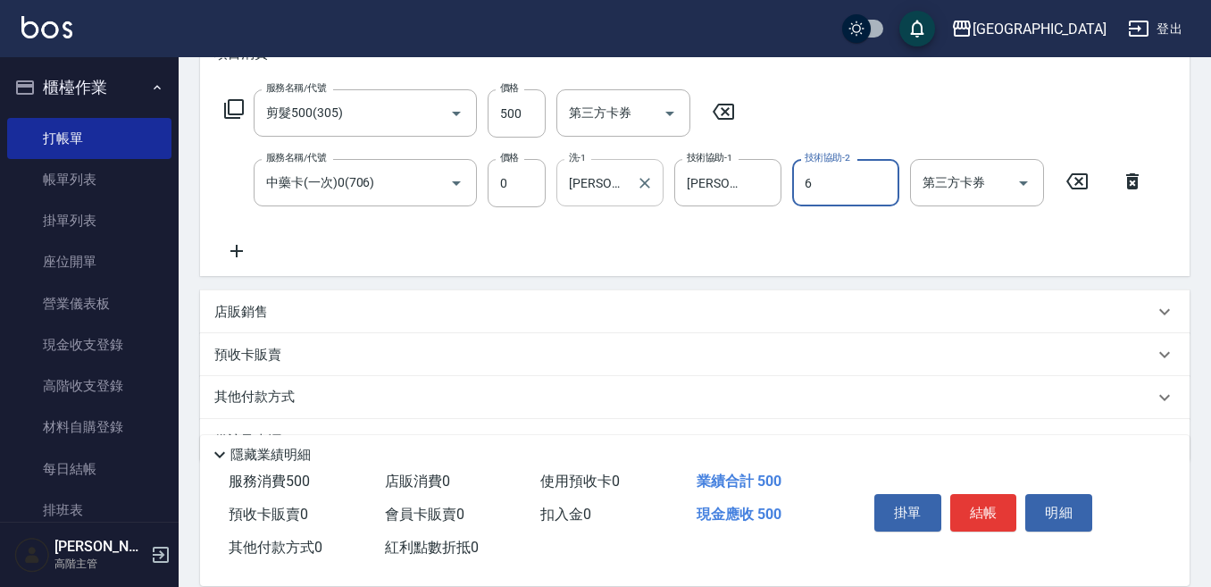
type input "Judy-6"
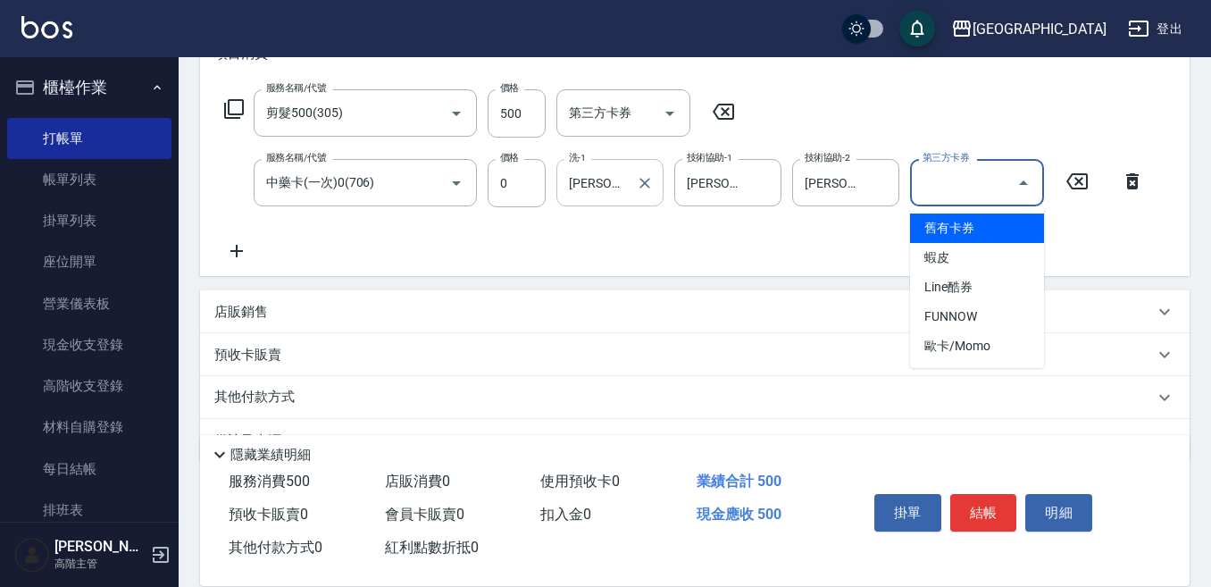
type input "舊有卡券"
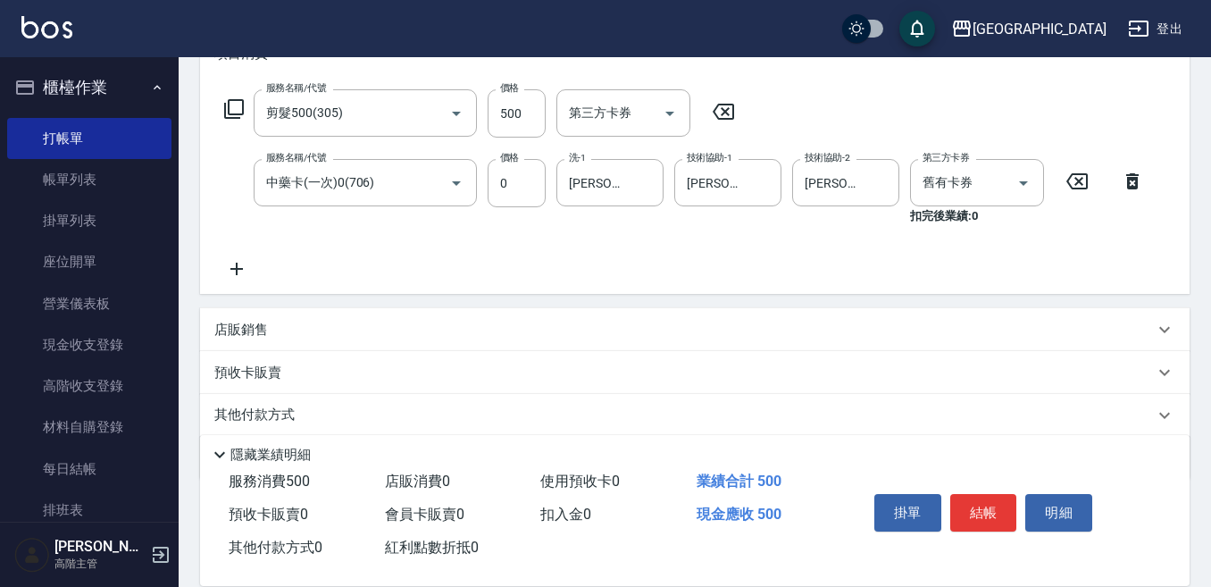
click at [238, 263] on icon at bounding box center [236, 268] width 45 height 21
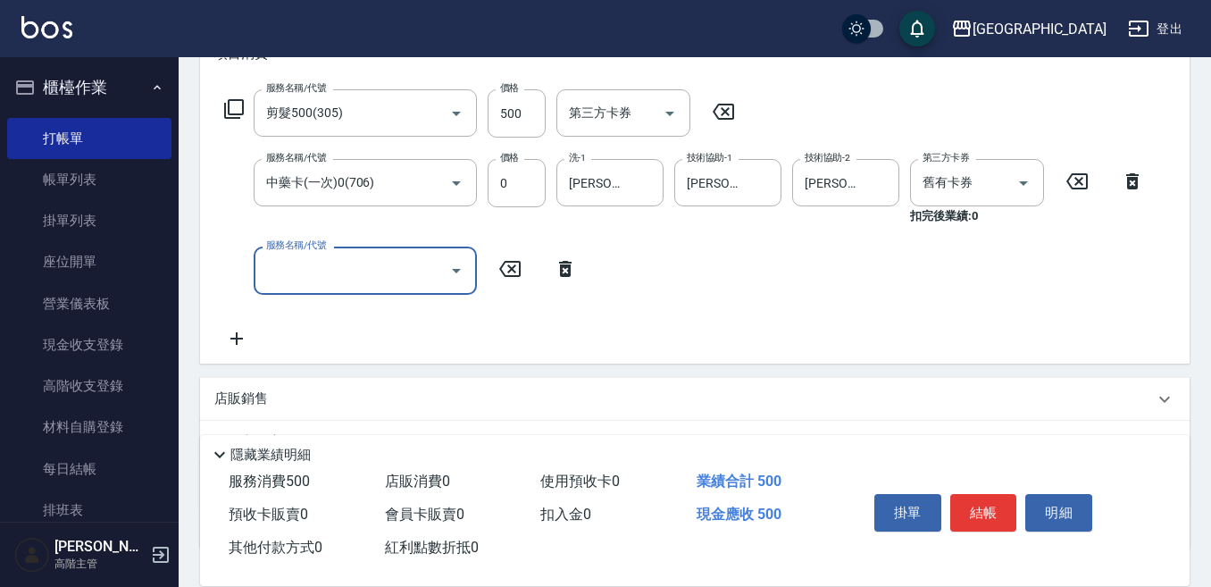
drag, startPoint x: 249, startPoint y: 260, endPoint x: 281, endPoint y: 257, distance: 32.3
click at [263, 258] on div "服務名稱/代號 服務名稱/代號" at bounding box center [400, 269] width 373 height 47
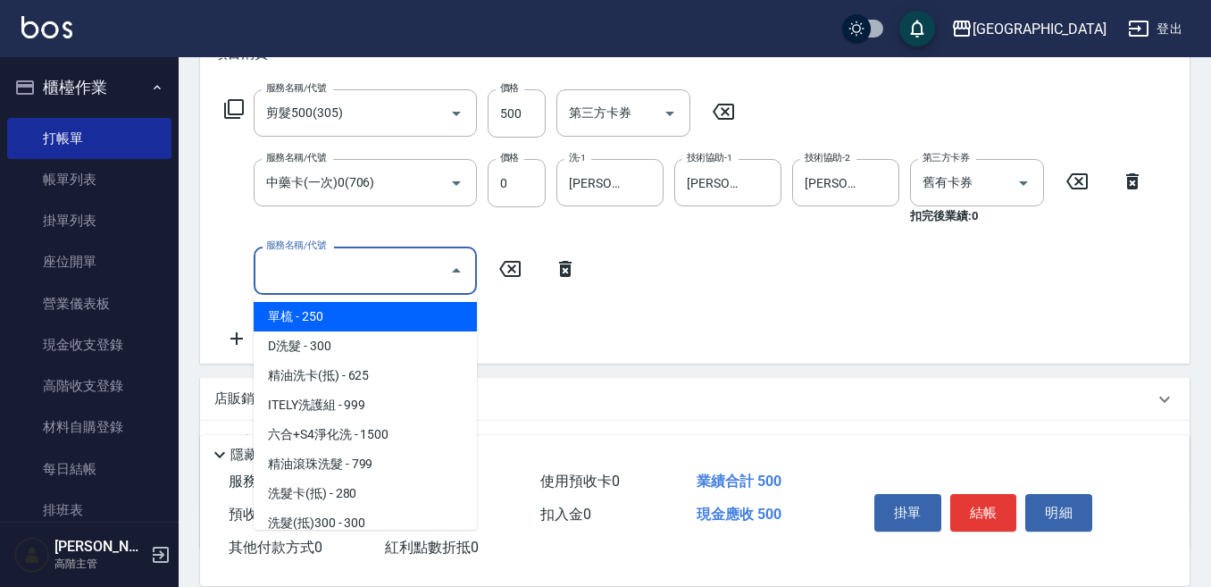
drag, startPoint x: 284, startPoint y: 270, endPoint x: 308, endPoint y: 253, distance: 29.5
click at [293, 264] on input "服務名稱/代號" at bounding box center [352, 269] width 180 height 31
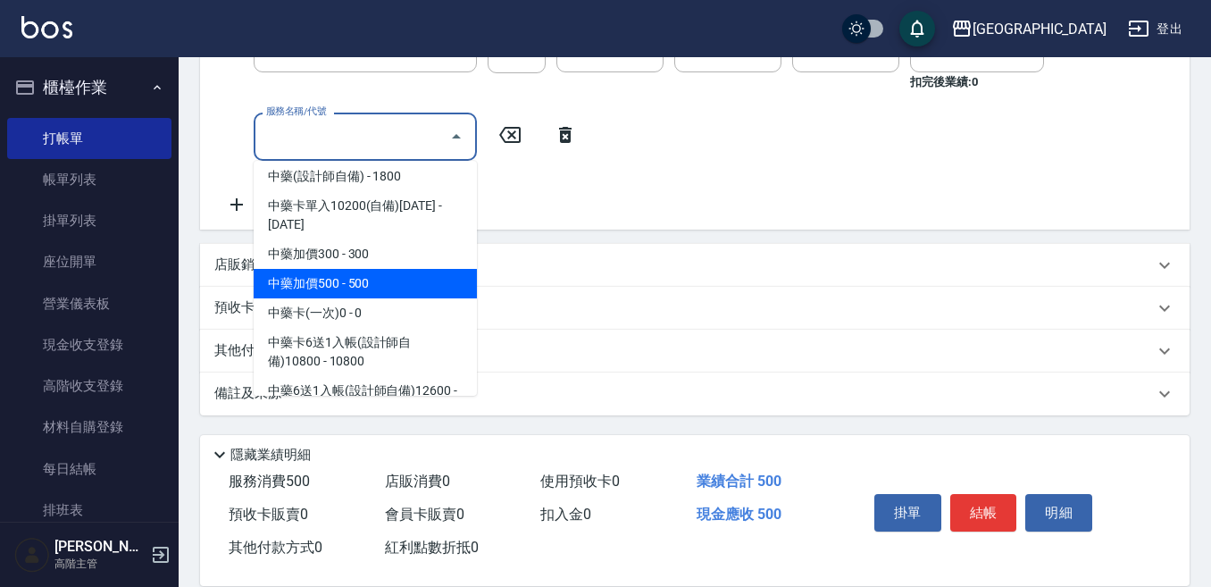
scroll to position [1518, 0]
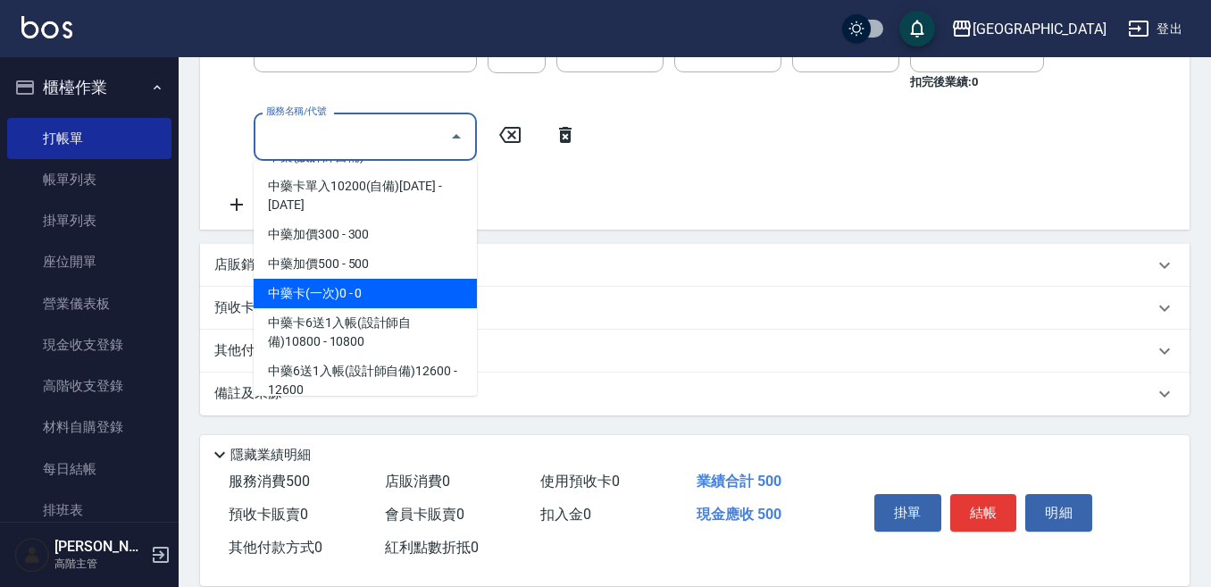
click at [397, 279] on span "中藥卡(一次)0 - 0" at bounding box center [365, 293] width 223 height 29
type input "中藥卡(一次)0(706)"
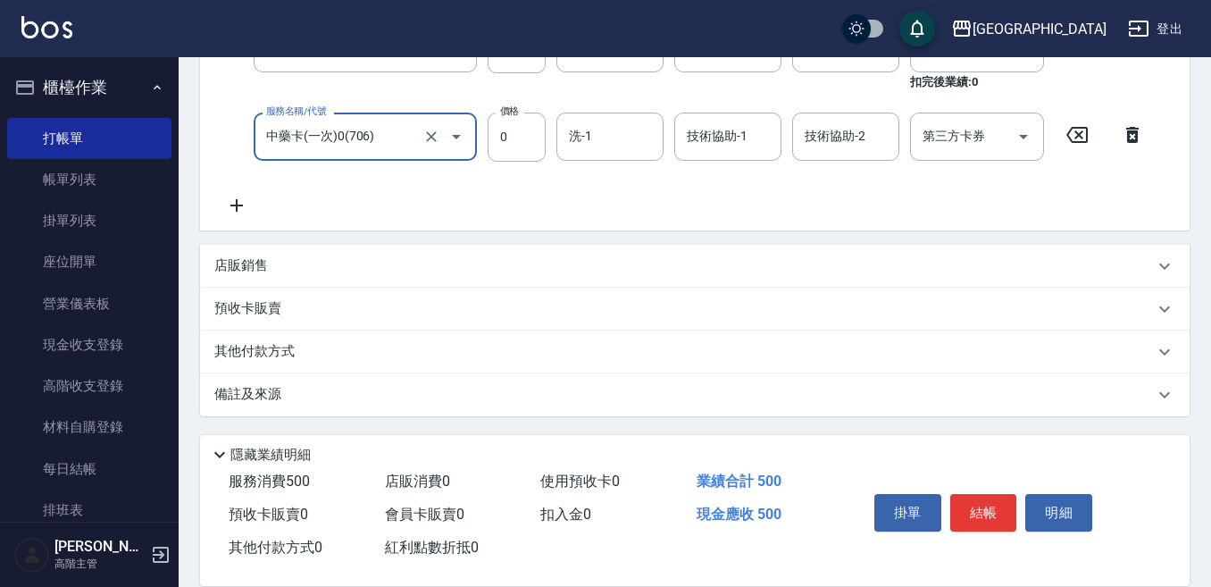
scroll to position [313, 0]
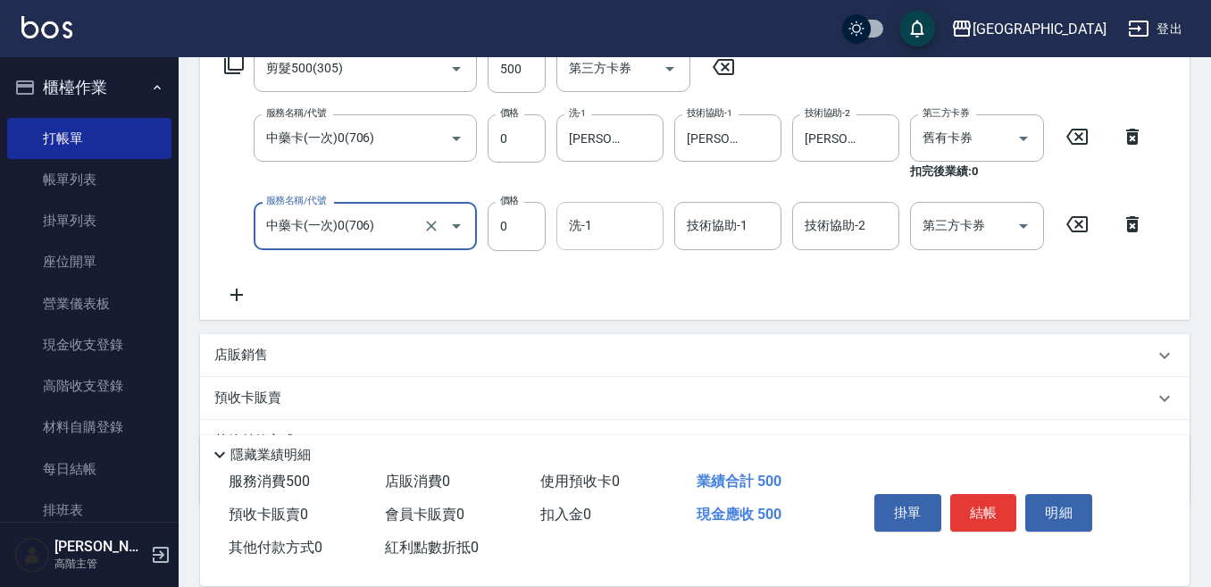
click at [594, 227] on input "洗-1" at bounding box center [609, 225] width 91 height 31
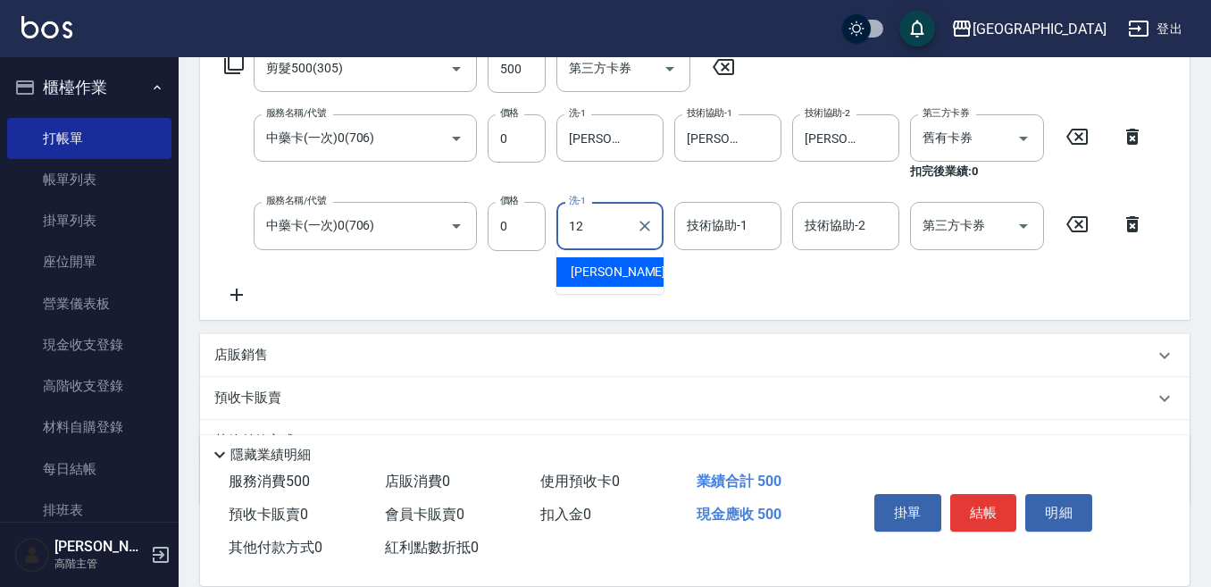
type input "Emily-12"
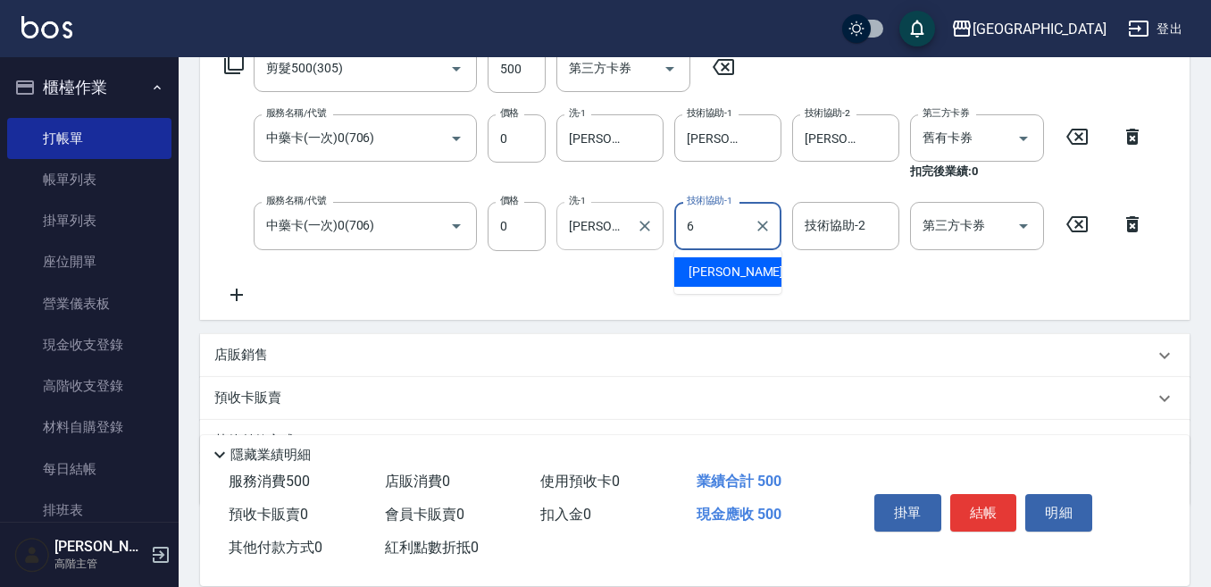
type input "Judy-6"
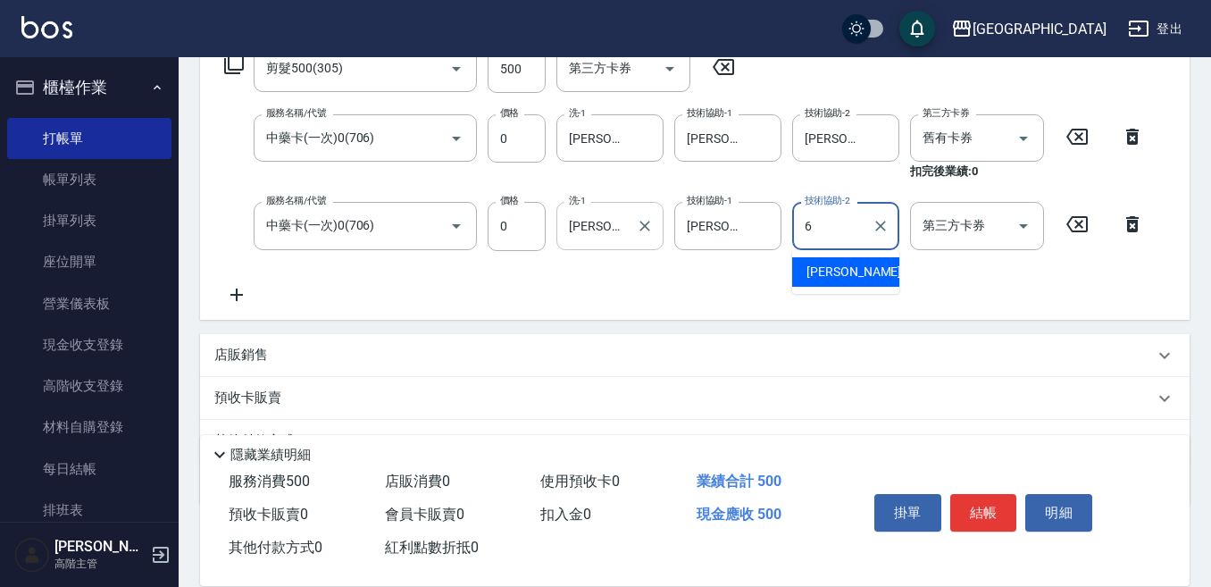
type input "Judy-6"
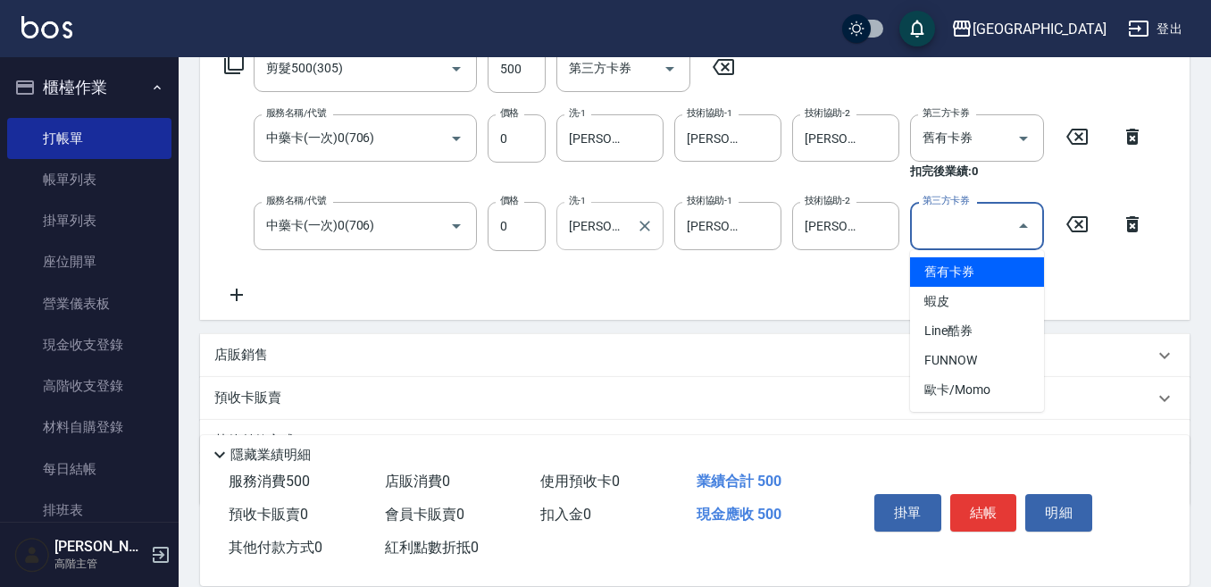
type input "舊有卡券"
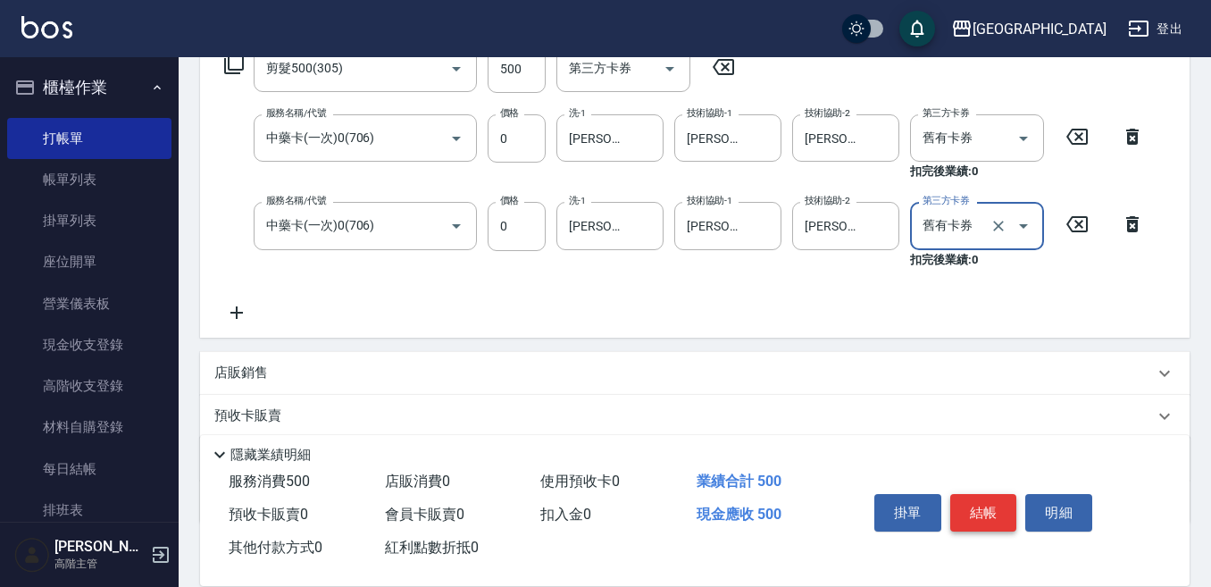
click at [989, 509] on button "結帳" at bounding box center [983, 513] width 67 height 38
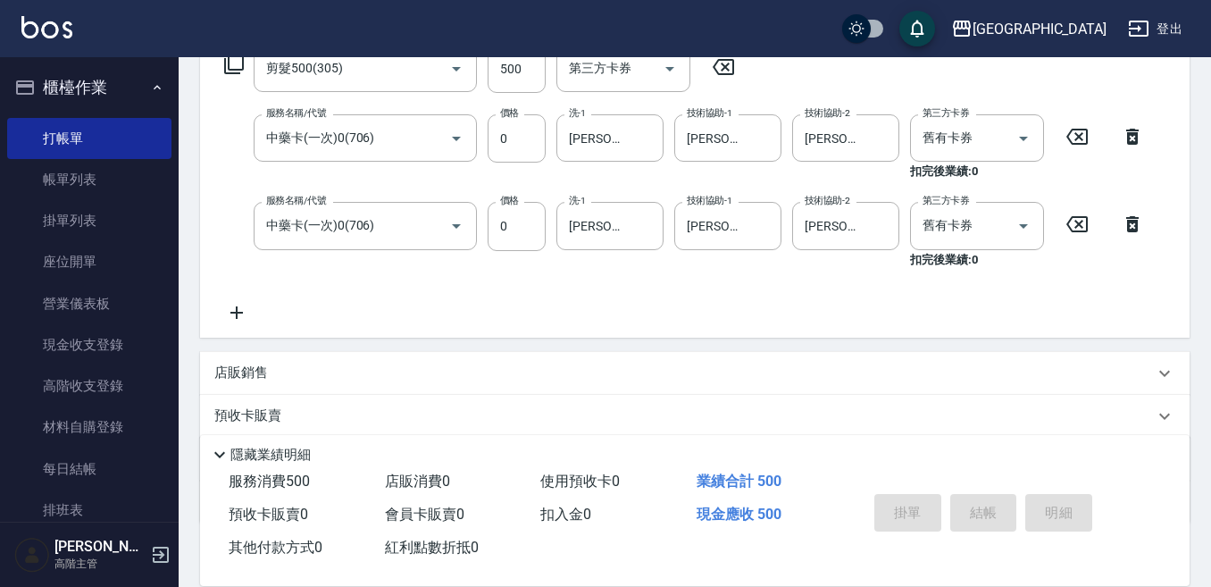
type input "2025/10/12 19:51"
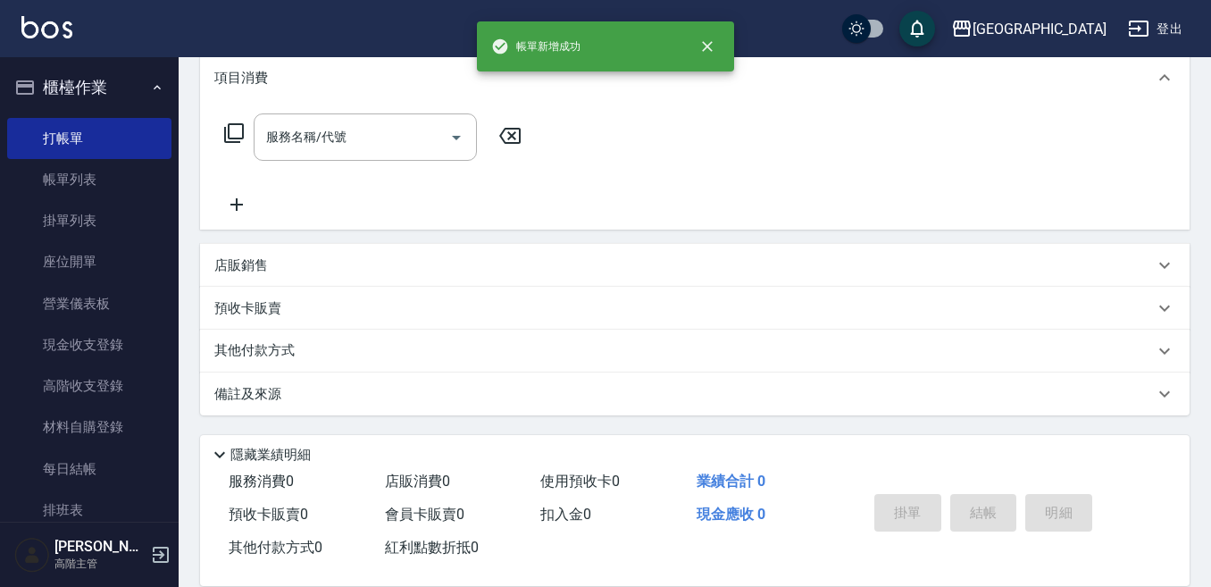
scroll to position [0, 0]
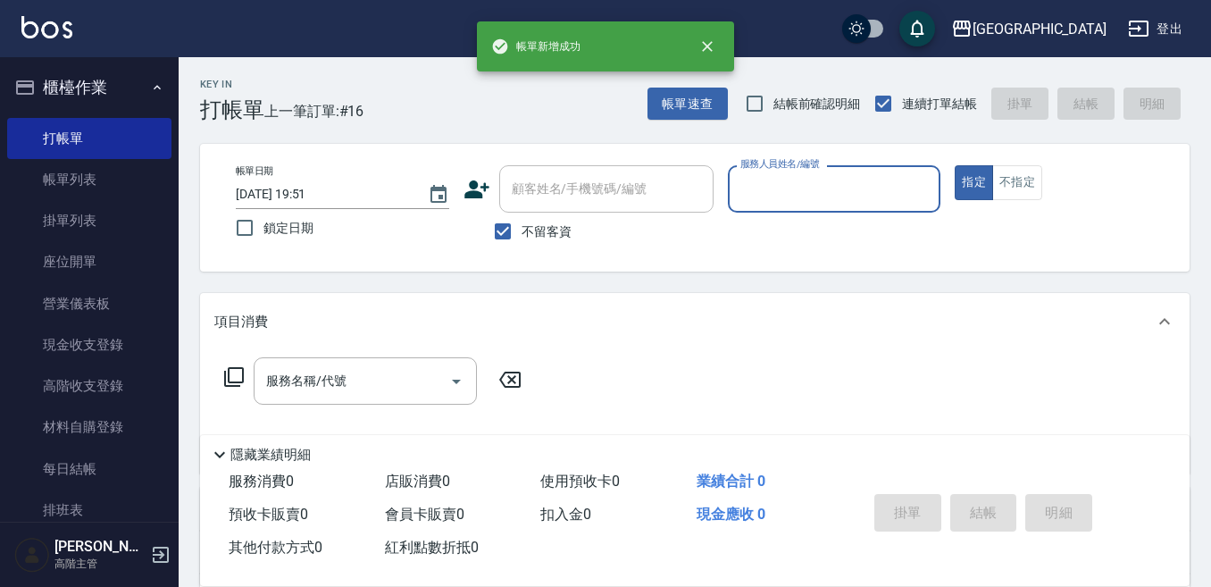
click at [763, 188] on input "服務人員姓名/編號" at bounding box center [834, 188] width 197 height 31
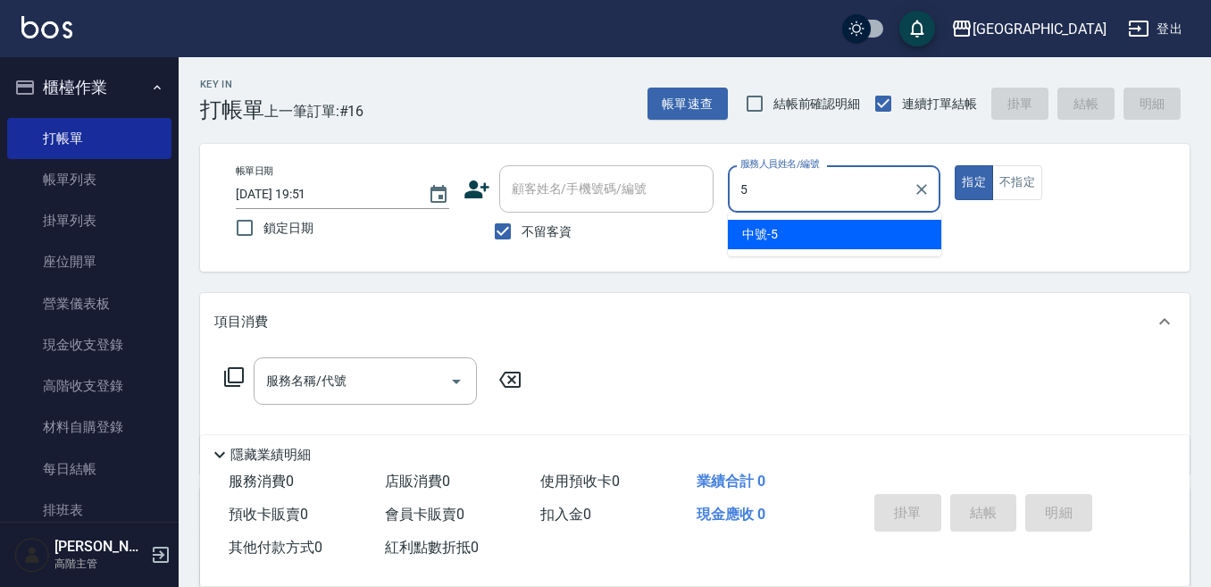
type input "中號-5"
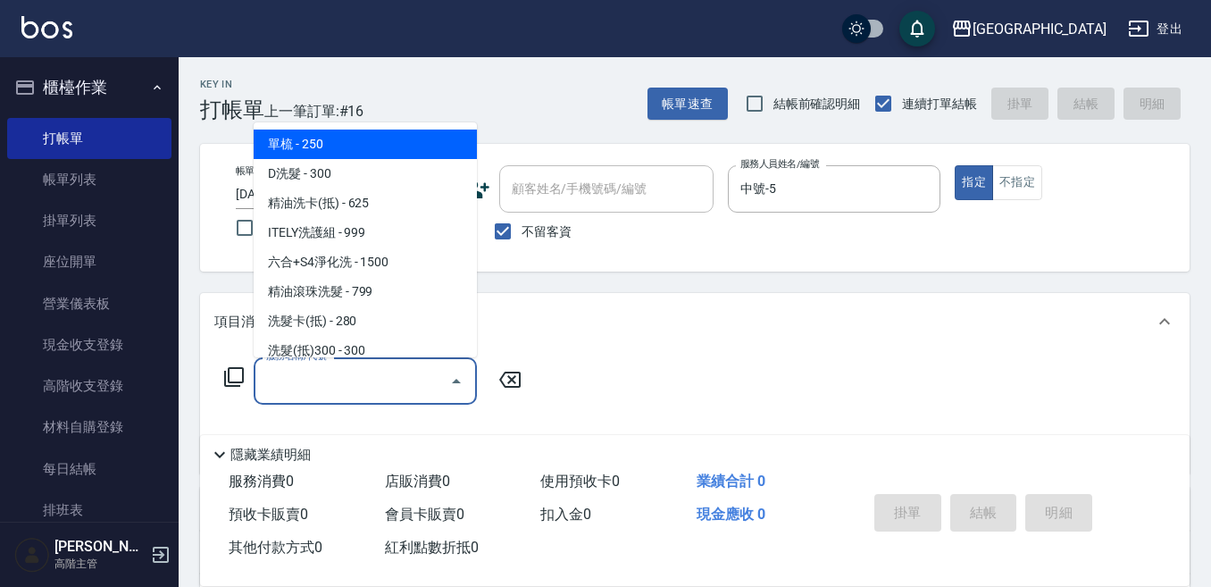
click at [287, 370] on div "服務名稱/代號 服務名稱/代號" at bounding box center [365, 380] width 223 height 47
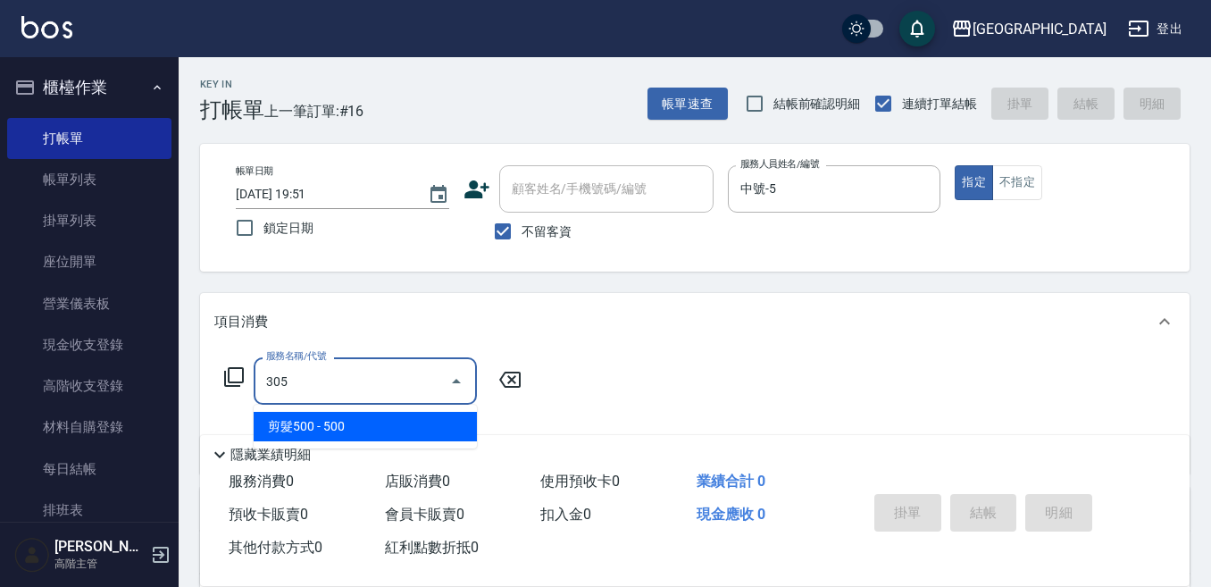
type input "剪髮500(305)"
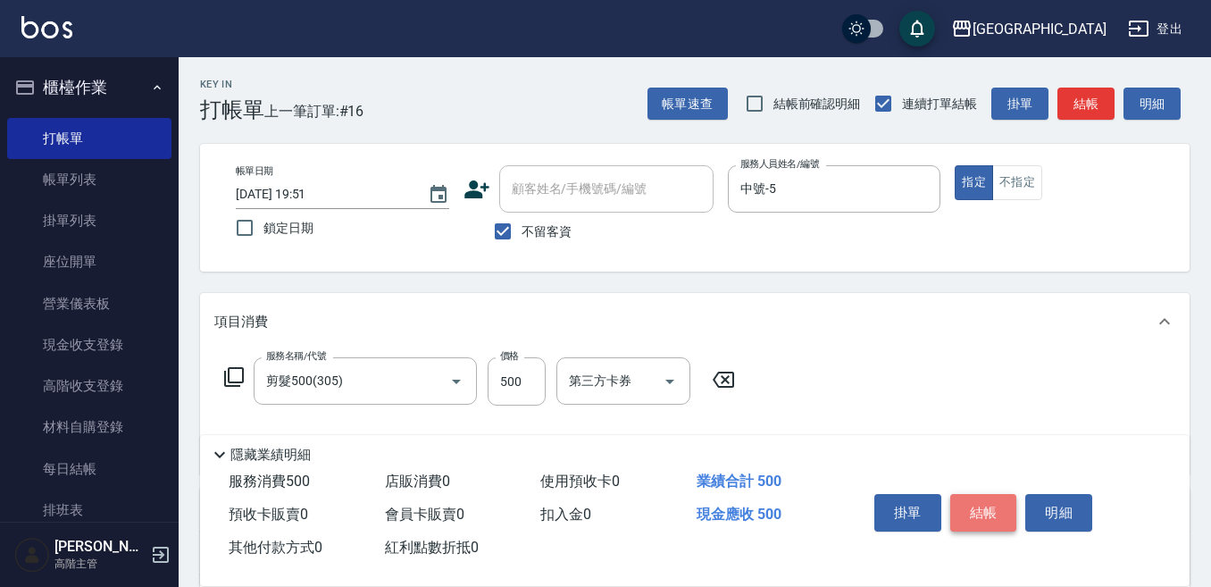
click at [987, 502] on button "結帳" at bounding box center [983, 513] width 67 height 38
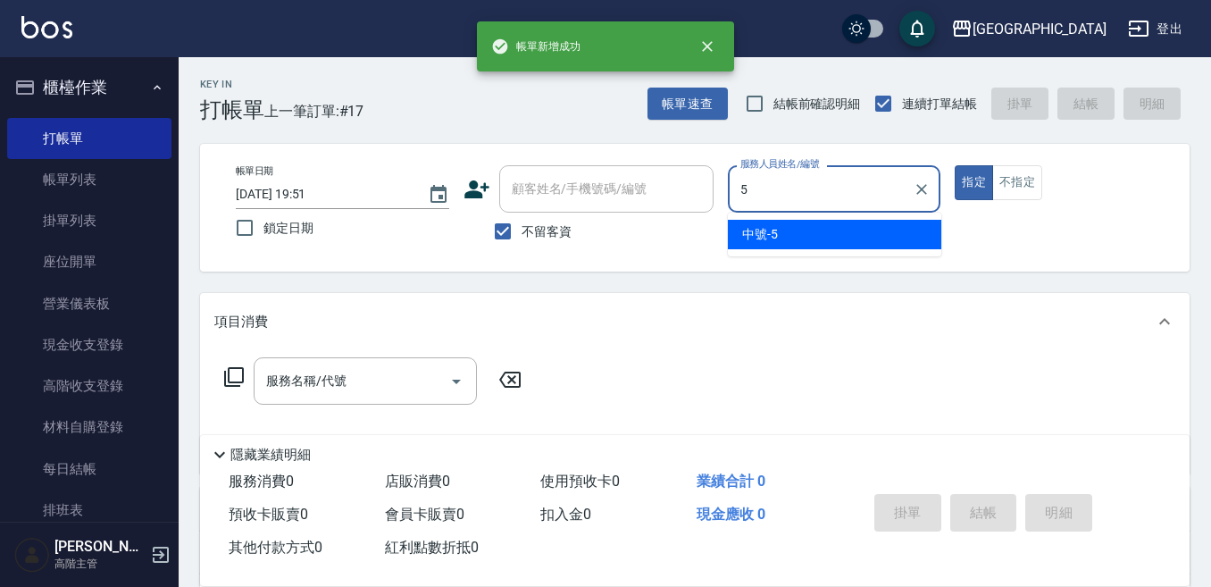
type input "中號-5"
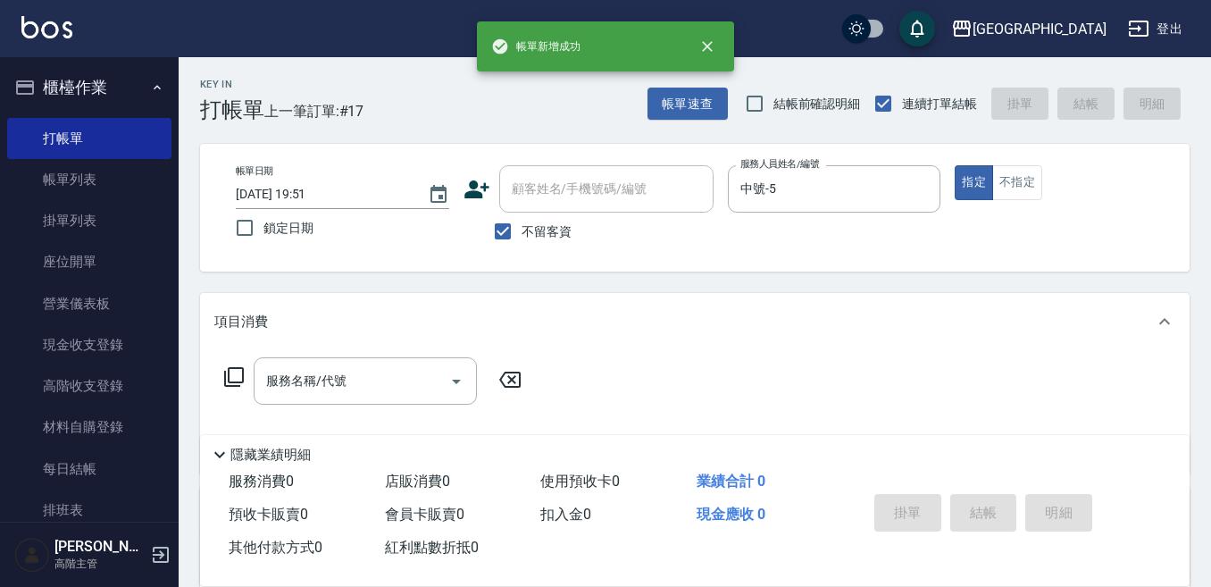
drag, startPoint x: 1014, startPoint y: 179, endPoint x: 827, endPoint y: 239, distance: 197.1
click at [1001, 181] on button "不指定" at bounding box center [1017, 182] width 50 height 35
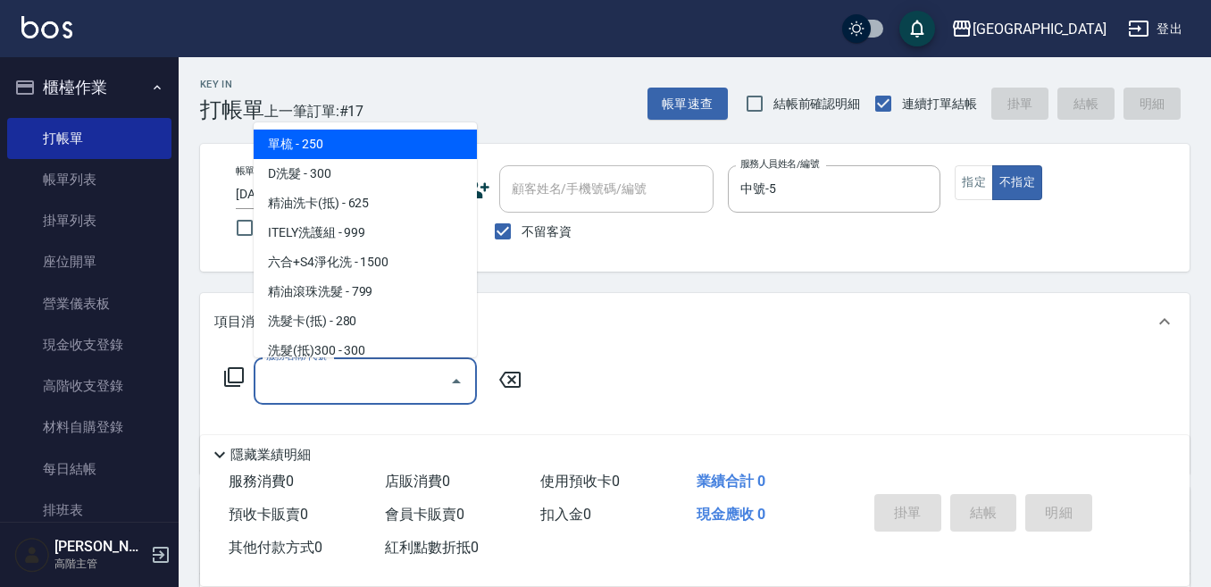
click at [352, 375] on input "服務名稱/代號" at bounding box center [352, 380] width 180 height 31
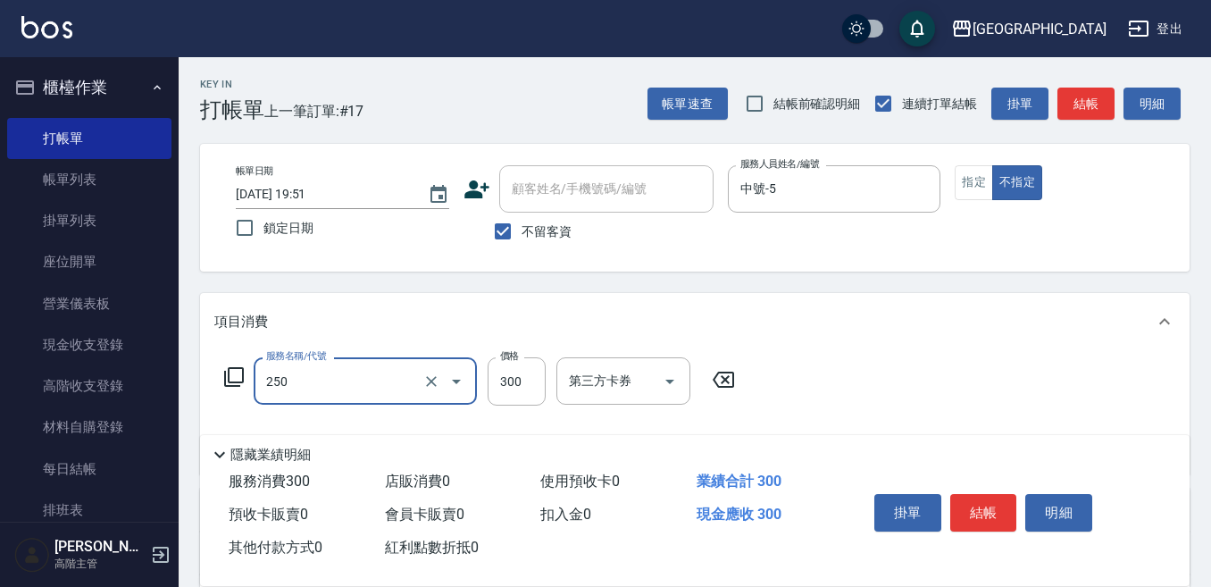
type input "日式洗髮(250)"
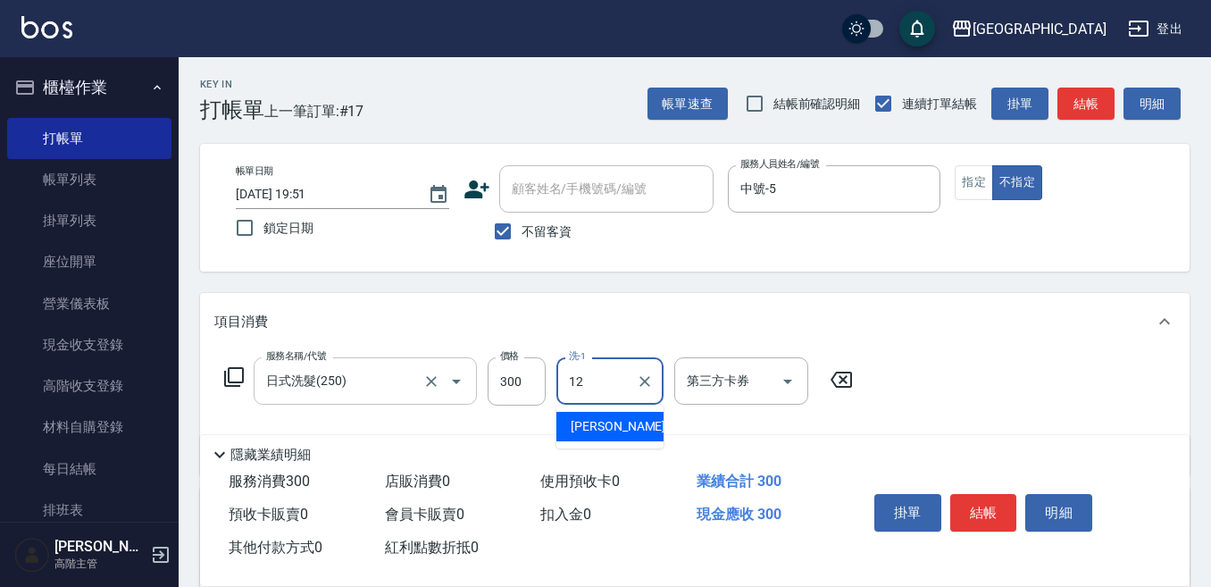
type input "Emily-12"
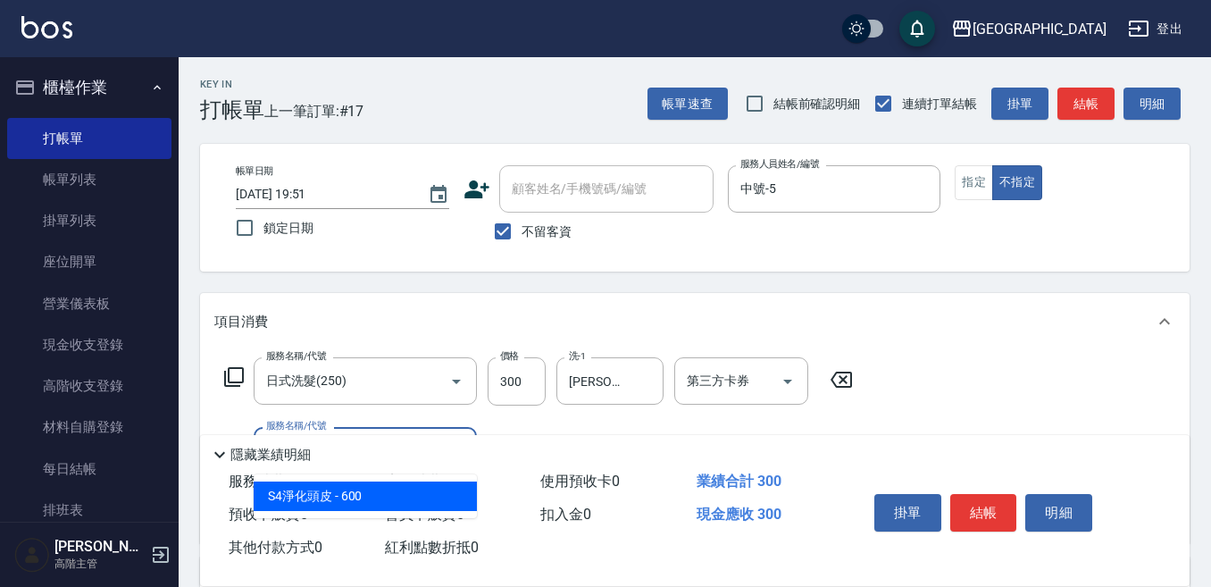
drag, startPoint x: 332, startPoint y: 492, endPoint x: 427, endPoint y: 460, distance: 100.0
click at [342, 488] on span "S4淨化頭皮 - 600" at bounding box center [365, 495] width 223 height 29
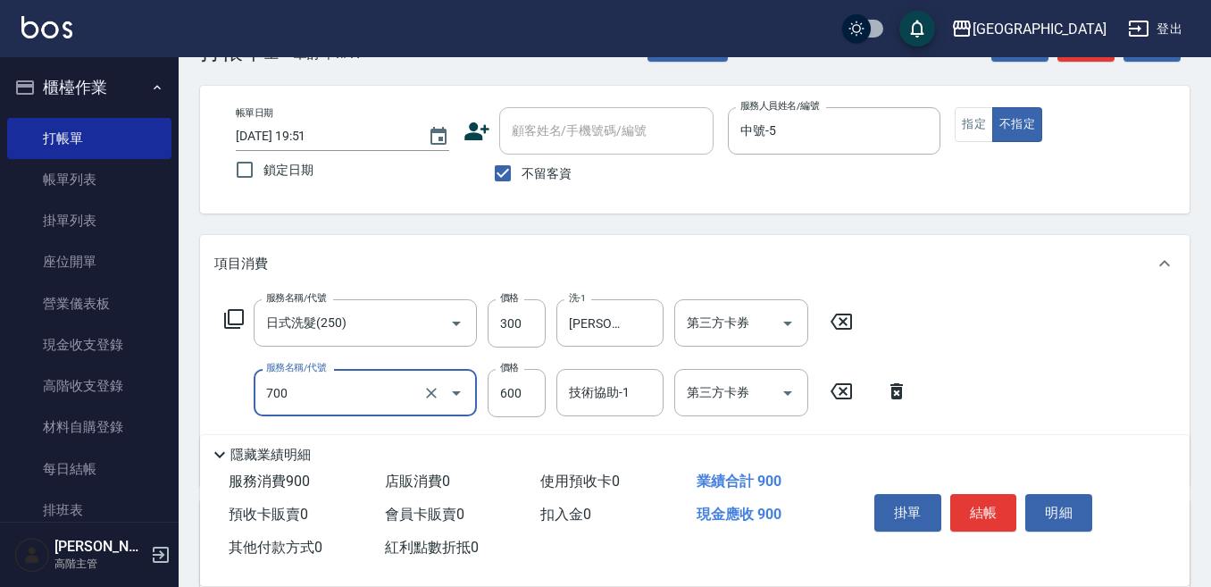
scroll to position [89, 0]
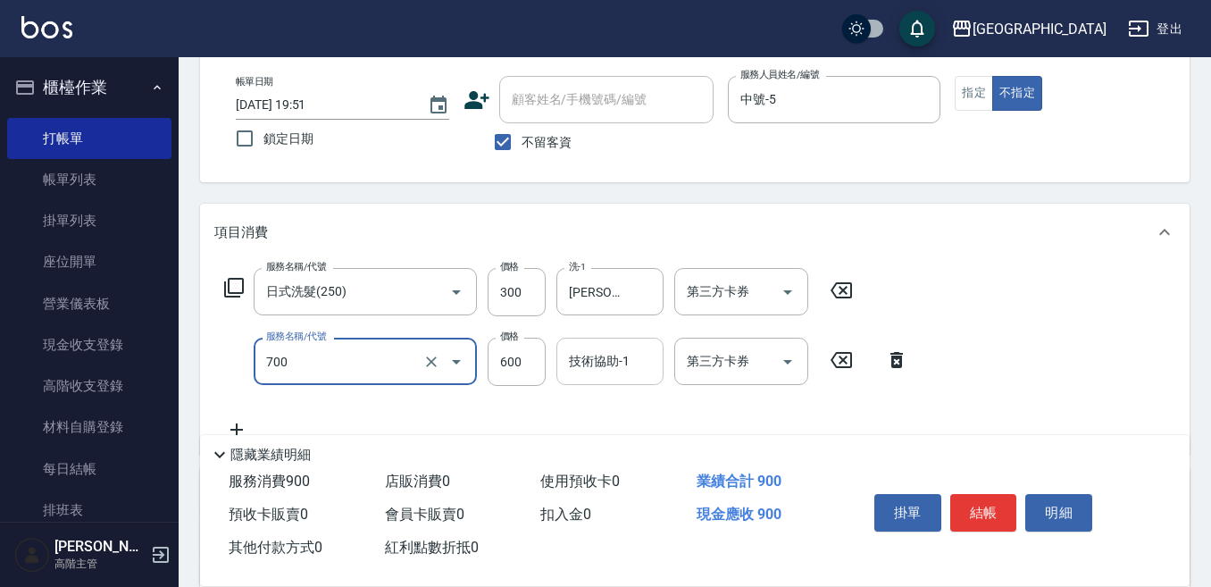
type input "S4淨化頭皮(700)"
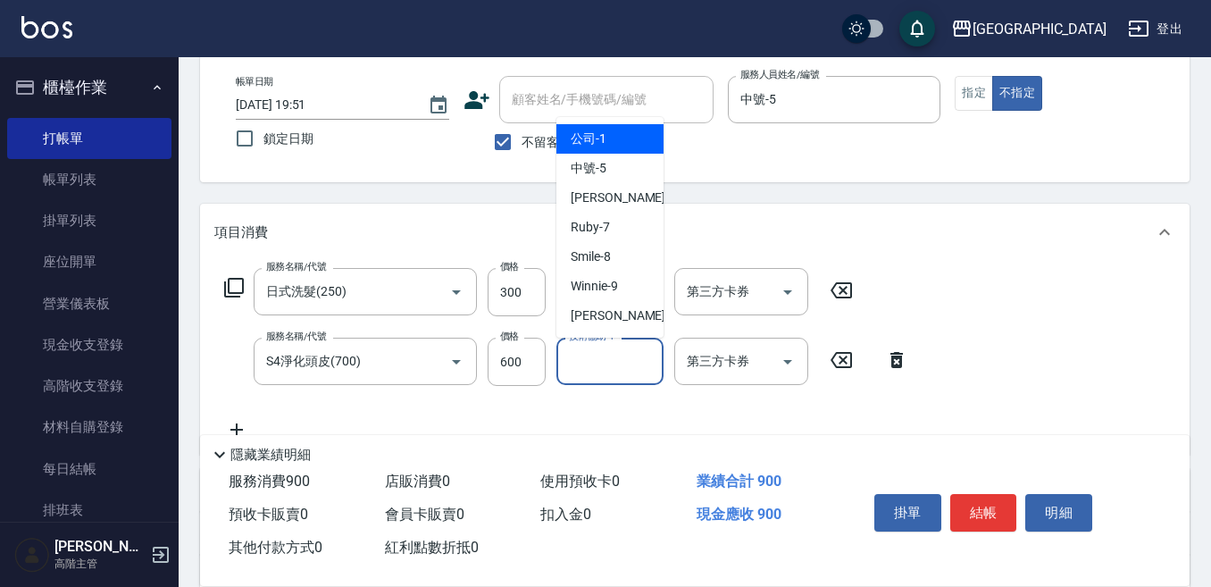
click at [592, 363] on input "技術協助-1" at bounding box center [609, 361] width 91 height 31
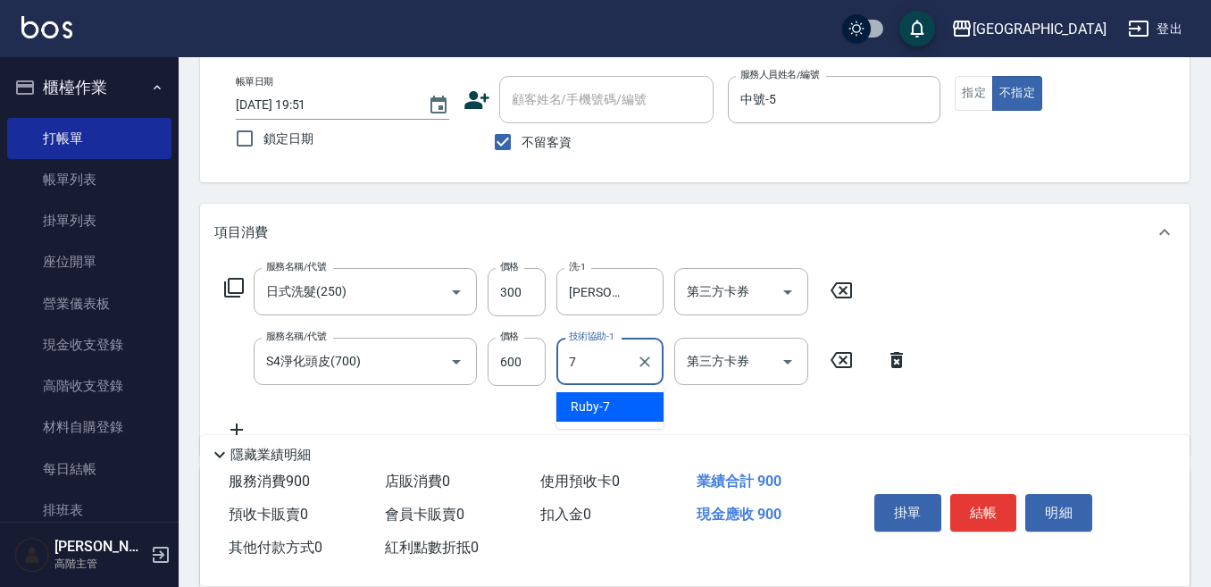
type input "Ruby-7"
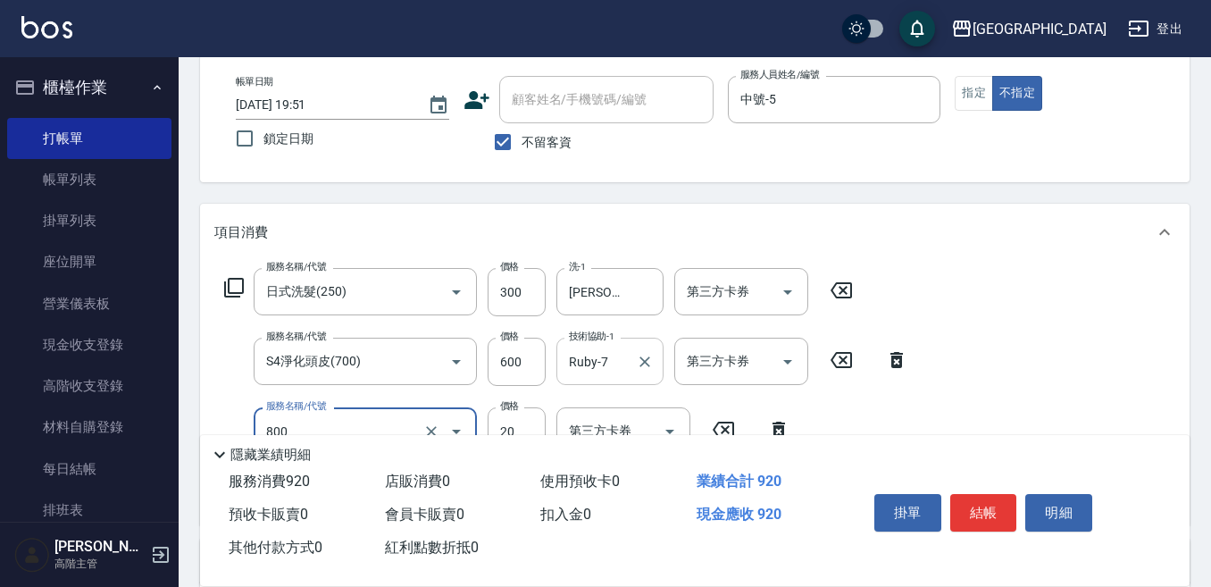
type input "潤絲精(800)"
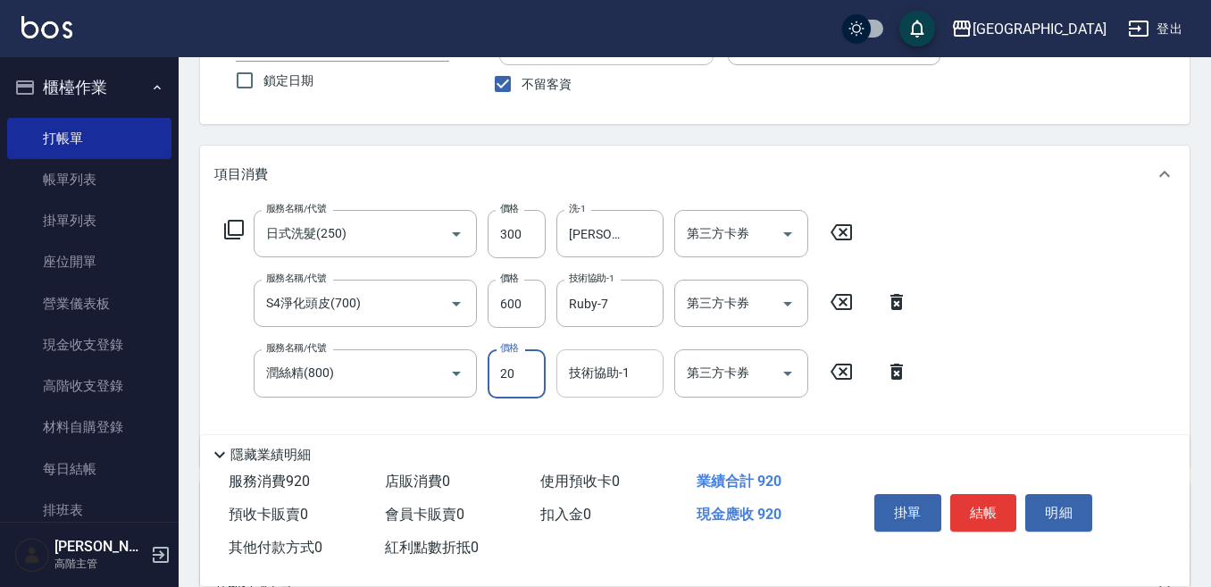
scroll to position [179, 0]
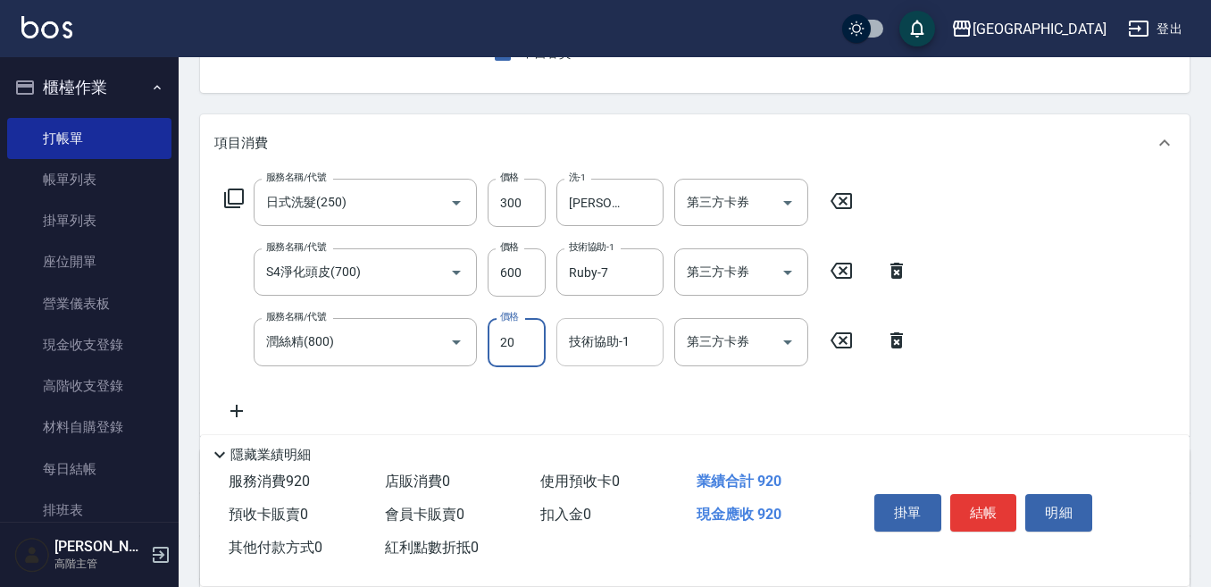
click at [611, 359] on div "技術協助-1" at bounding box center [609, 341] width 107 height 47
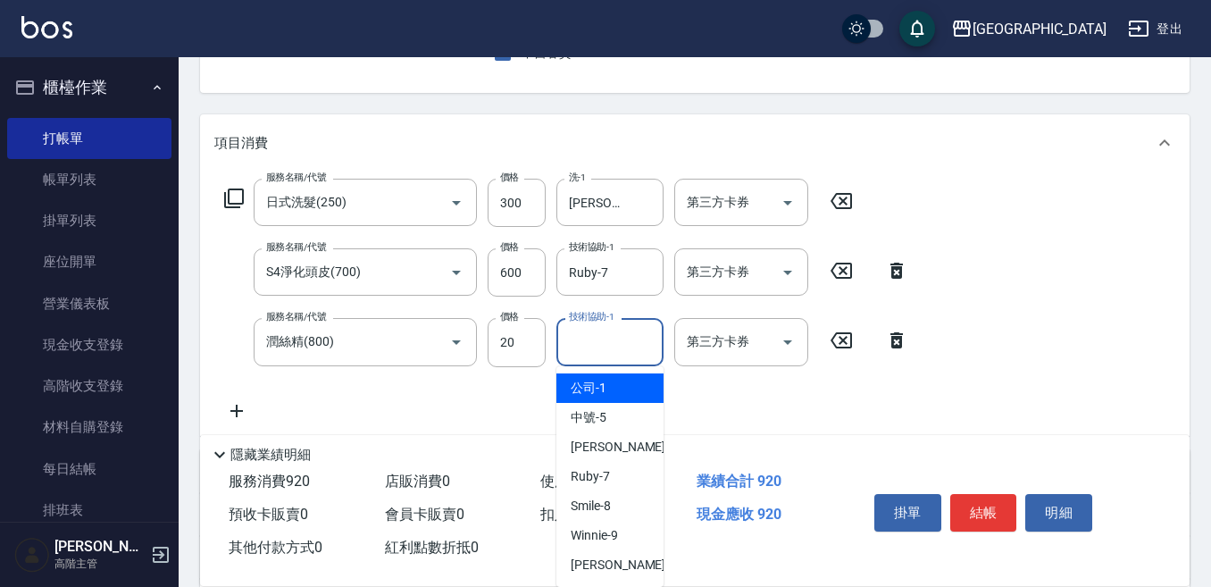
click at [579, 334] on input "技術協助-1" at bounding box center [609, 341] width 91 height 31
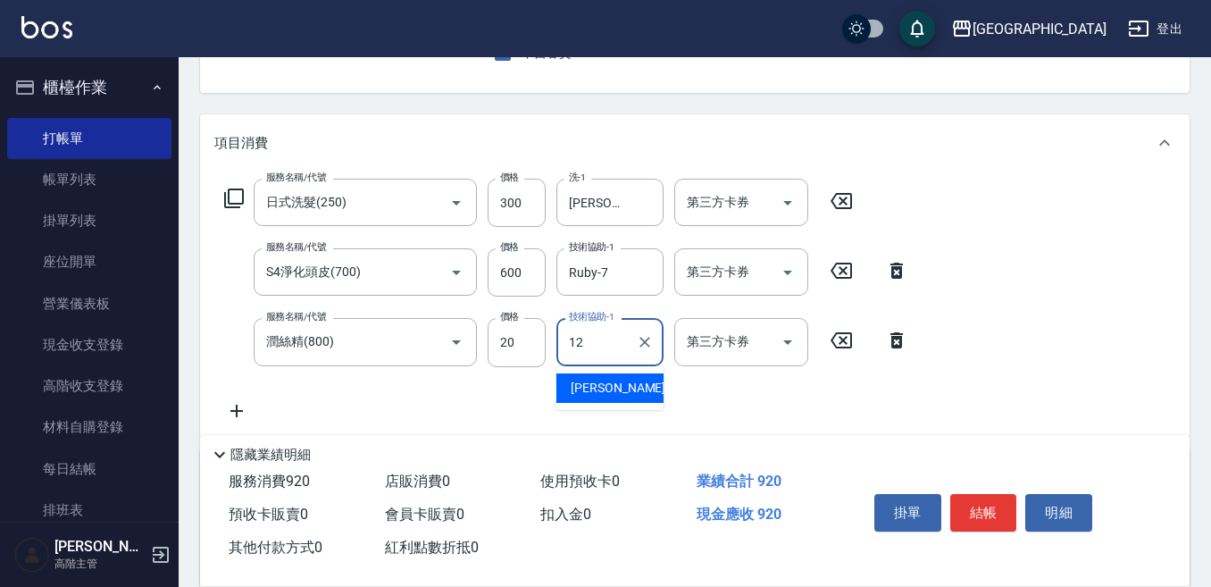
type input "Emily-12"
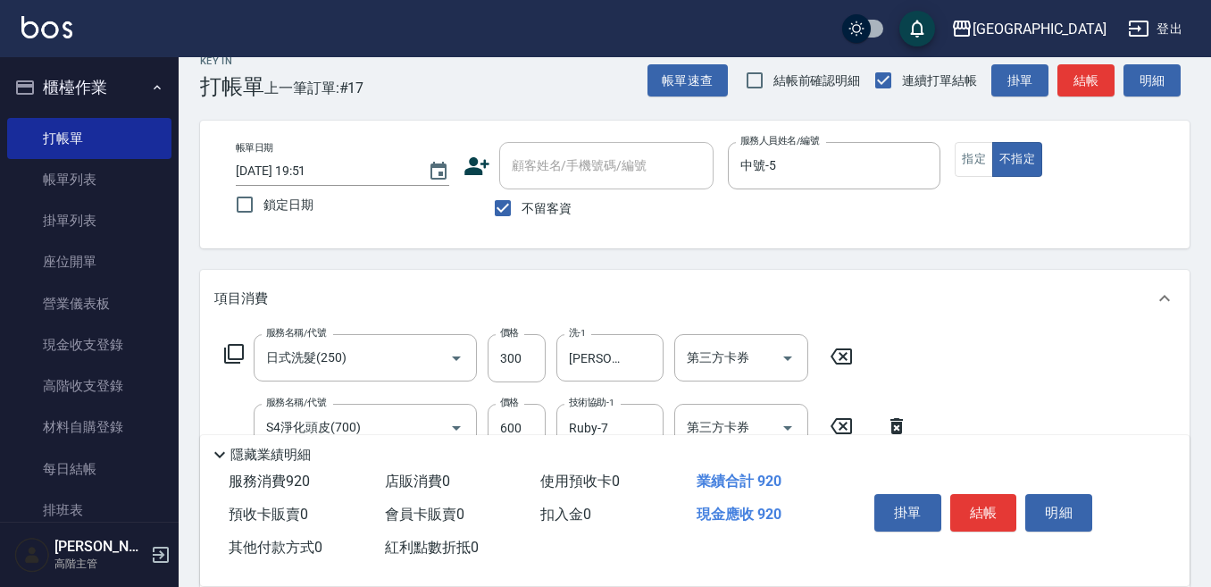
scroll to position [0, 0]
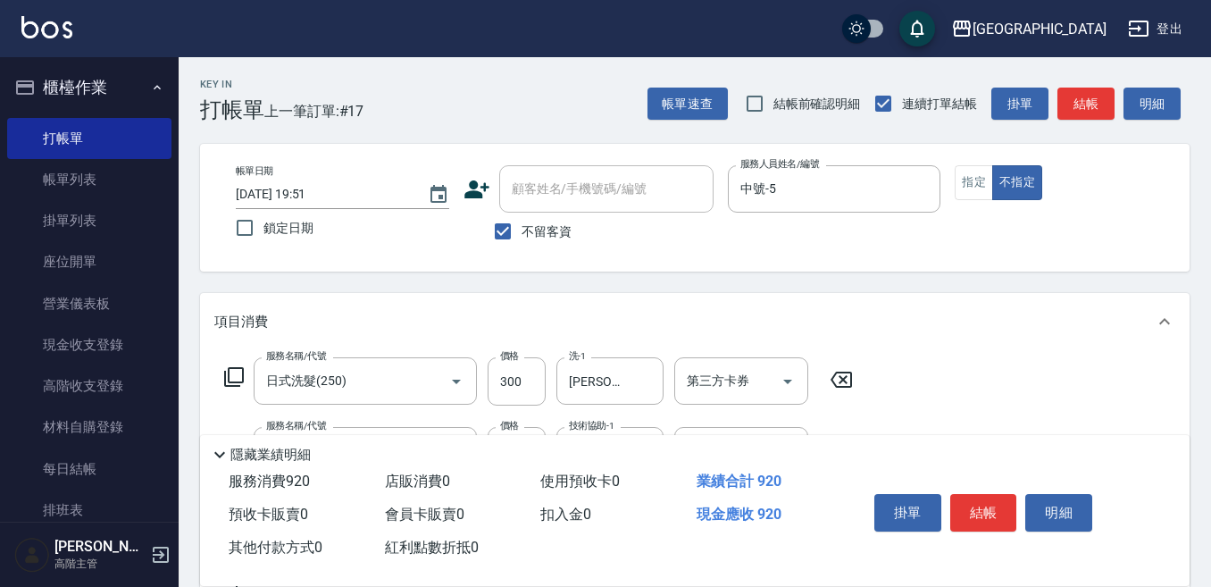
drag, startPoint x: 982, startPoint y: 512, endPoint x: 974, endPoint y: 504, distance: 10.8
click at [978, 508] on button "結帳" at bounding box center [983, 513] width 67 height 38
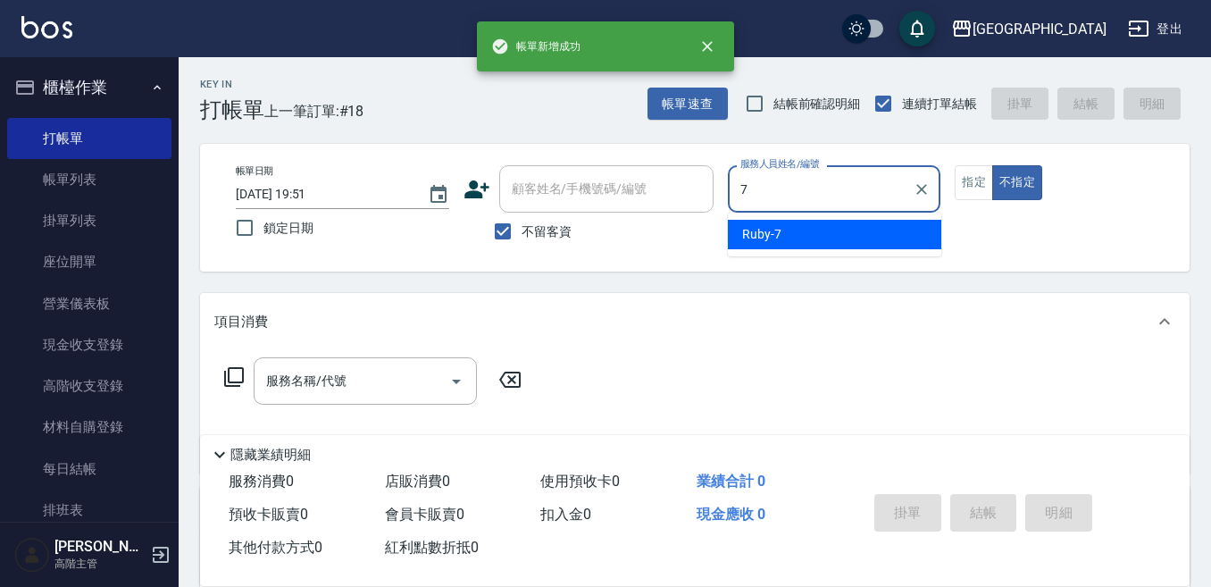
type input "Ruby-7"
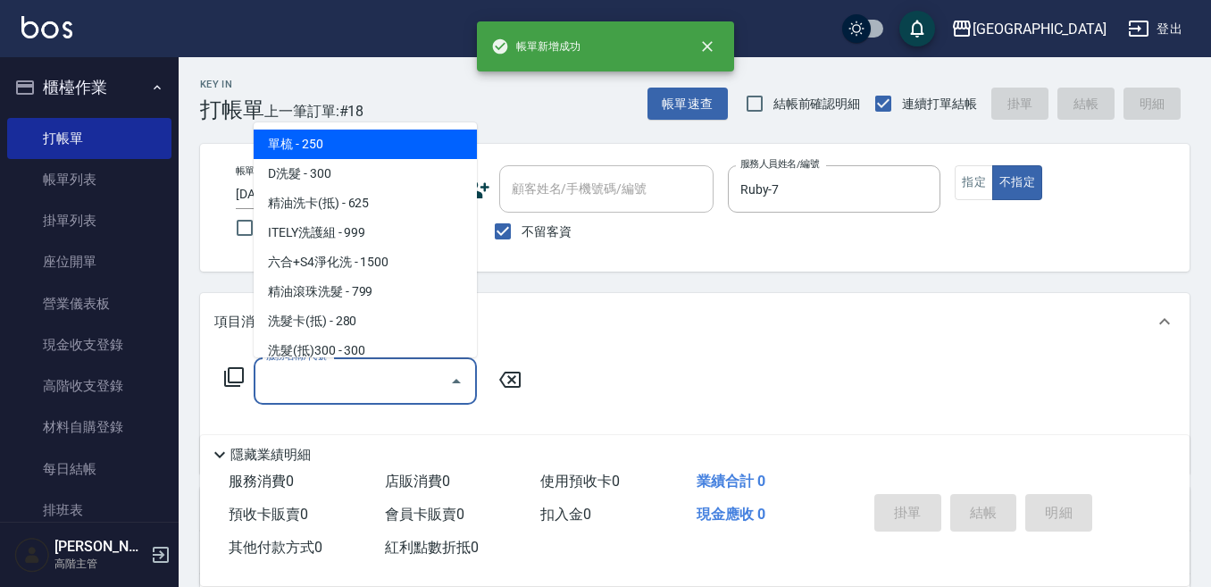
click at [329, 372] on div "服務名稱/代號 服務名稱/代號" at bounding box center [365, 380] width 223 height 47
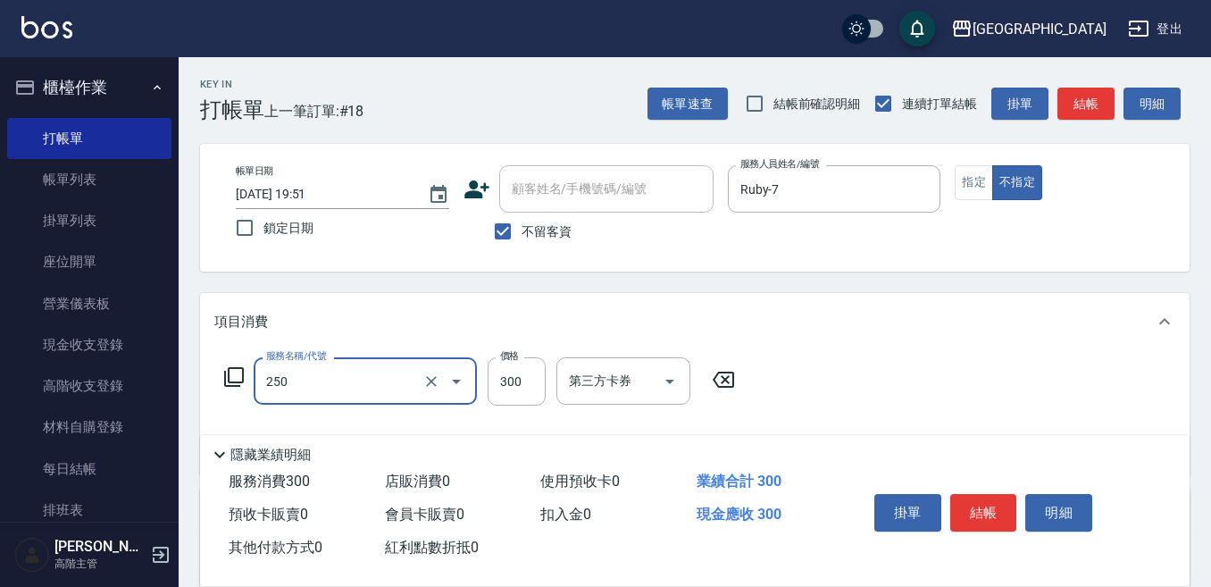
type input "日式洗髮(250)"
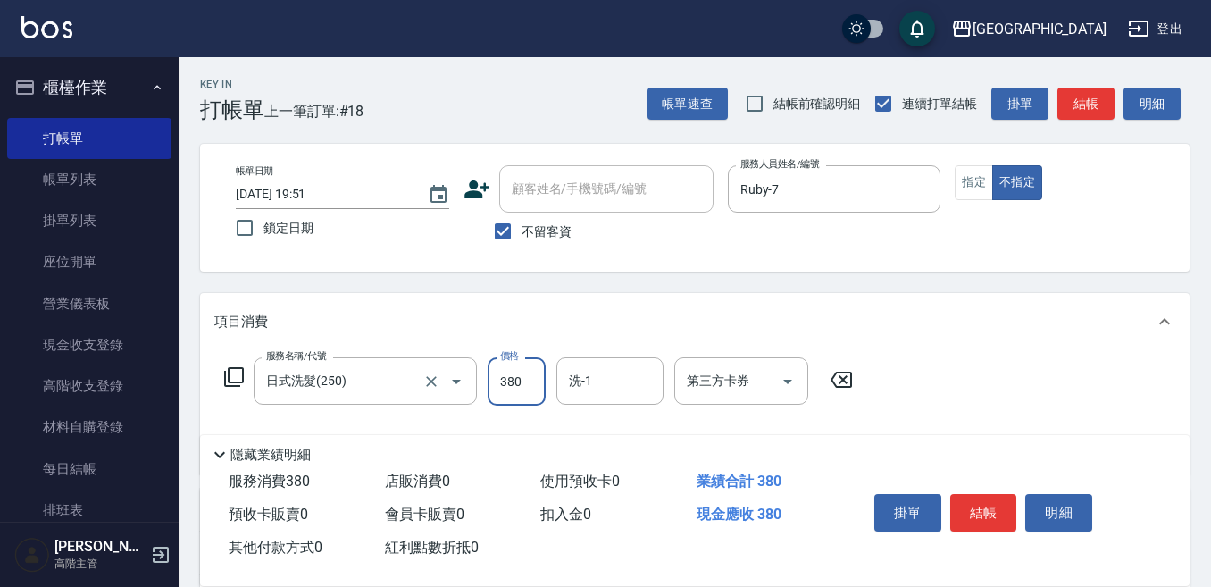
type input "380"
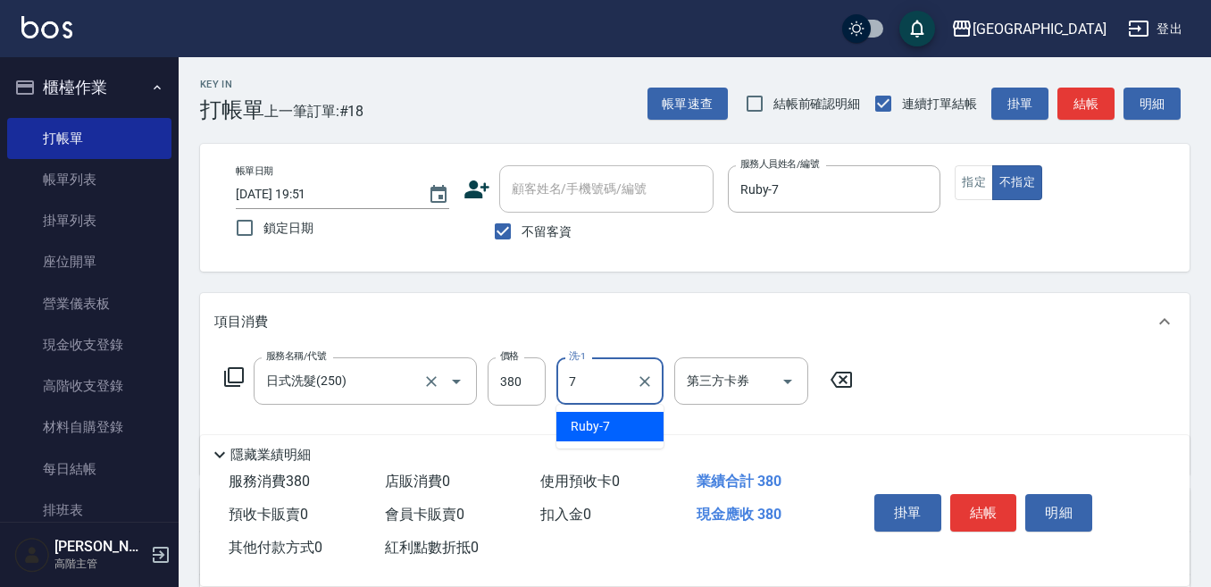
type input "Ruby-7"
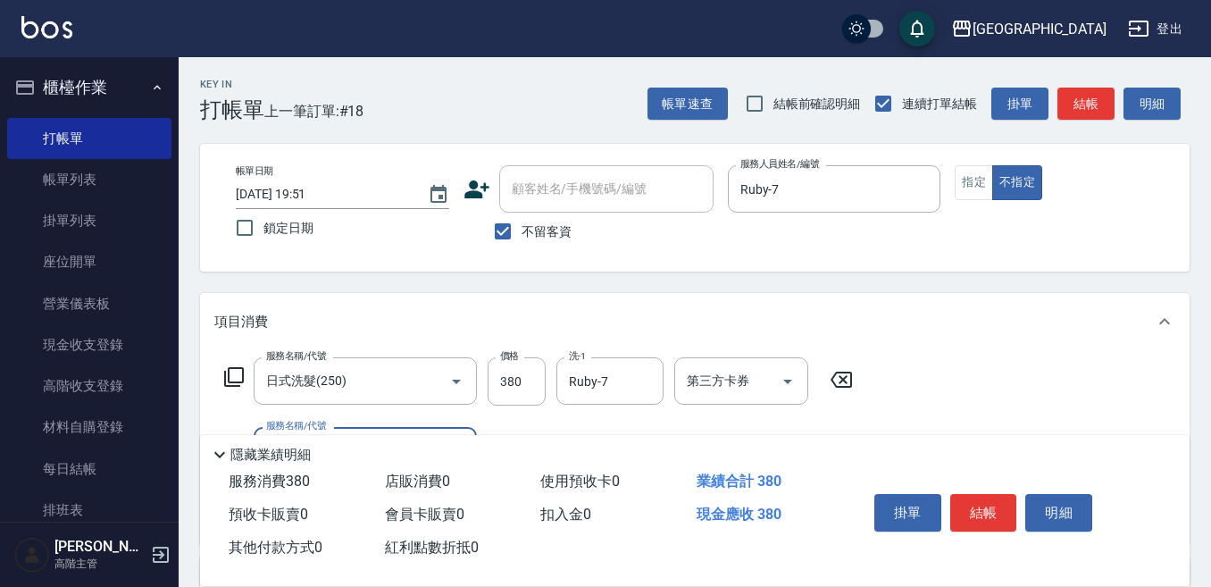
scroll to position [89, 0]
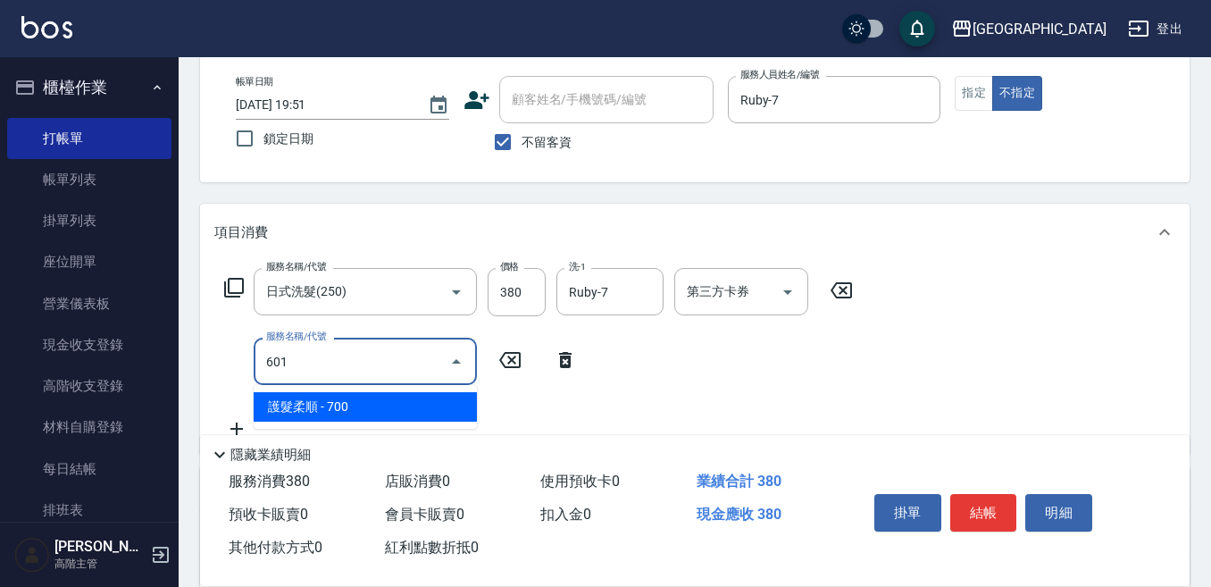
drag, startPoint x: 327, startPoint y: 404, endPoint x: 357, endPoint y: 395, distance: 31.9
click at [357, 395] on span "護髮柔順 - 700" at bounding box center [365, 406] width 223 height 29
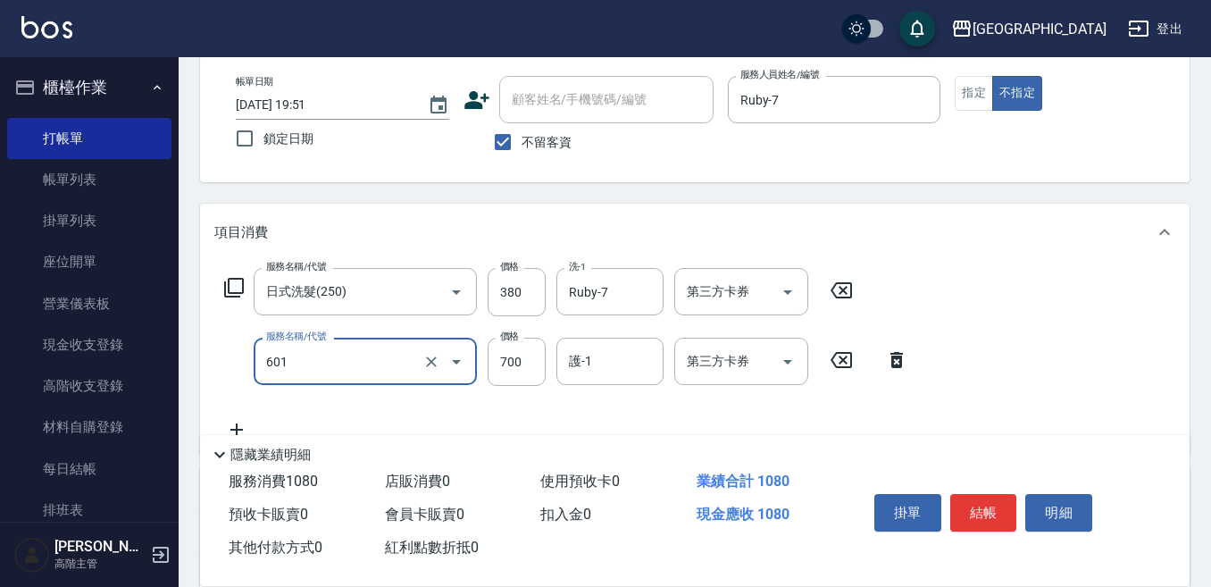
type input "護髮柔順(601)"
click at [577, 366] on input "護-1" at bounding box center [609, 361] width 91 height 31
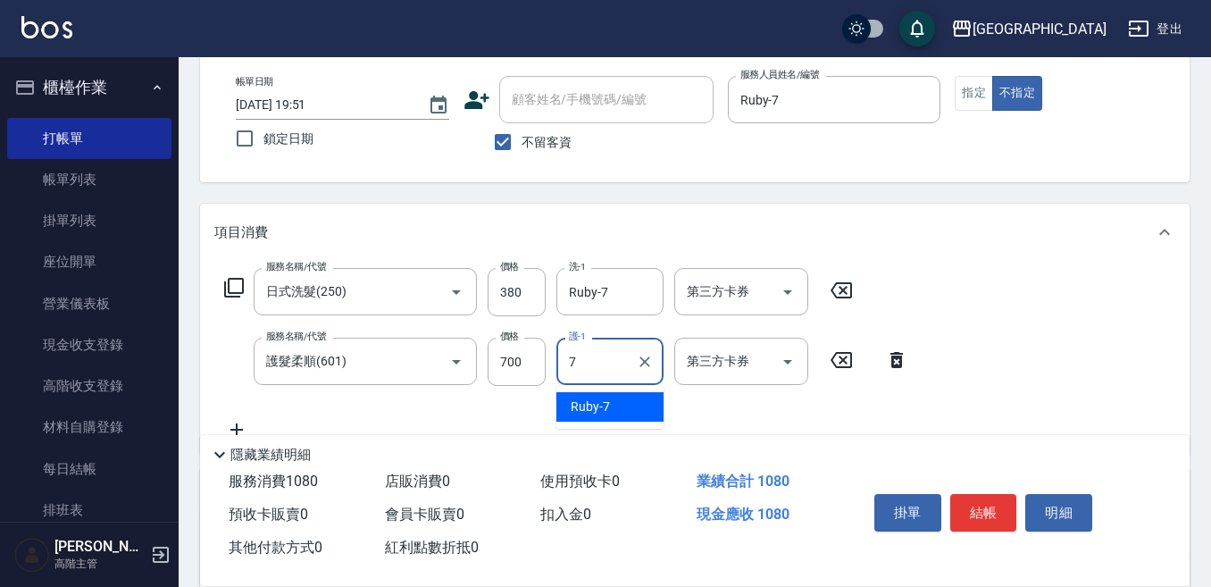
type input "Ruby-7"
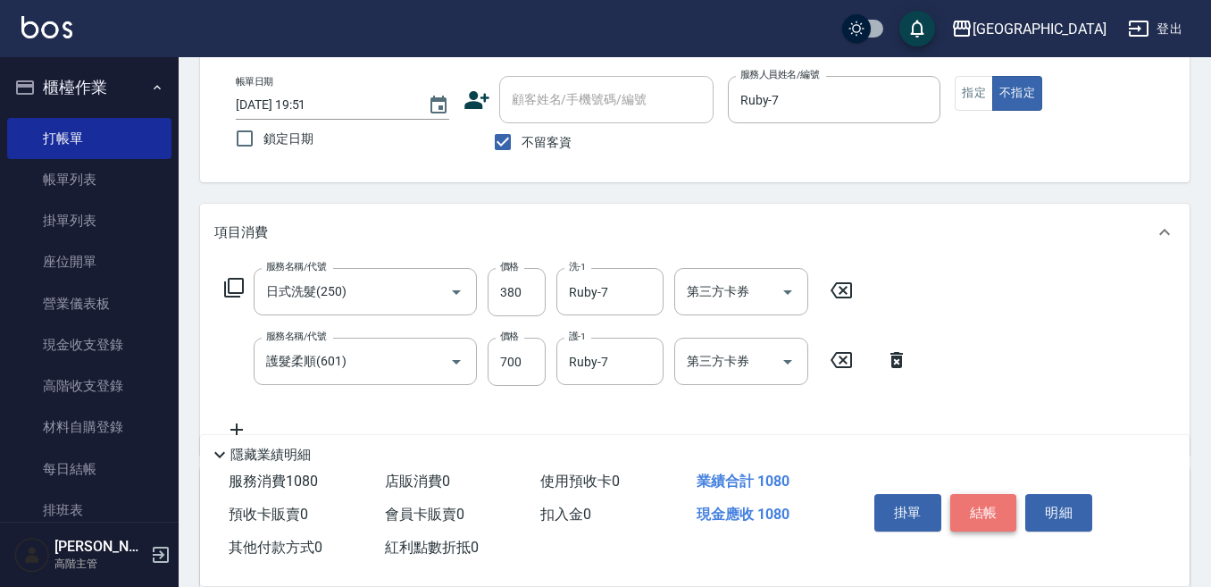
click at [982, 504] on button "結帳" at bounding box center [983, 513] width 67 height 38
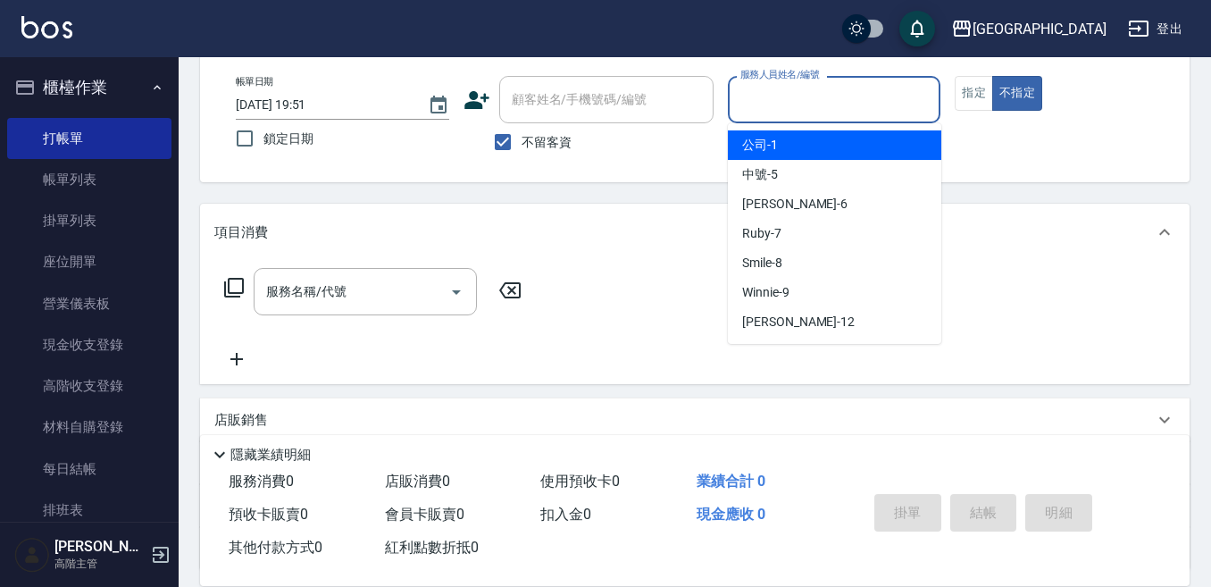
click at [738, 107] on input "服務人員姓名/編號" at bounding box center [834, 99] width 197 height 31
type input "Judy-6"
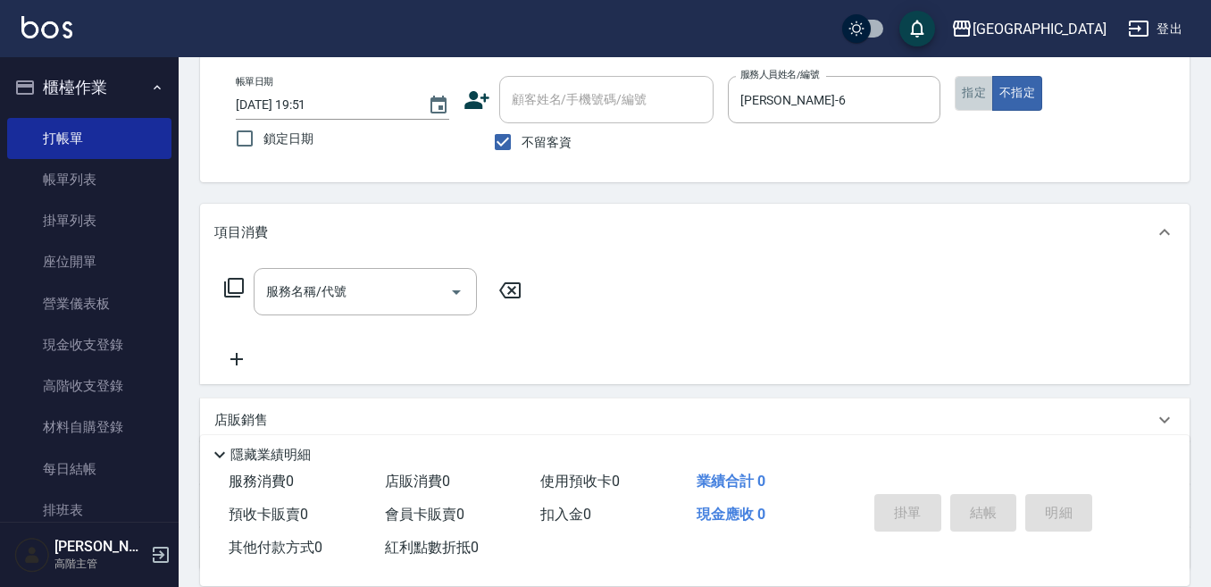
drag, startPoint x: 970, startPoint y: 88, endPoint x: 789, endPoint y: 204, distance: 215.0
click at [969, 88] on button "指定" at bounding box center [974, 93] width 38 height 35
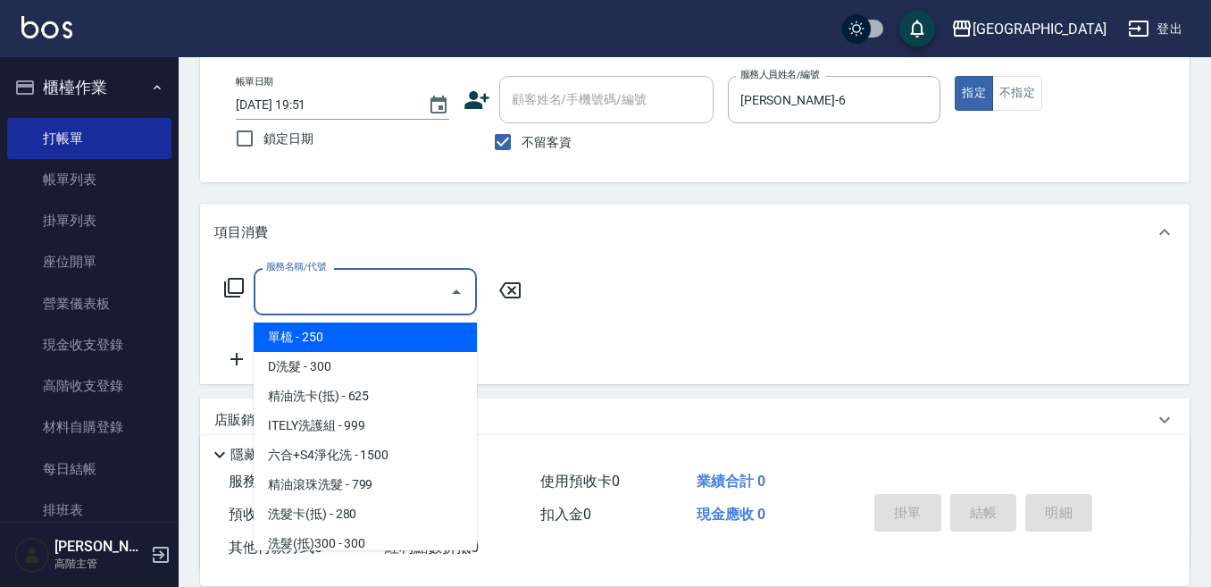
click at [343, 288] on input "服務名稱/代號" at bounding box center [352, 291] width 180 height 31
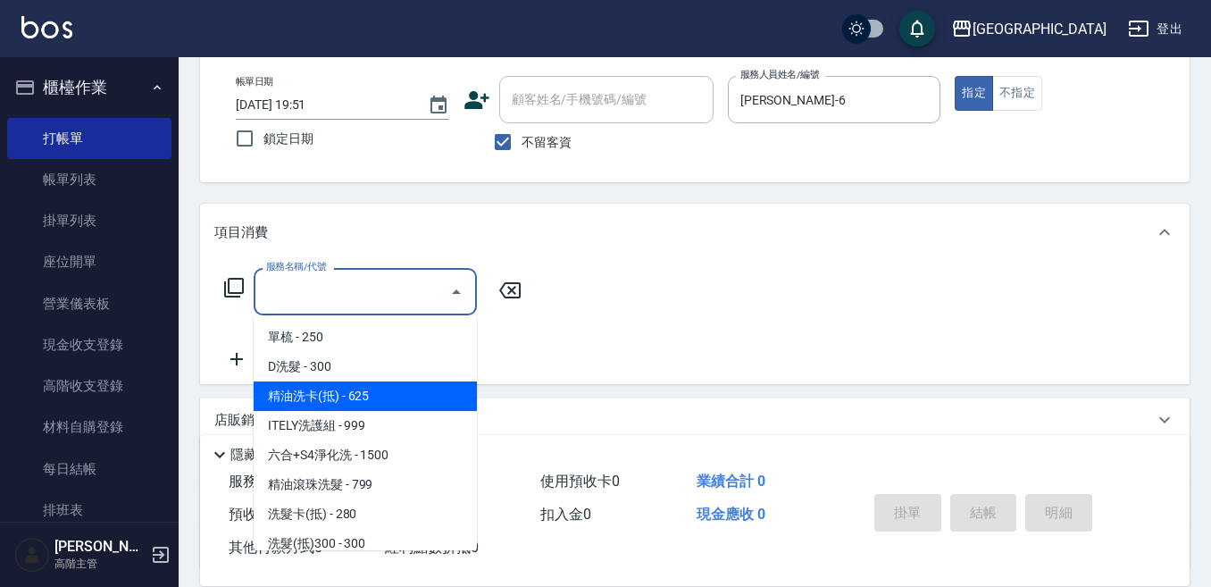
drag, startPoint x: 363, startPoint y: 401, endPoint x: 429, endPoint y: 384, distance: 68.2
click at [363, 400] on span "精油洗卡(抵) - 625" at bounding box center [365, 395] width 223 height 29
type input "精油洗卡(抵)(210)"
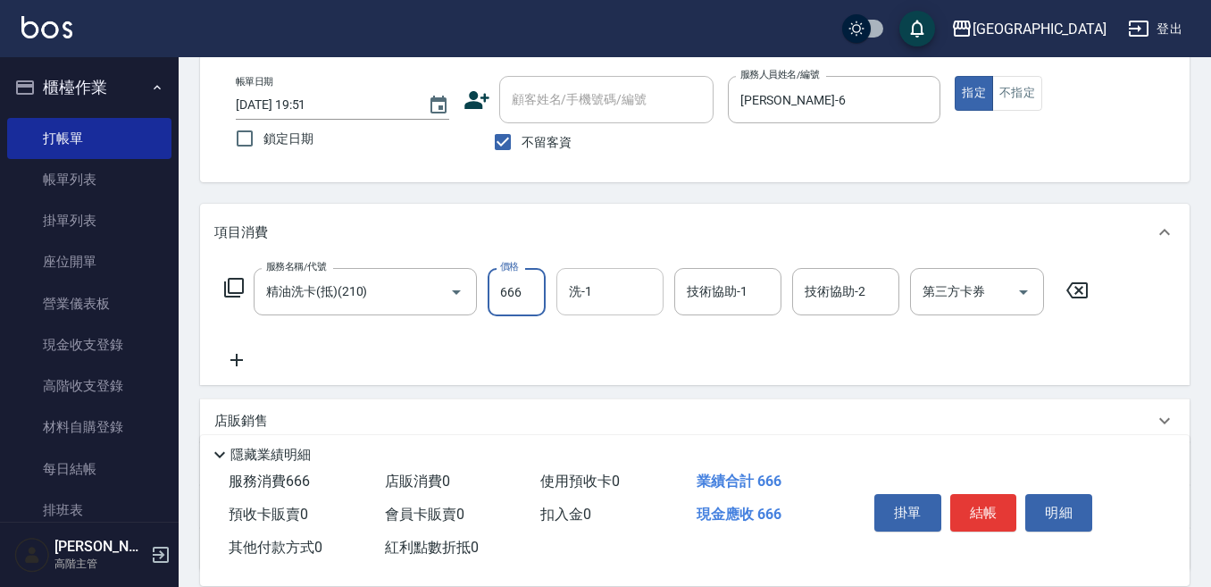
type input "666"
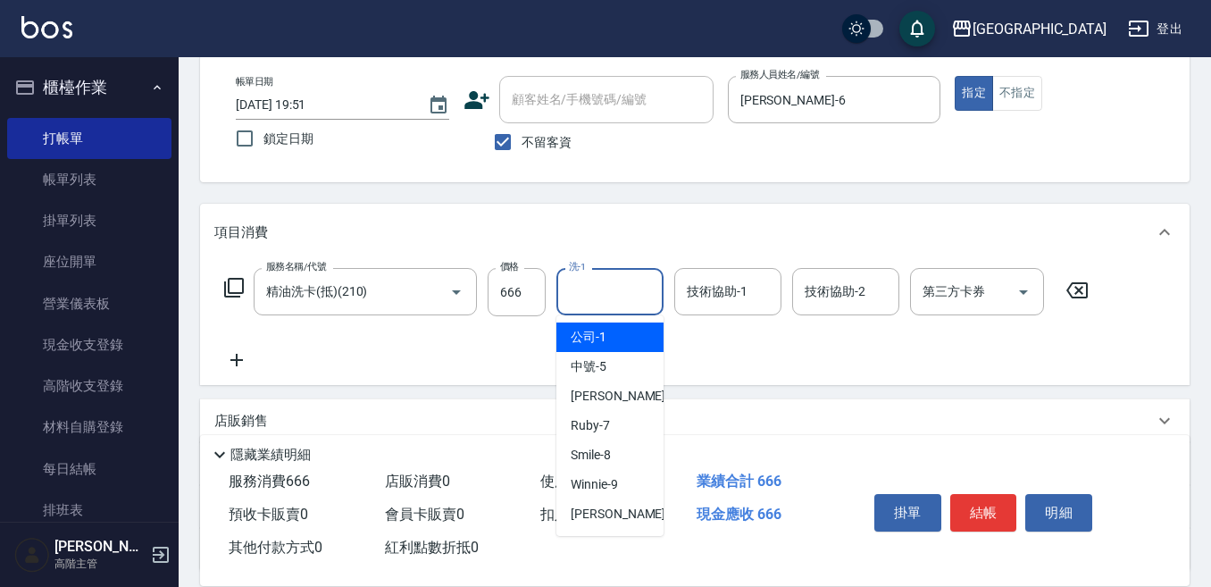
click at [587, 295] on input "洗-1" at bounding box center [609, 291] width 91 height 31
type input "Winnie-9"
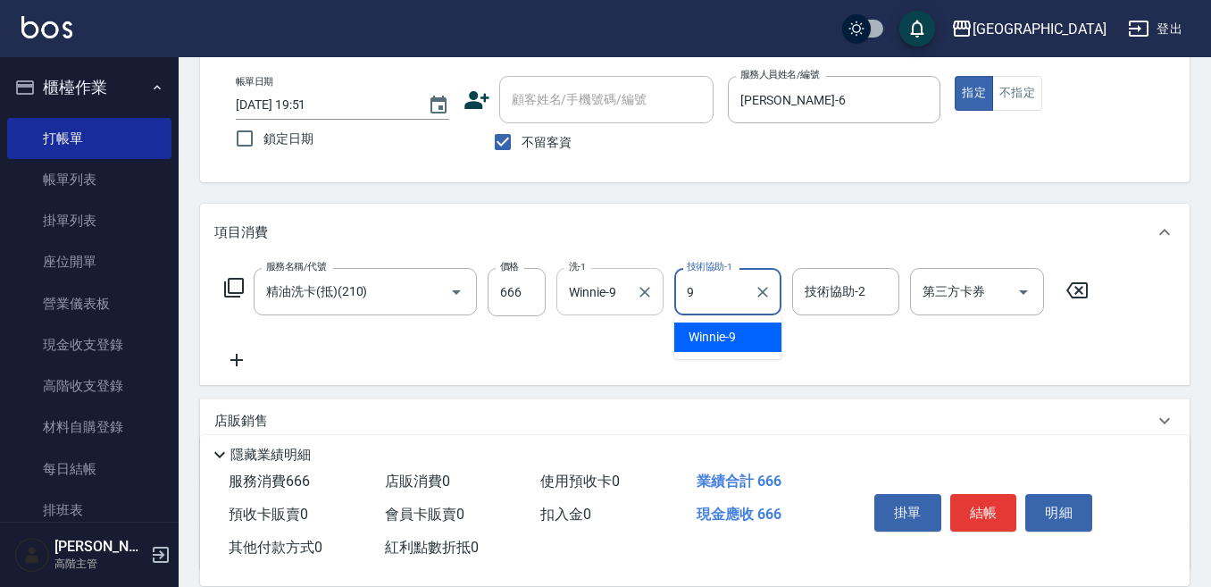
type input "Winnie-9"
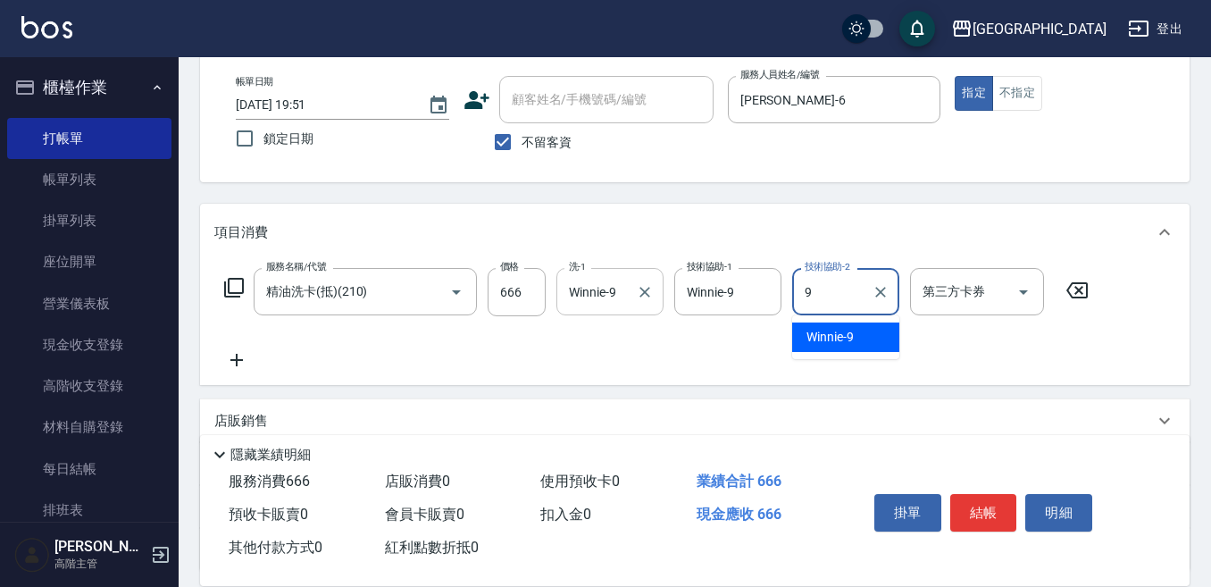
type input "Winnie-9"
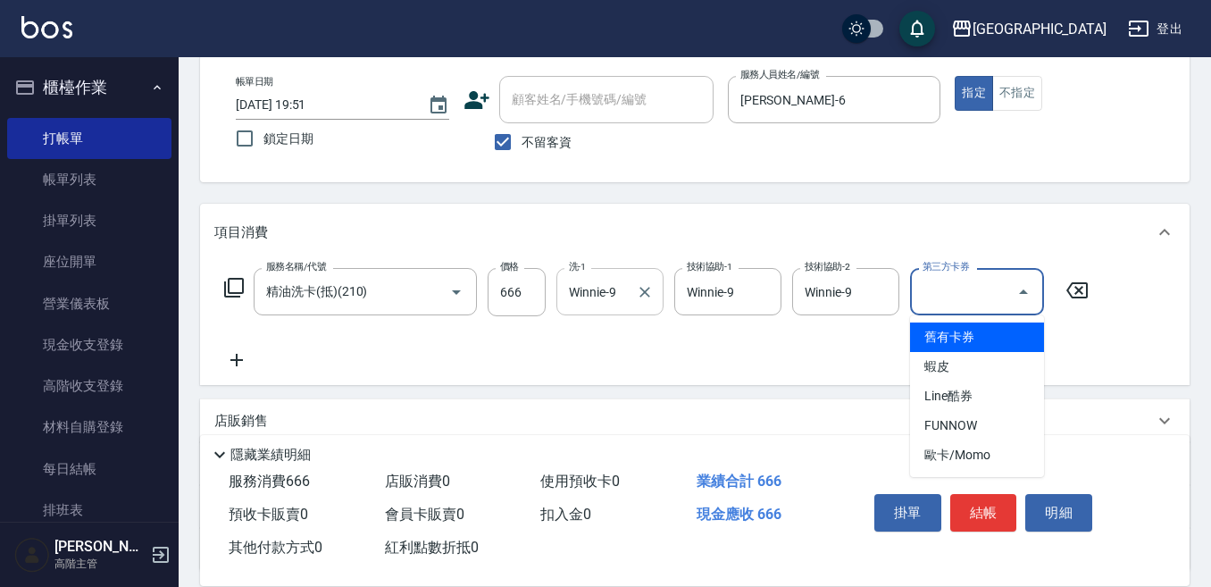
type input "舊有卡券"
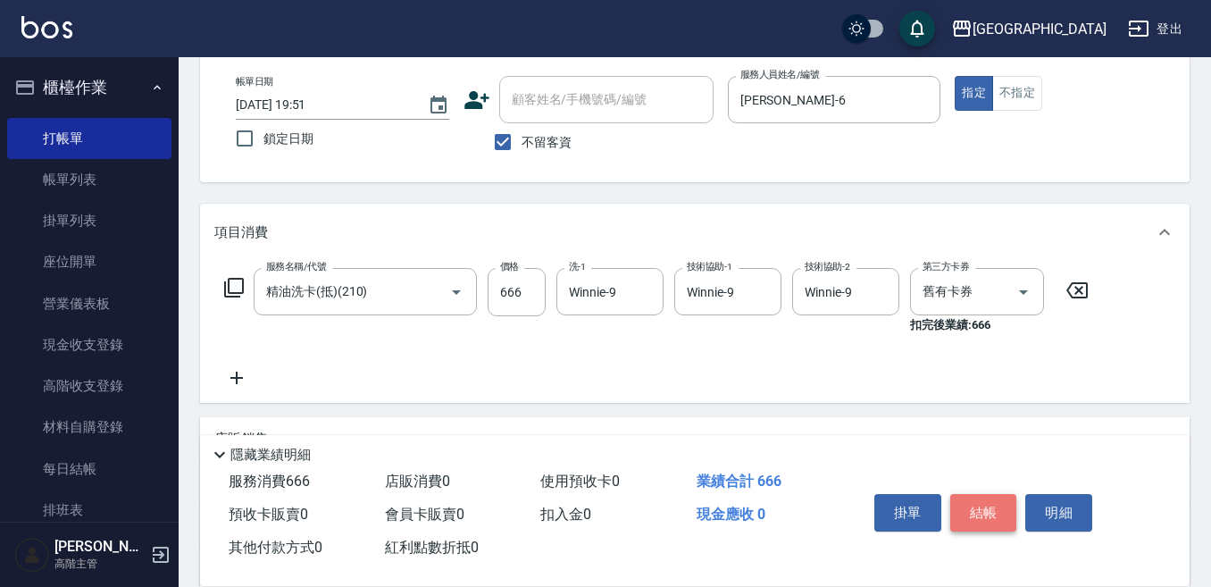
click at [980, 506] on button "結帳" at bounding box center [983, 513] width 67 height 38
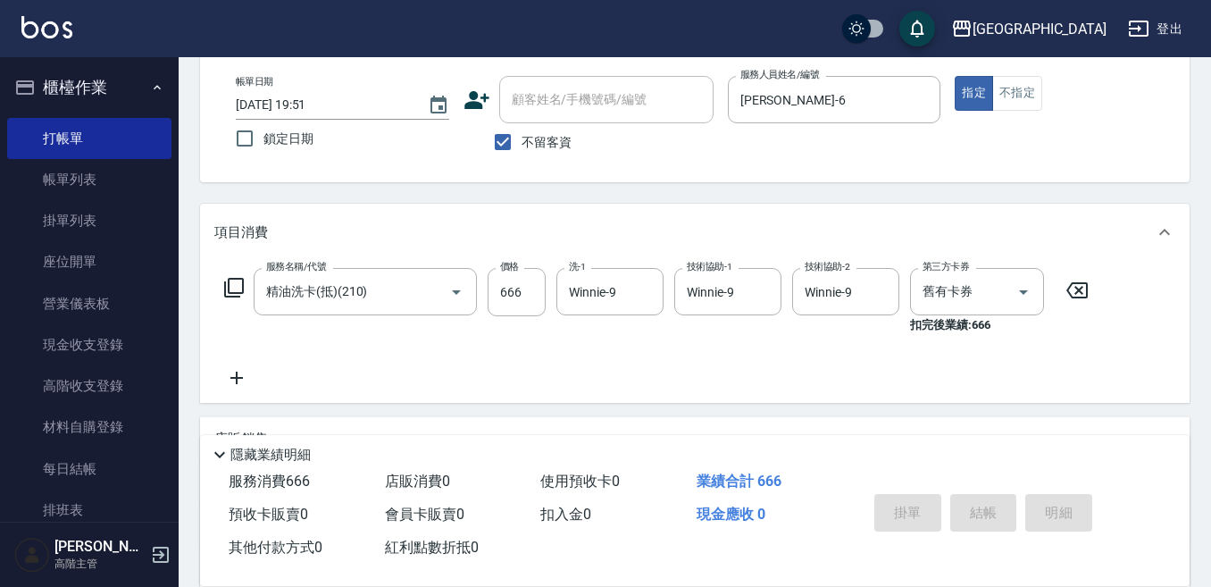
type input "2025/10/12 19:54"
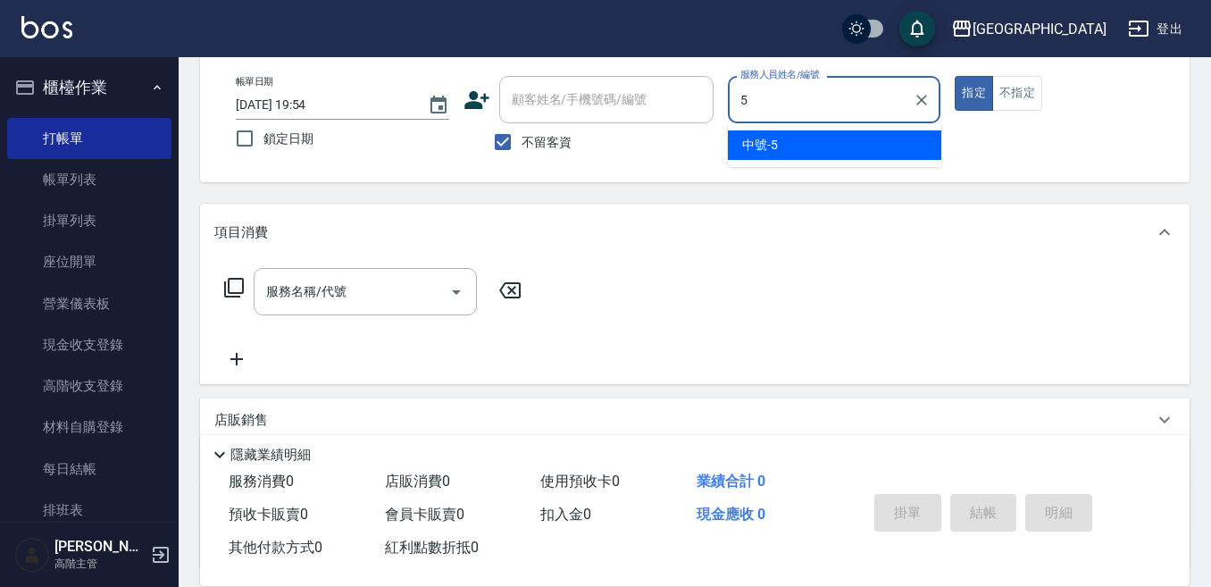
type input "中號-5"
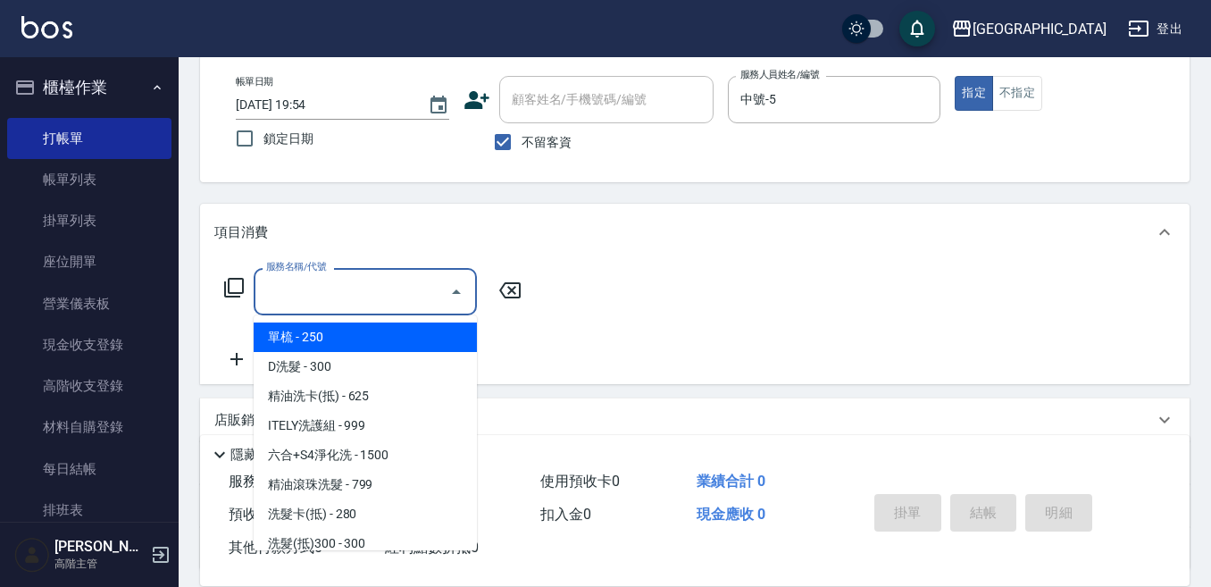
drag, startPoint x: 292, startPoint y: 289, endPoint x: 296, endPoint y: 316, distance: 27.2
click at [296, 303] on input "服務名稱/代號" at bounding box center [352, 291] width 180 height 31
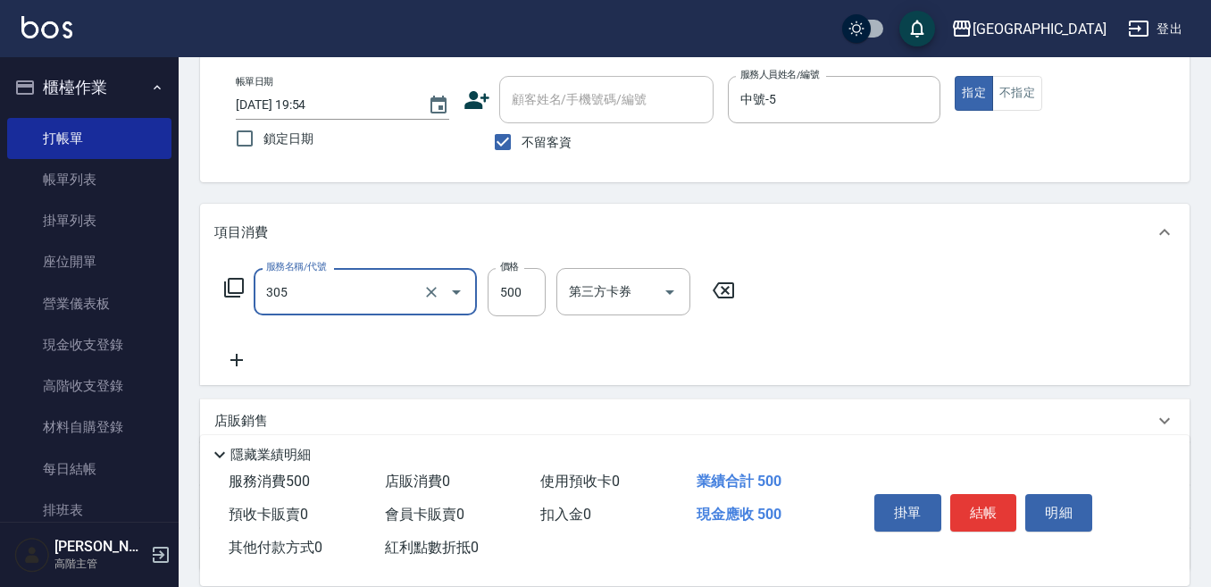
type input "剪髮500(305)"
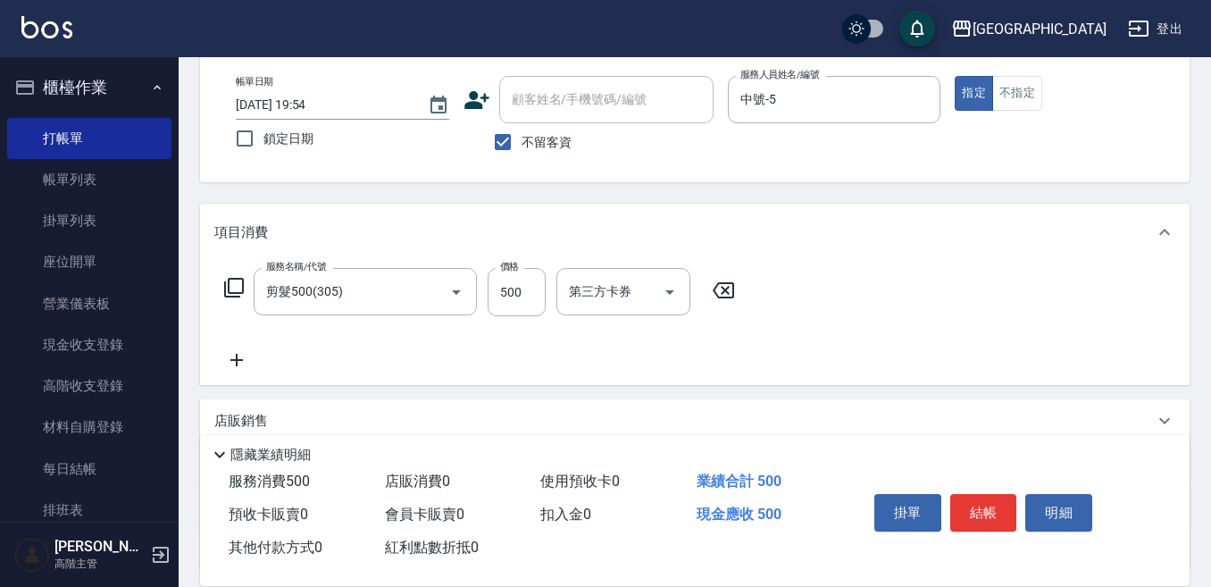
drag, startPoint x: 235, startPoint y: 360, endPoint x: 245, endPoint y: 358, distance: 10.0
click at [245, 358] on icon at bounding box center [236, 359] width 45 height 21
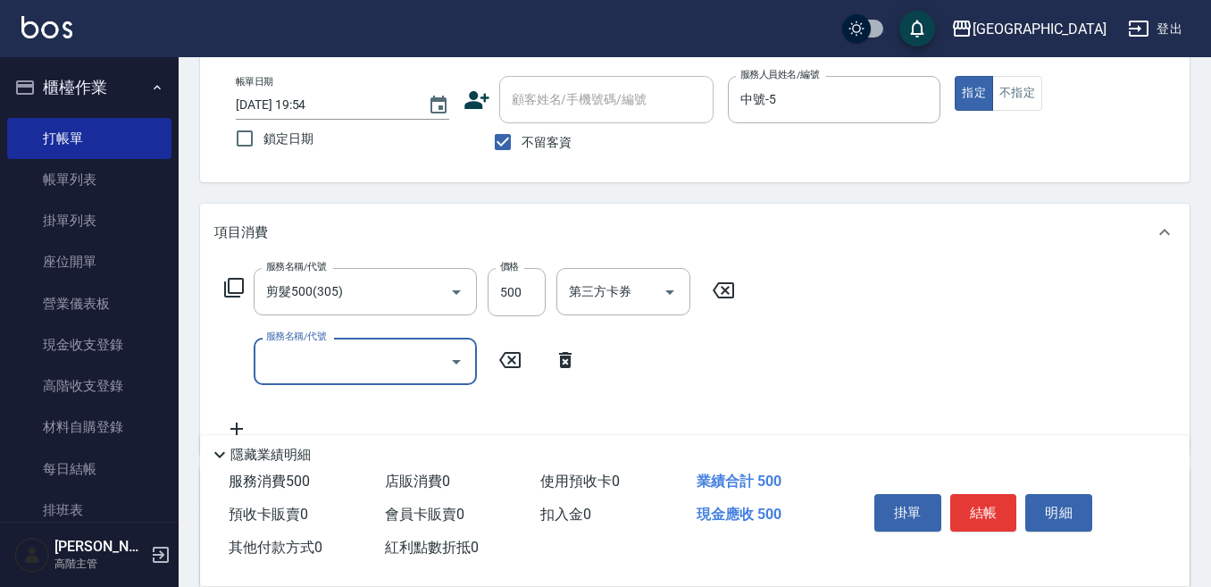
click at [254, 360] on div "服務名稱/代號" at bounding box center [365, 361] width 223 height 47
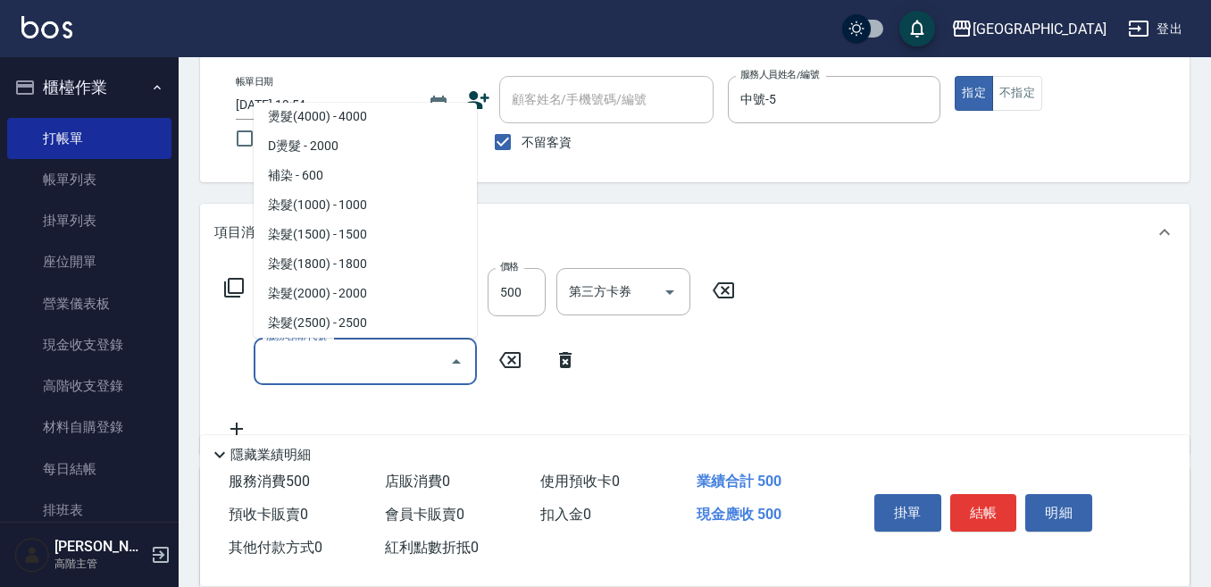
scroll to position [804, 0]
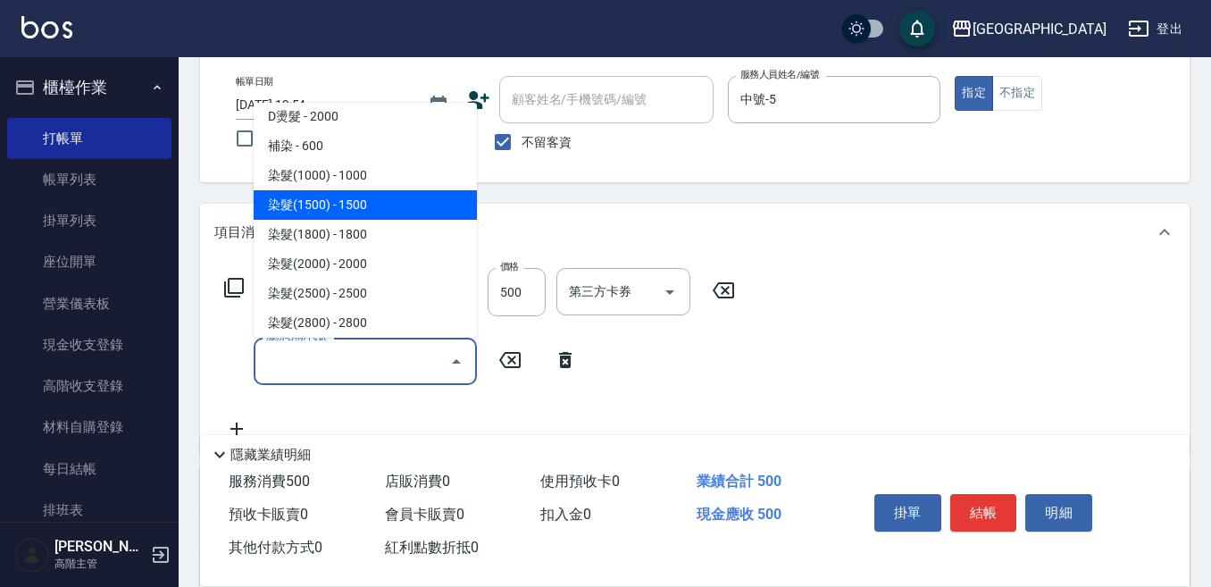
drag, startPoint x: 391, startPoint y: 201, endPoint x: 422, endPoint y: 205, distance: 31.6
click at [391, 203] on span "染髮(1500) - 1500" at bounding box center [365, 204] width 223 height 29
type input "染髮(1500)(502)"
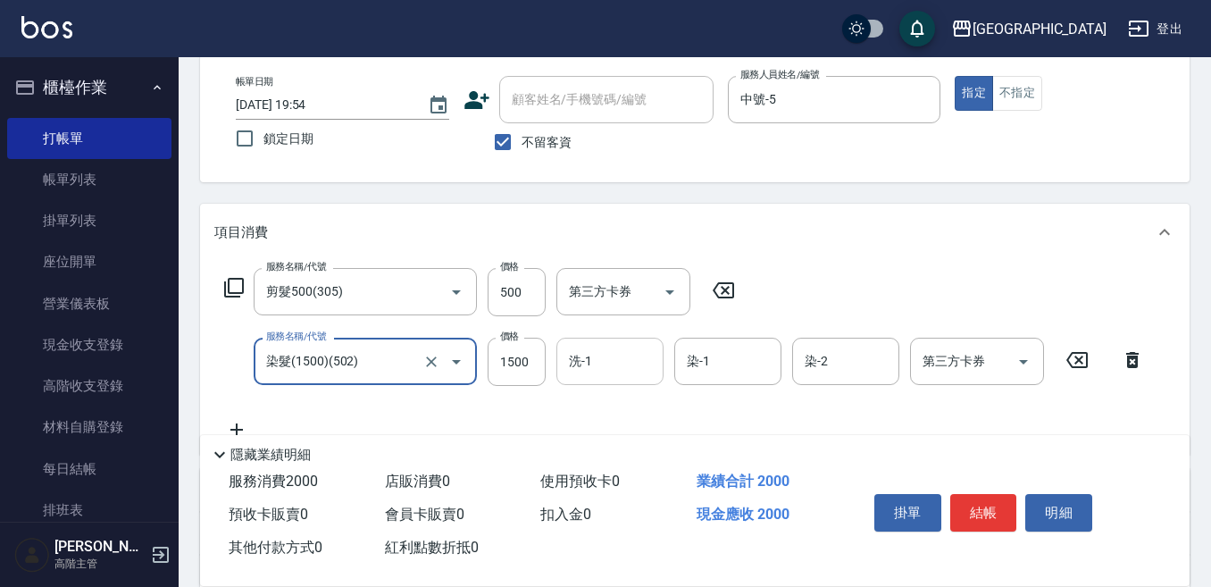
drag, startPoint x: 580, startPoint y: 358, endPoint x: 578, endPoint y: 349, distance: 9.3
click at [580, 357] on input "洗-1" at bounding box center [609, 361] width 91 height 31
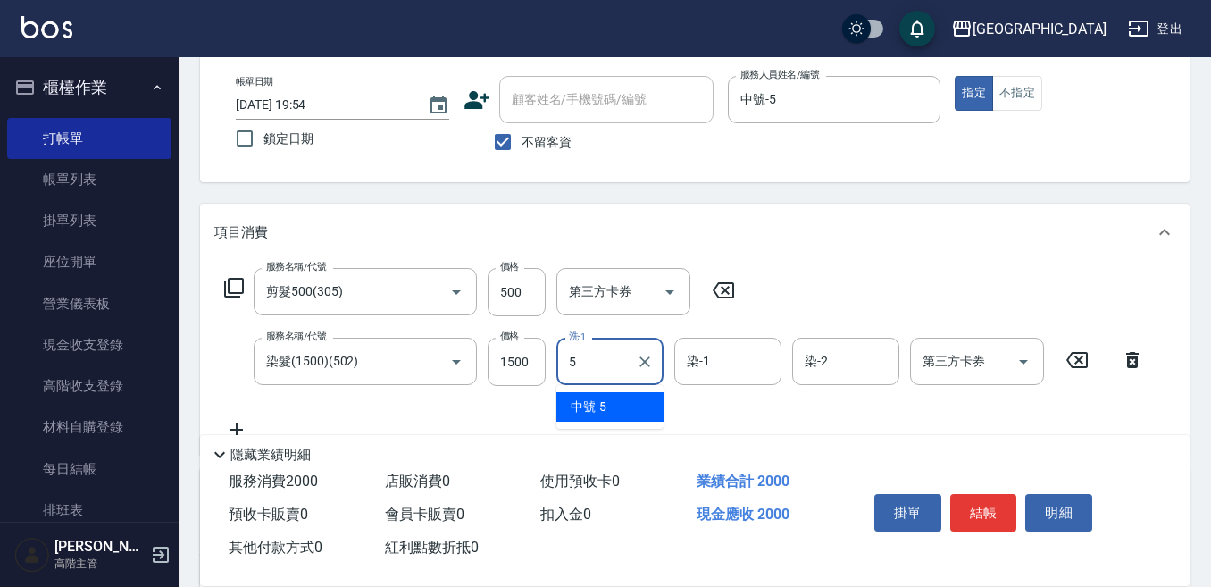
type input "中號-5"
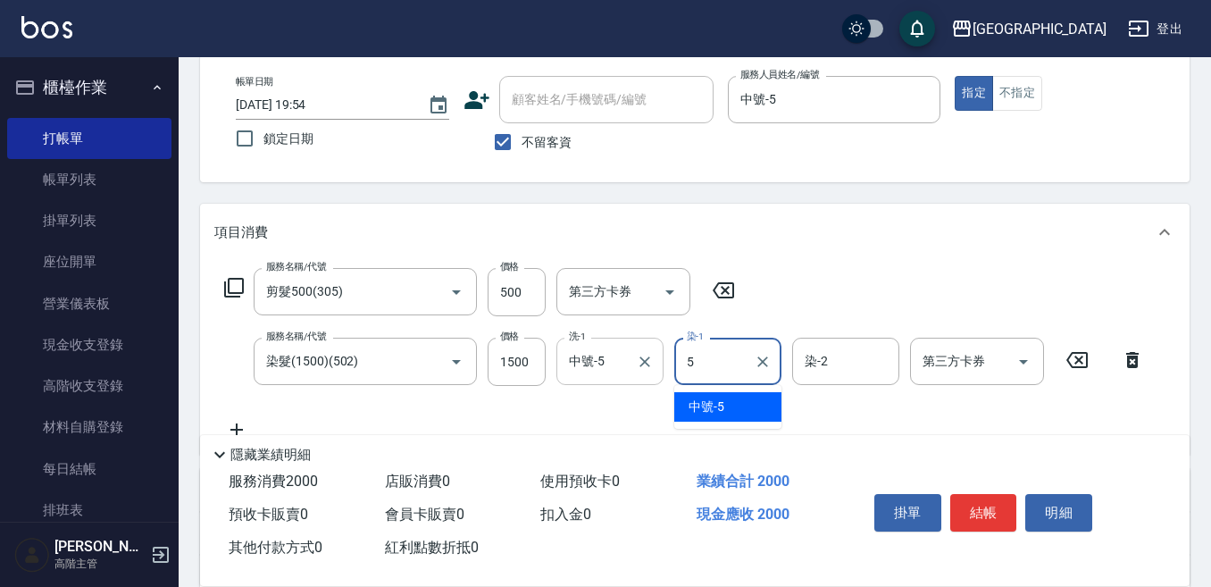
type input "中號-5"
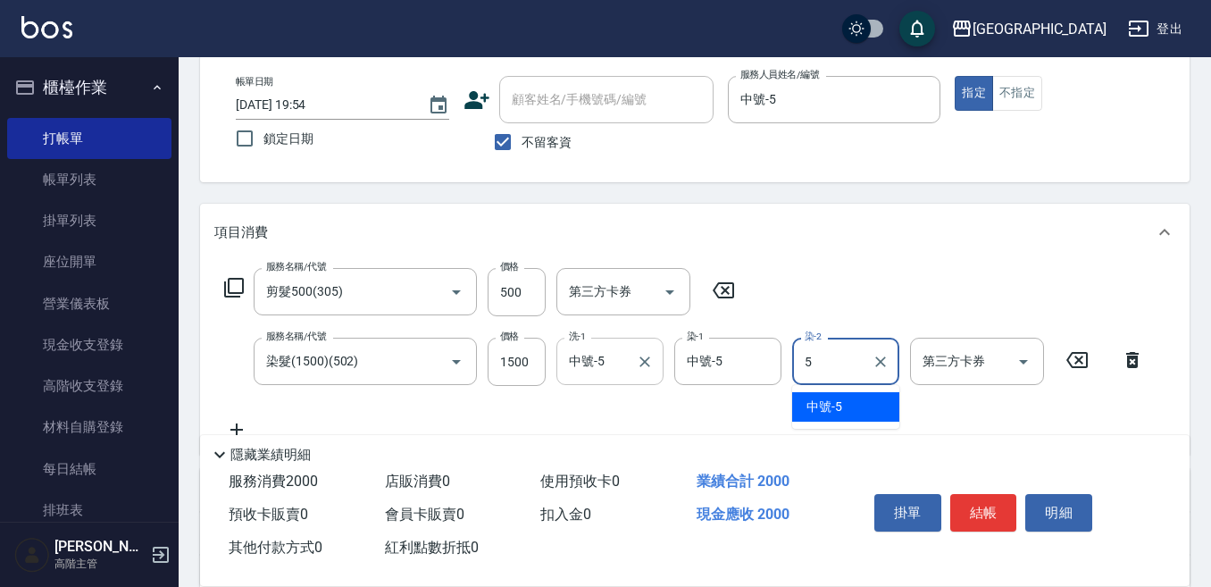
type input "中號-5"
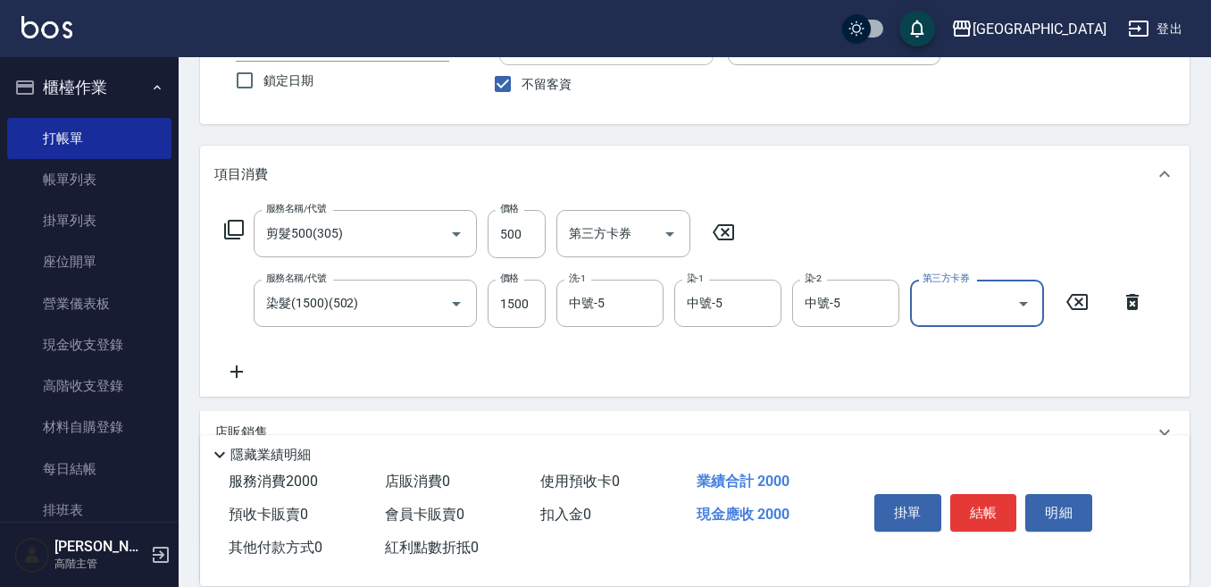
scroll to position [179, 0]
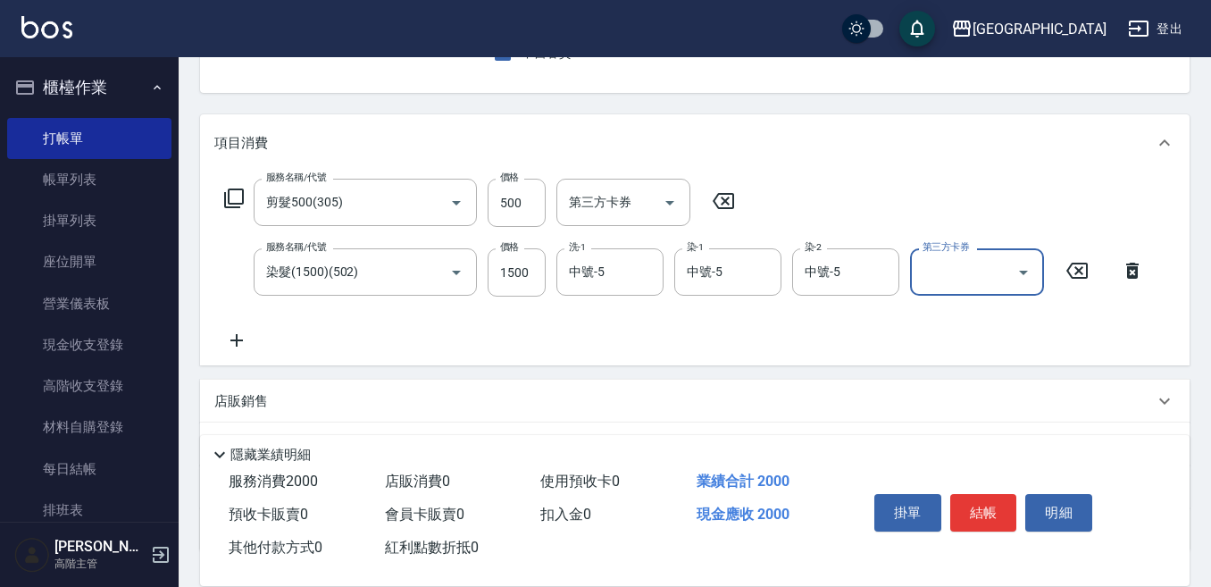
click at [240, 338] on icon at bounding box center [236, 339] width 45 height 21
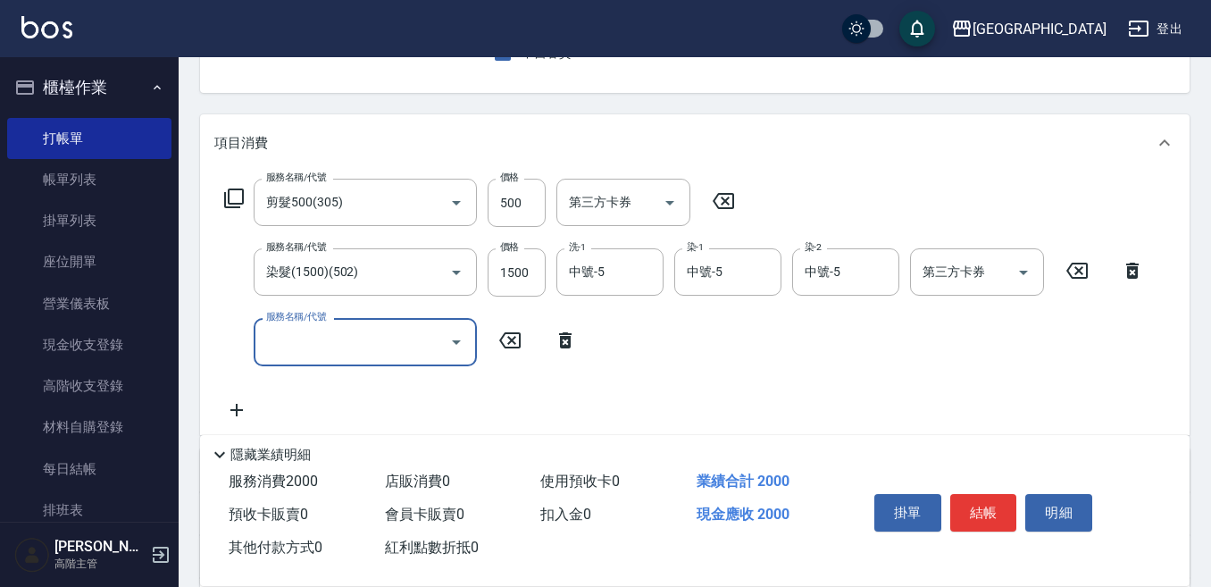
click at [257, 340] on div "服務名稱/代號" at bounding box center [365, 341] width 223 height 47
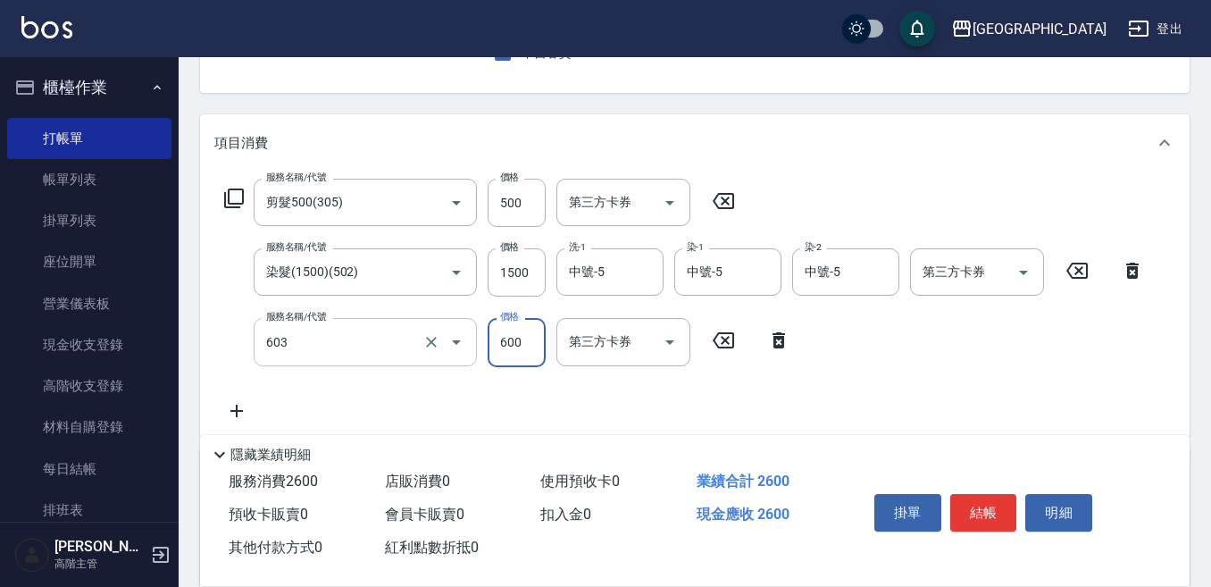
type input "DP水導素(603)"
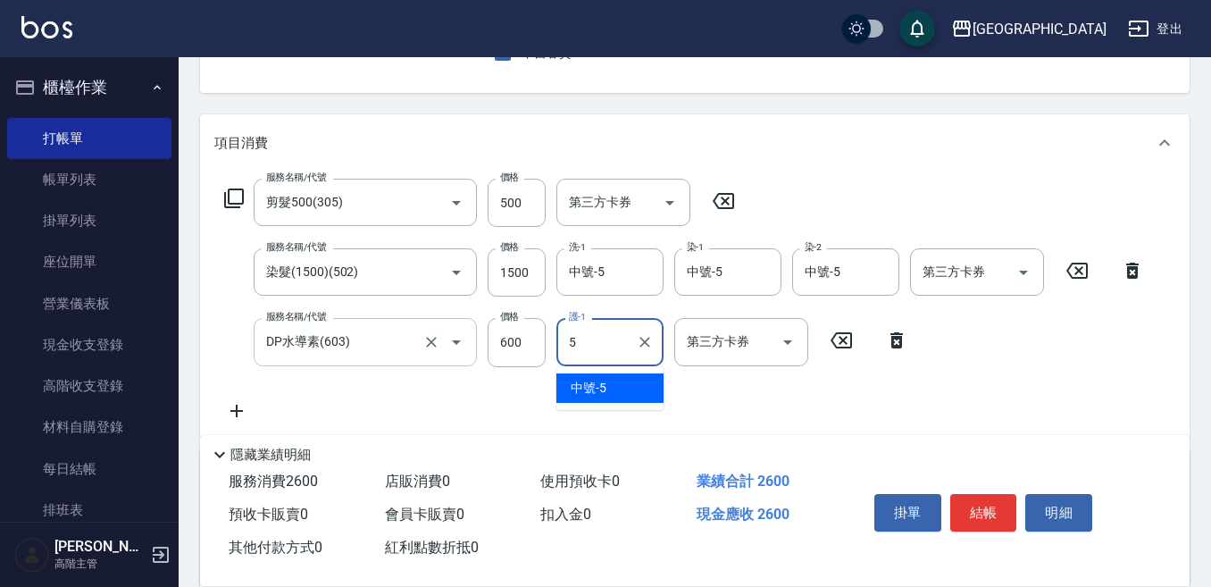
type input "中號-5"
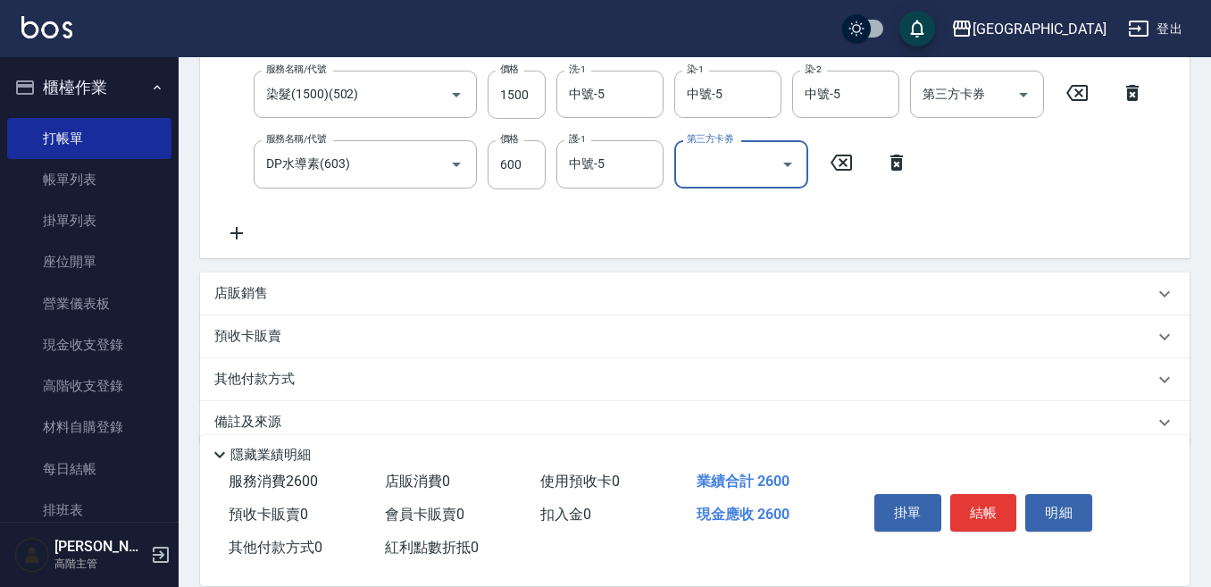
scroll to position [357, 0]
click at [238, 290] on p "店販銷售" at bounding box center [241, 292] width 54 height 19
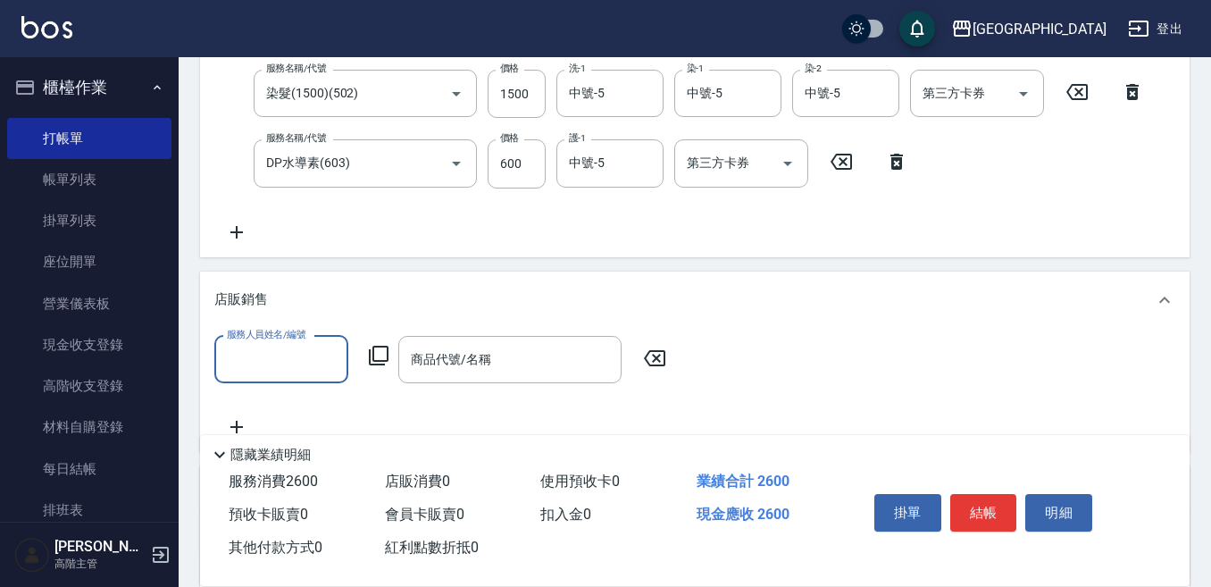
scroll to position [0, 0]
click at [235, 365] on input "服務人員姓名/編號" at bounding box center [281, 359] width 118 height 31
type input "中號-5"
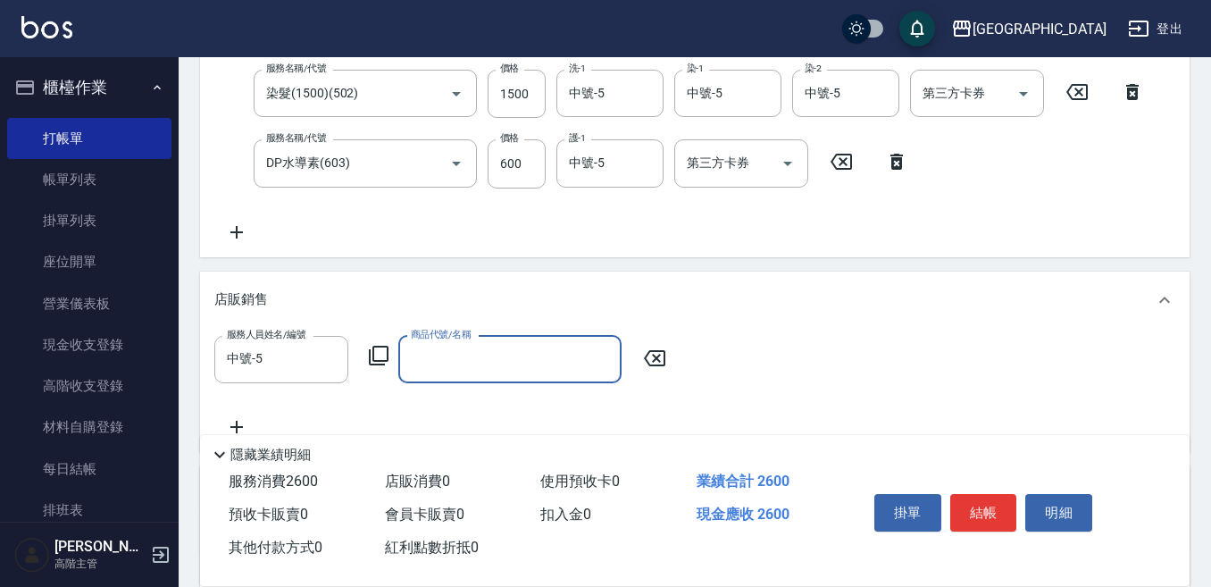
click at [375, 353] on icon at bounding box center [378, 355] width 21 height 21
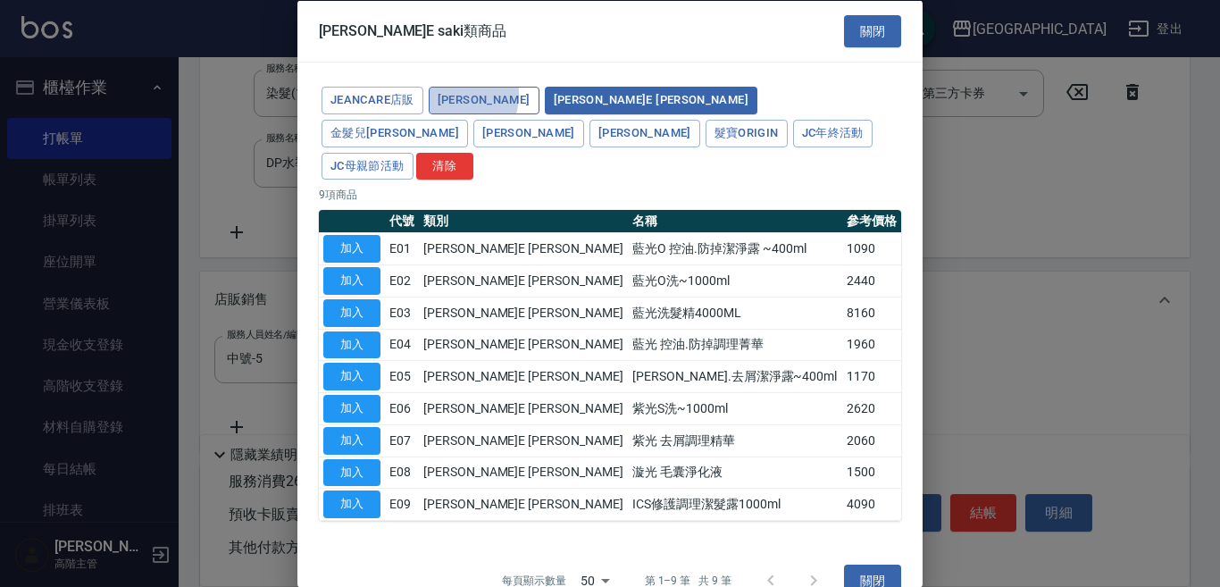
click at [442, 96] on button "海莉思HERIS" at bounding box center [484, 101] width 111 height 28
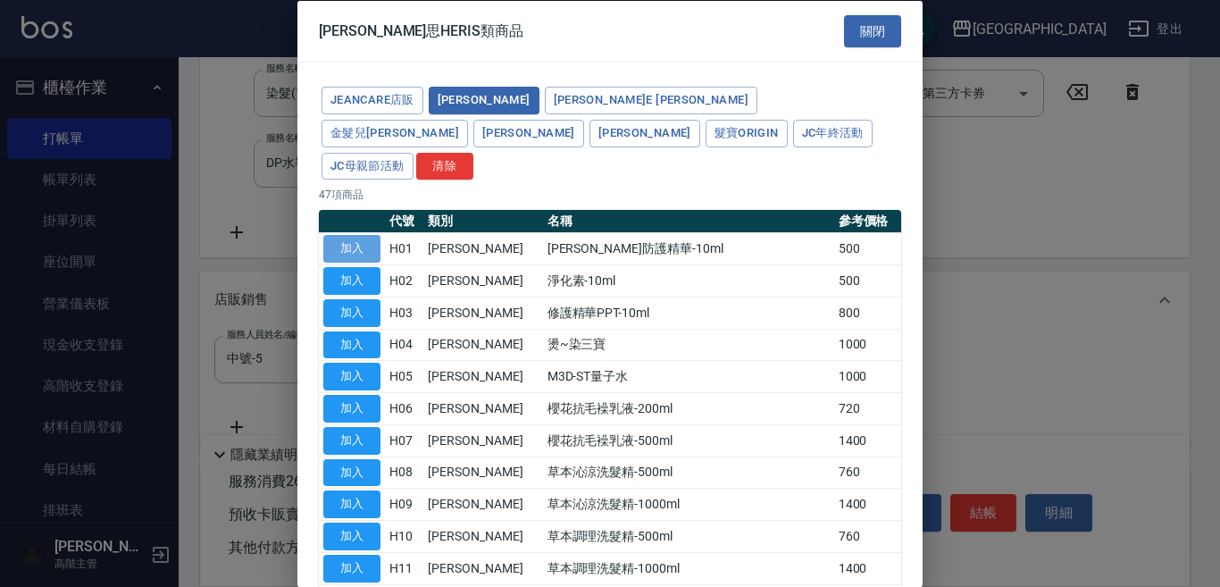
click at [351, 235] on button "加入" at bounding box center [351, 249] width 57 height 28
type input "[PERSON_NAME]防護精華-10ml"
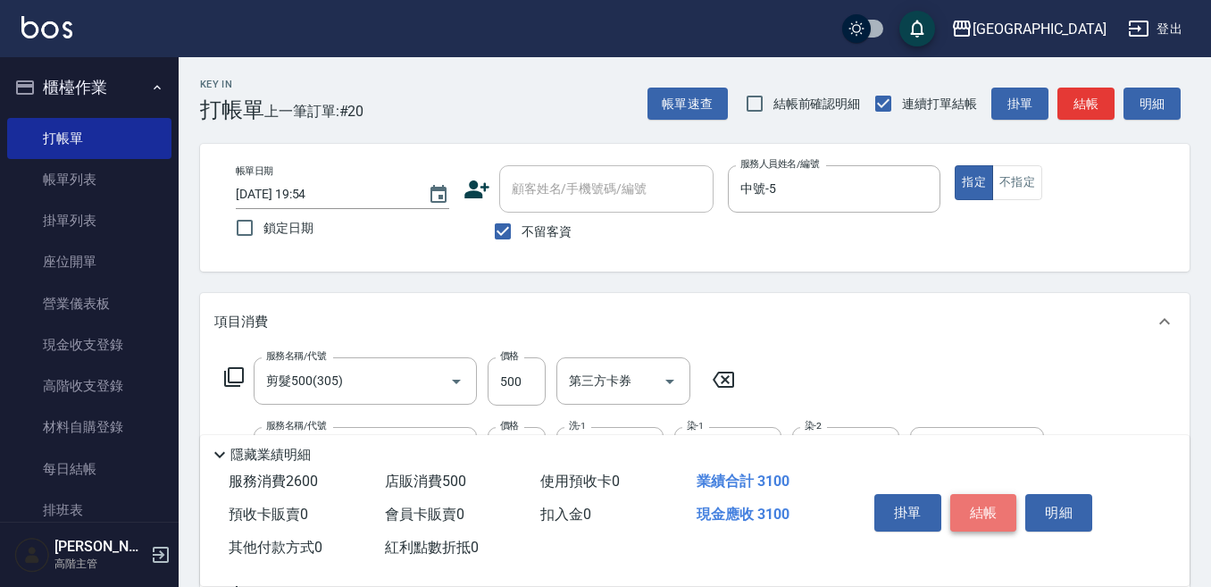
click at [980, 505] on button "結帳" at bounding box center [983, 513] width 67 height 38
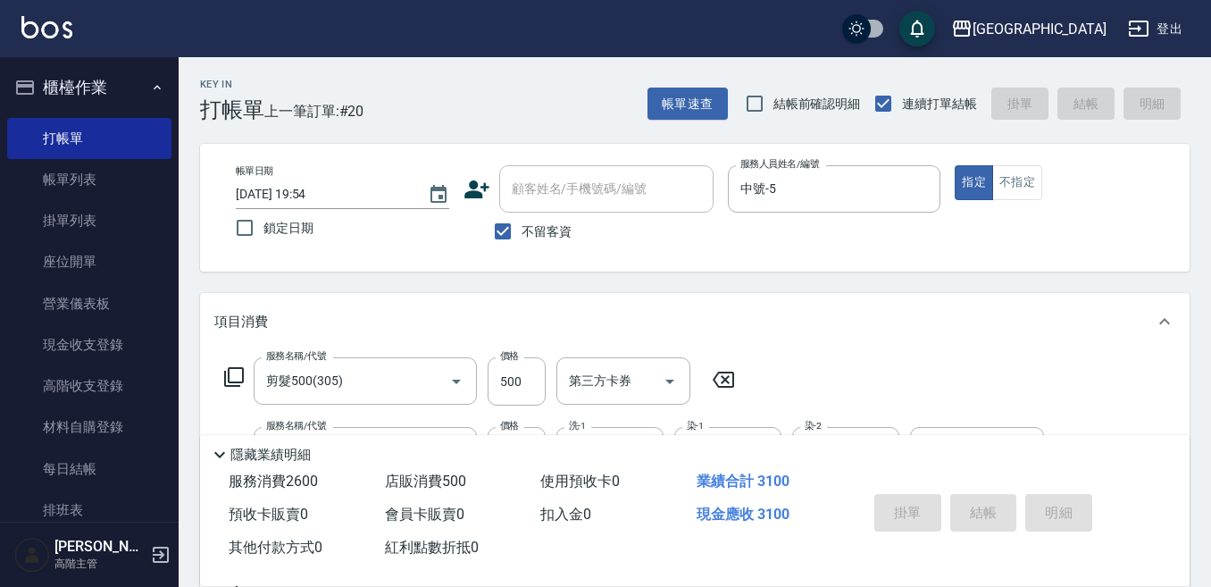
type input "2025/10/12 19:56"
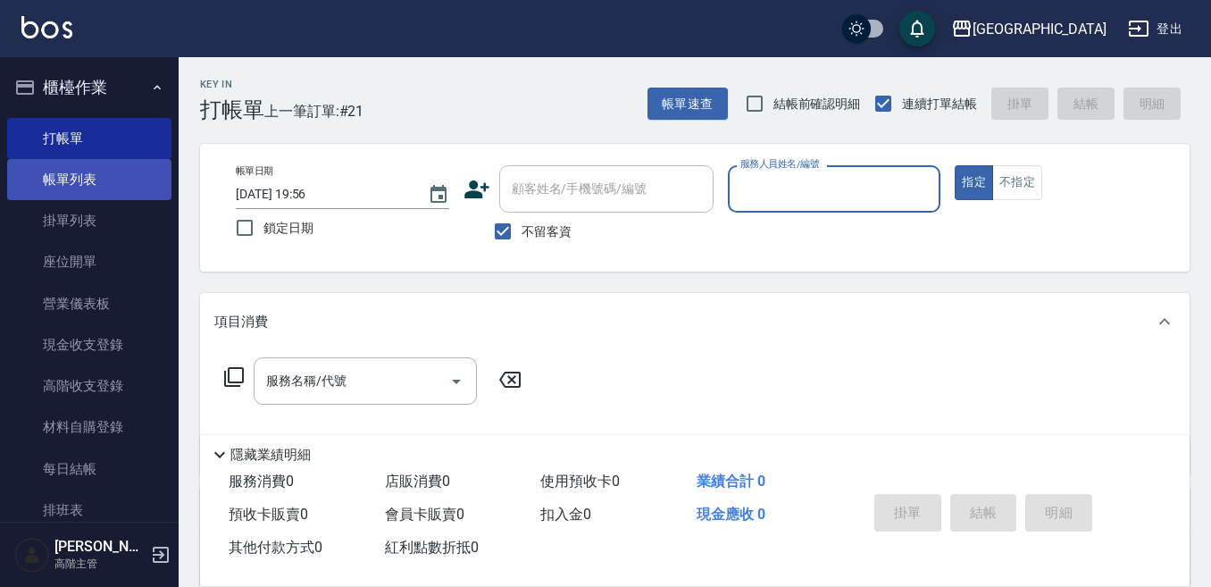
click at [121, 163] on link "帳單列表" at bounding box center [89, 179] width 164 height 41
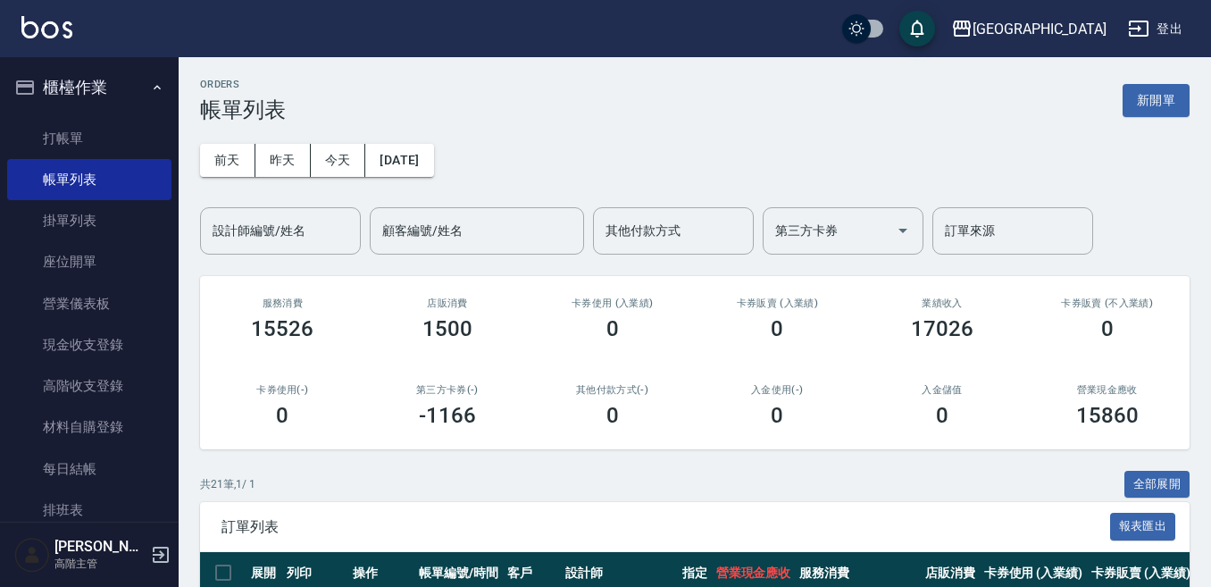
scroll to position [89, 0]
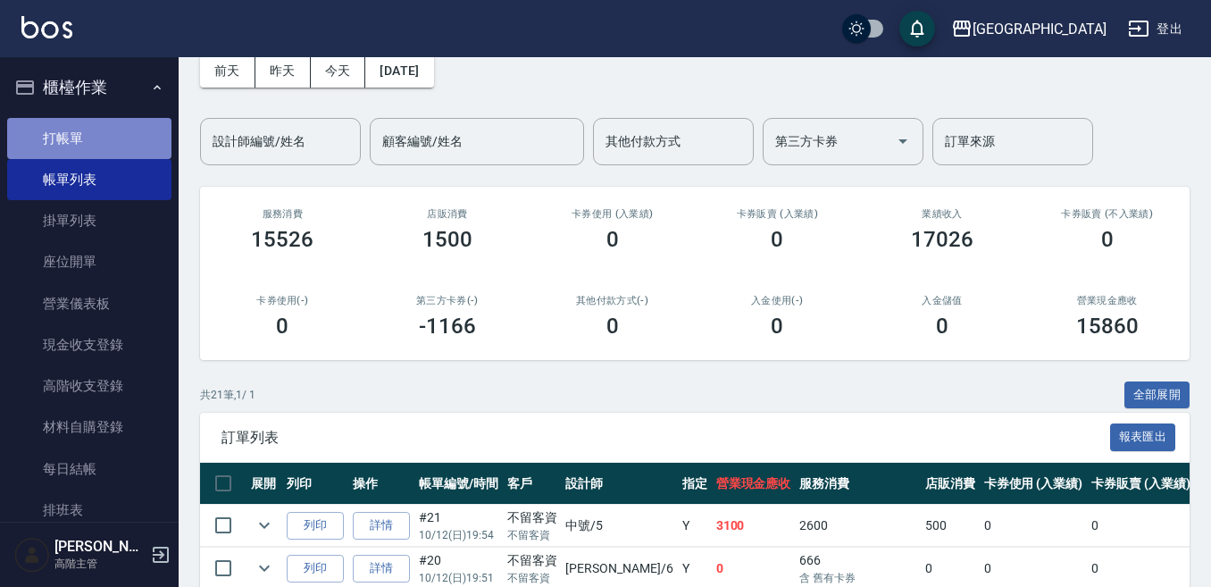
click at [102, 133] on link "打帳單" at bounding box center [89, 138] width 164 height 41
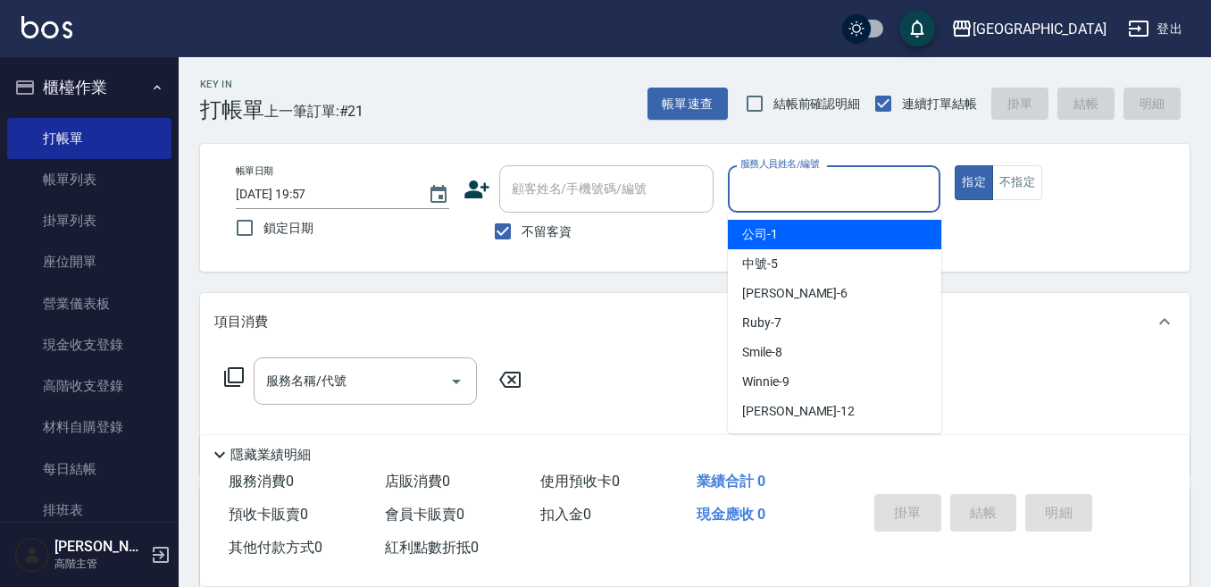
click at [751, 188] on input "服務人員姓名/編號" at bounding box center [834, 188] width 197 height 31
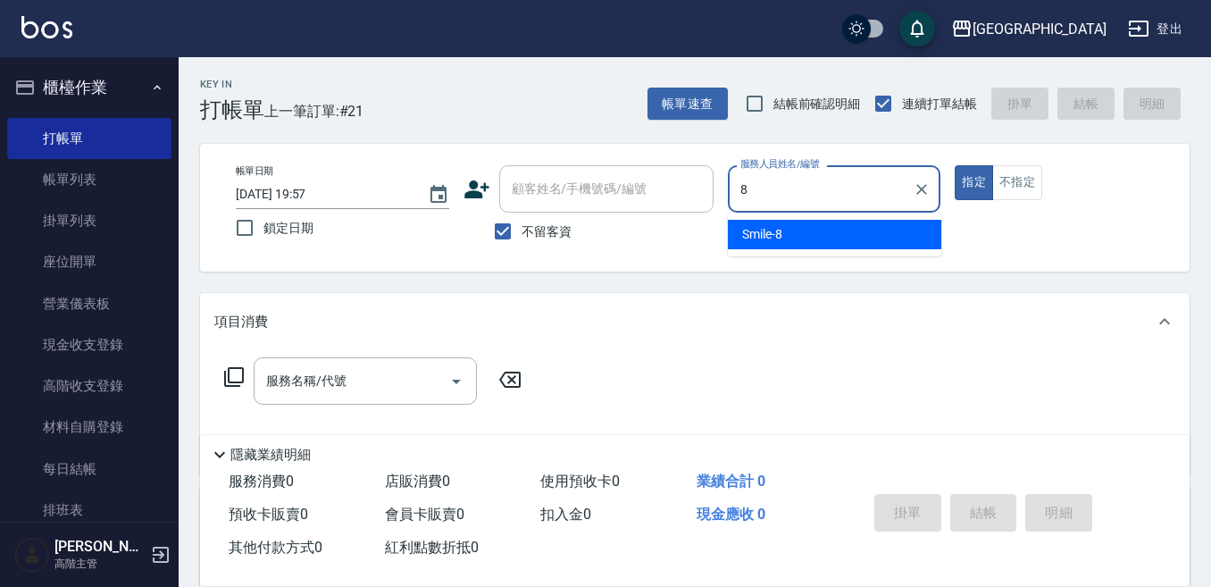
type input "Smile-8"
type button "true"
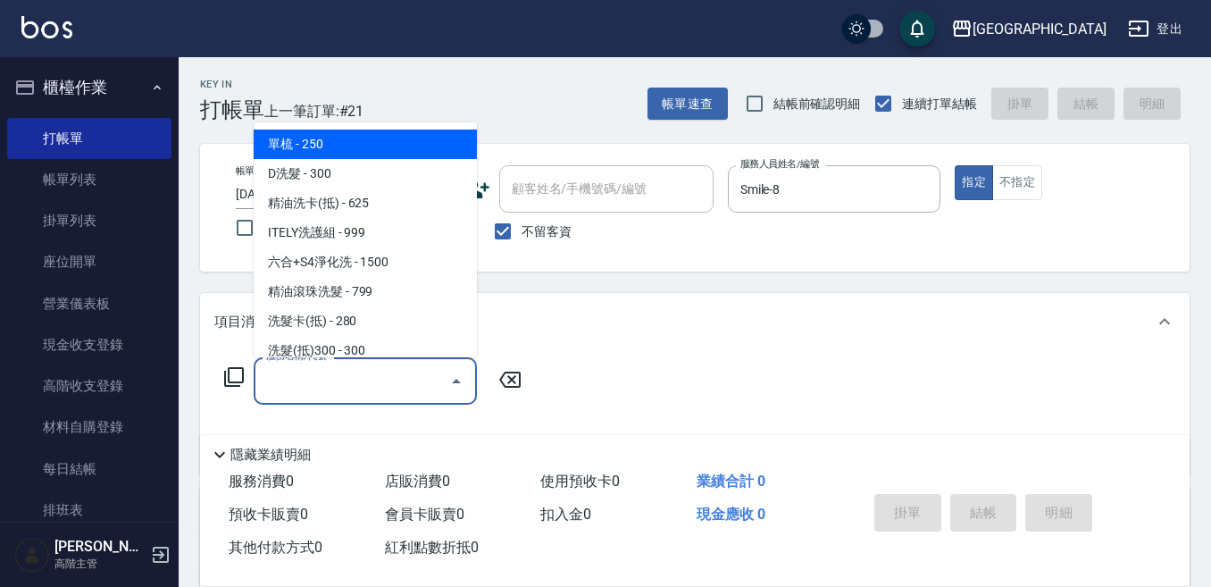
click at [313, 384] on input "服務名稱/代號" at bounding box center [352, 380] width 180 height 31
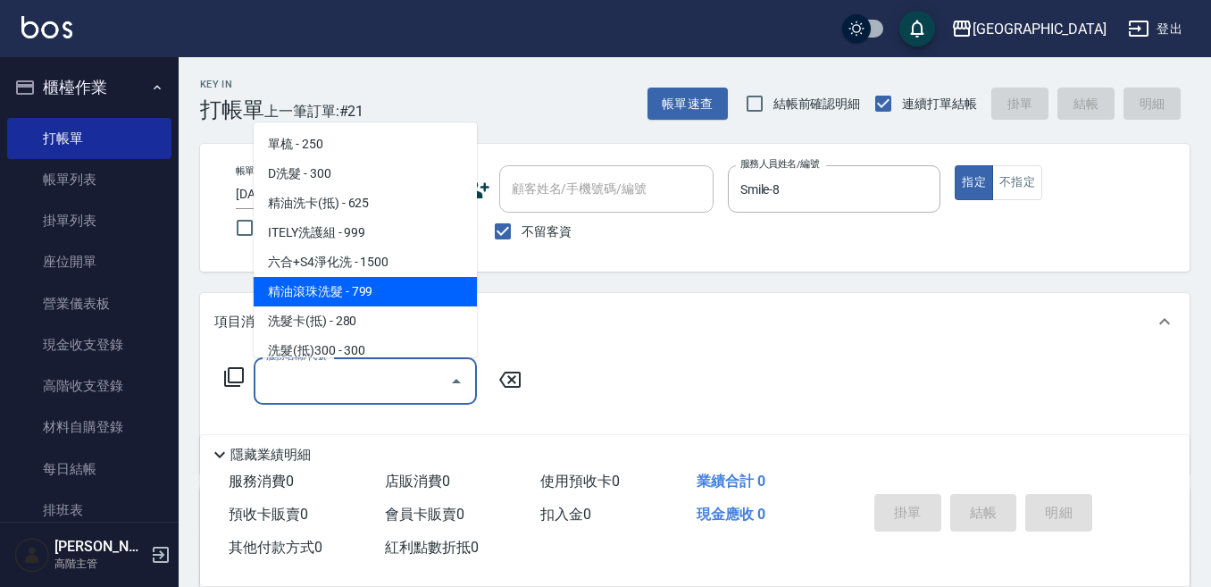
click at [421, 292] on span "精油滾珠洗髮 - 799" at bounding box center [365, 291] width 223 height 29
type input "精油滾珠洗髮(220)"
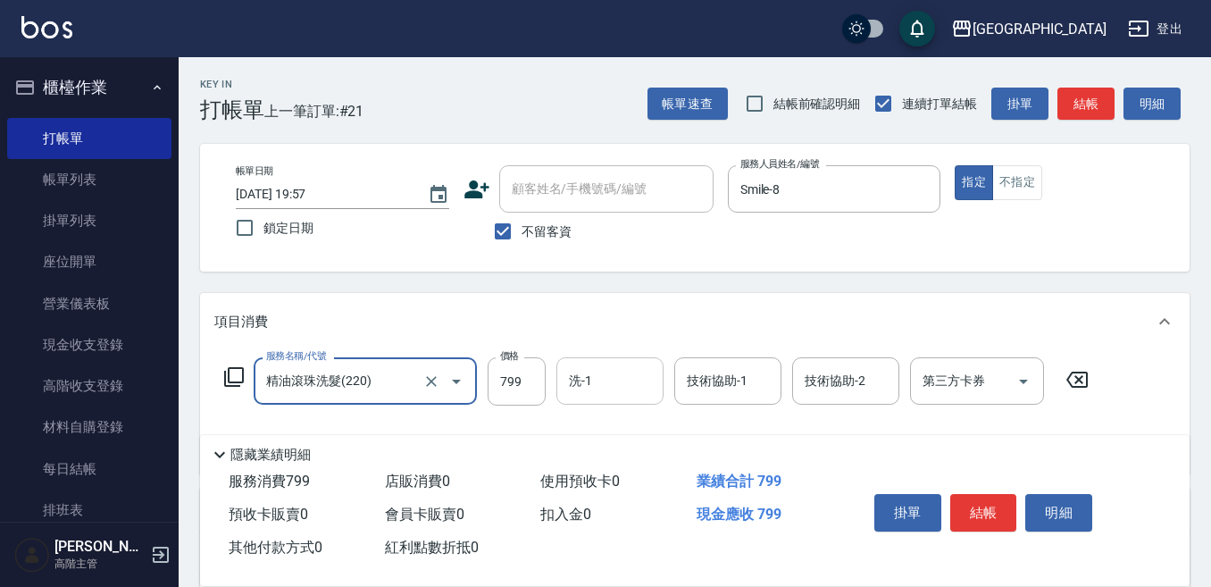
click at [594, 382] on input "洗-1" at bounding box center [609, 380] width 91 height 31
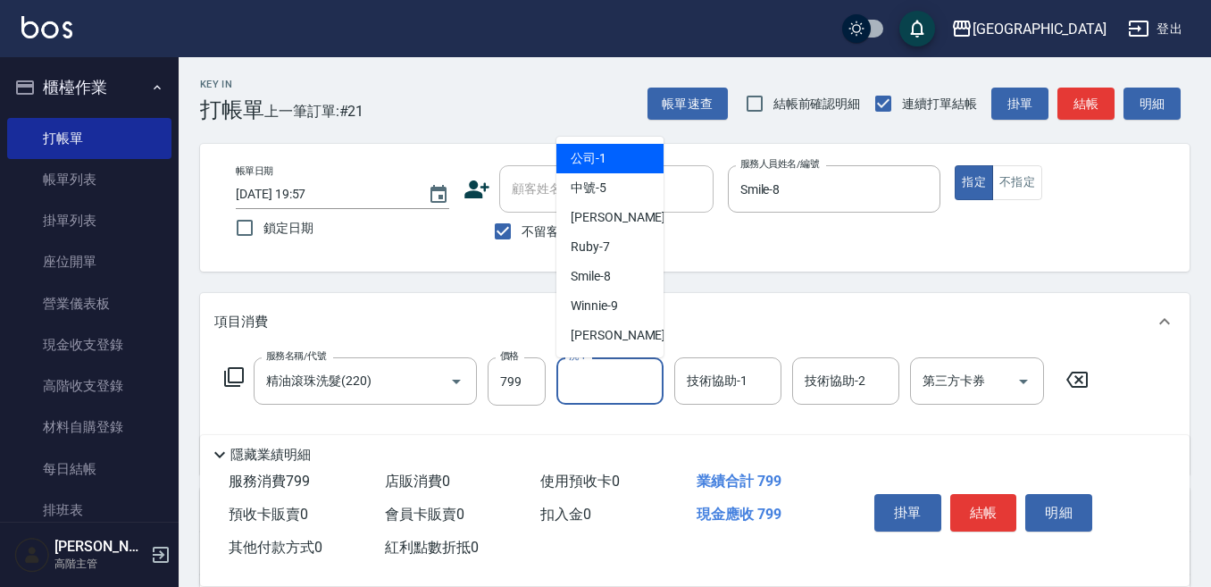
type input "公司-1"
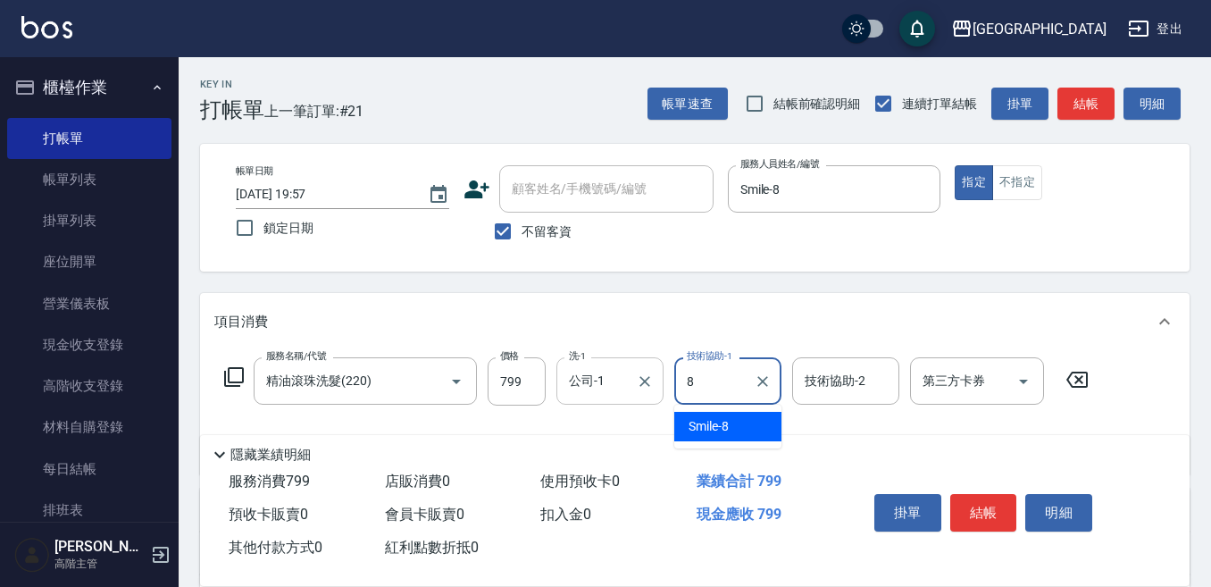
type input "Smile-8"
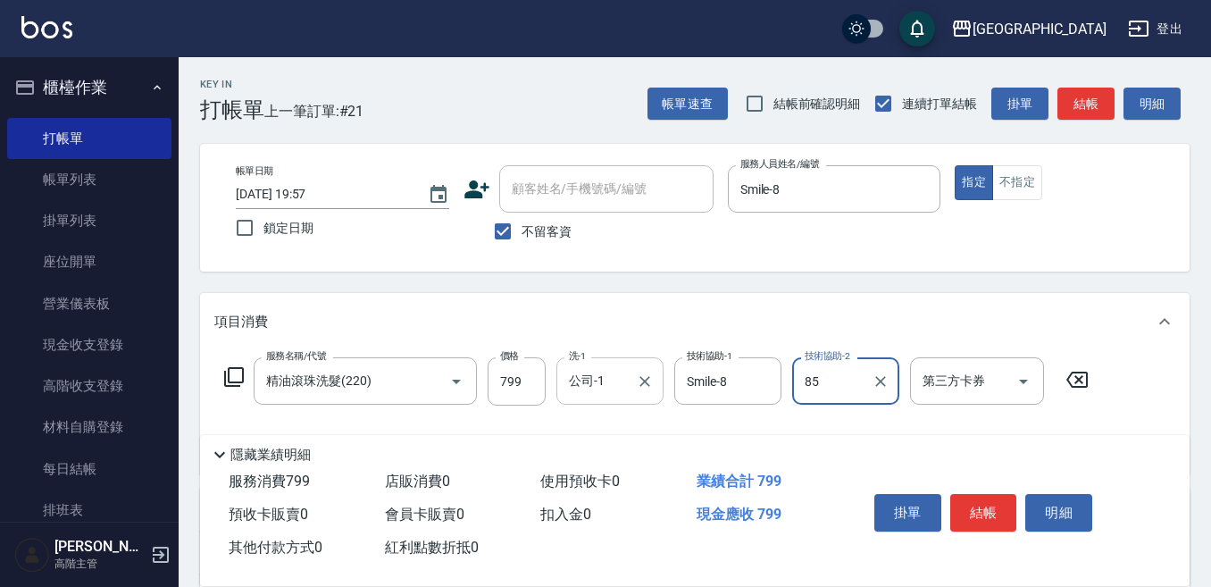
type input "85"
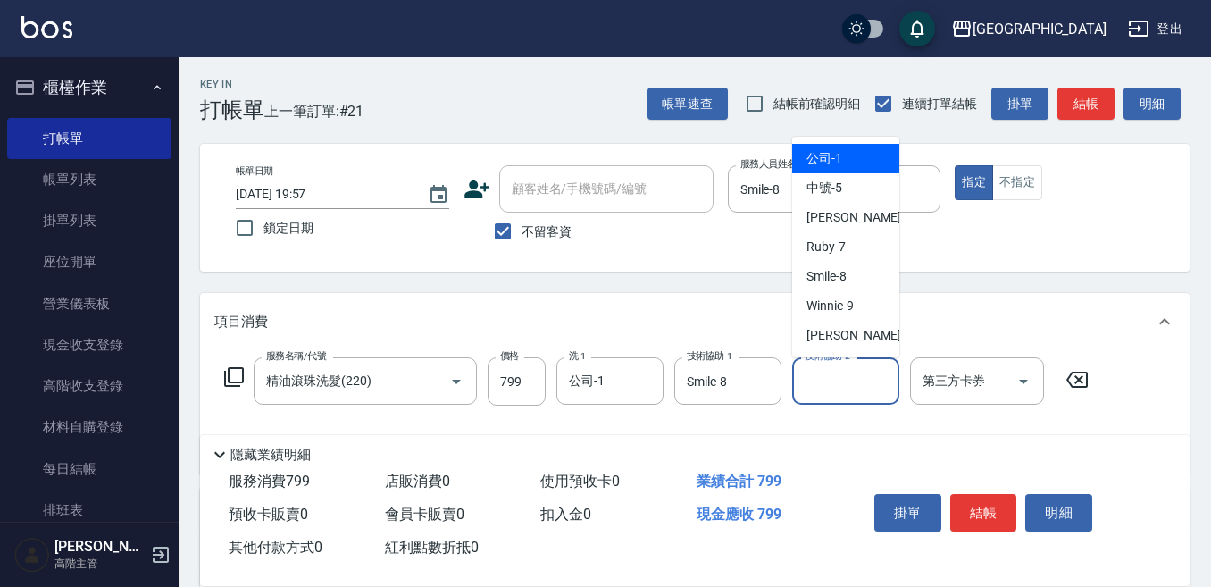
click at [827, 380] on input "技術協助-2" at bounding box center [845, 380] width 91 height 31
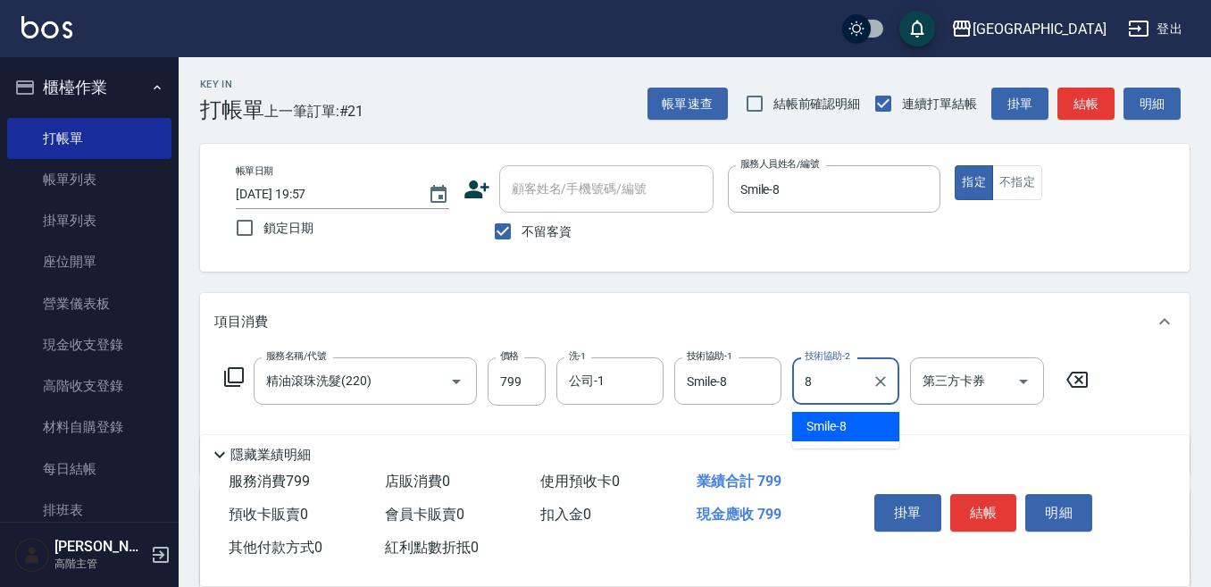
type input "Smile-8"
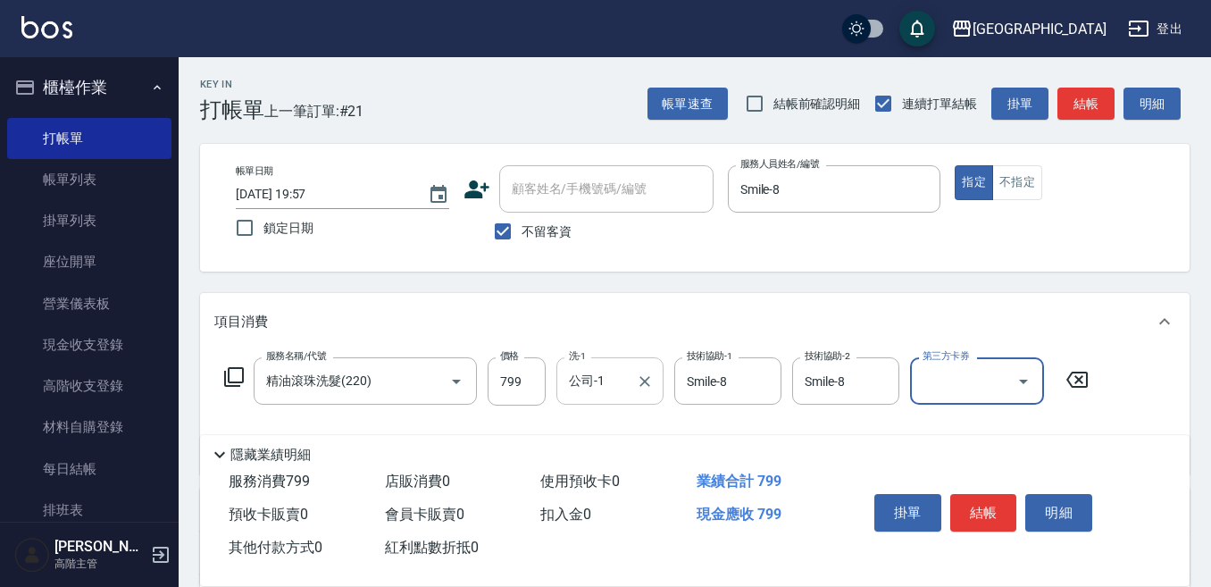
click at [604, 386] on input "公司-1" at bounding box center [596, 380] width 64 height 31
type input "公司-1"
drag, startPoint x: 646, startPoint y: 379, endPoint x: 583, endPoint y: 387, distance: 62.9
click at [644, 379] on icon "Clear" at bounding box center [644, 381] width 11 height 11
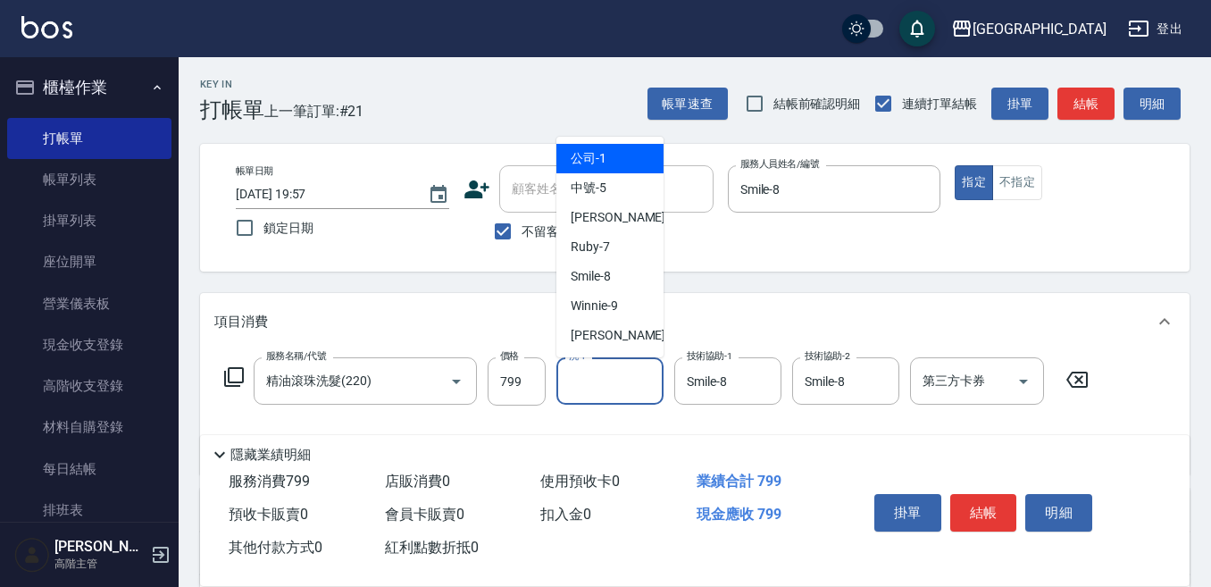
click at [579, 377] on input "洗-1" at bounding box center [609, 380] width 91 height 31
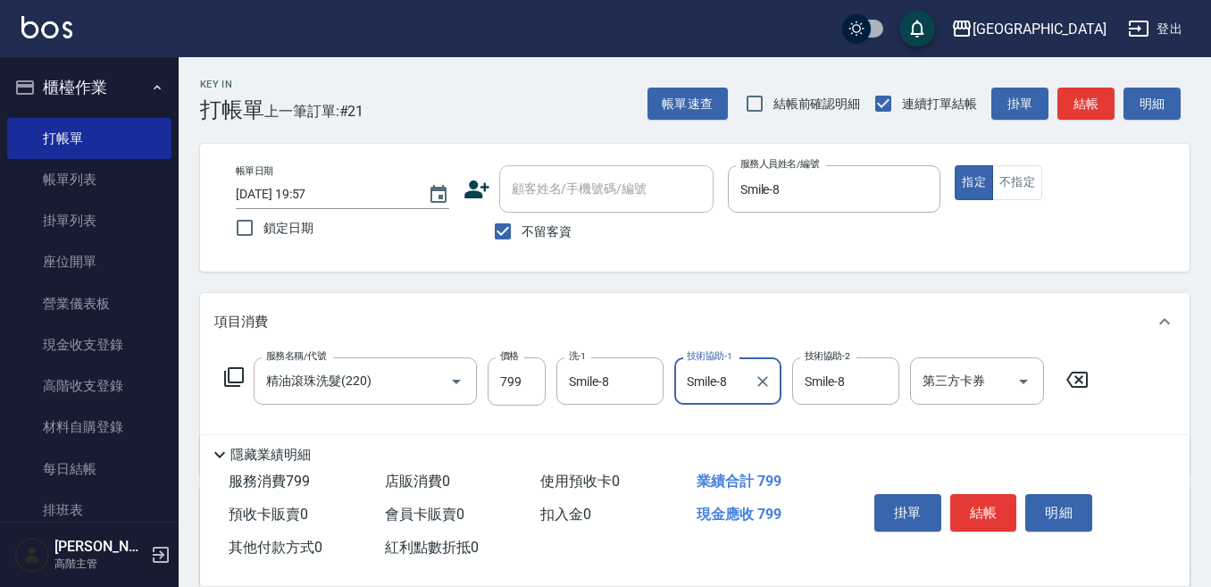
scroll to position [89, 0]
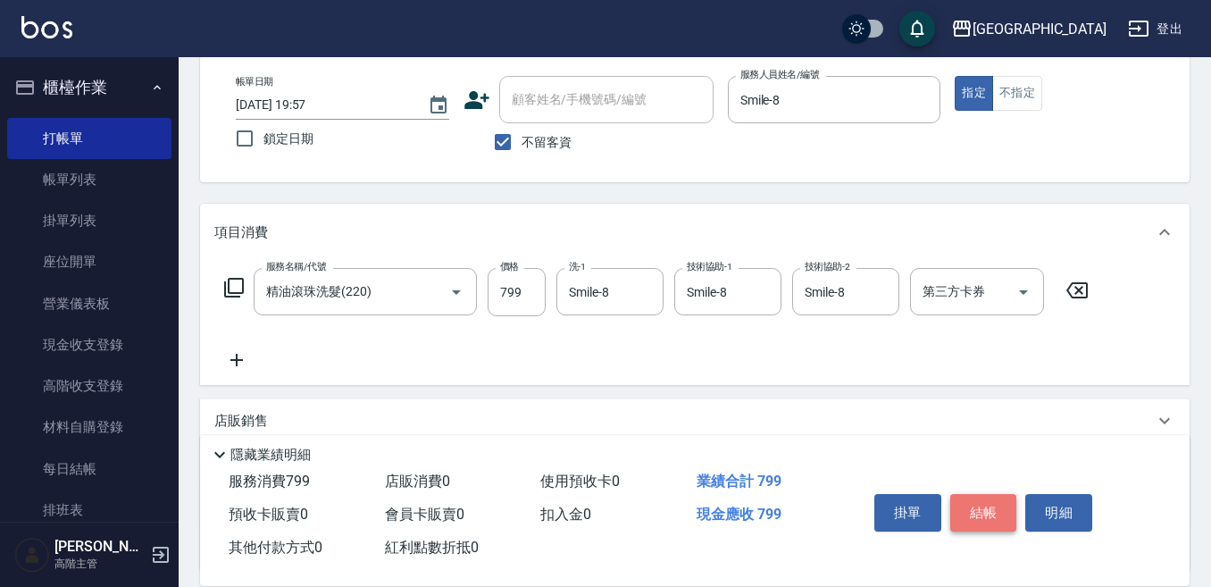
click at [988, 494] on button "結帳" at bounding box center [983, 513] width 67 height 38
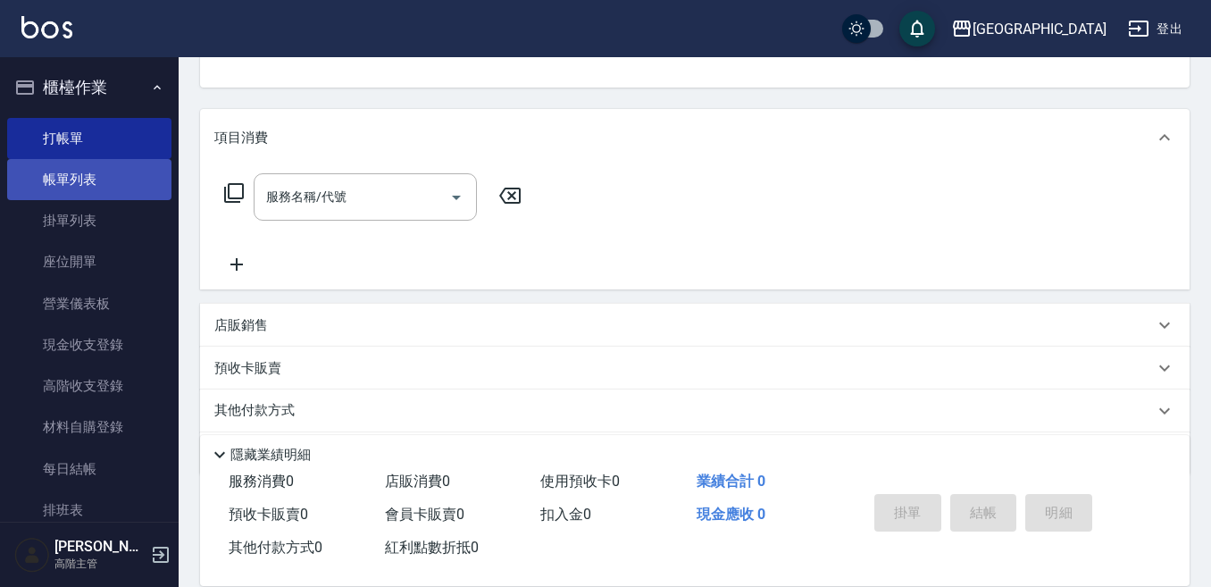
scroll to position [154, 0]
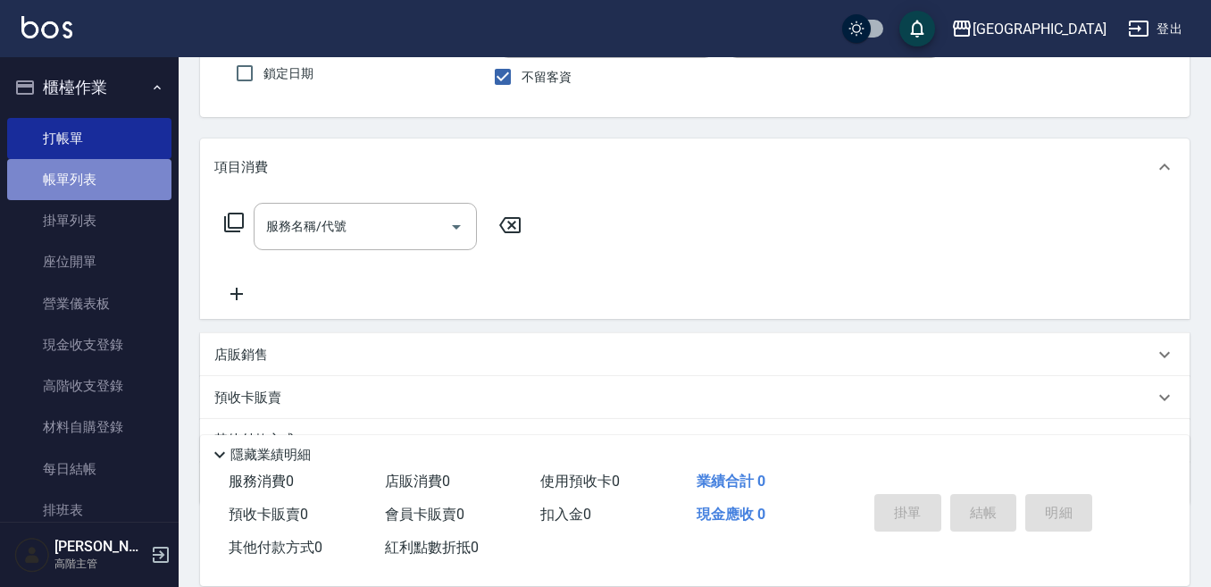
click at [94, 182] on link "帳單列表" at bounding box center [89, 179] width 164 height 41
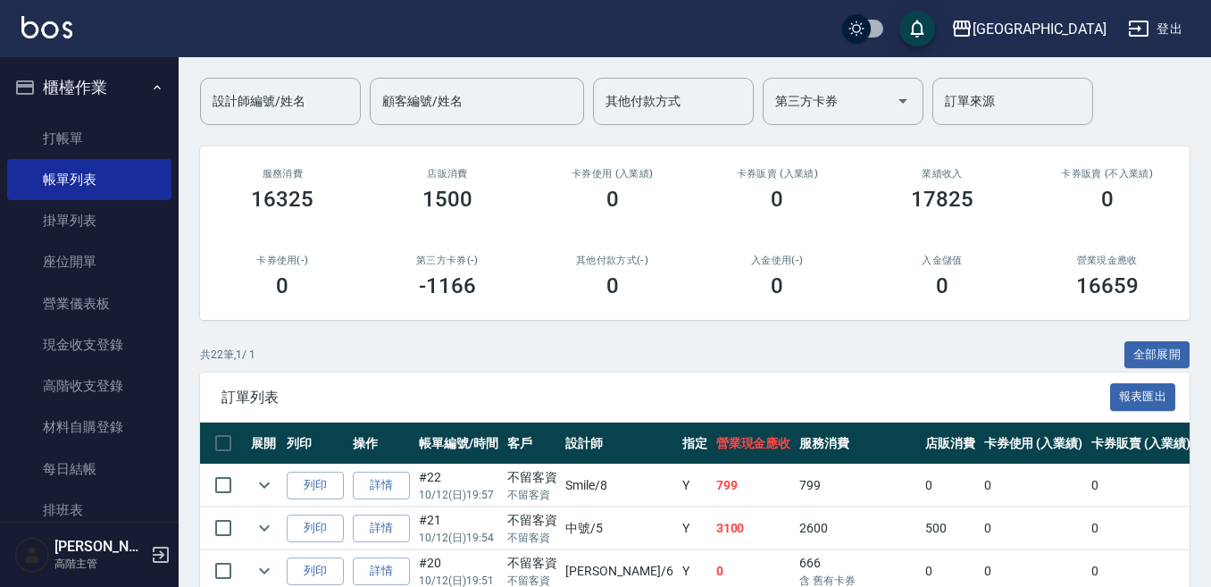
scroll to position [179, 0]
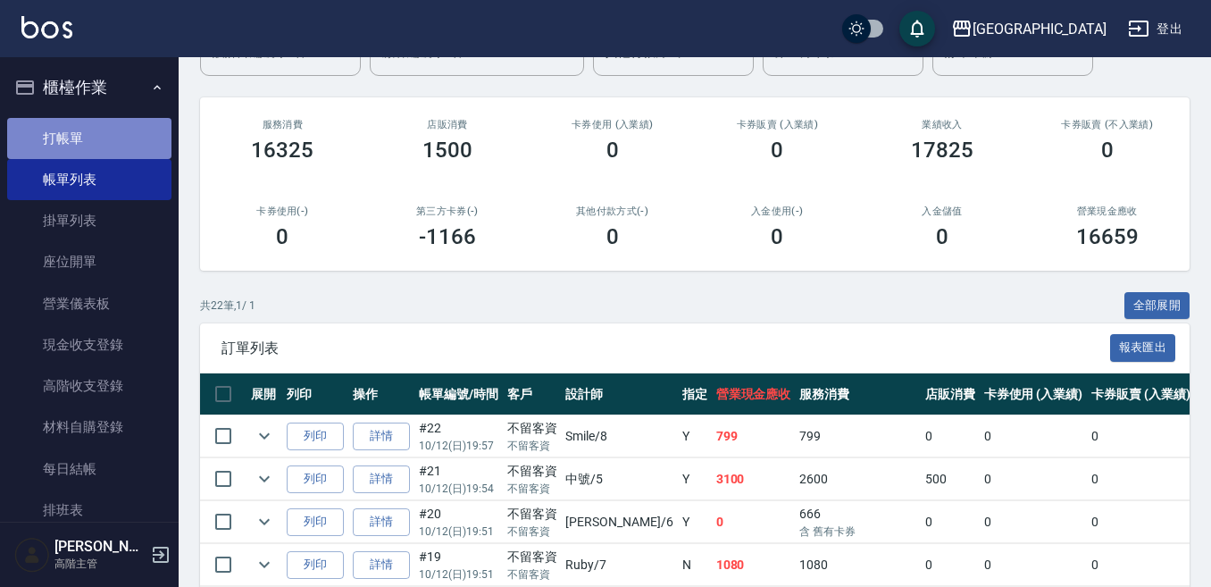
click at [103, 129] on link "打帳單" at bounding box center [89, 138] width 164 height 41
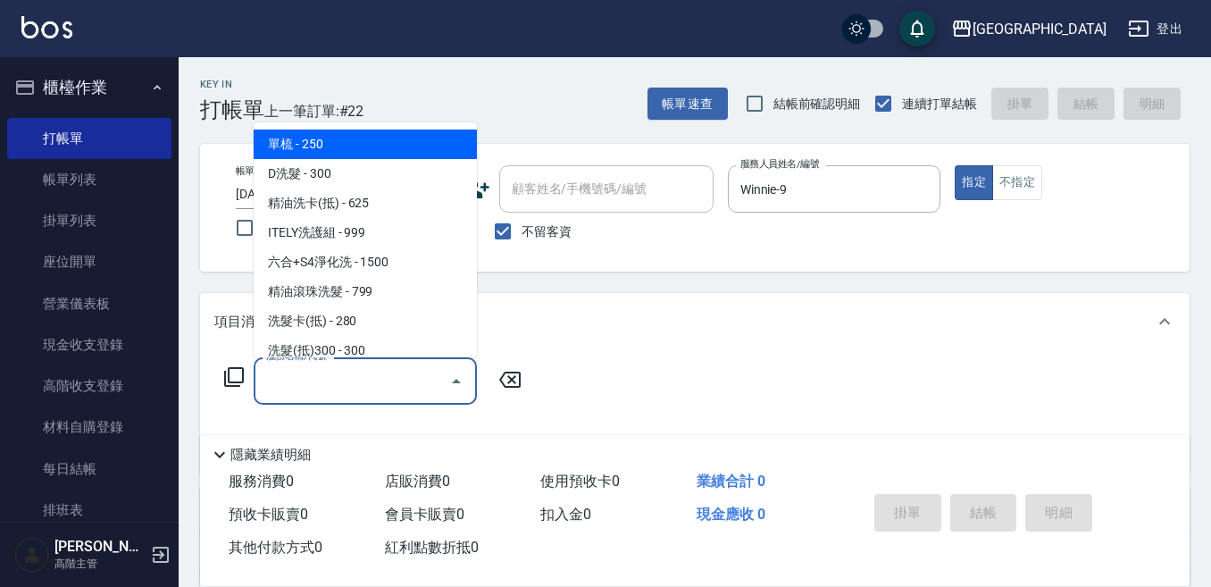
click at [279, 387] on input "服務名稱/代號" at bounding box center [352, 380] width 180 height 31
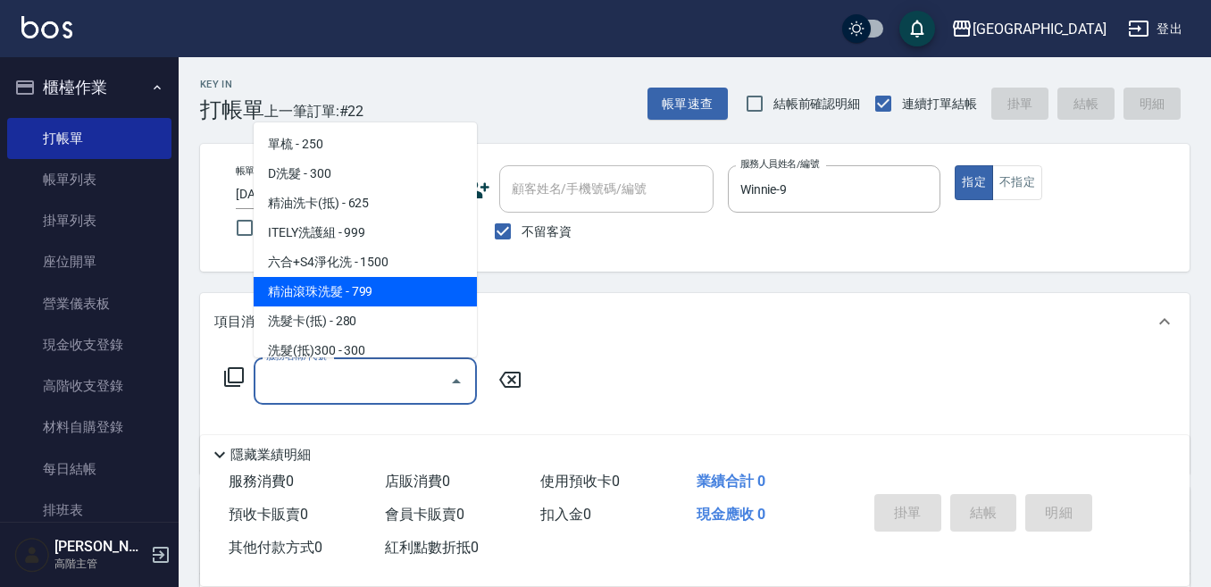
click at [379, 286] on span "精油滾珠洗髮 - 799" at bounding box center [365, 291] width 223 height 29
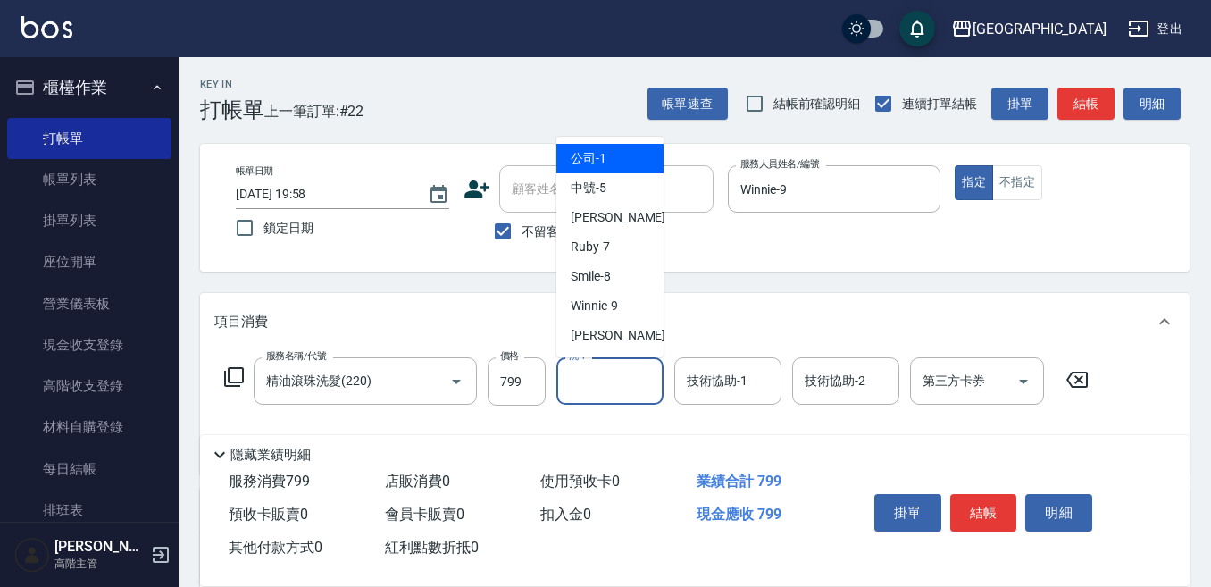
click at [589, 369] on input "洗-1" at bounding box center [609, 380] width 91 height 31
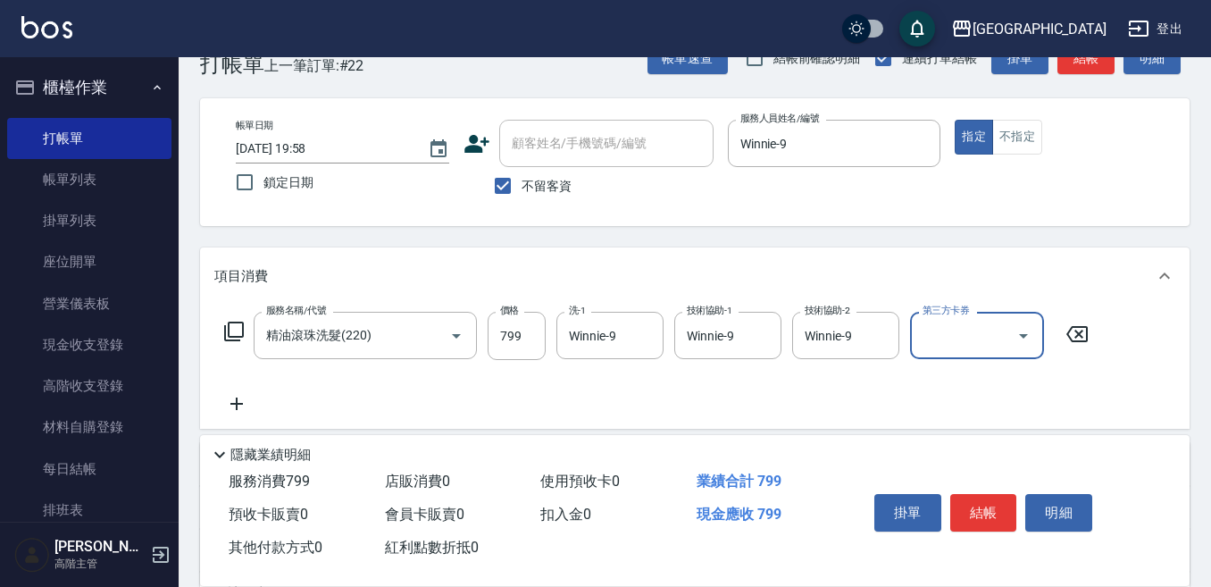
scroll to position [89, 0]
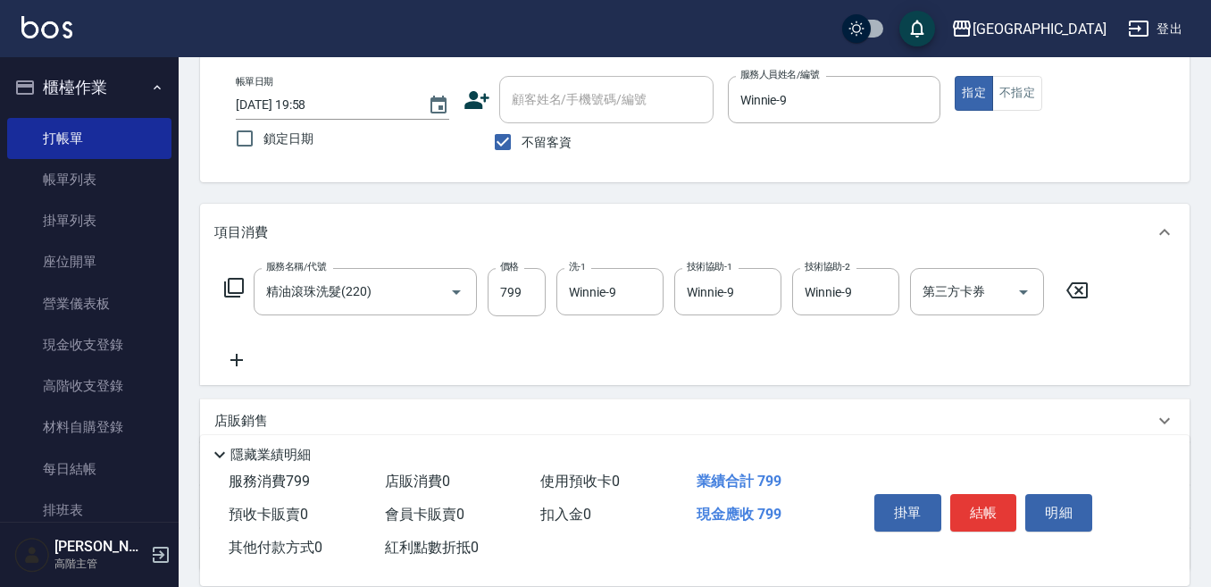
drag, startPoint x: 228, startPoint y: 357, endPoint x: 257, endPoint y: 357, distance: 29.5
click at [257, 357] on icon at bounding box center [236, 359] width 45 height 21
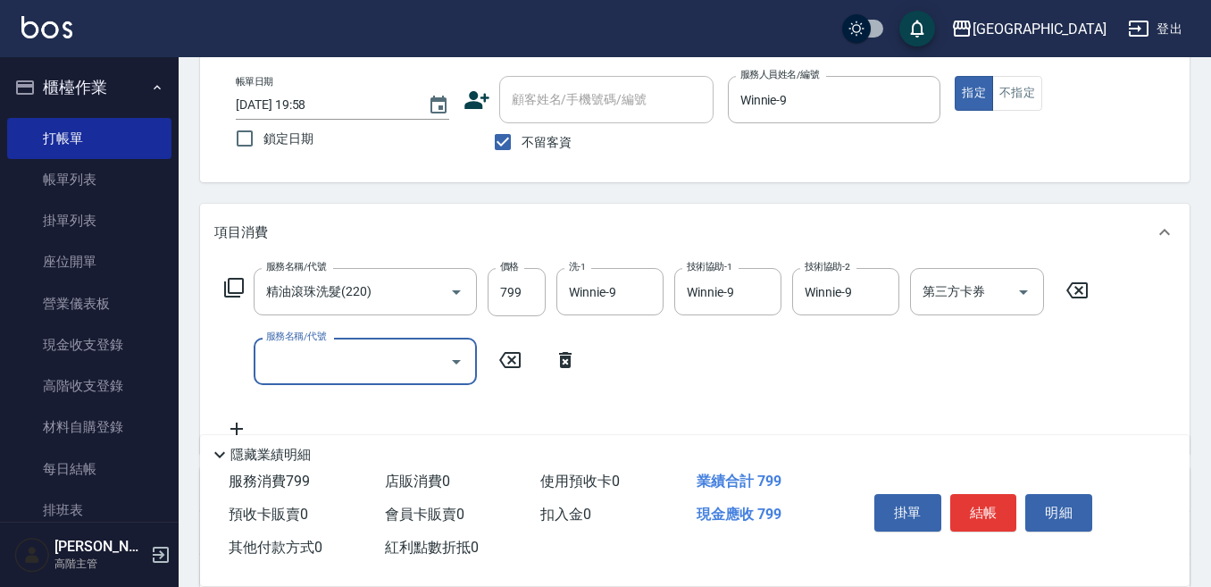
drag, startPoint x: 257, startPoint y: 357, endPoint x: 248, endPoint y: 360, distance: 9.3
click at [267, 360] on input "服務名稱/代號" at bounding box center [352, 361] width 180 height 31
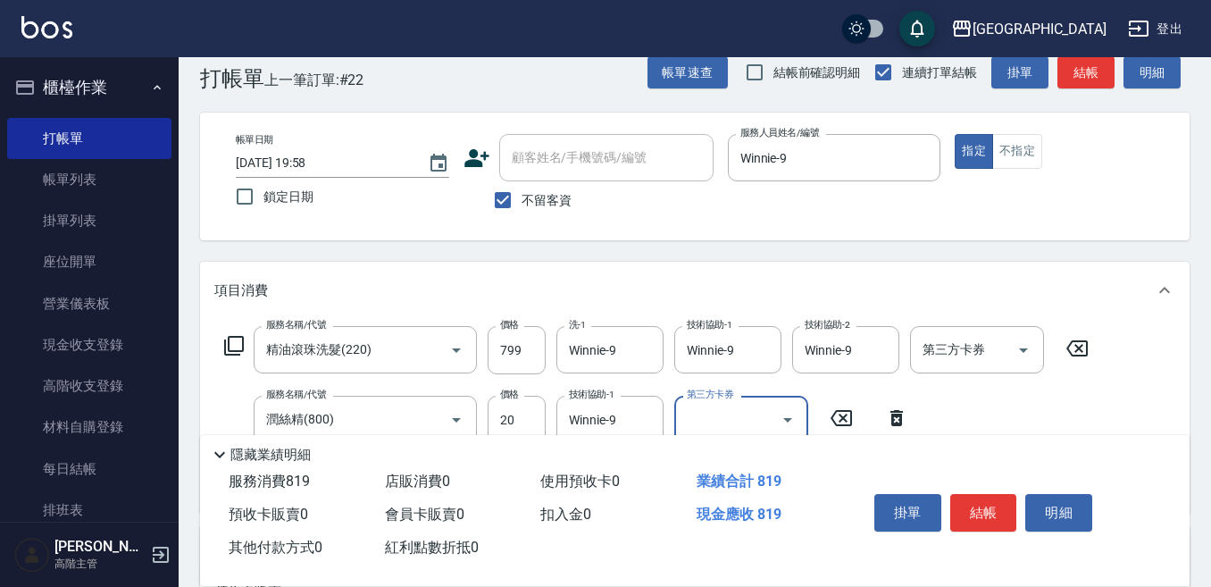
scroll to position [0, 0]
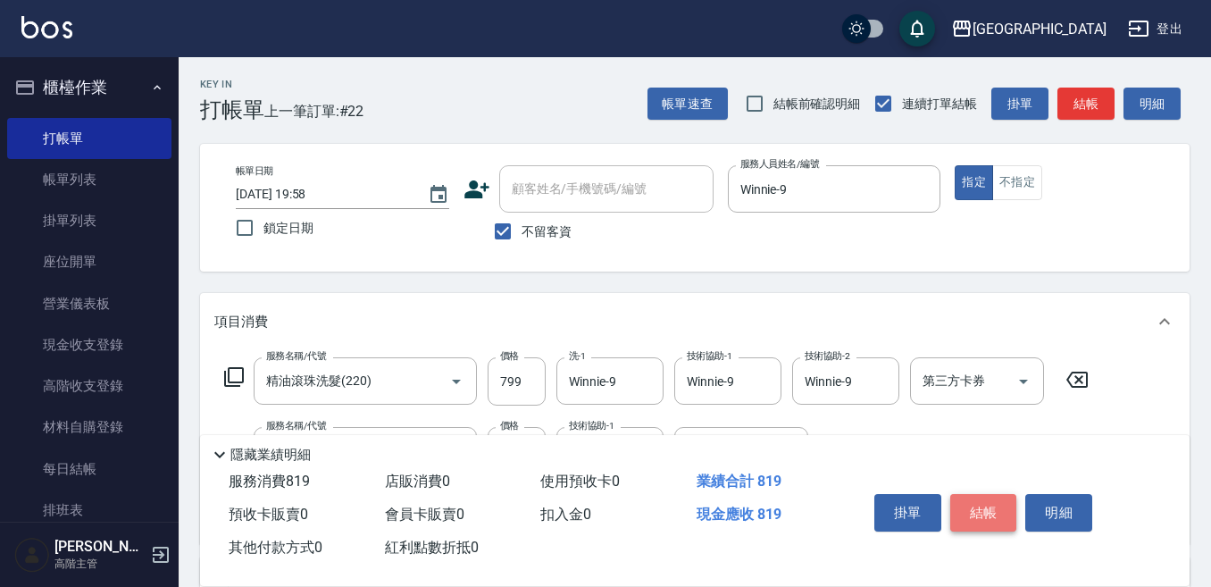
click at [986, 499] on button "結帳" at bounding box center [983, 513] width 67 height 38
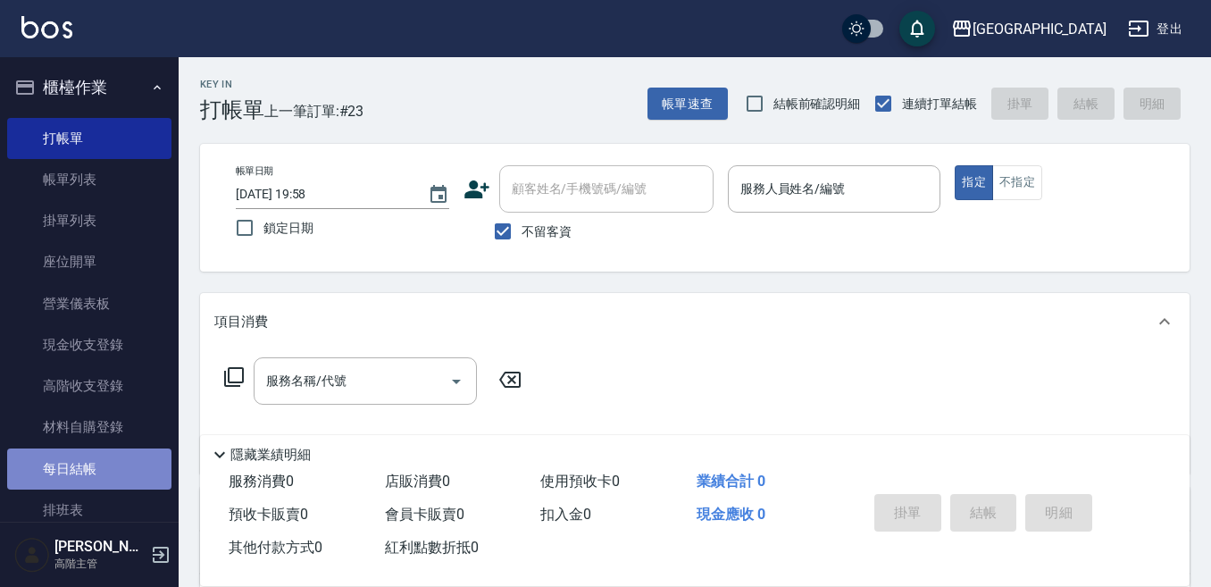
click at [109, 462] on link "每日結帳" at bounding box center [89, 468] width 164 height 41
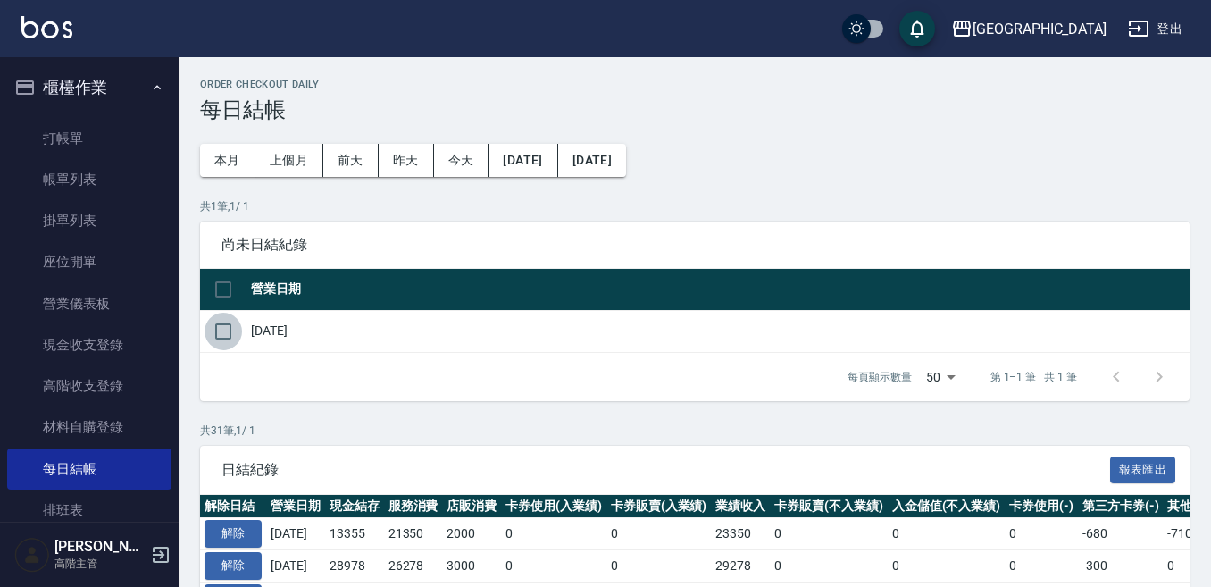
click at [225, 332] on input "checkbox" at bounding box center [223, 332] width 38 height 38
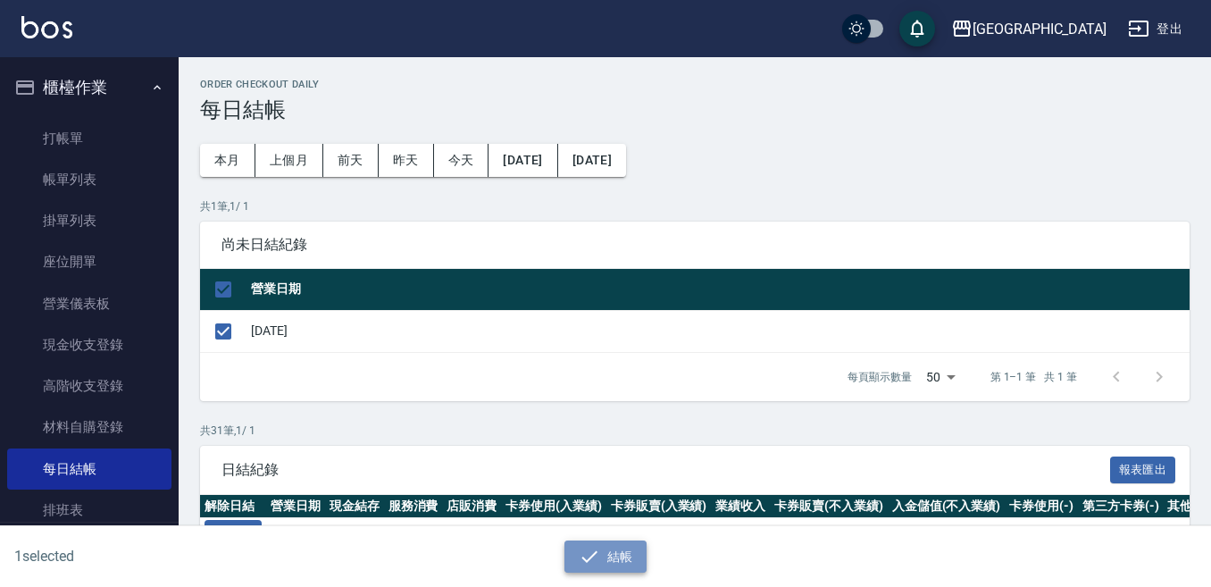
click at [614, 559] on button "結帳" at bounding box center [605, 556] width 83 height 33
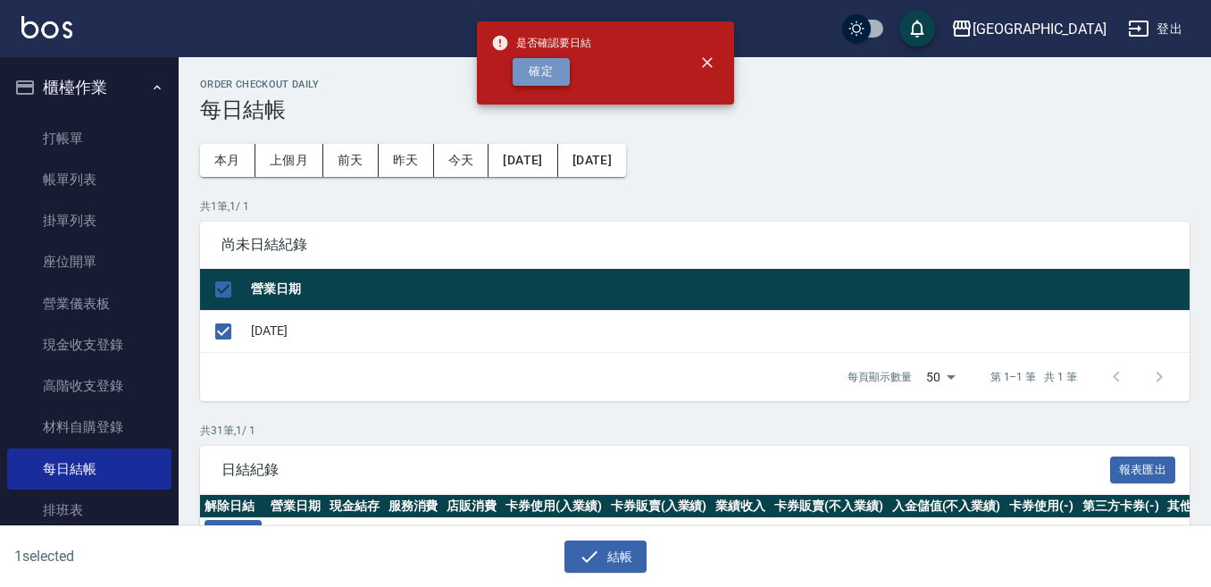
click at [529, 74] on button "確定" at bounding box center [541, 72] width 57 height 28
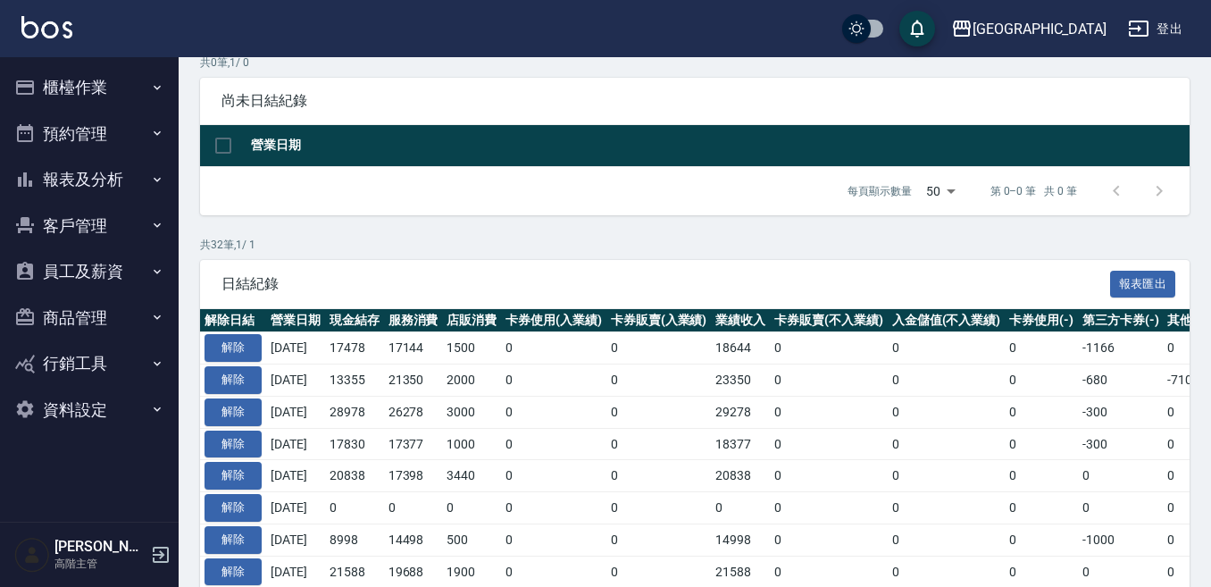
scroll to position [179, 0]
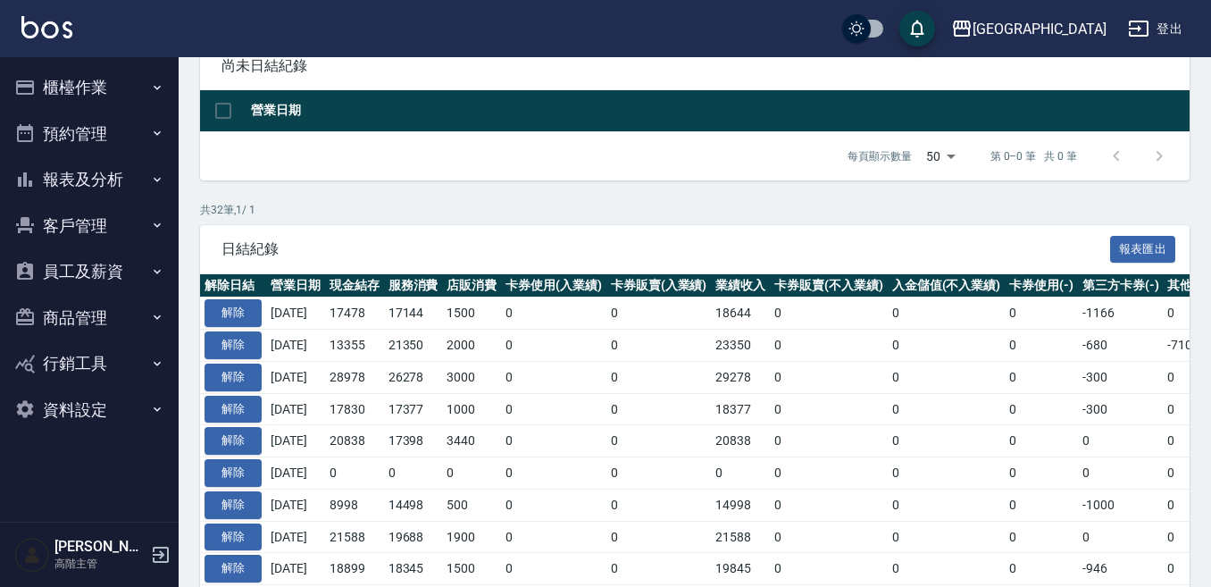
click at [71, 190] on button "報表及分析" at bounding box center [89, 179] width 164 height 46
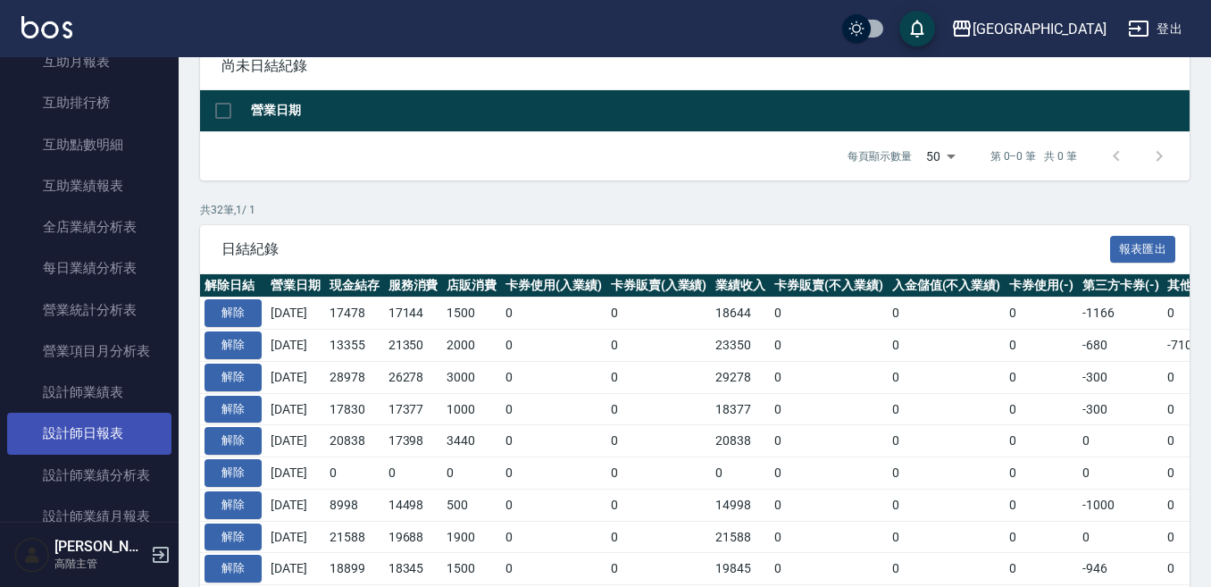
scroll to position [446, 0]
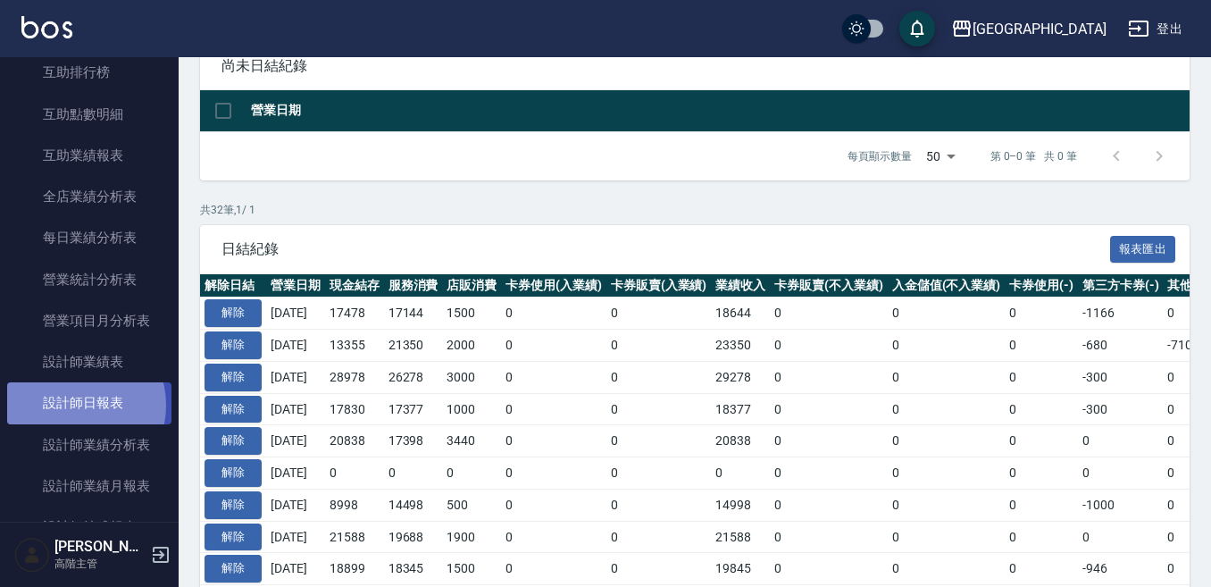
click at [77, 404] on link "設計師日報表" at bounding box center [89, 402] width 164 height 41
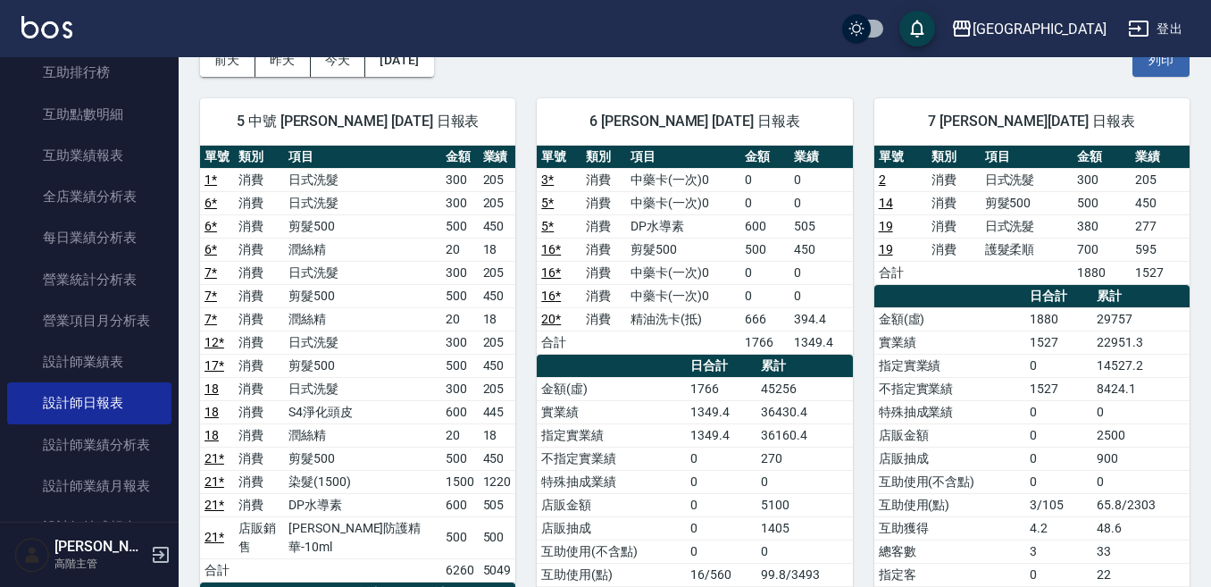
scroll to position [89, 0]
